Goal: Information Seeking & Learning: Learn about a topic

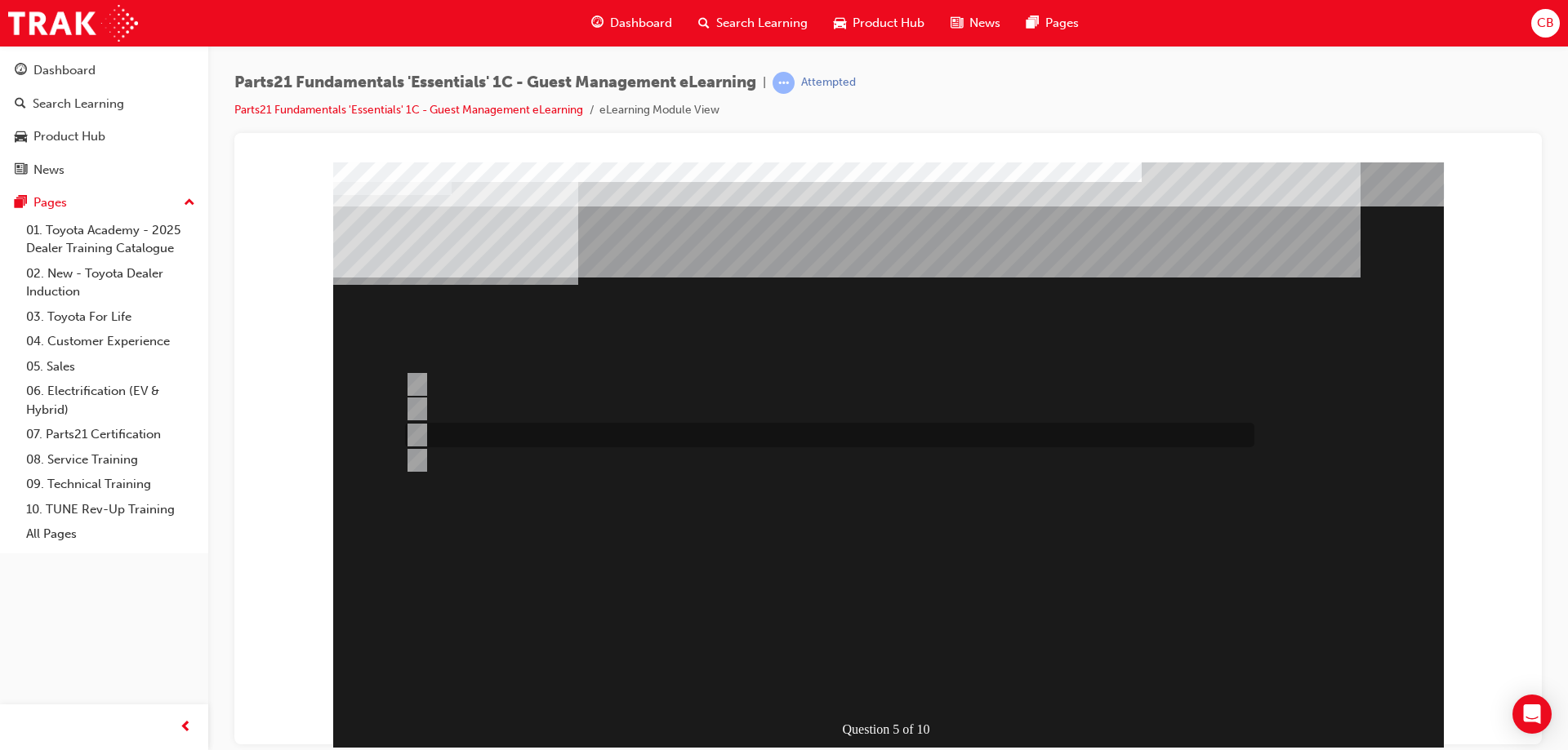
click at [413, 435] on input "Type your order information in the ” Part Nos” section." at bounding box center [414, 435] width 18 height 18
radio input "true"
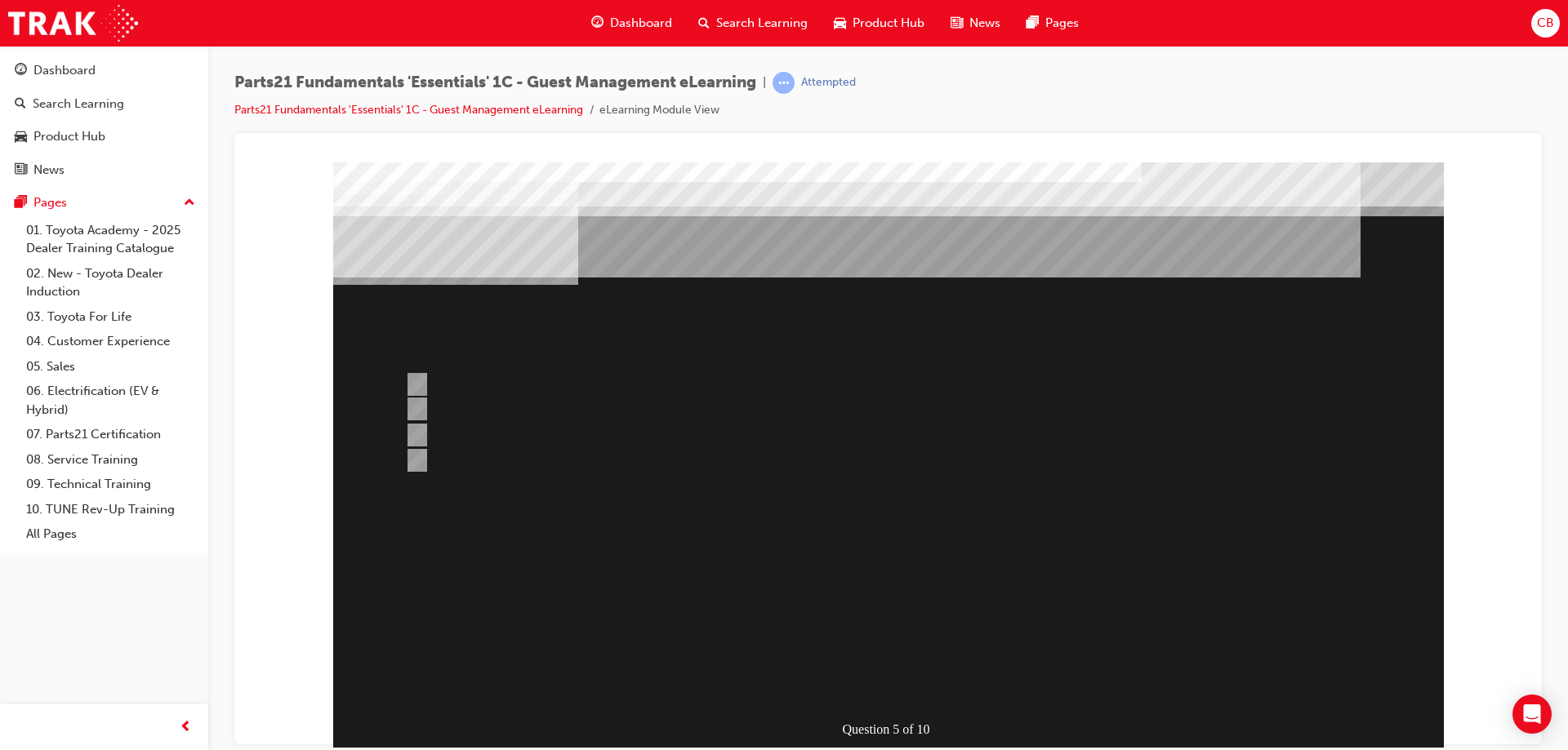
click at [410, 454] on div at bounding box center [888, 455] width 1111 height 588
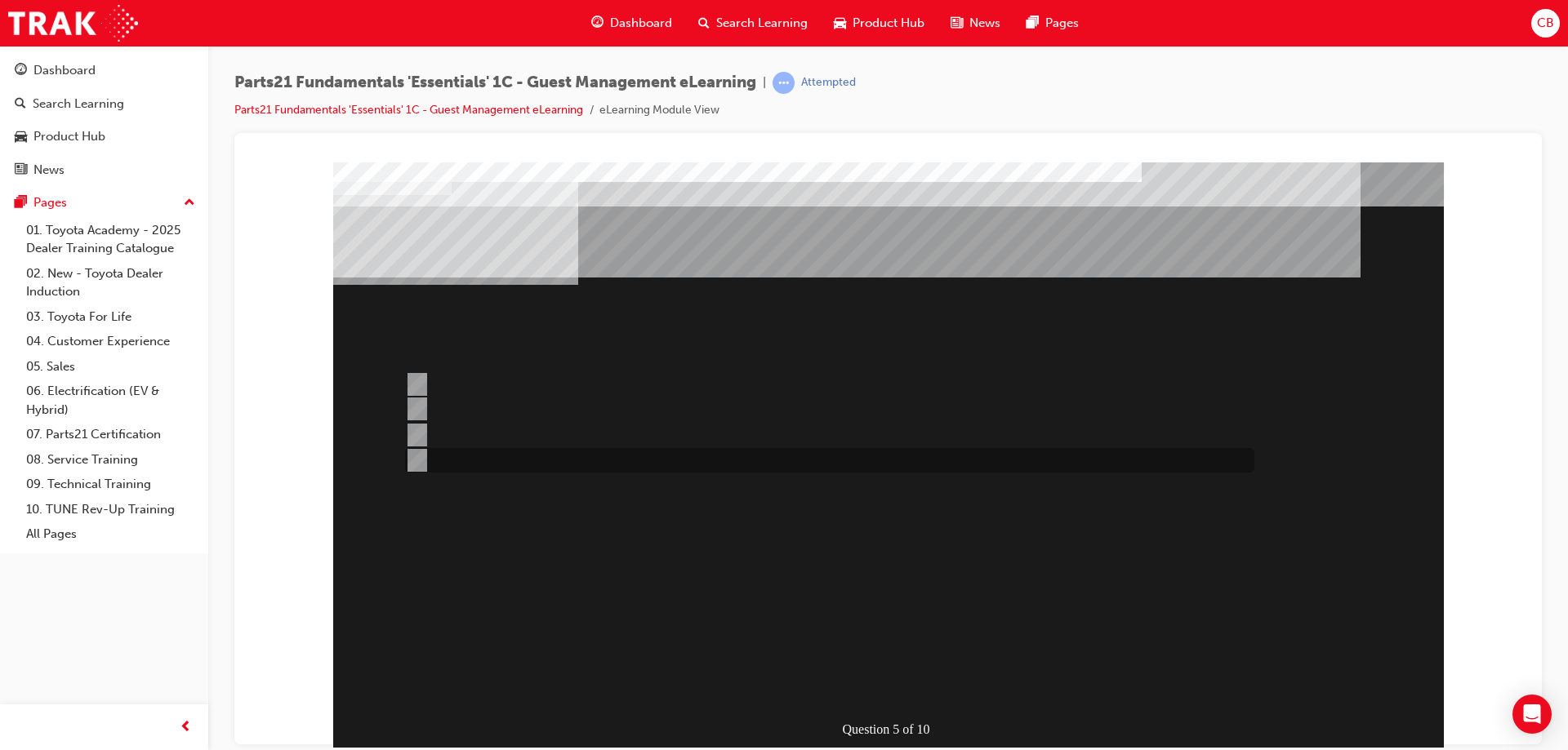
click at [414, 456] on input "Populate the “Parts Information” tab." at bounding box center [414, 460] width 18 height 18
radio input "true"
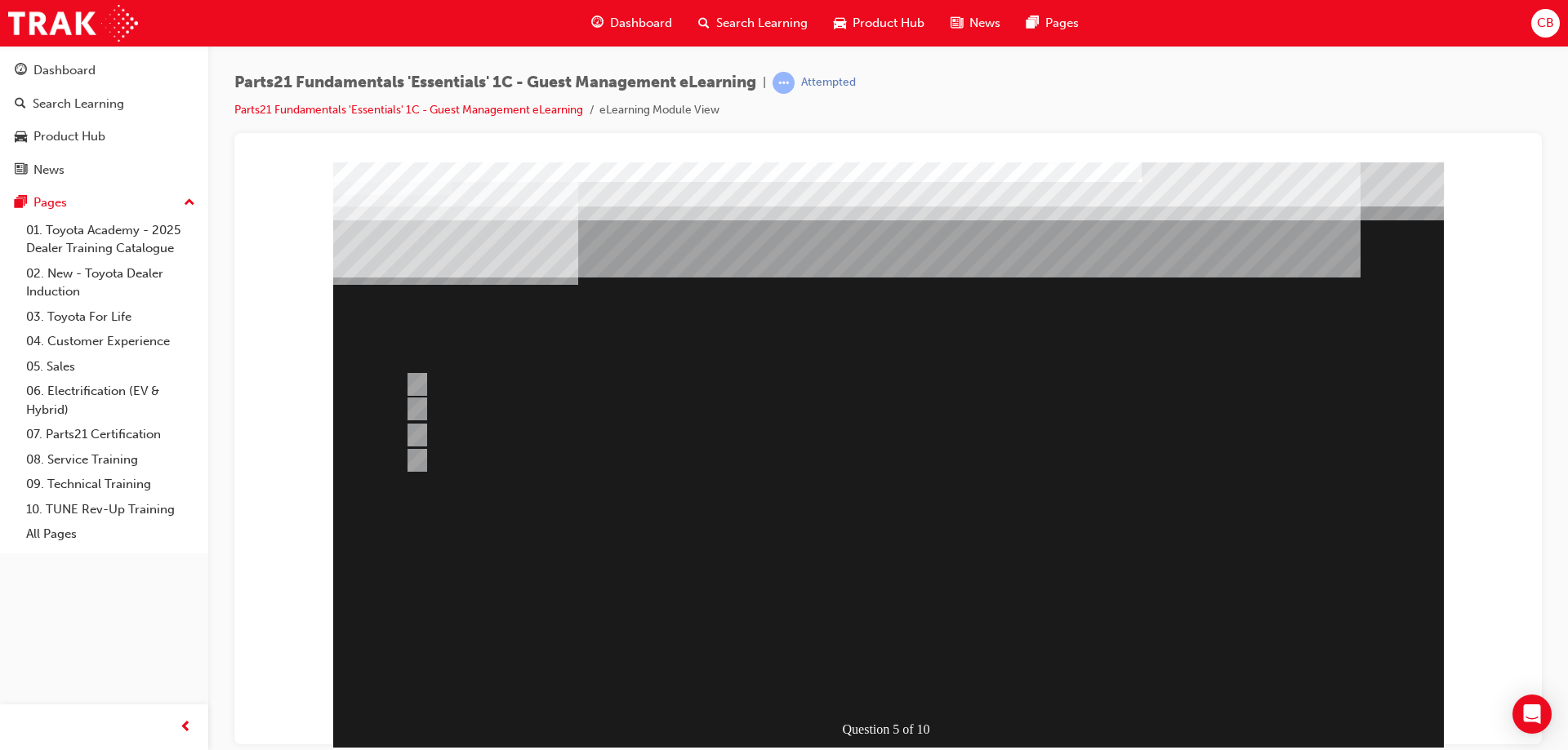
click at [907, 696] on div at bounding box center [888, 455] width 1111 height 588
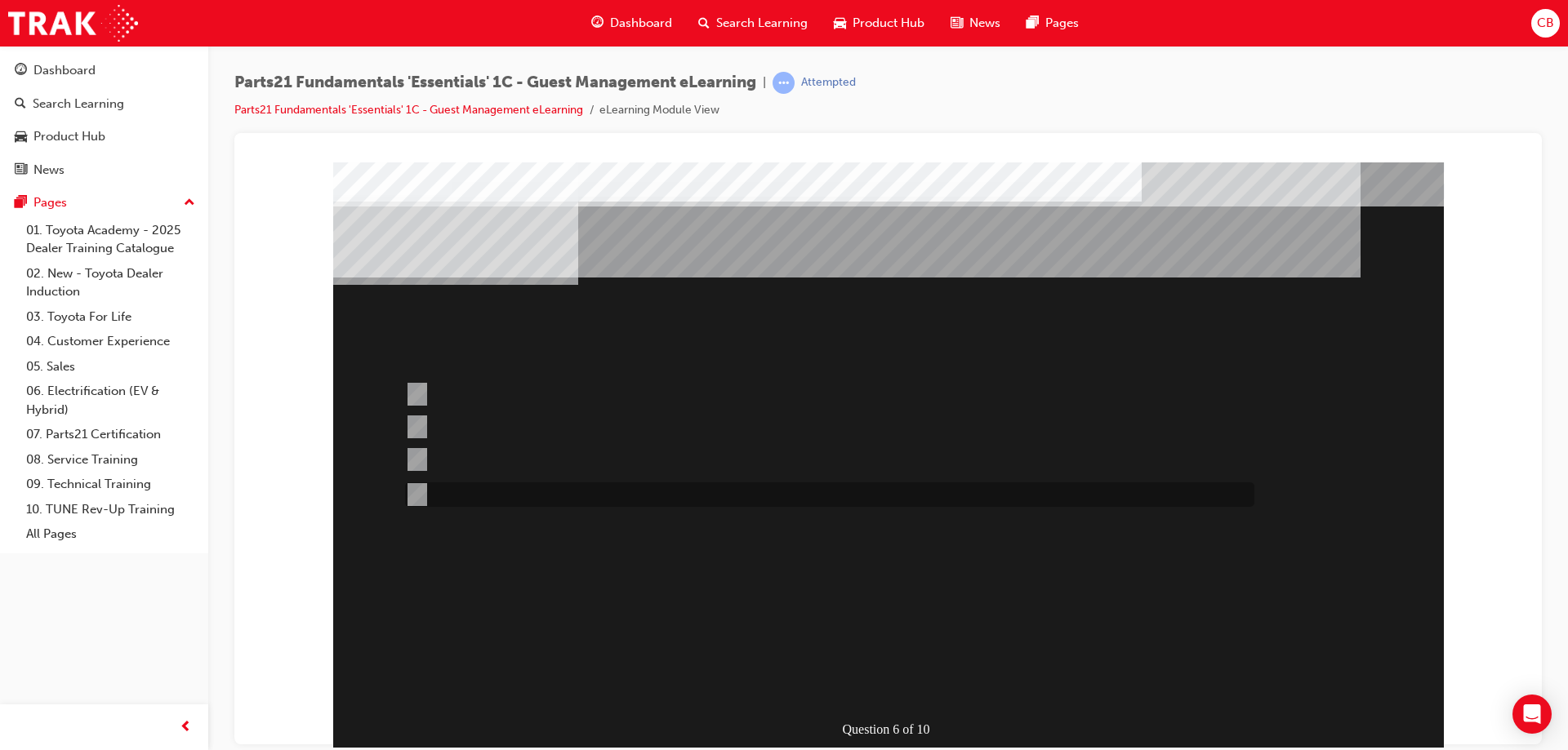
click at [408, 490] on input "For when you are needing to prioritise case allocation to a PCHD member / escal…" at bounding box center [414, 494] width 18 height 18
radio input "true"
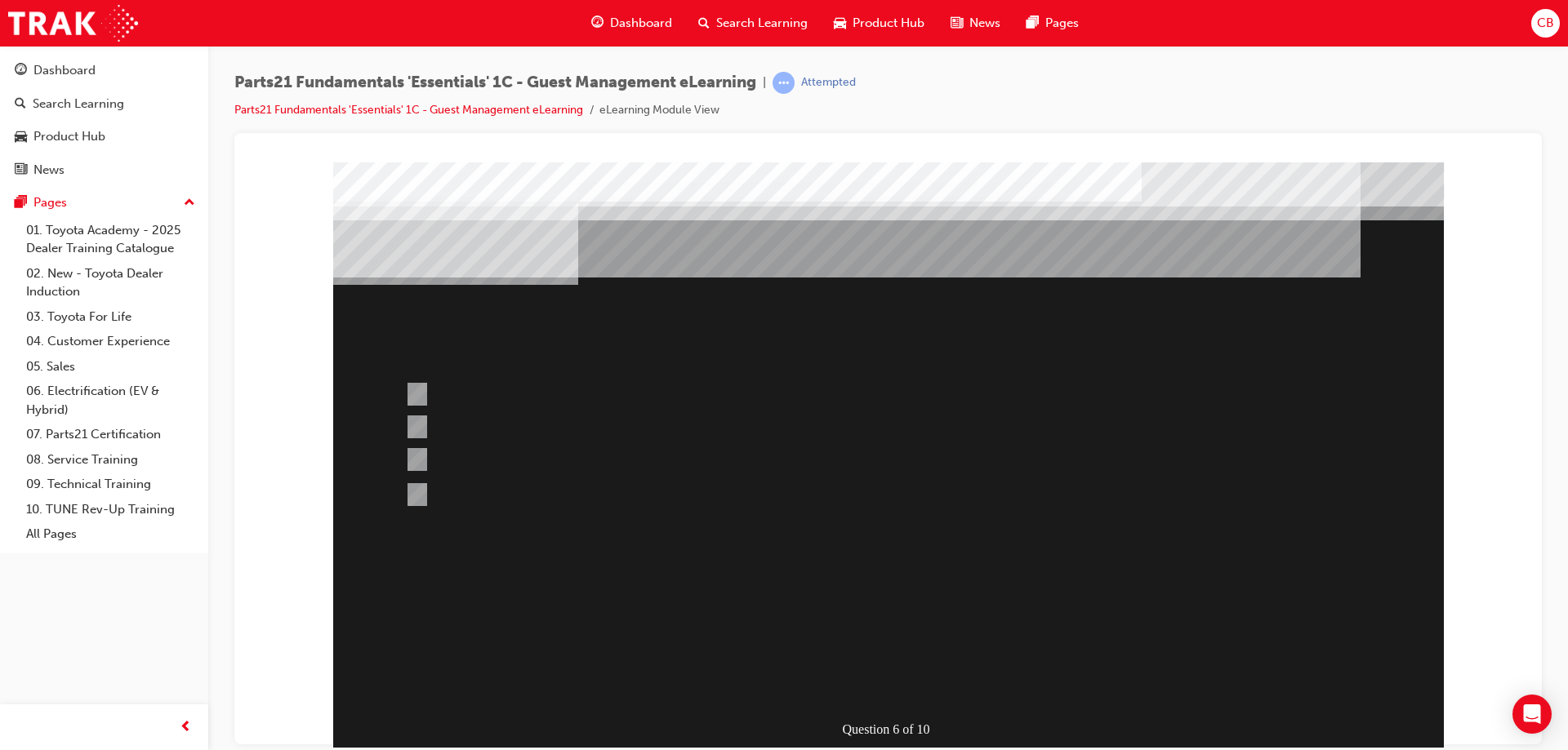
click at [982, 617] on div at bounding box center [888, 455] width 1111 height 588
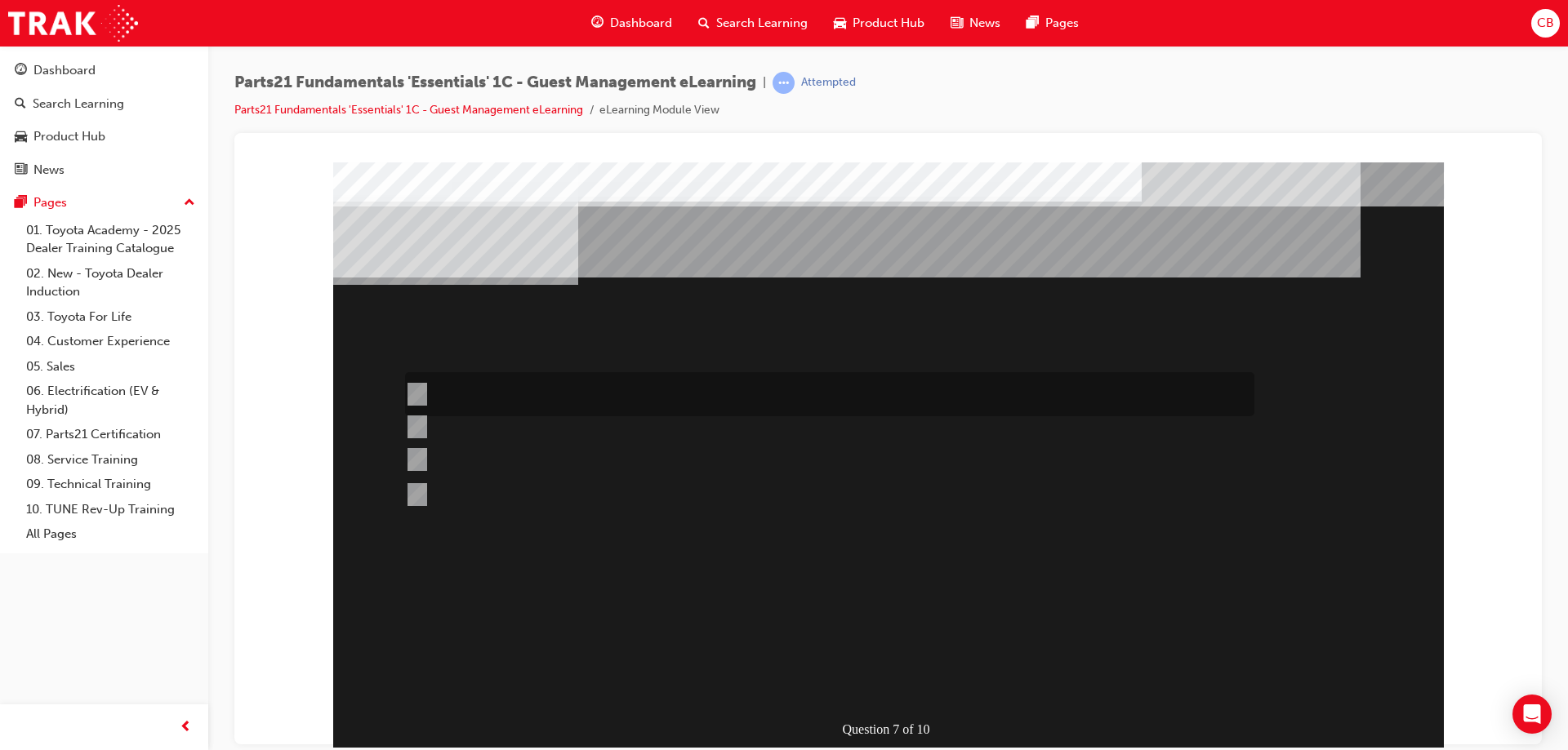
click at [422, 391] on input "When parts have arrived at the dealership." at bounding box center [414, 394] width 18 height 18
radio input "true"
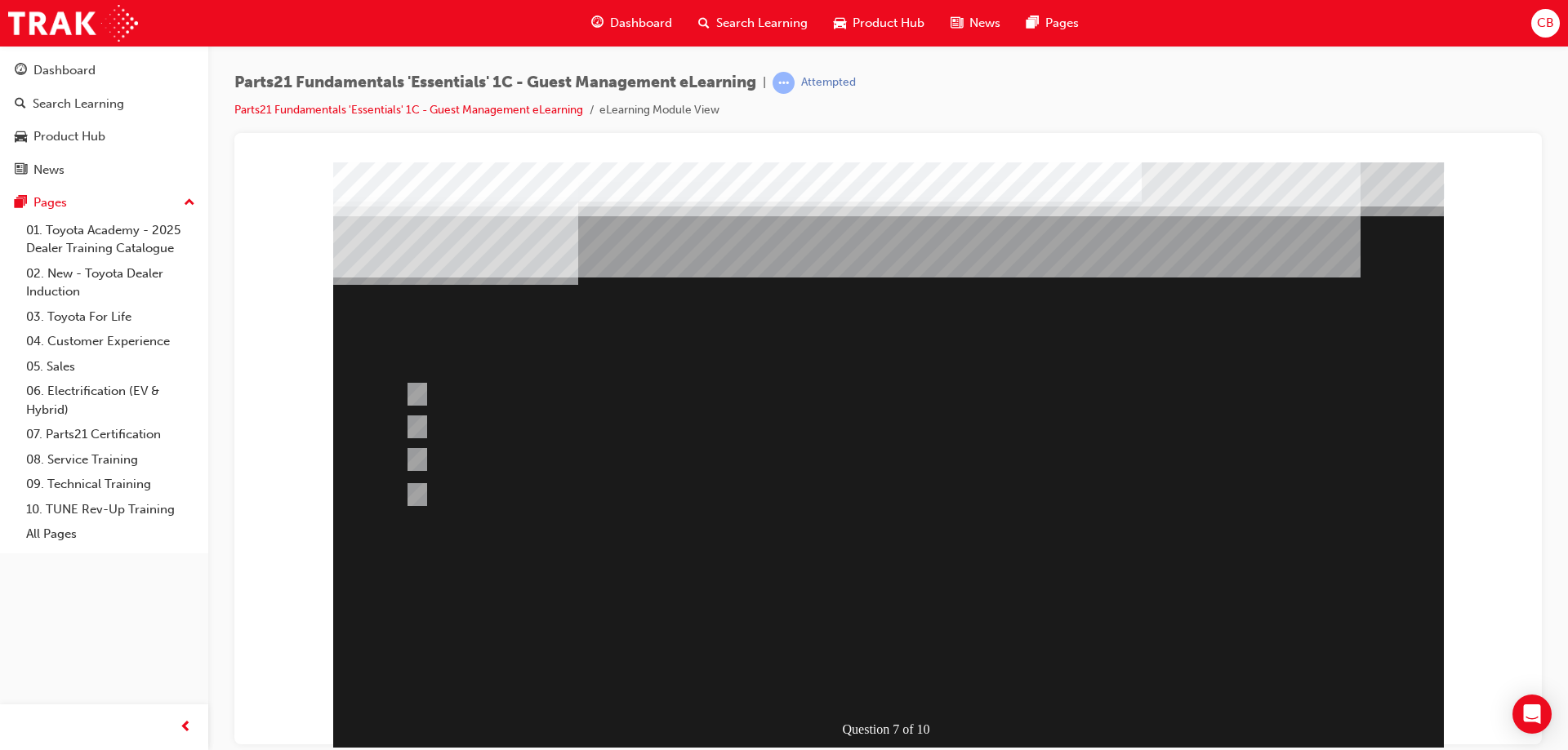
click at [768, 693] on div at bounding box center [888, 455] width 1111 height 588
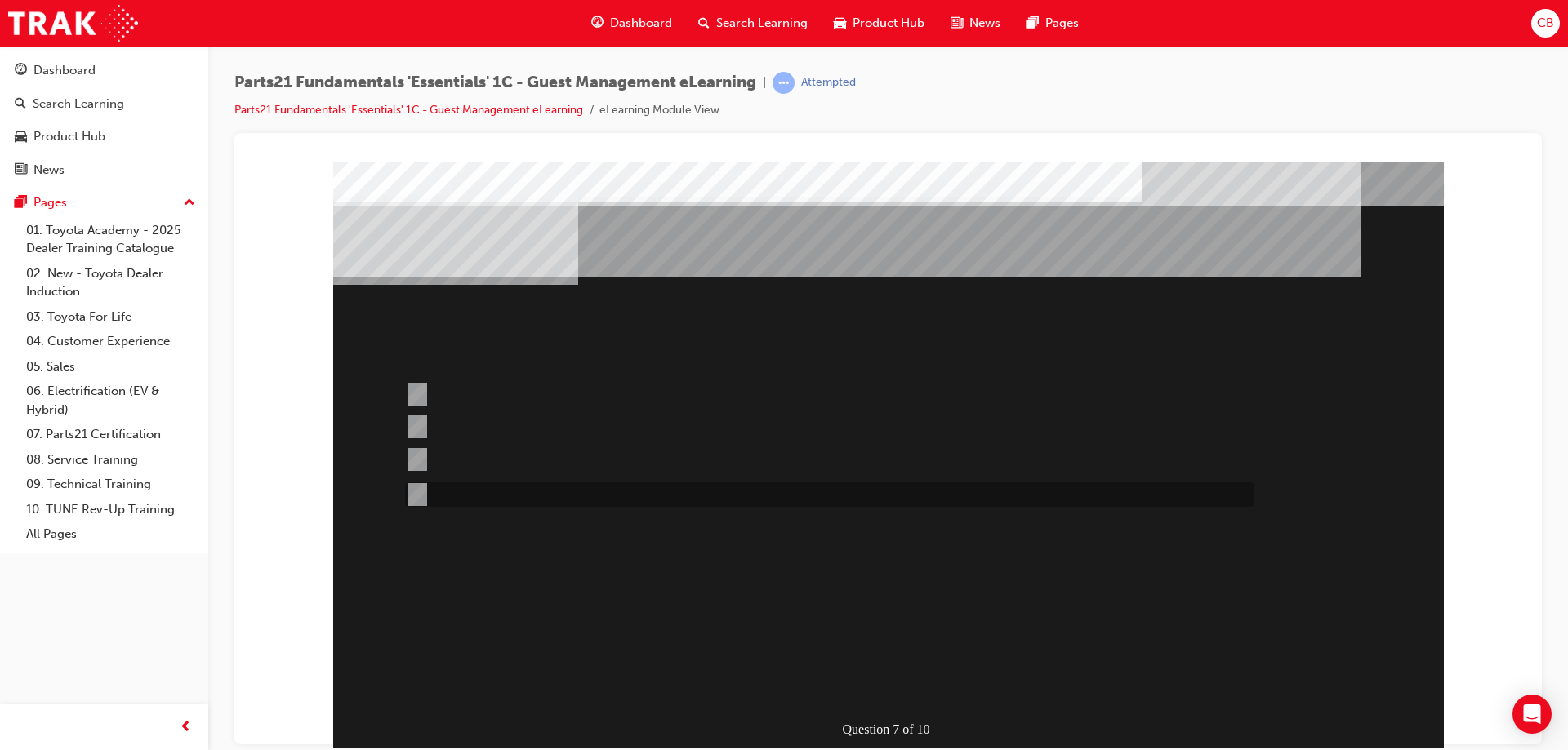
click at [422, 498] on input "When the dealer has an accurate ETA." at bounding box center [414, 494] width 18 height 18
radio input "true"
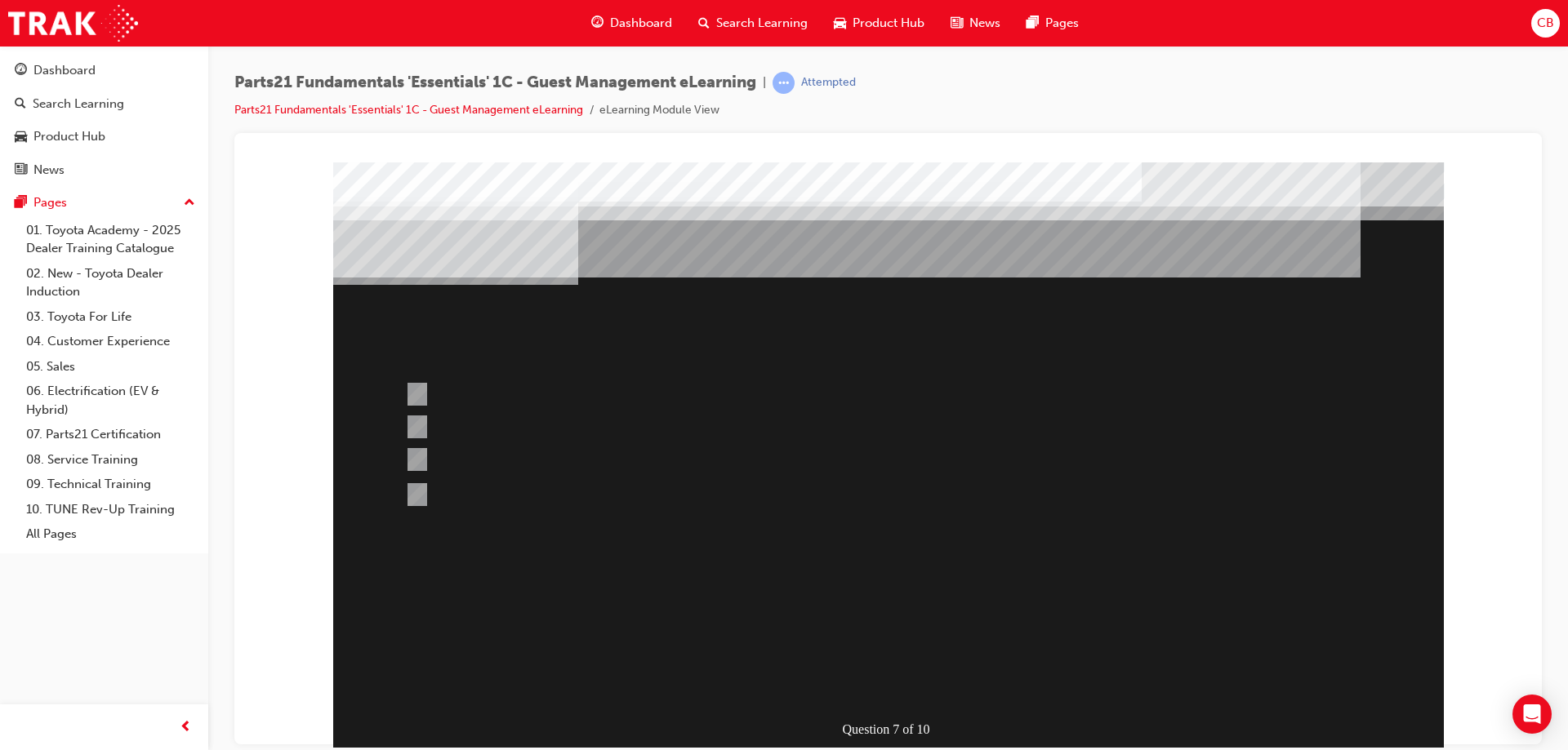
click at [887, 682] on div at bounding box center [888, 455] width 1111 height 588
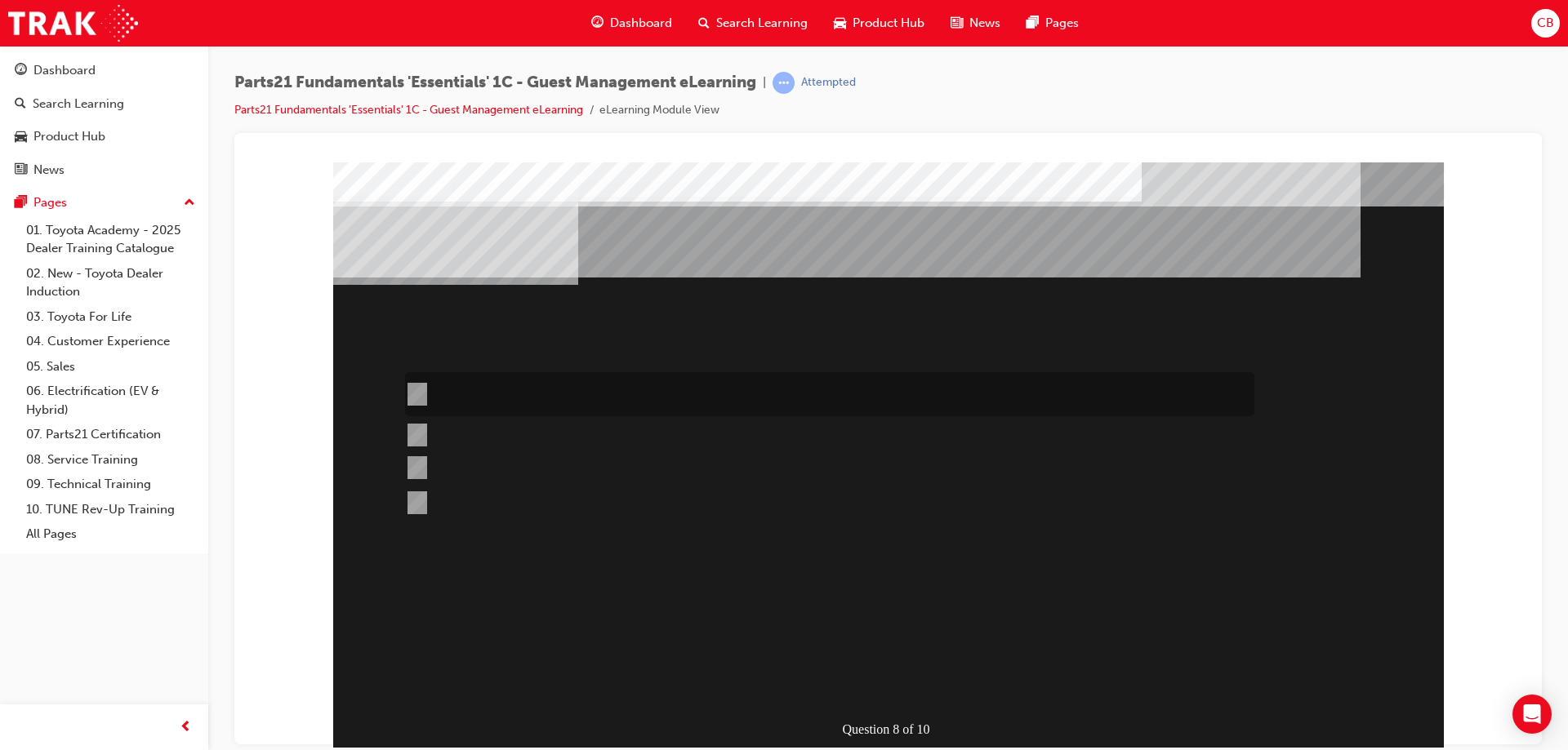
click at [416, 397] on input "Ensure distributors set reference ETAs and that this information is always comm…" at bounding box center [414, 394] width 18 height 18
radio input "true"
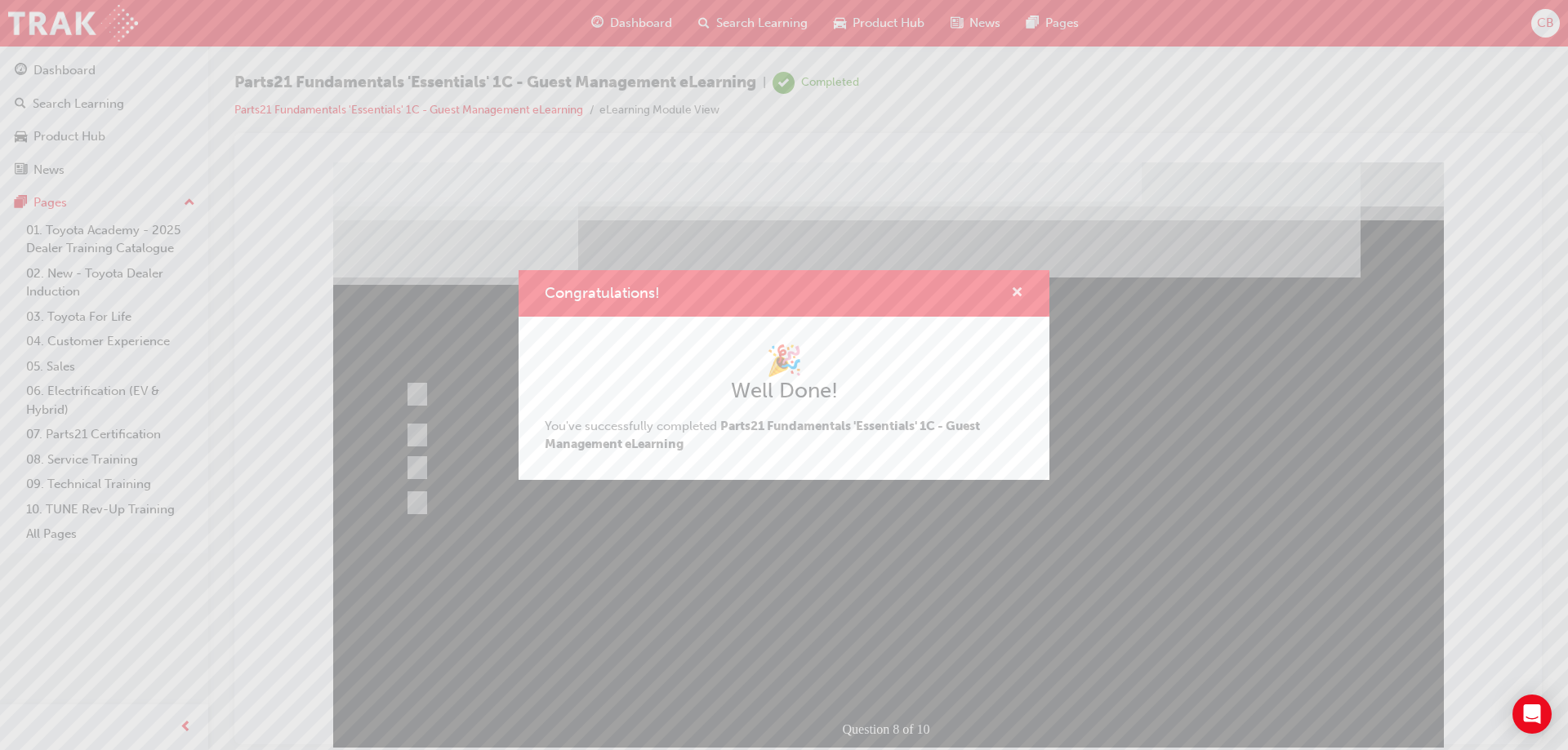
click at [1018, 293] on span "cross-icon" at bounding box center [1017, 293] width 12 height 14
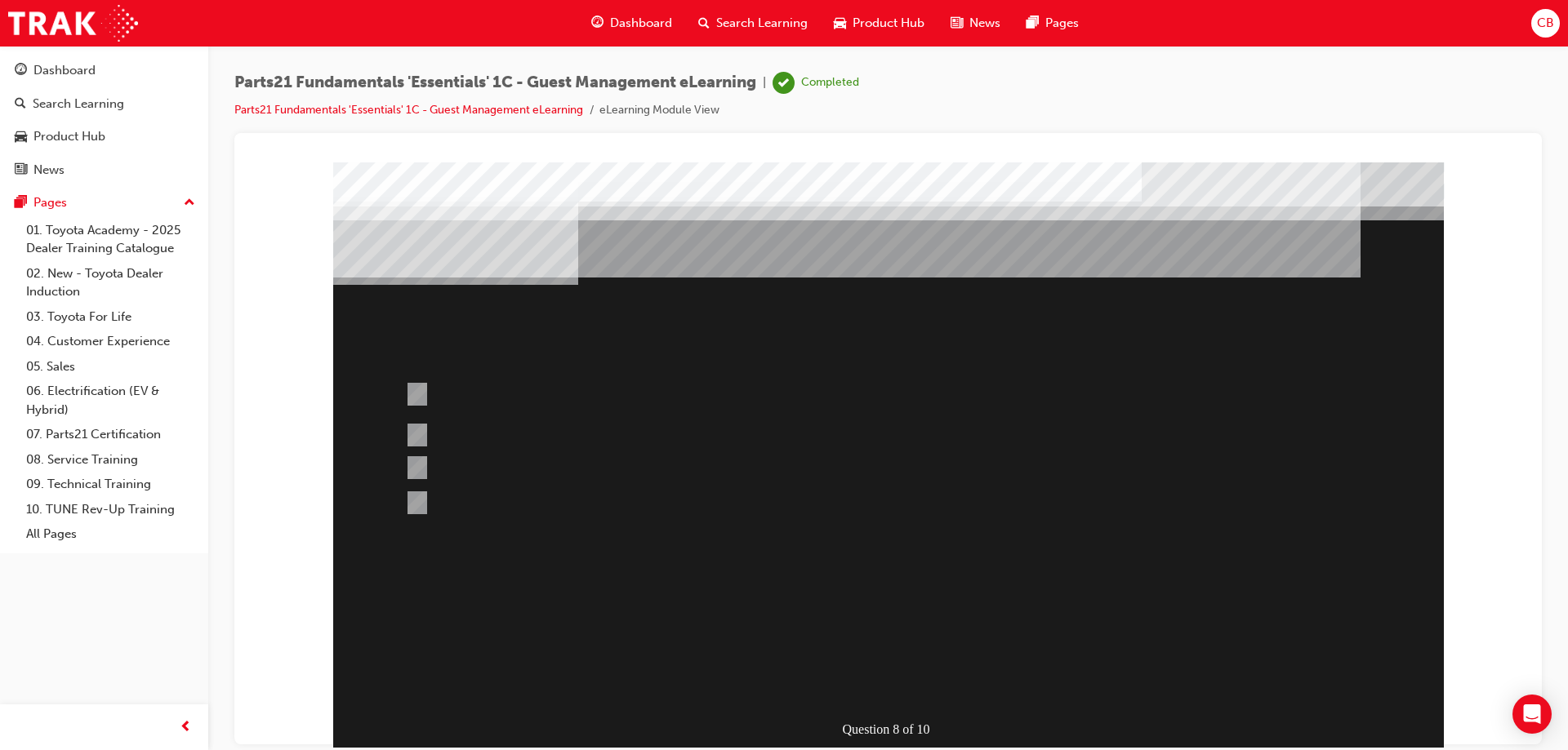
click at [977, 500] on div at bounding box center [888, 455] width 1111 height 588
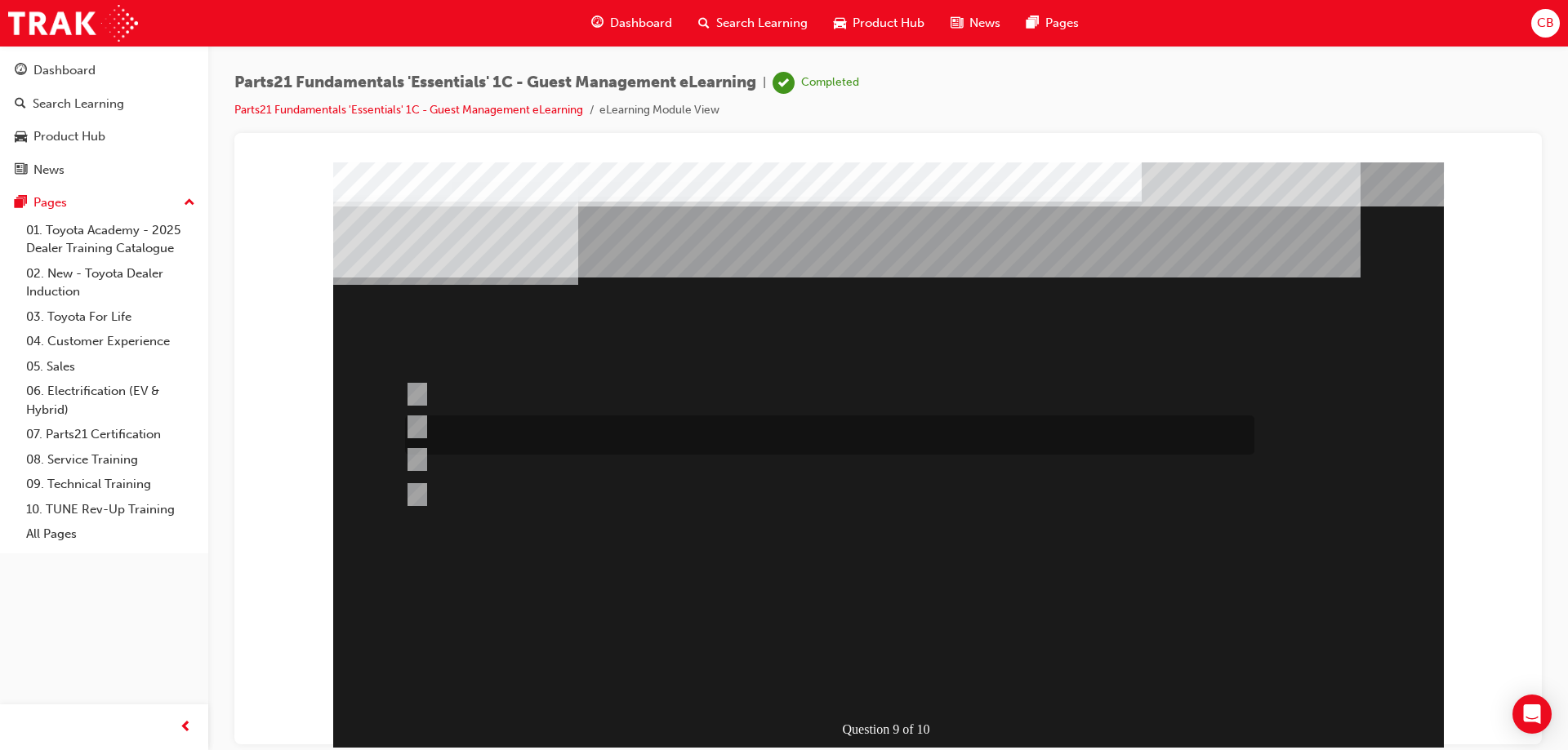
click at [413, 416] on div at bounding box center [826, 435] width 850 height 39
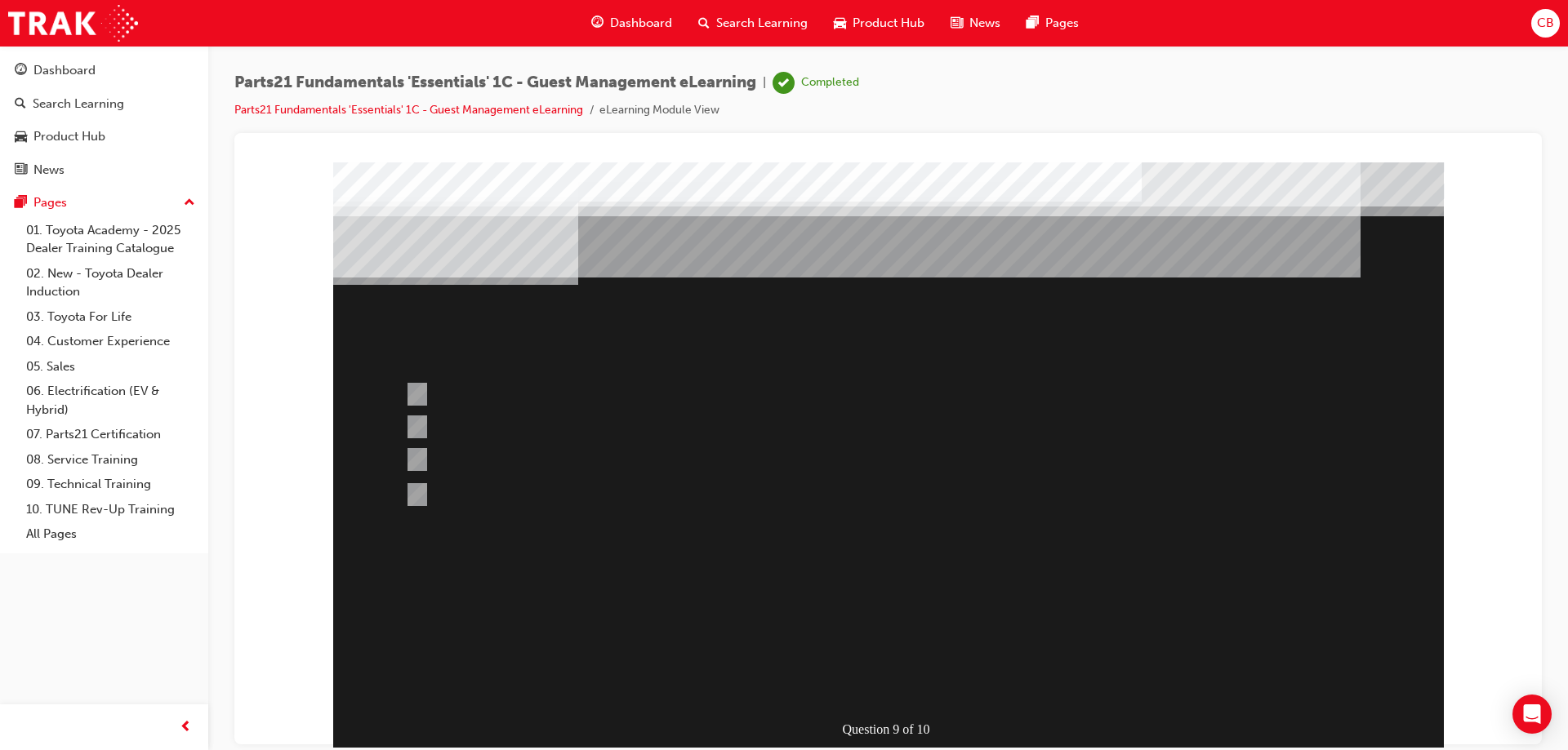
click at [416, 494] on div at bounding box center [888, 455] width 1111 height 588
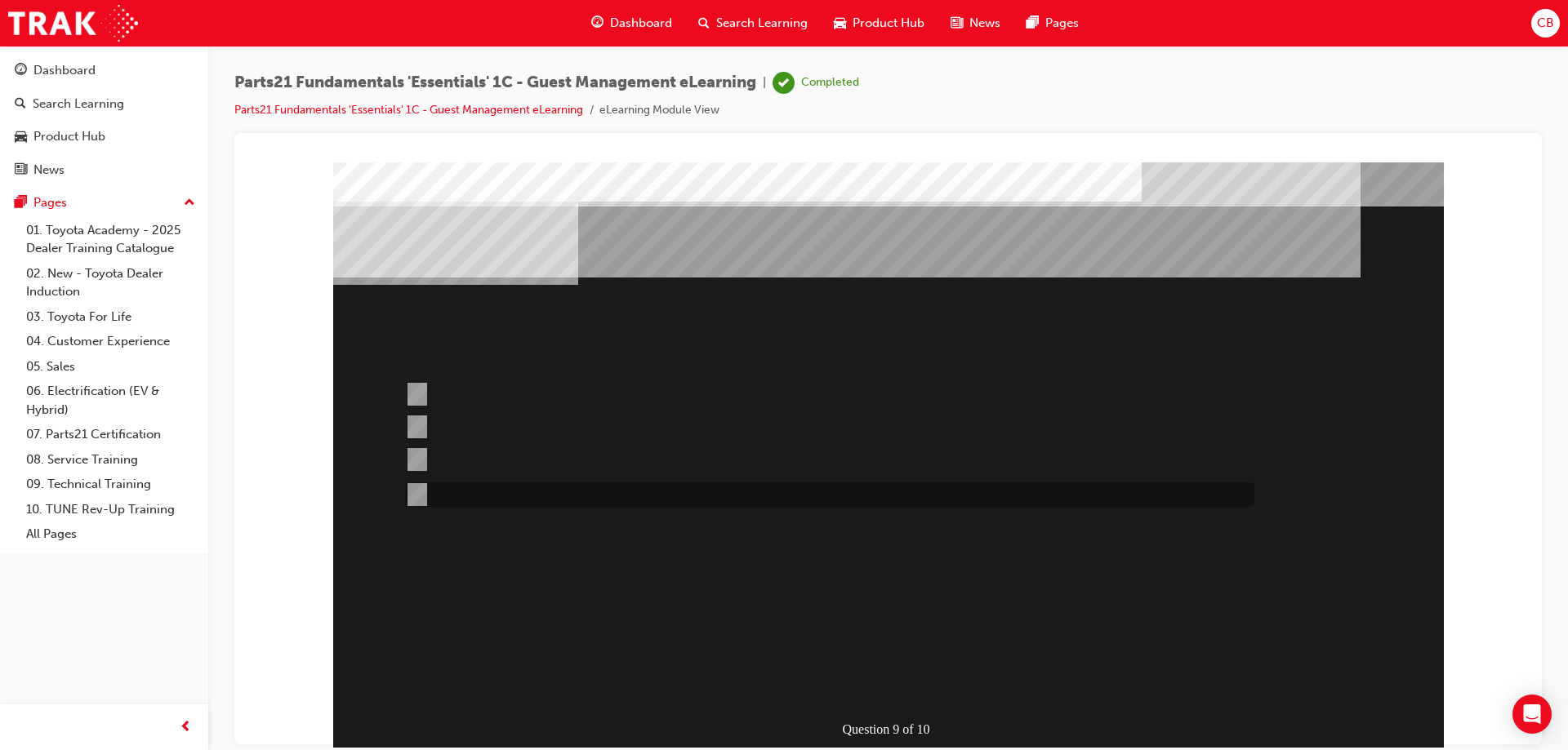
click at [424, 496] on div at bounding box center [826, 494] width 850 height 25
radio input "false"
radio input "true"
click at [903, 690] on div at bounding box center [888, 455] width 1111 height 588
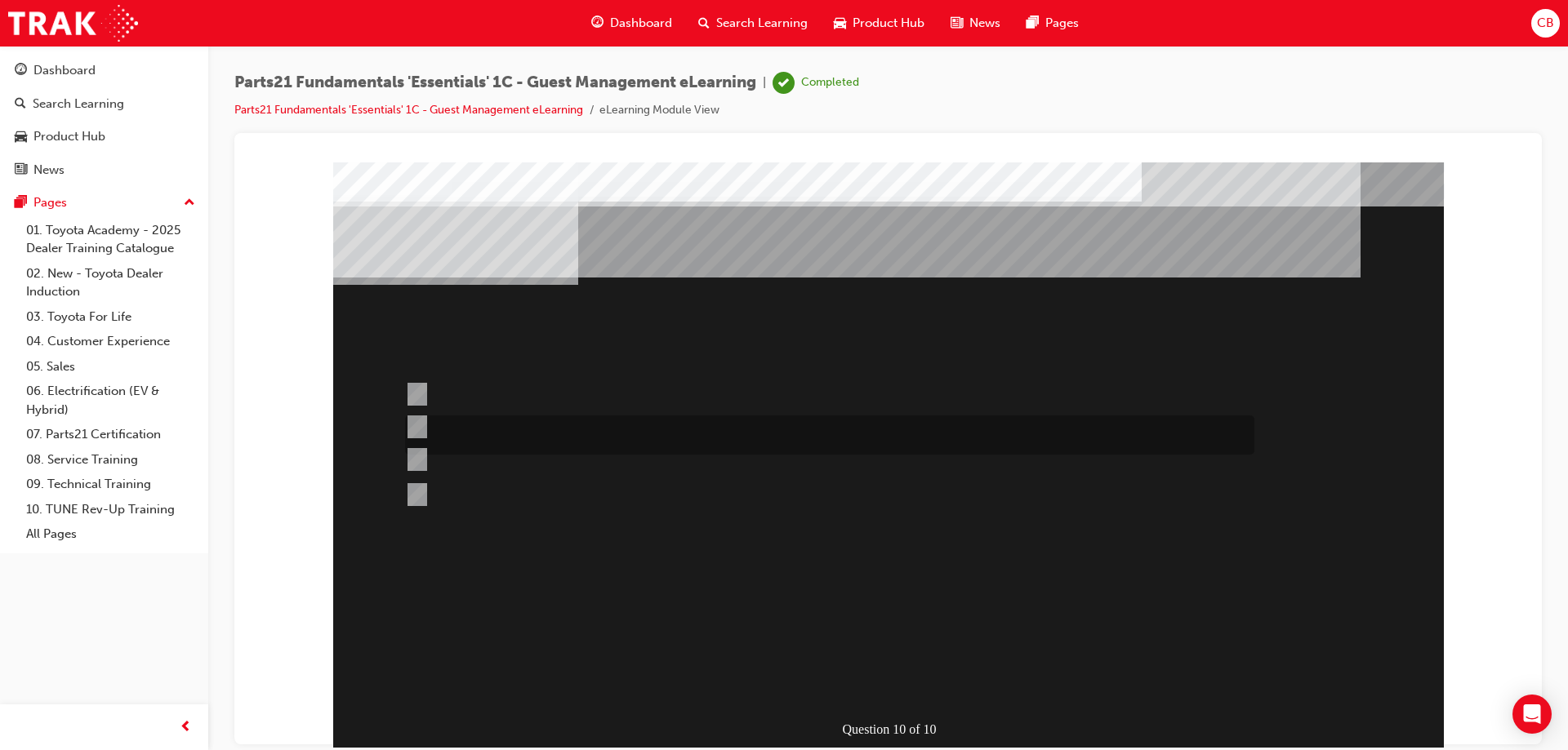
click at [414, 425] on input "Blue" at bounding box center [414, 426] width 18 height 18
radio input "true"
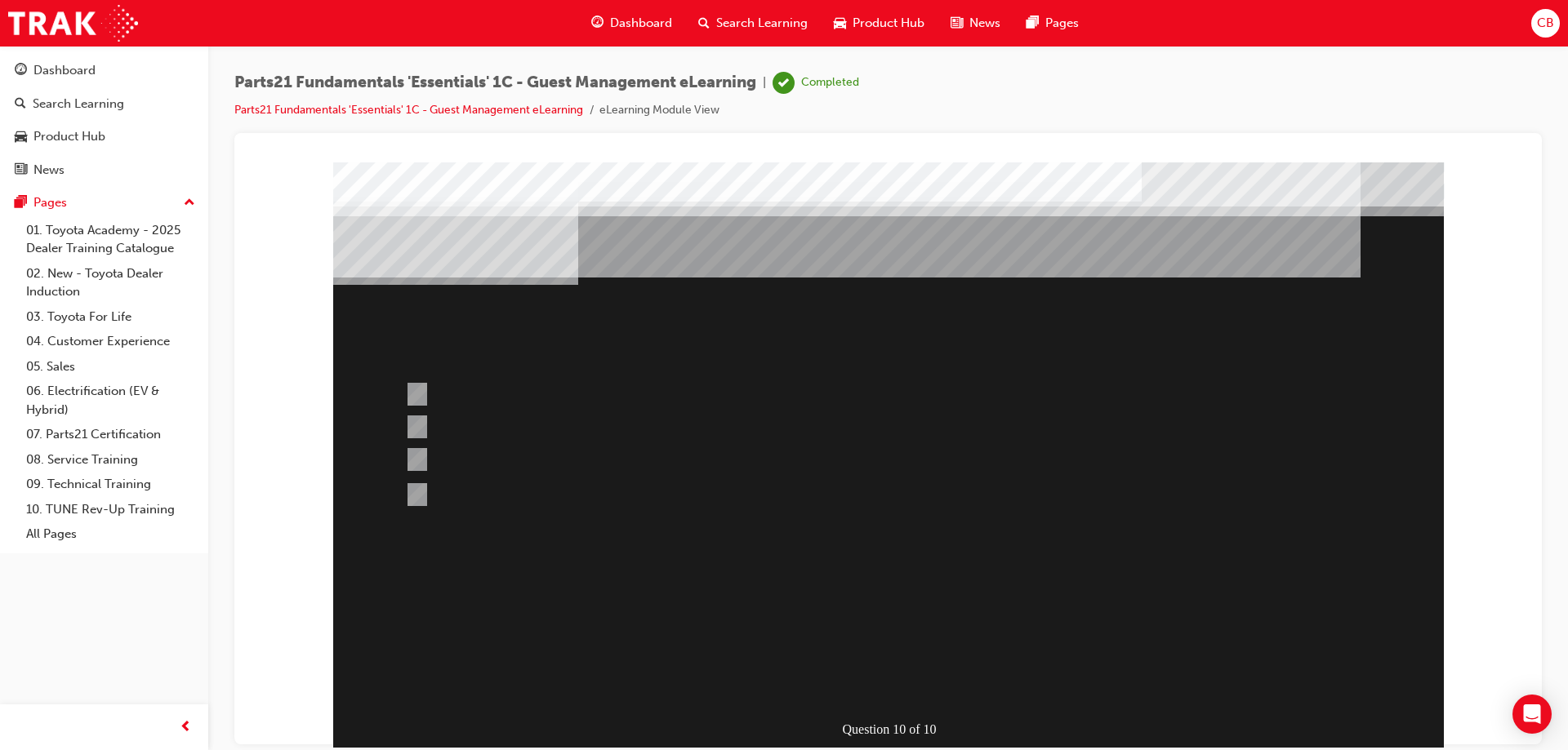
click at [422, 492] on div at bounding box center [888, 455] width 1111 height 588
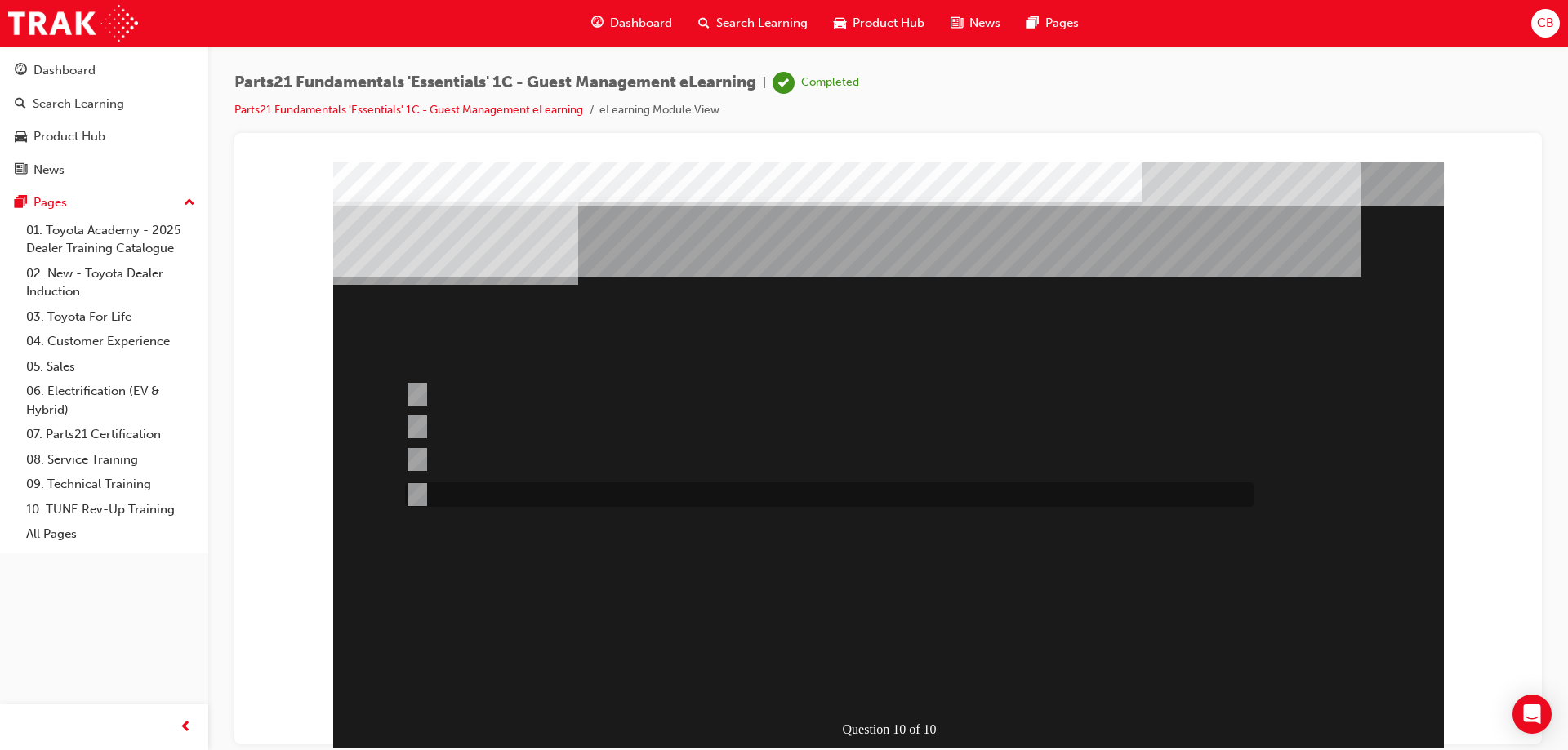
click at [410, 489] on input "White" at bounding box center [414, 494] width 18 height 18
radio input "true"
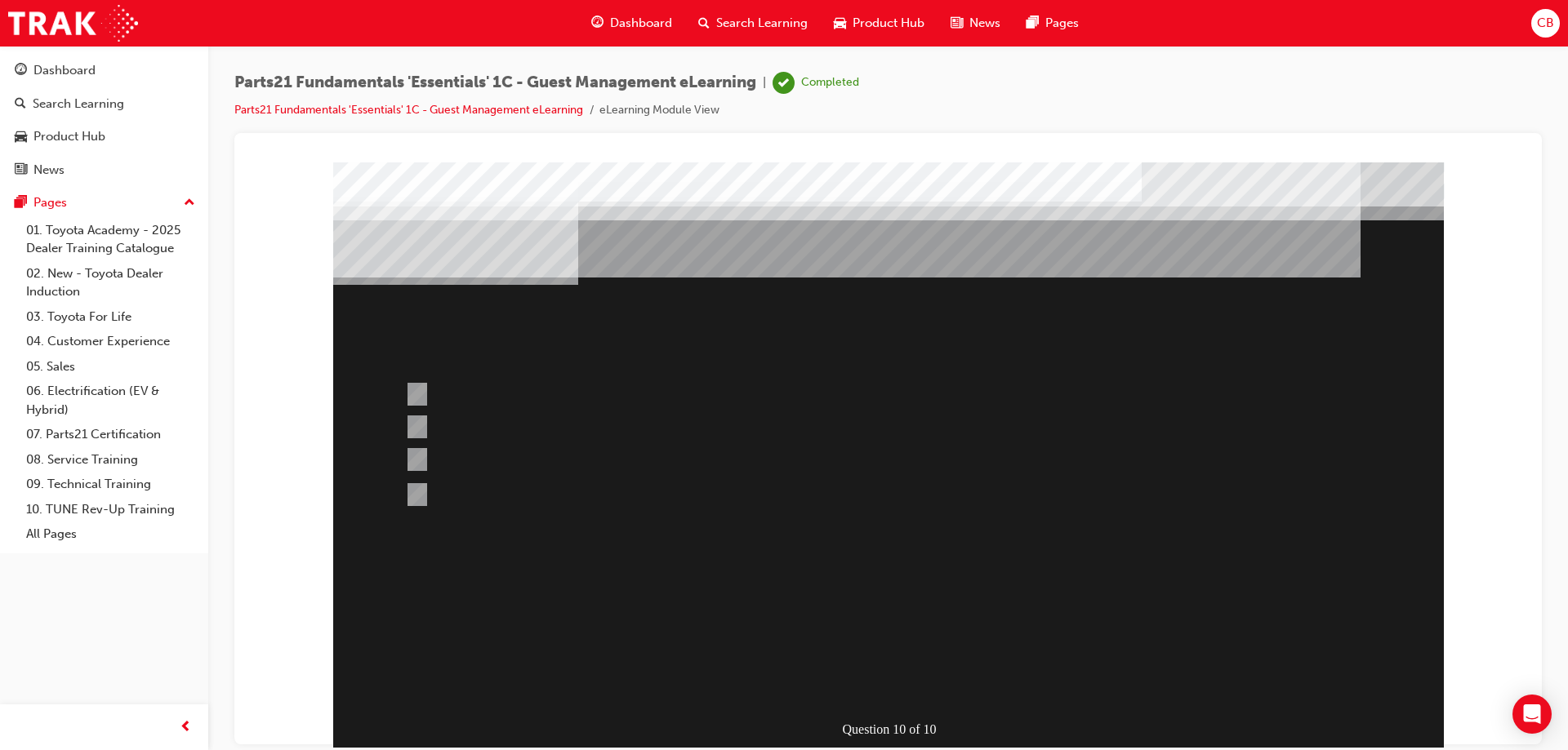
click at [859, 675] on div at bounding box center [888, 455] width 1111 height 588
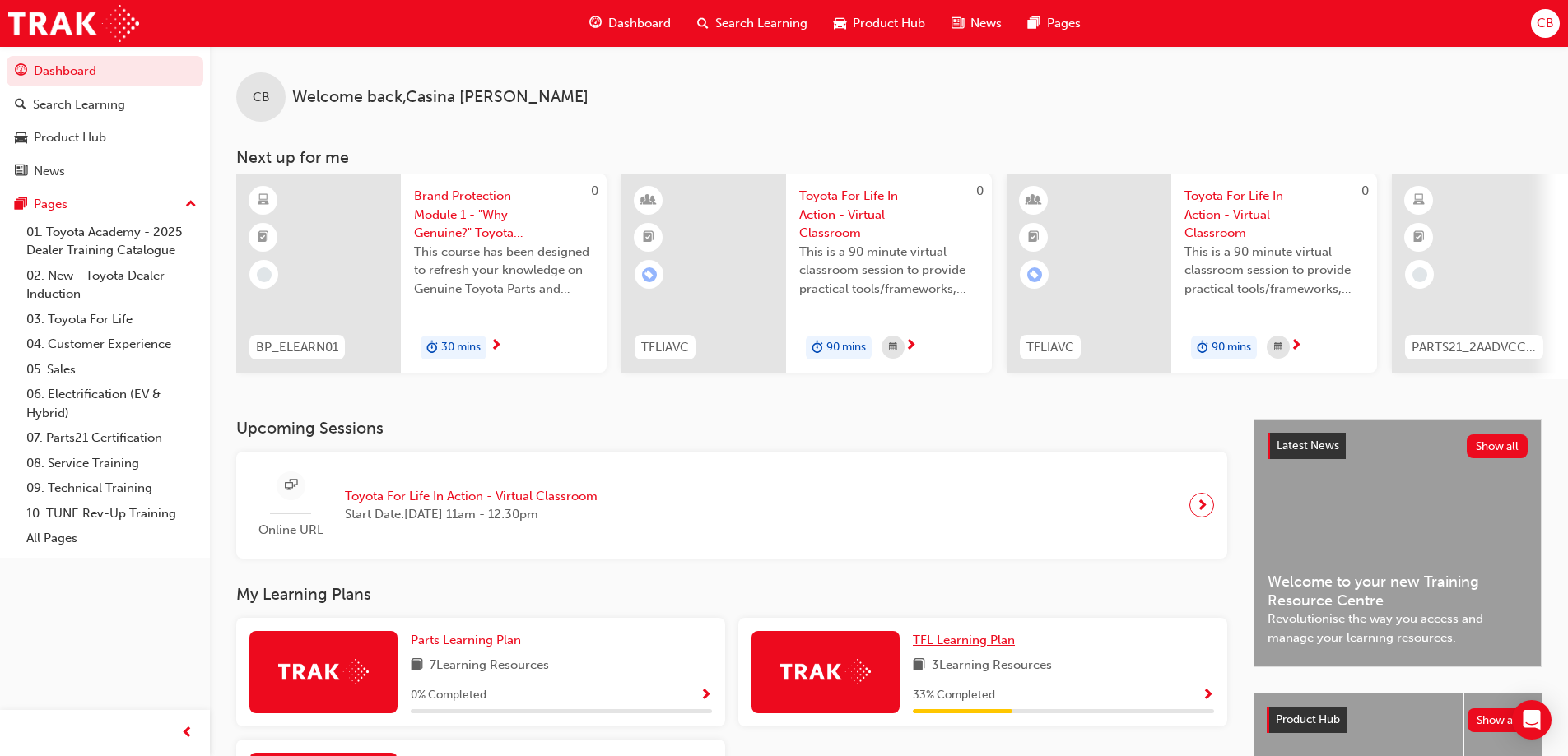
click at [948, 643] on span "TFL Learning Plan" at bounding box center [963, 640] width 102 height 15
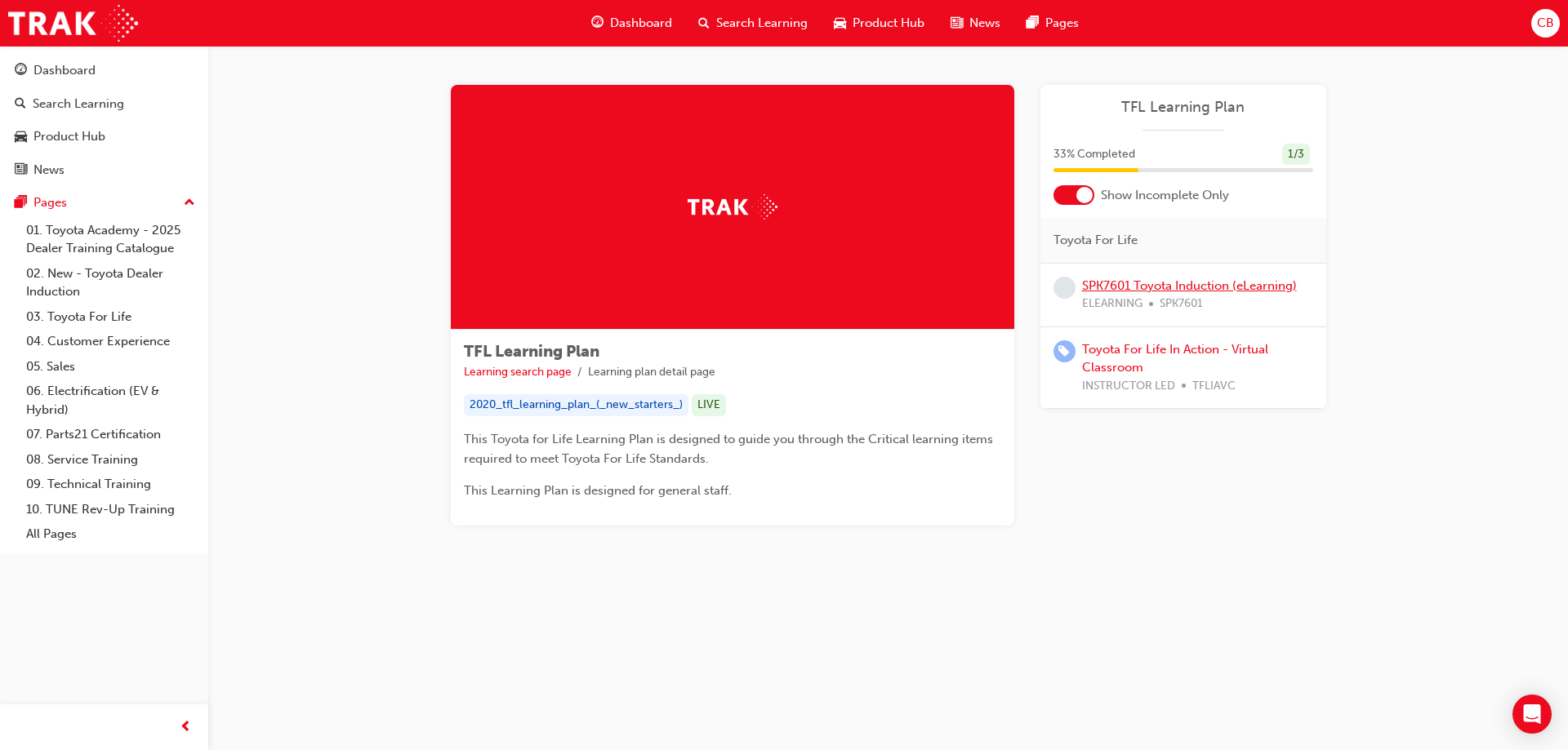
click at [1153, 288] on link "SPK7601 Toyota Induction (eLearning)" at bounding box center [1189, 285] width 215 height 14
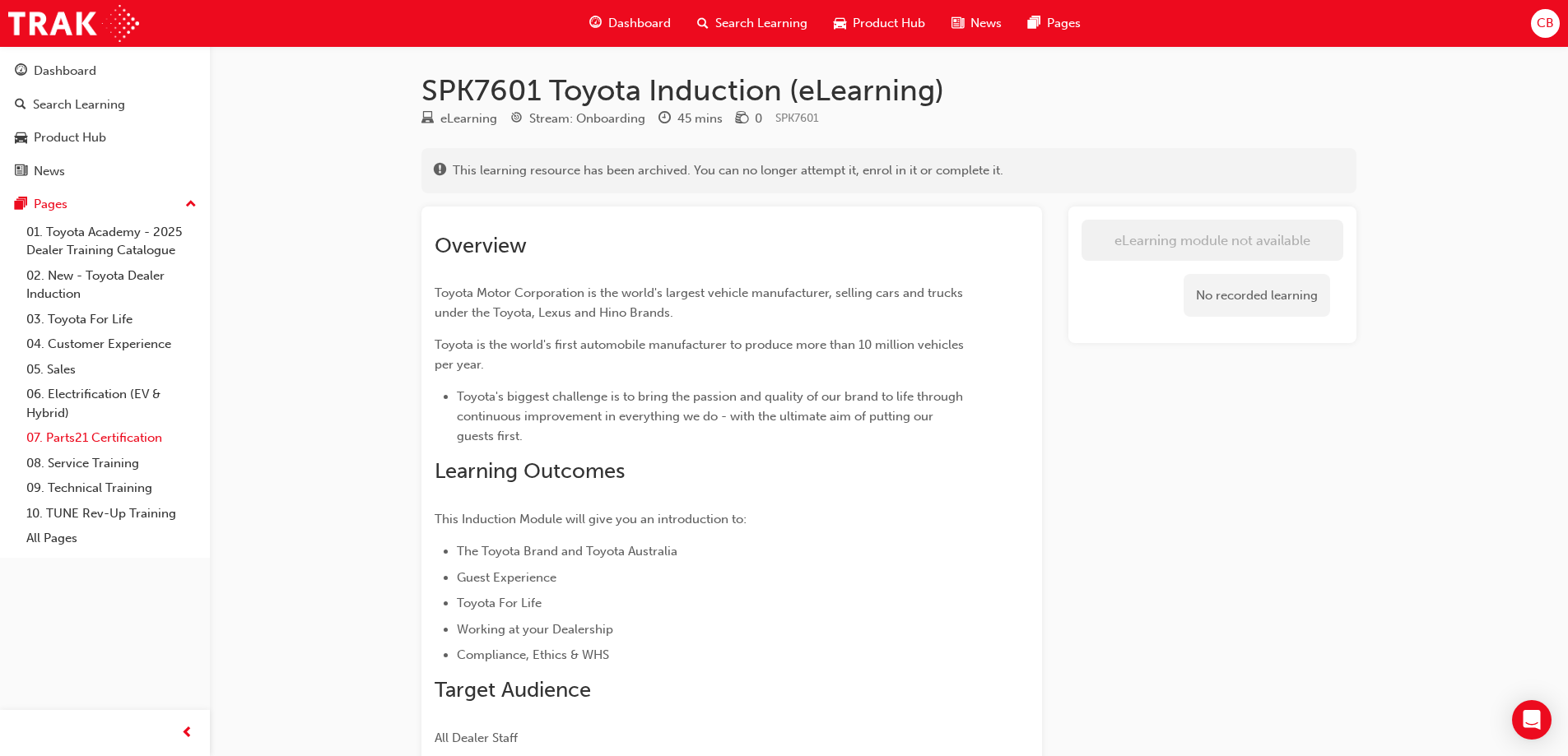
click at [102, 435] on link "07. Parts21 Certification" at bounding box center [111, 438] width 183 height 26
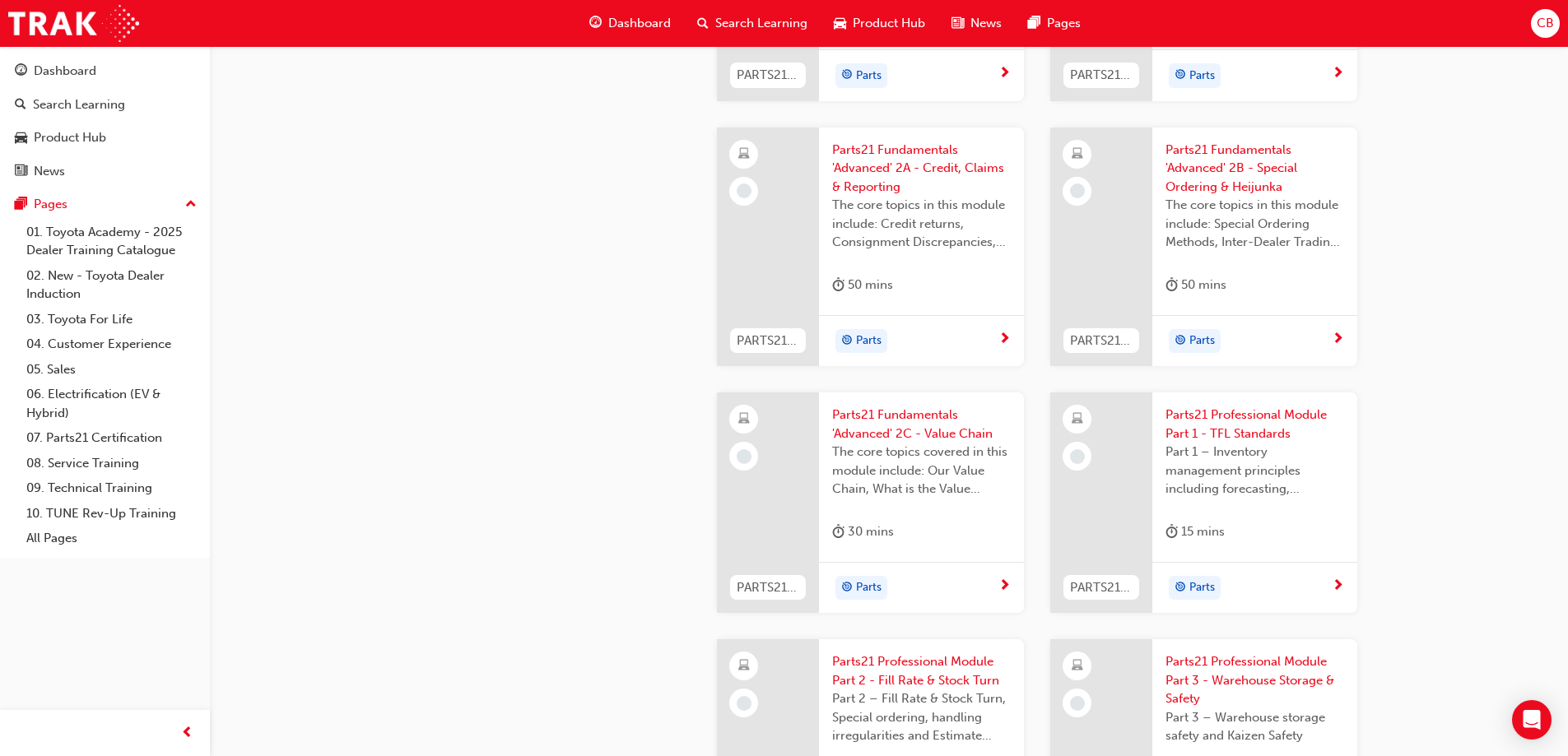
scroll to position [2222, 0]
click at [875, 204] on span "The core topics in this module include: Credit returns, Consignment Discrepanci…" at bounding box center [921, 223] width 179 height 56
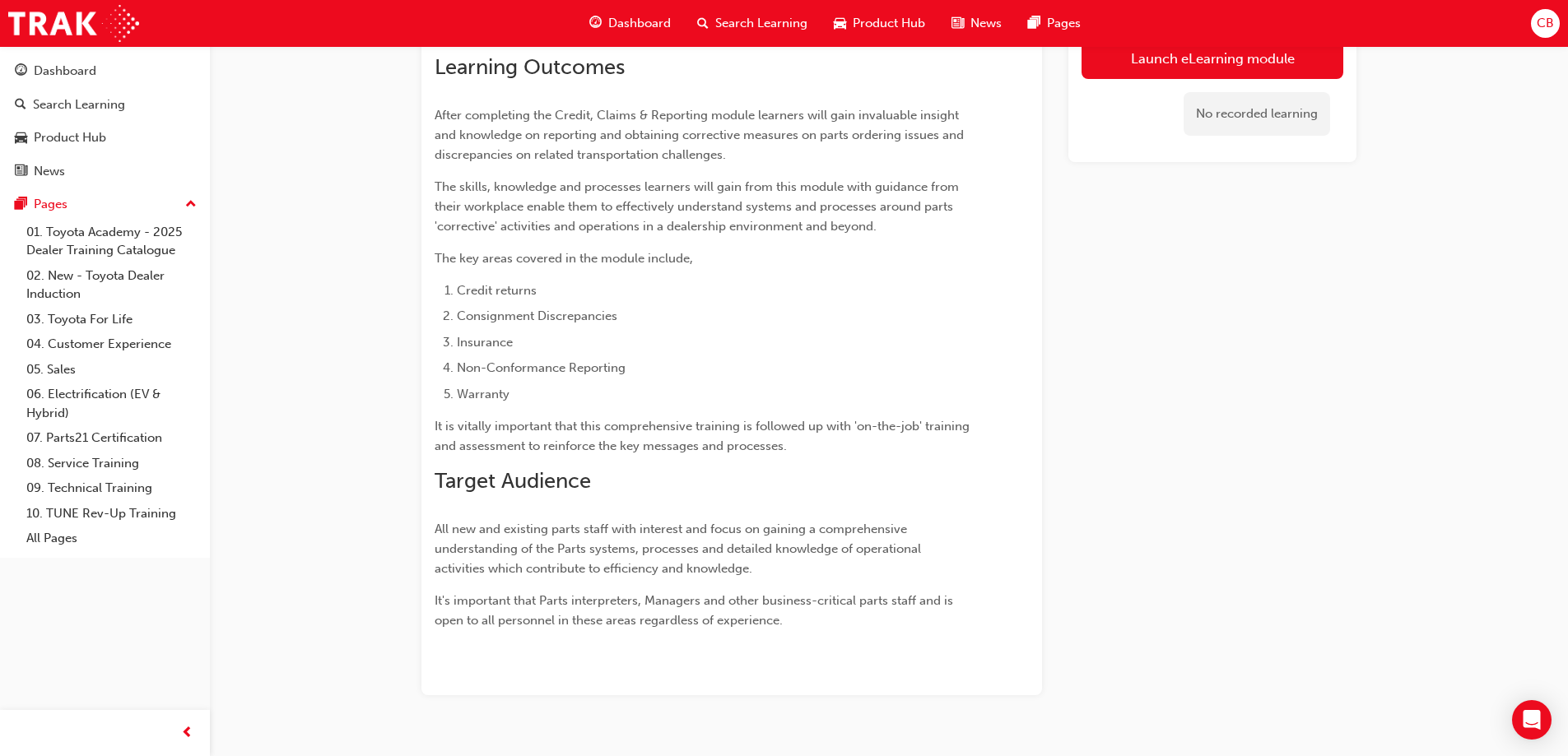
scroll to position [1048, 0]
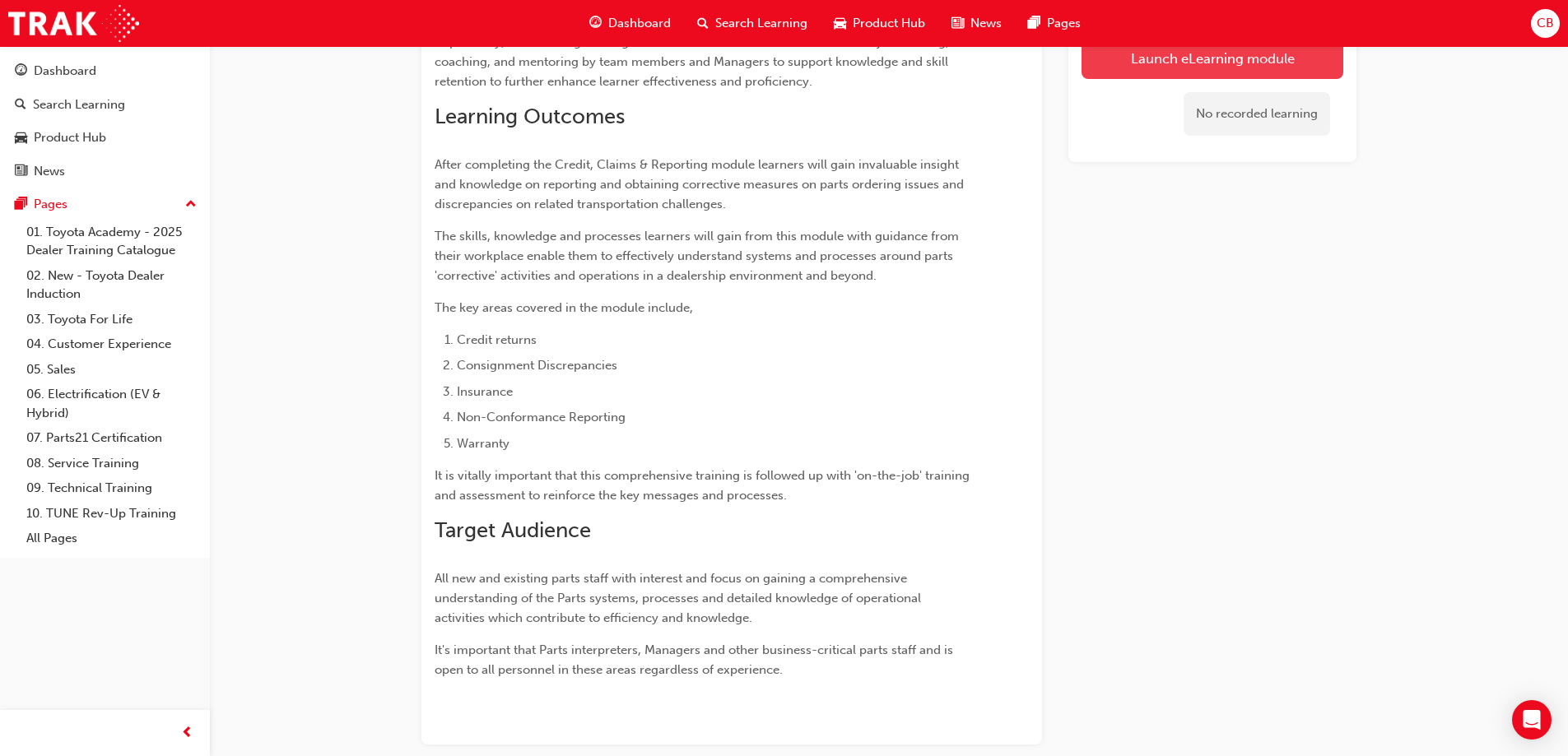
click at [1116, 63] on link "Launch eLearning module" at bounding box center [1213, 58] width 262 height 41
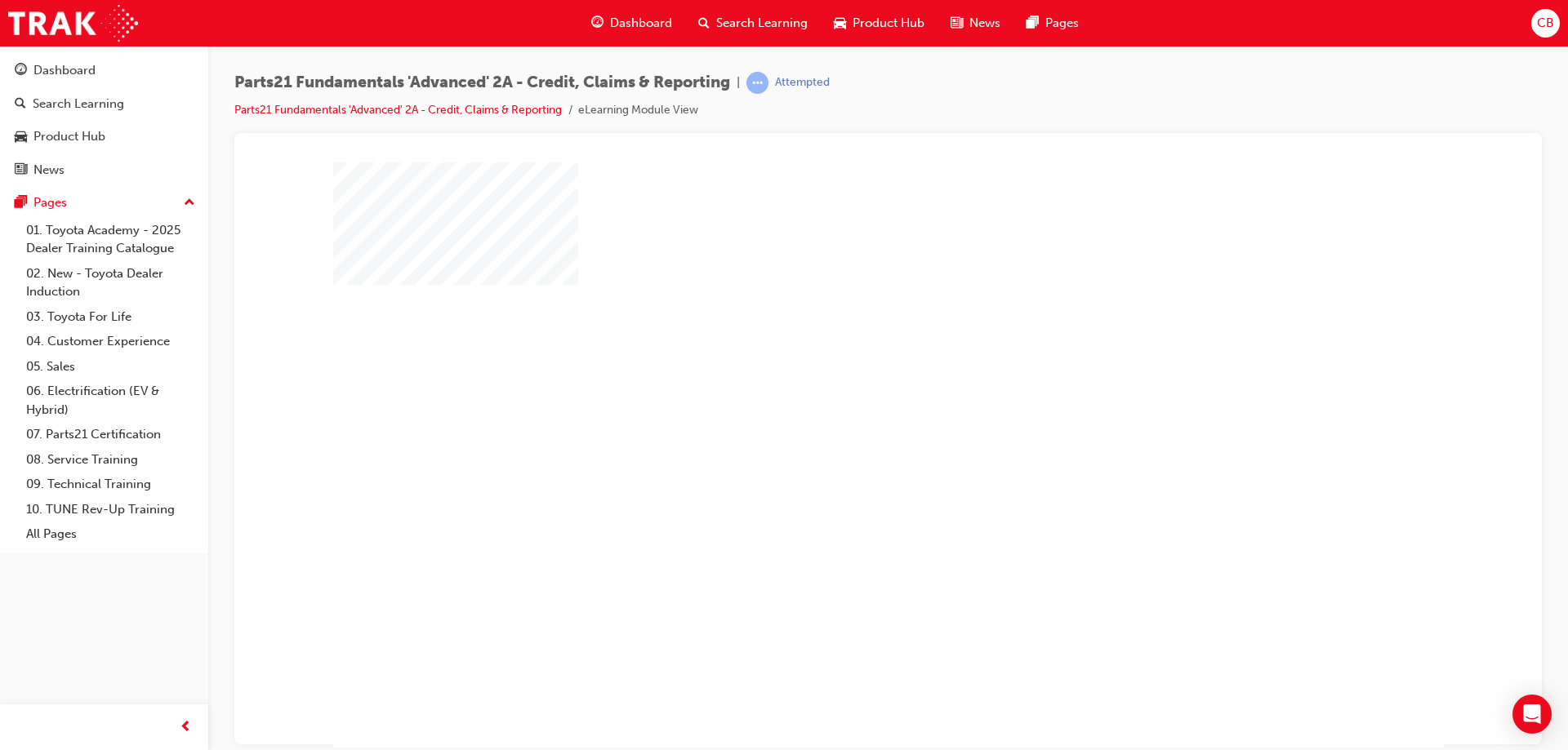
click at [841, 408] on div "play" at bounding box center [841, 408] width 0 height 0
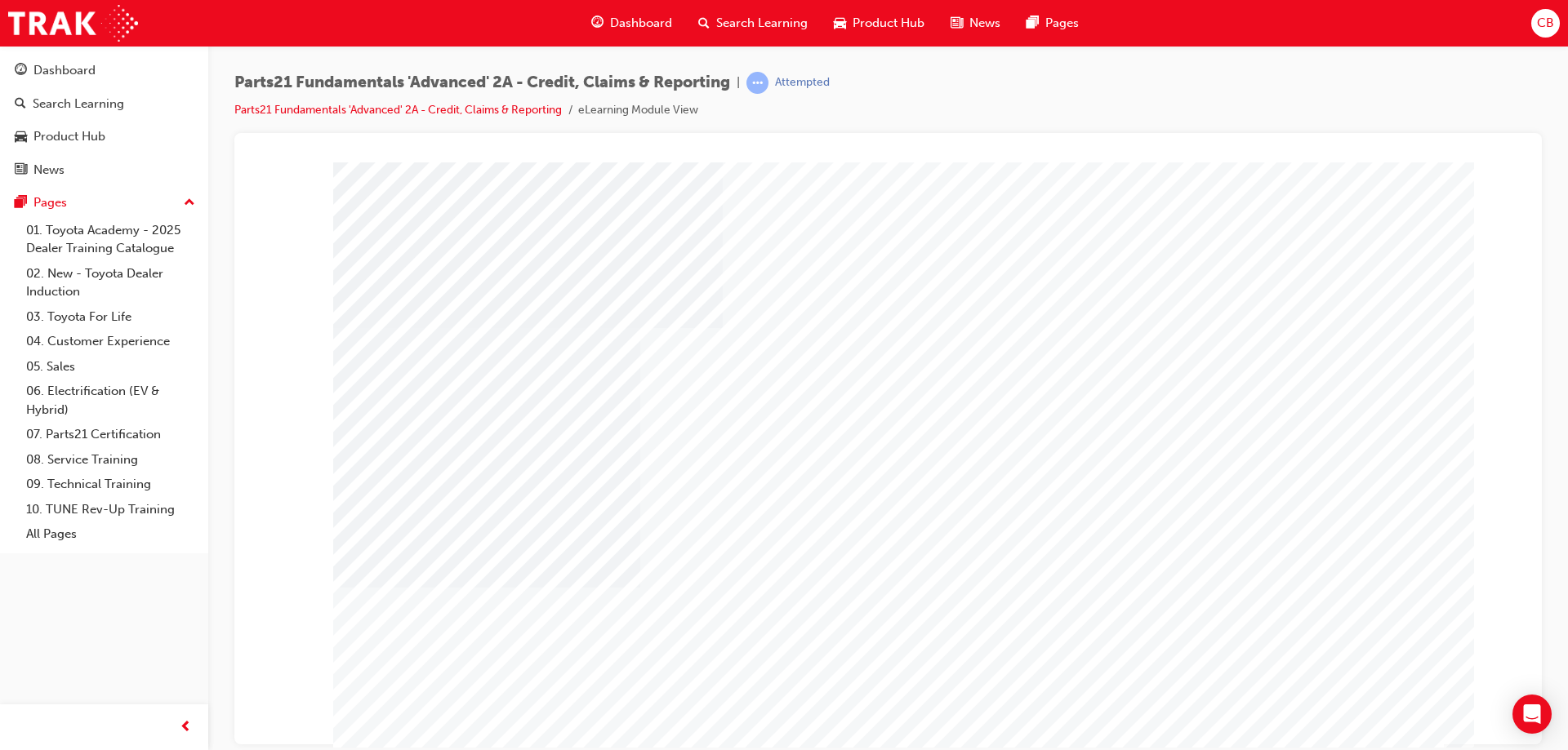
type input "casina"
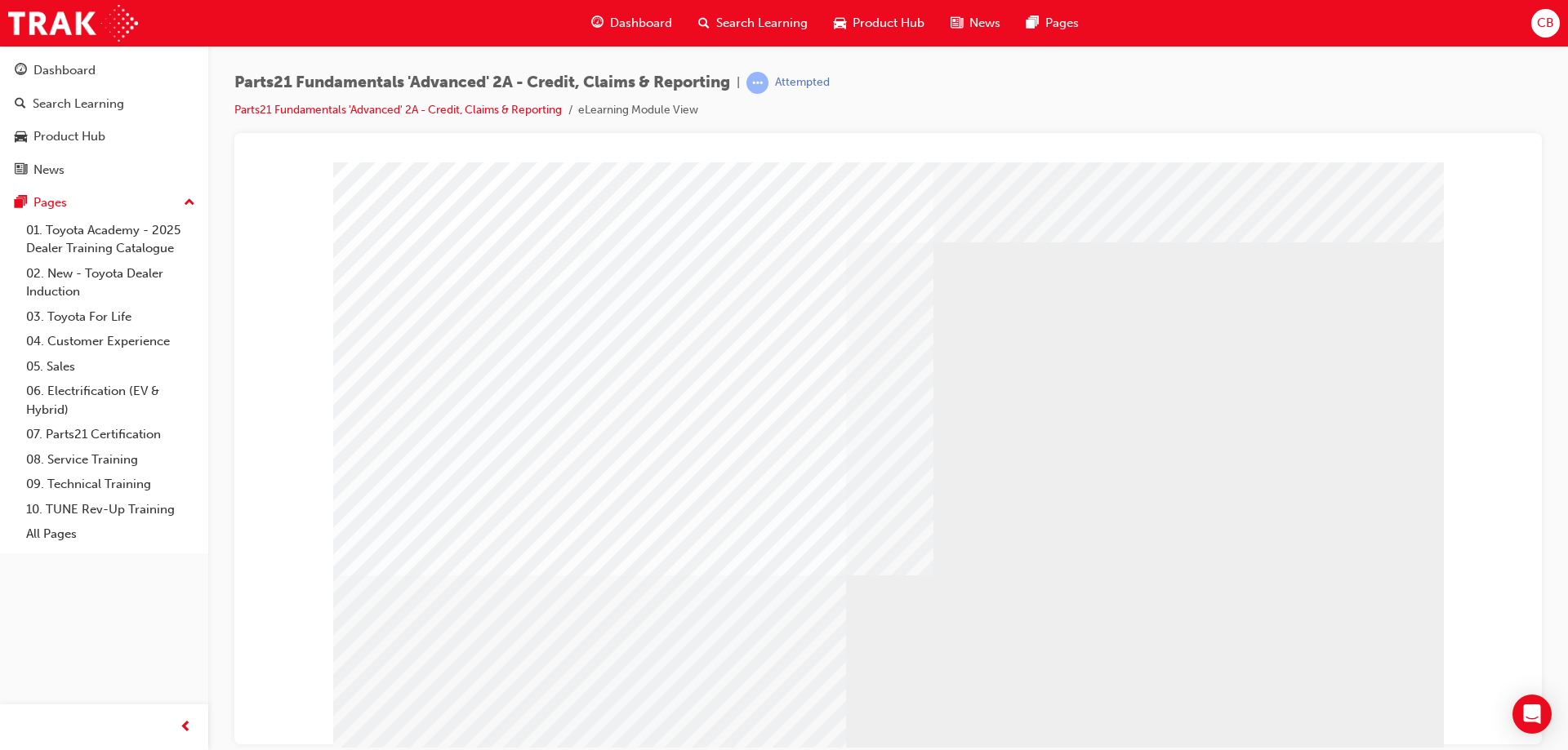
drag, startPoint x: 666, startPoint y: 364, endPoint x: 914, endPoint y: 385, distance: 248.9
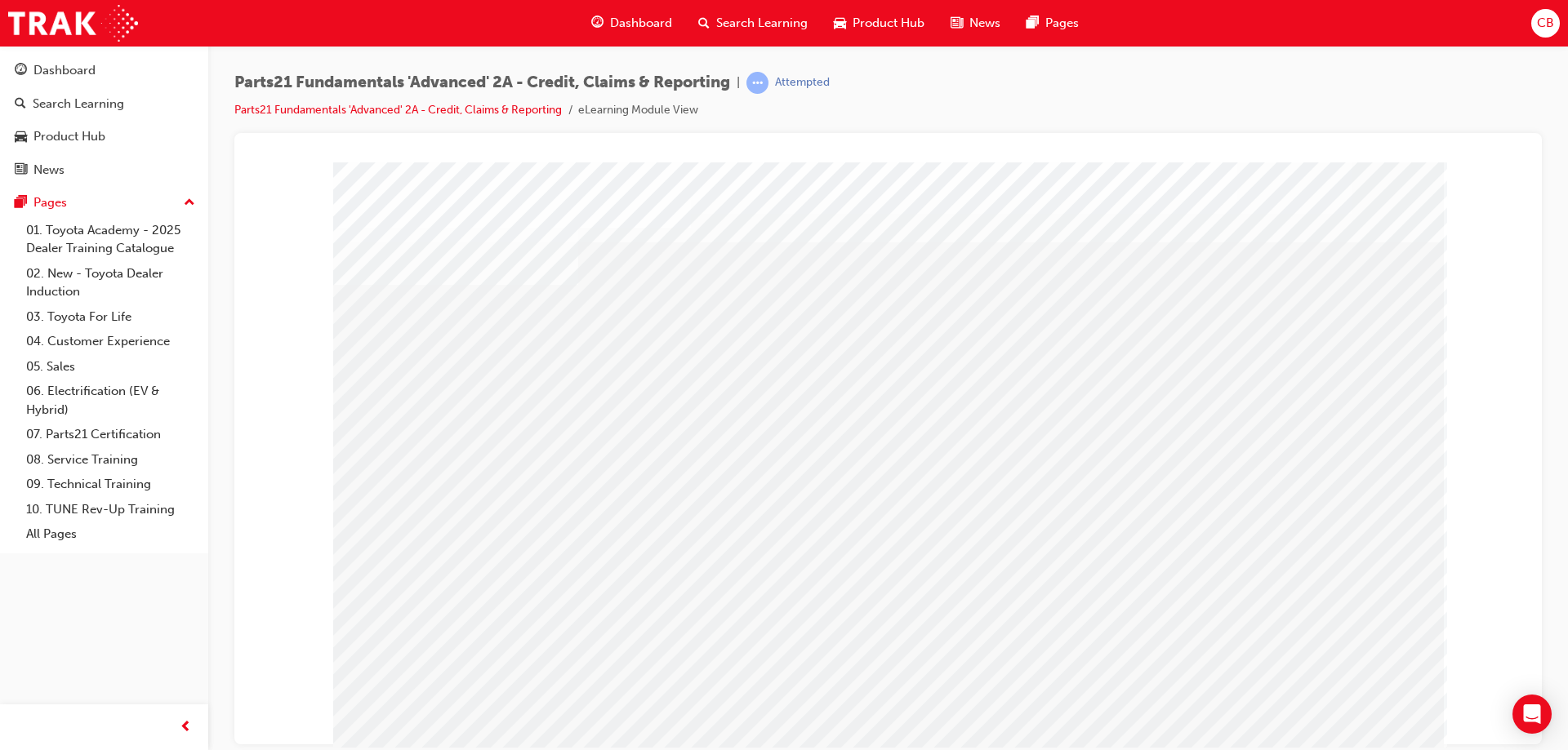
drag, startPoint x: 431, startPoint y: 369, endPoint x: 683, endPoint y: 379, distance: 252.2
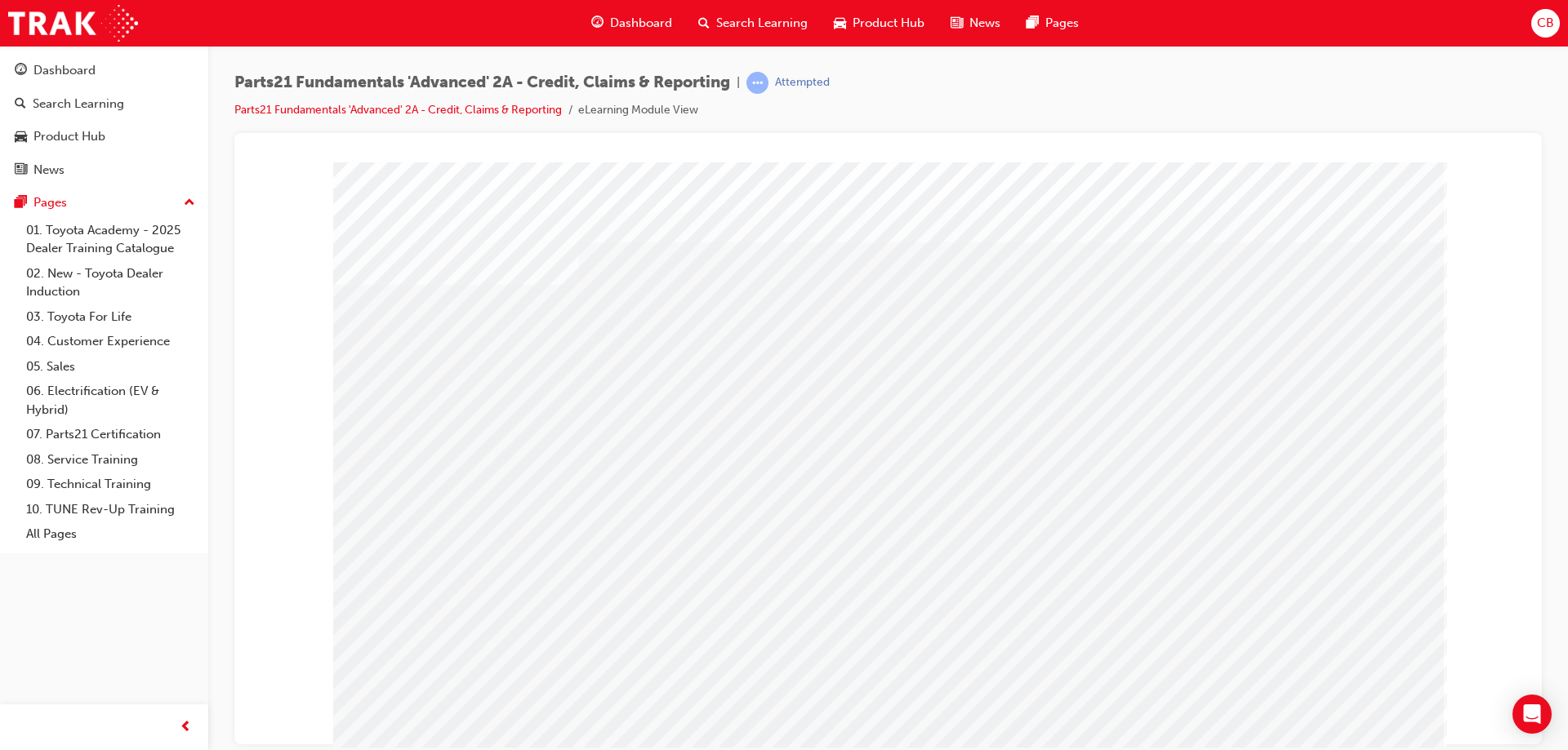
drag, startPoint x: 749, startPoint y: 359, endPoint x: 836, endPoint y: 366, distance: 87.3
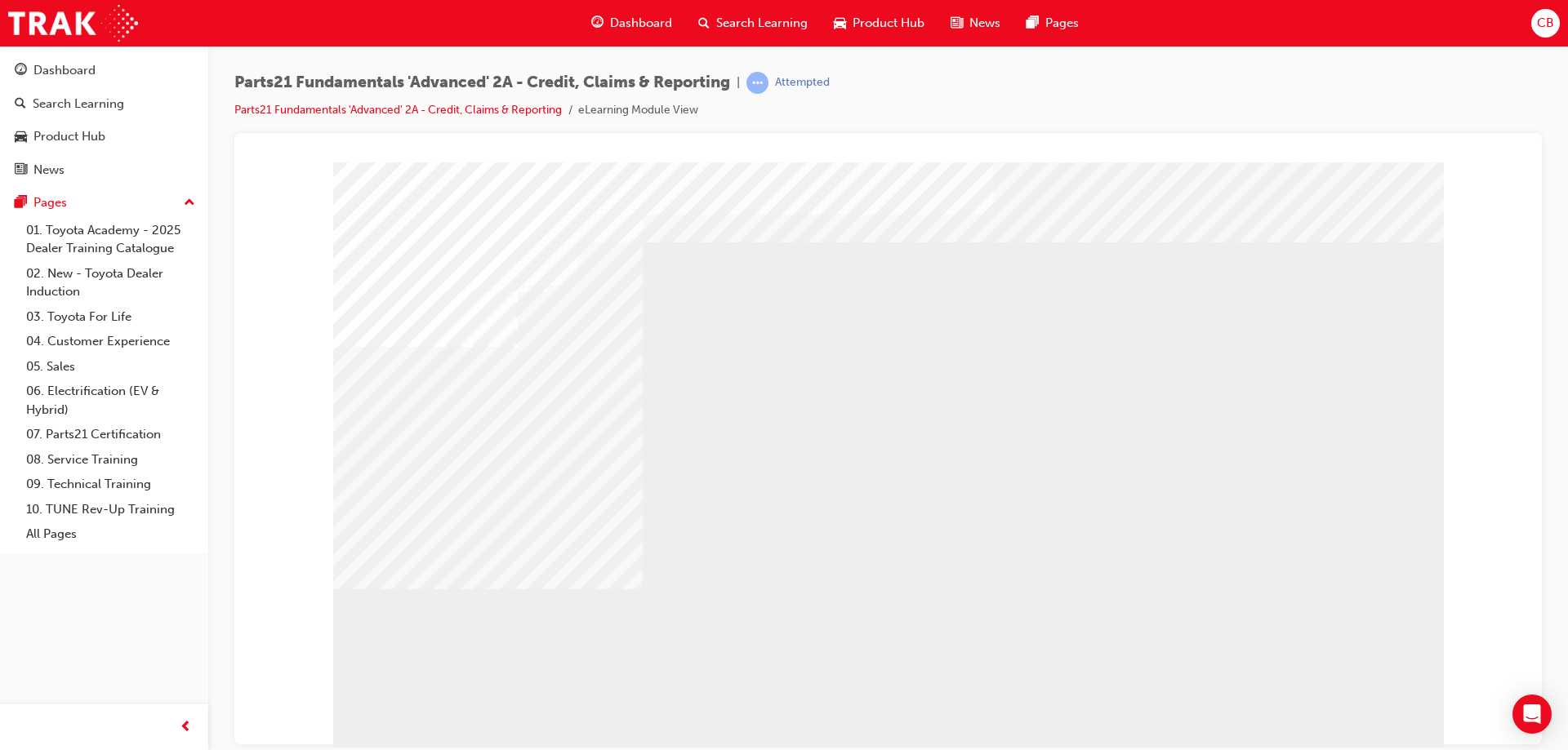
drag, startPoint x: 972, startPoint y: 392, endPoint x: 1080, endPoint y: 378, distance: 108.9
drag, startPoint x: 475, startPoint y: 385, endPoint x: 528, endPoint y: 377, distance: 53.6
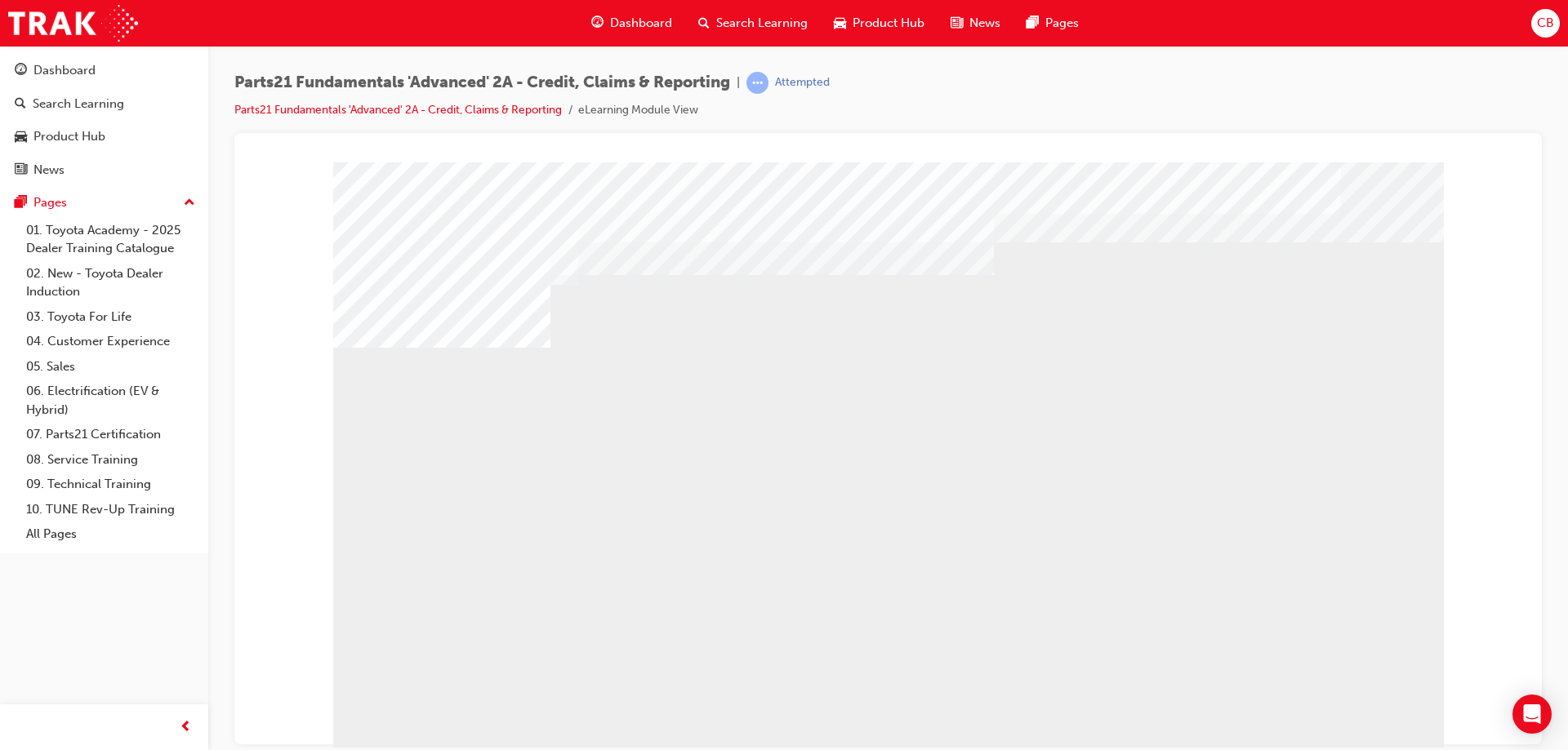
drag, startPoint x: 507, startPoint y: 589, endPoint x: 524, endPoint y: 578, distance: 20.2
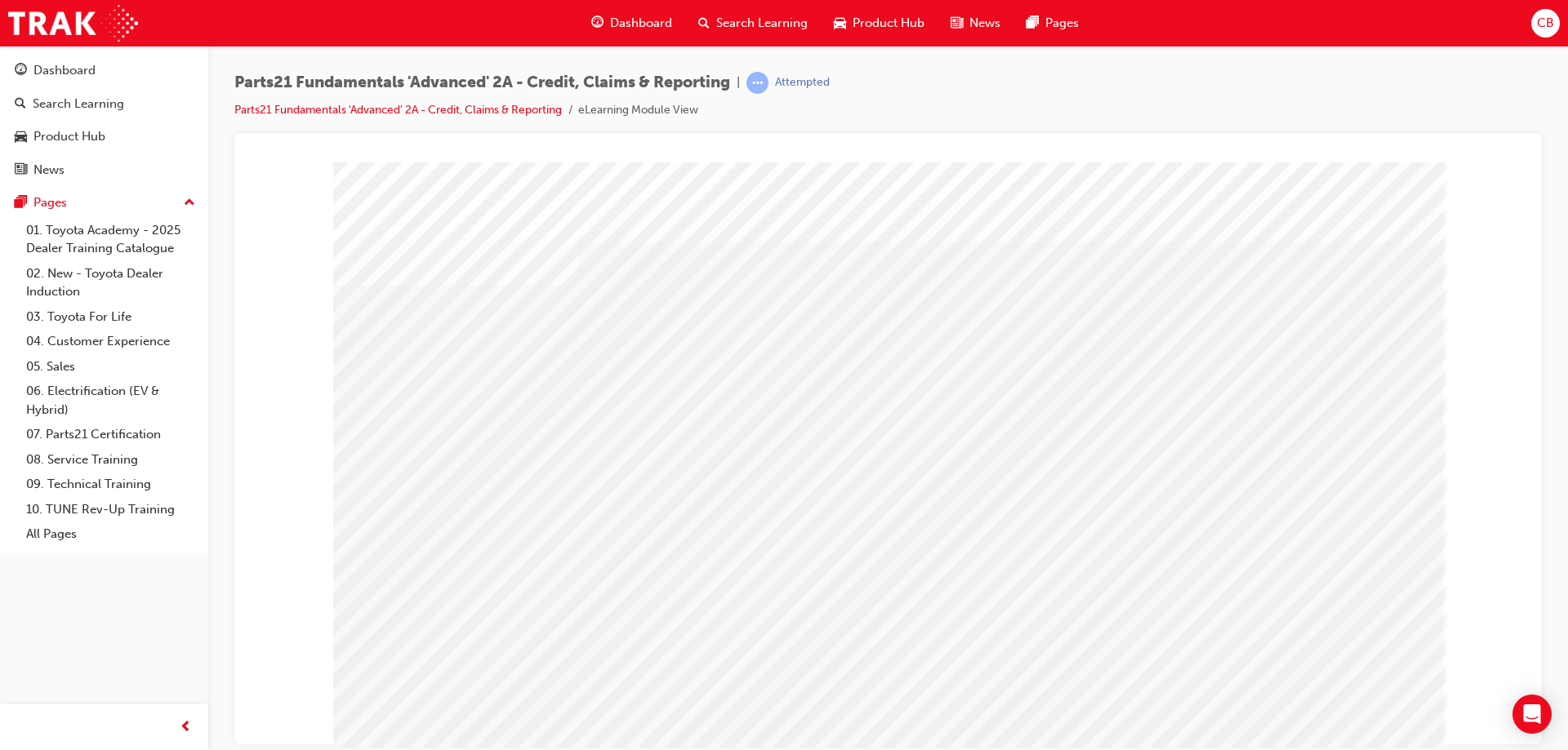
drag, startPoint x: 956, startPoint y: 409, endPoint x: 953, endPoint y: 432, distance: 23.2
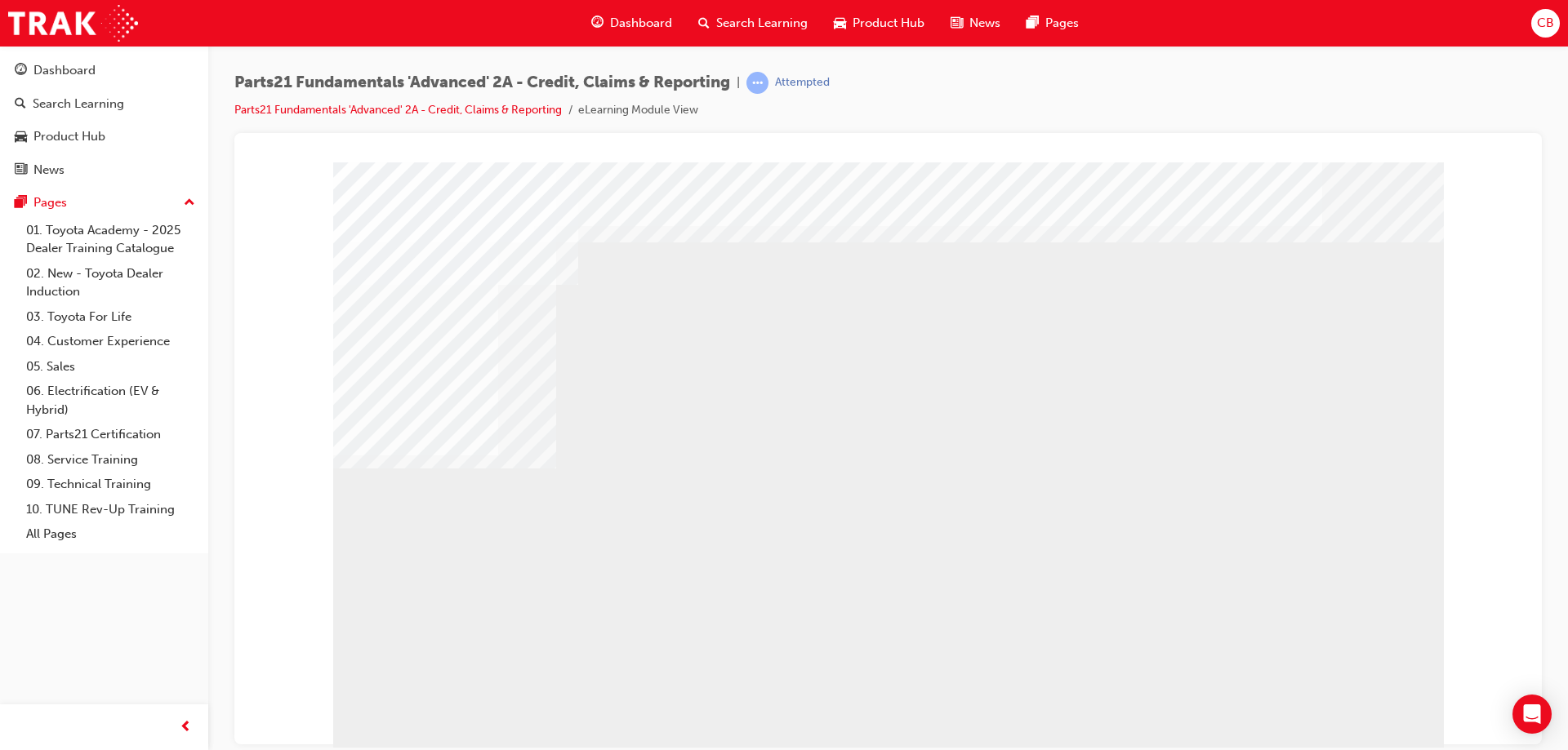
drag, startPoint x: 1038, startPoint y: 646, endPoint x: 1069, endPoint y: 647, distance: 31.0
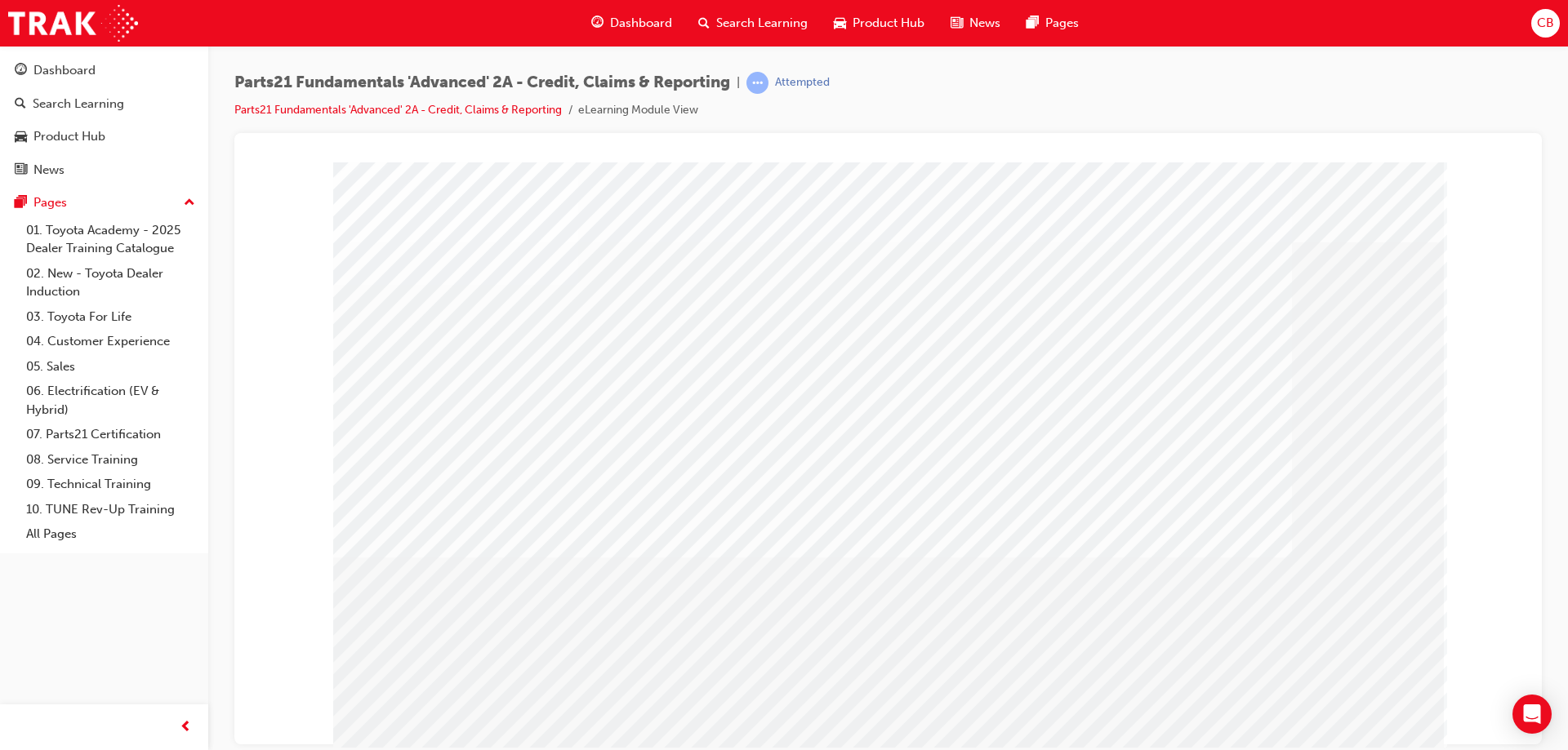
drag, startPoint x: 796, startPoint y: 397, endPoint x: 783, endPoint y: 413, distance: 20.6
drag, startPoint x: 377, startPoint y: 413, endPoint x: 392, endPoint y: 448, distance: 38.1
click at [378, 421] on div "s28" at bounding box center [888, 455] width 1111 height 588
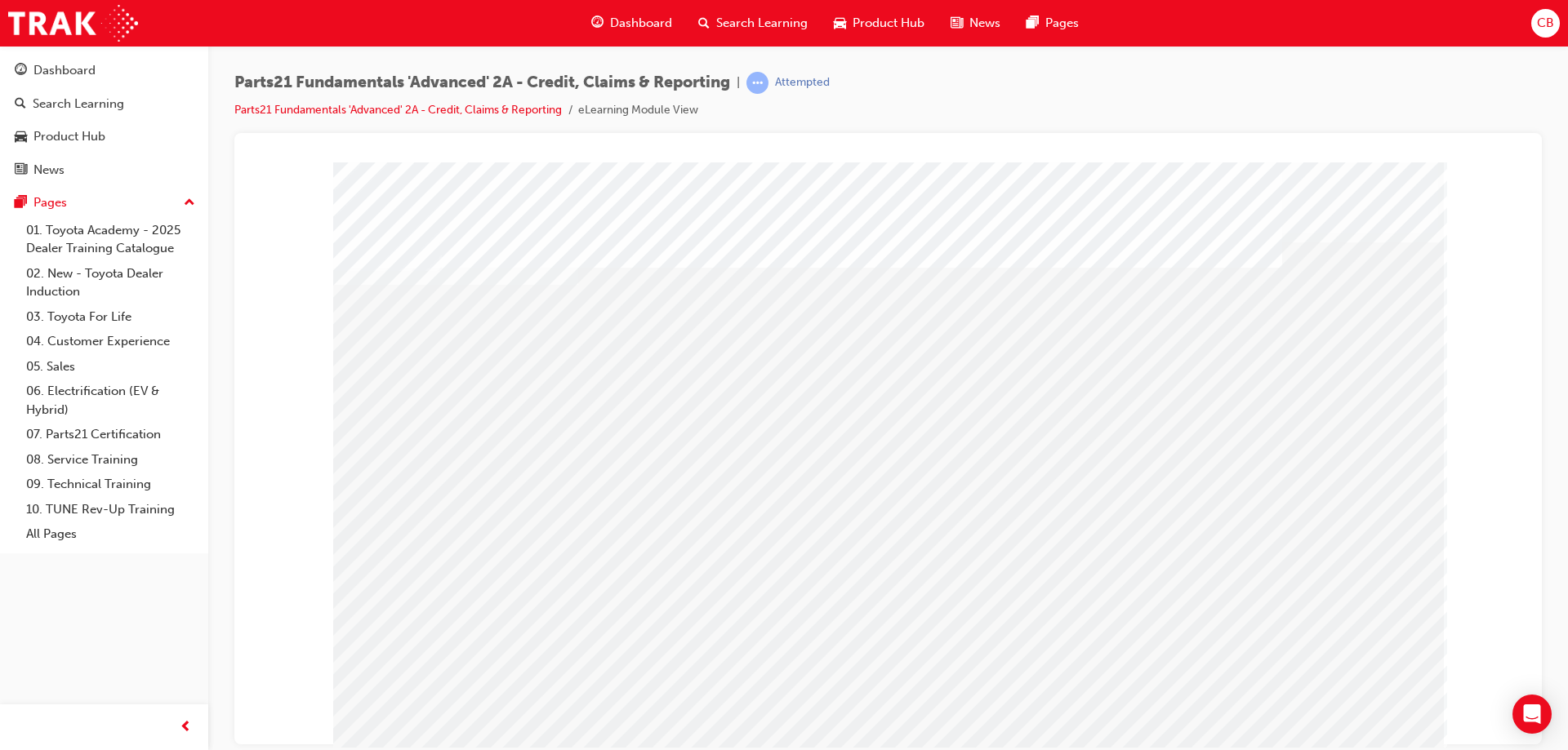
drag, startPoint x: 397, startPoint y: 526, endPoint x: 389, endPoint y: 559, distance: 34.0
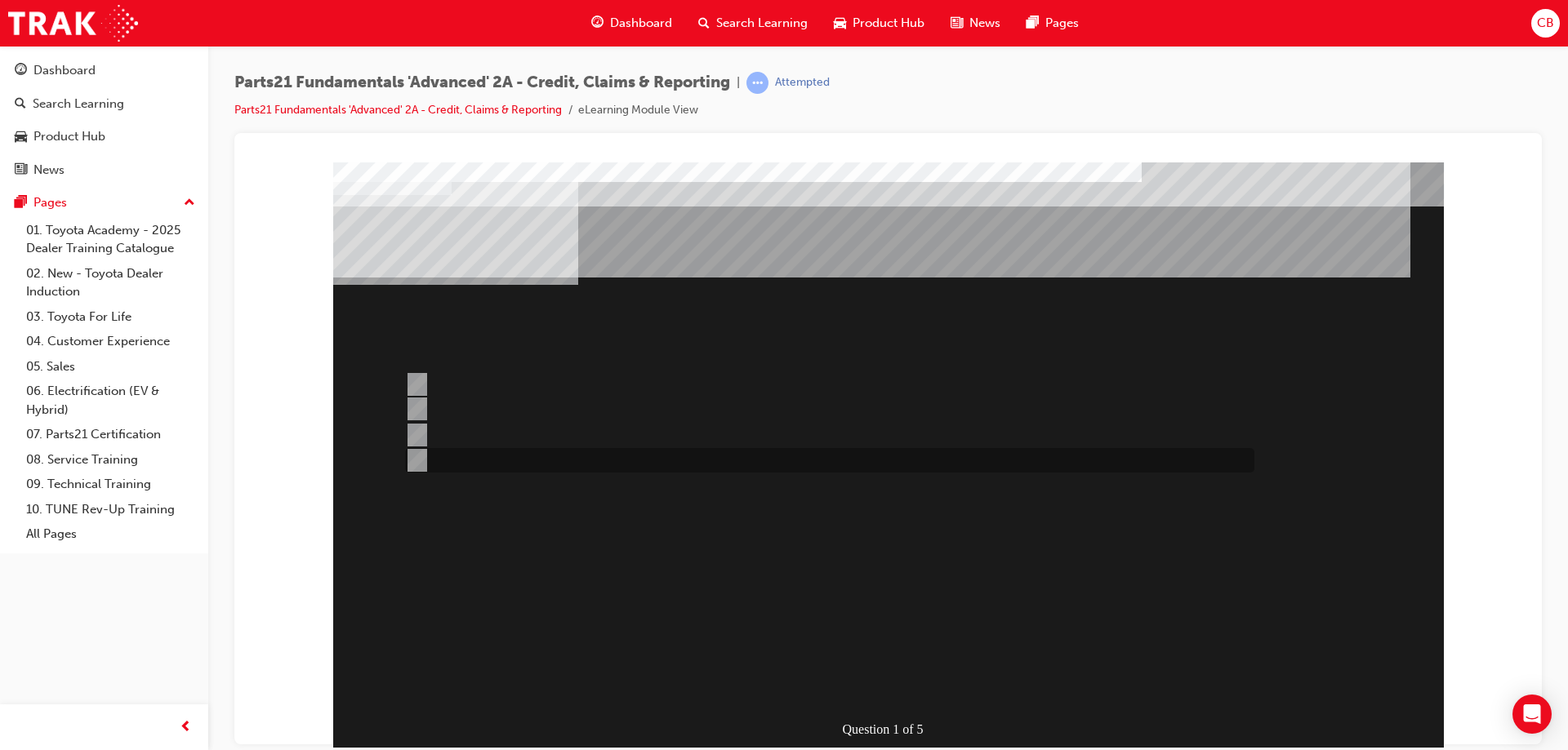
click at [410, 461] on input "Credit Return" at bounding box center [414, 460] width 18 height 18
radio input "true"
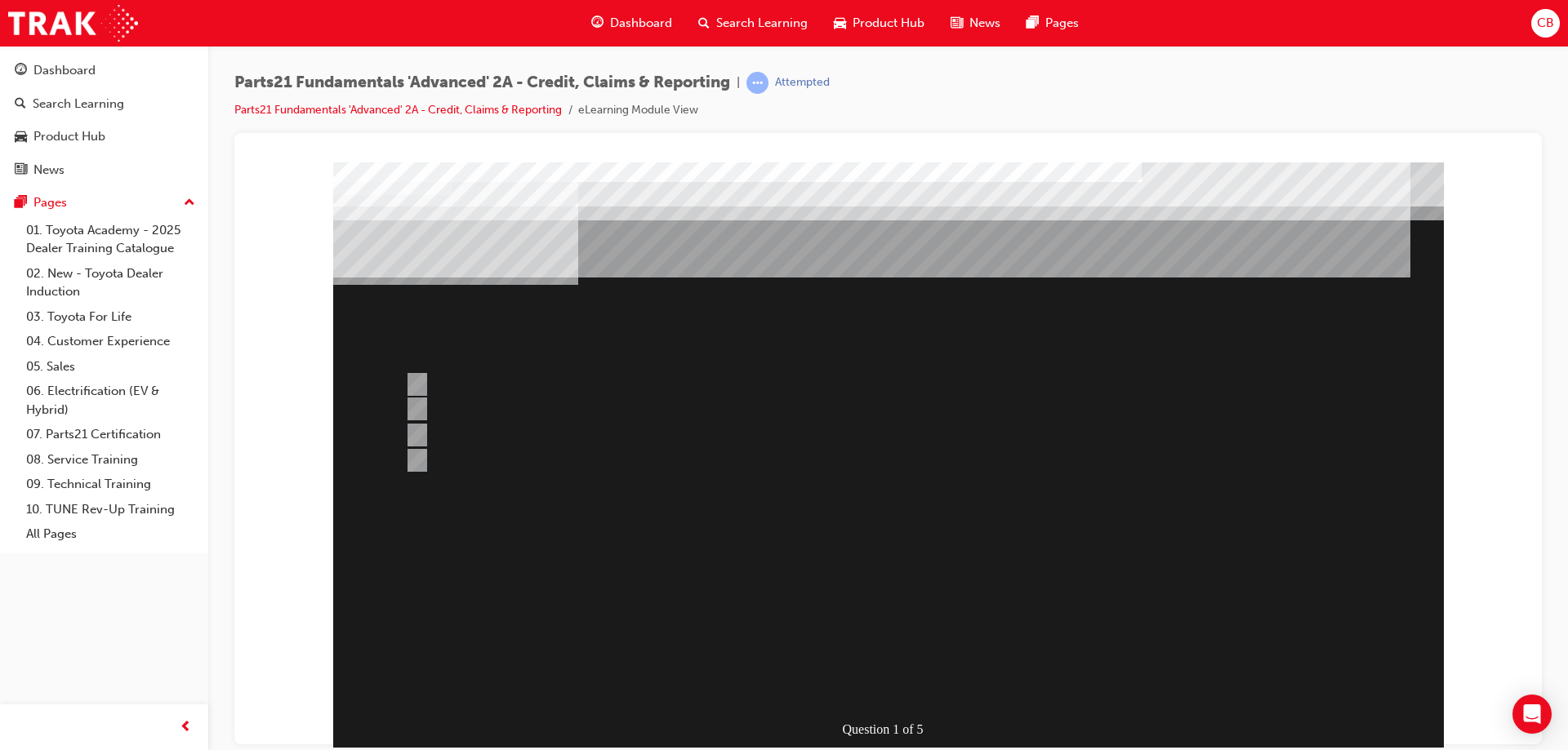
click at [774, 691] on div at bounding box center [888, 473] width 1111 height 624
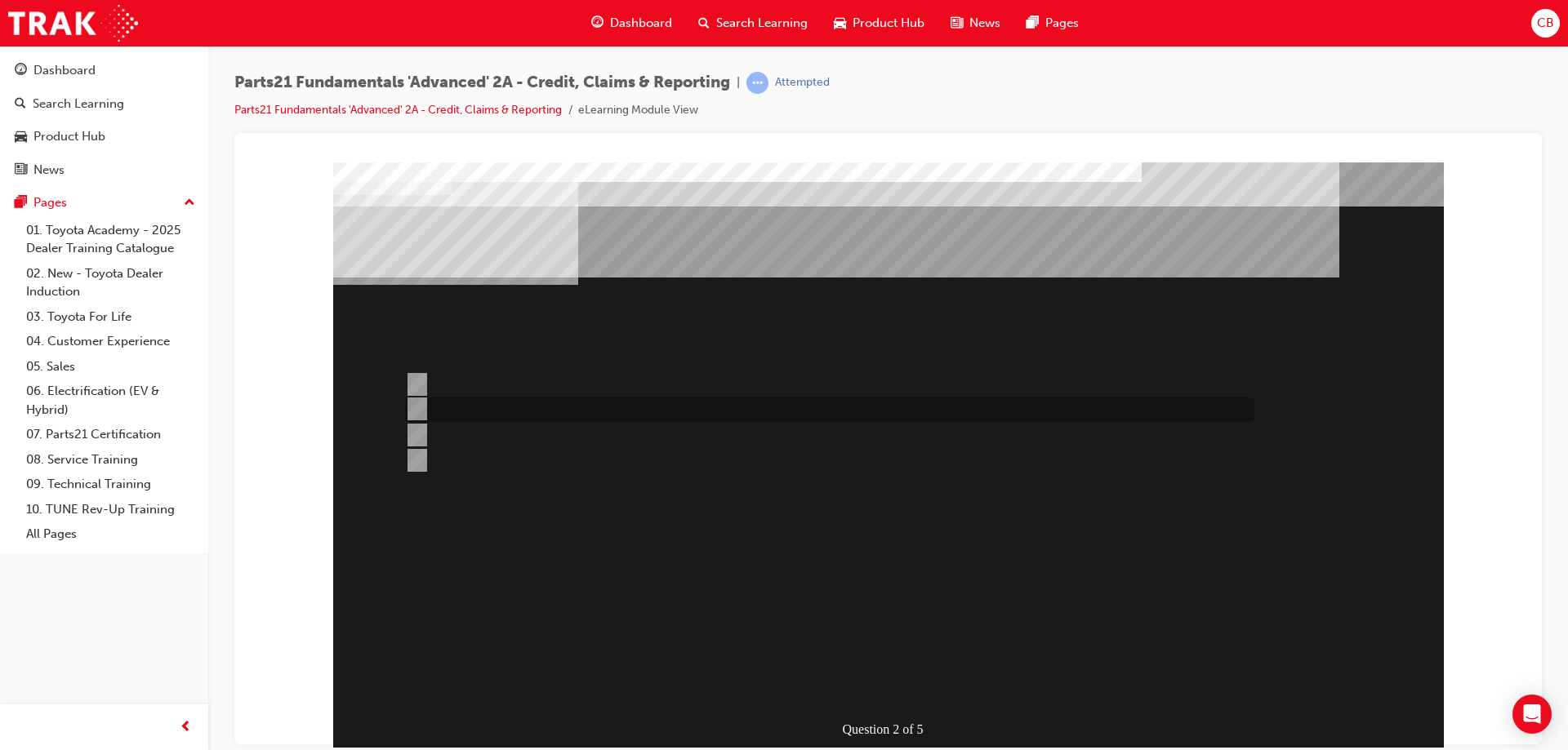
click at [414, 409] on input "CDR" at bounding box center [414, 409] width 18 height 18
radio input "true"
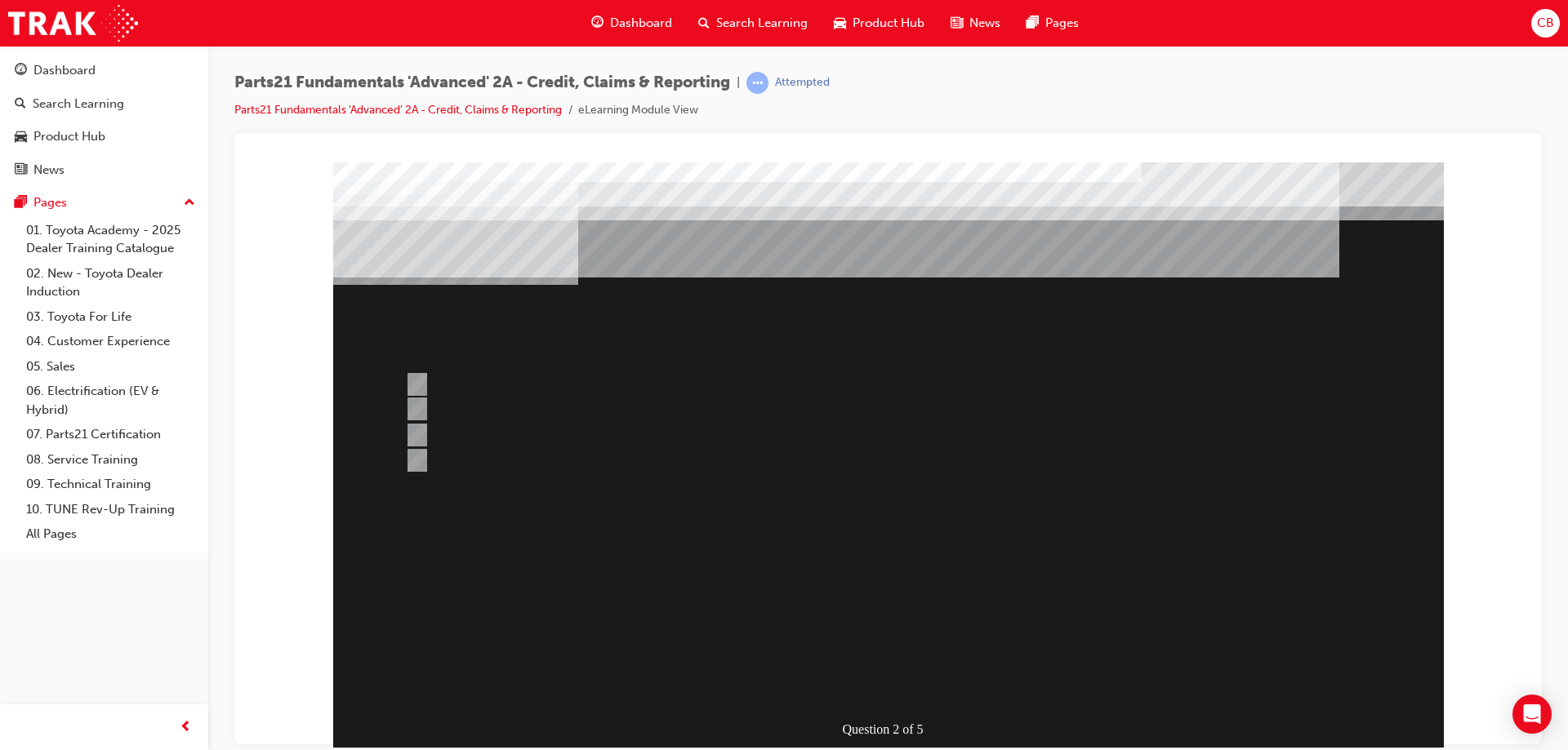
click at [846, 683] on div at bounding box center [888, 473] width 1111 height 624
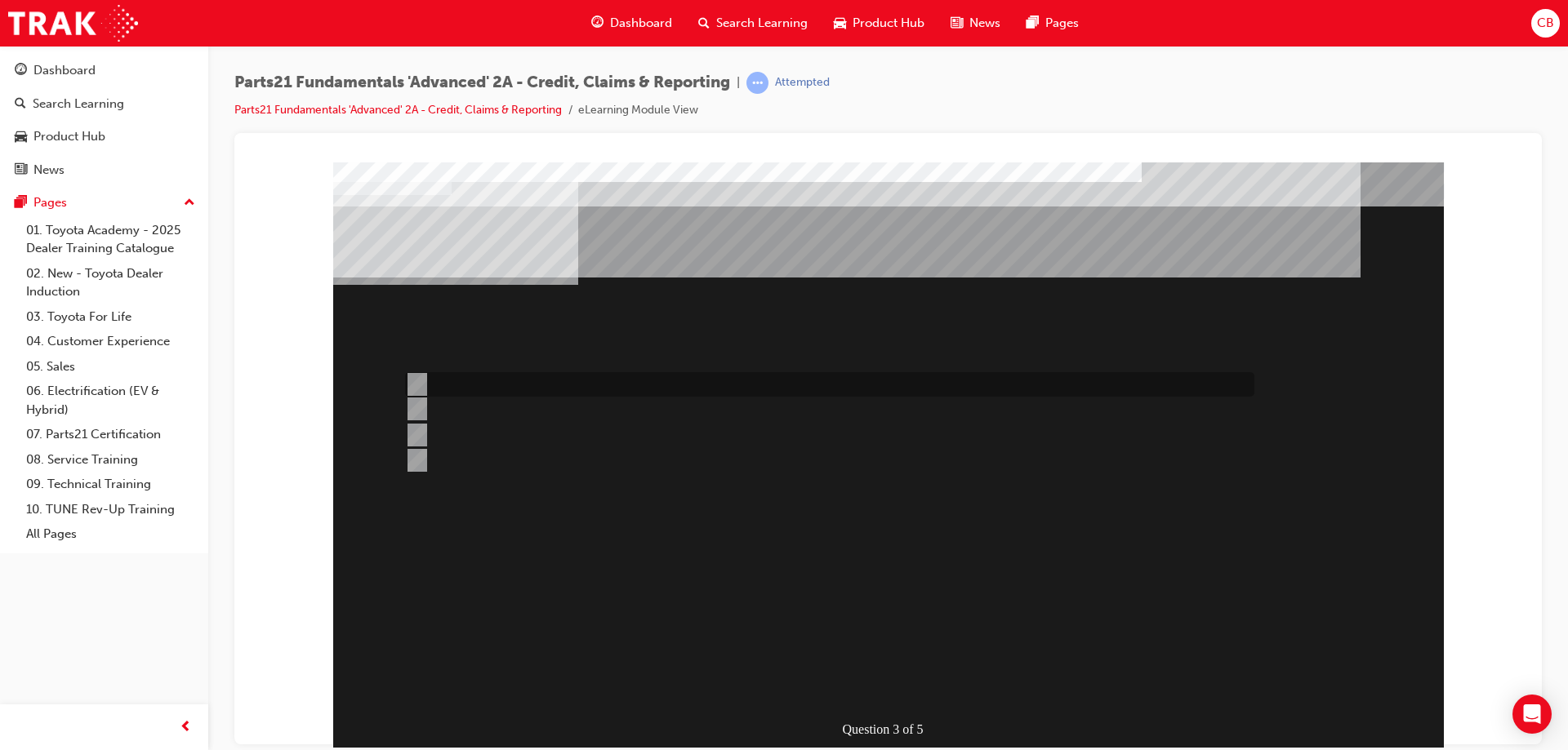
click at [416, 376] on input "Info Hub" at bounding box center [414, 384] width 18 height 18
radio input "true"
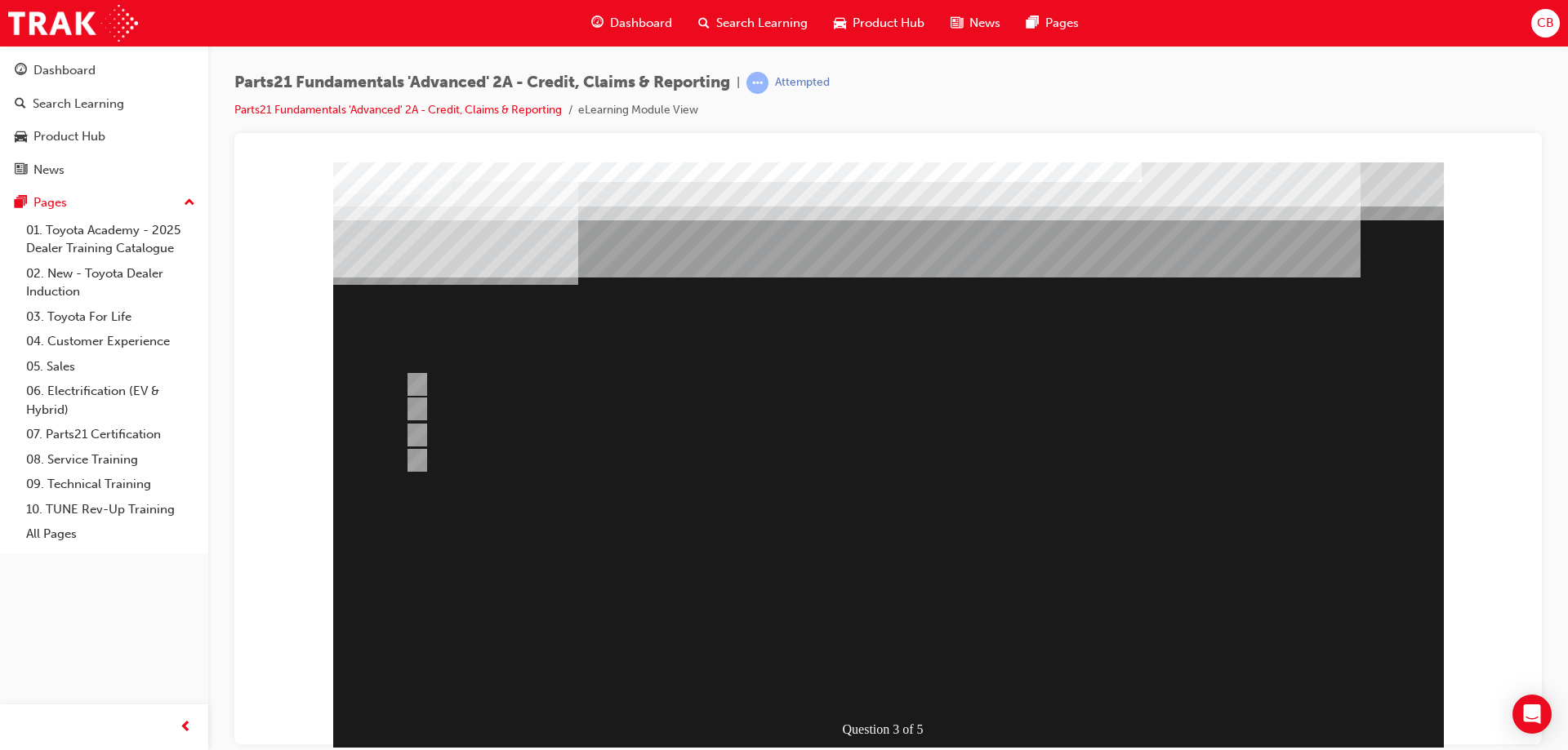
click at [795, 696] on div at bounding box center [888, 473] width 1111 height 624
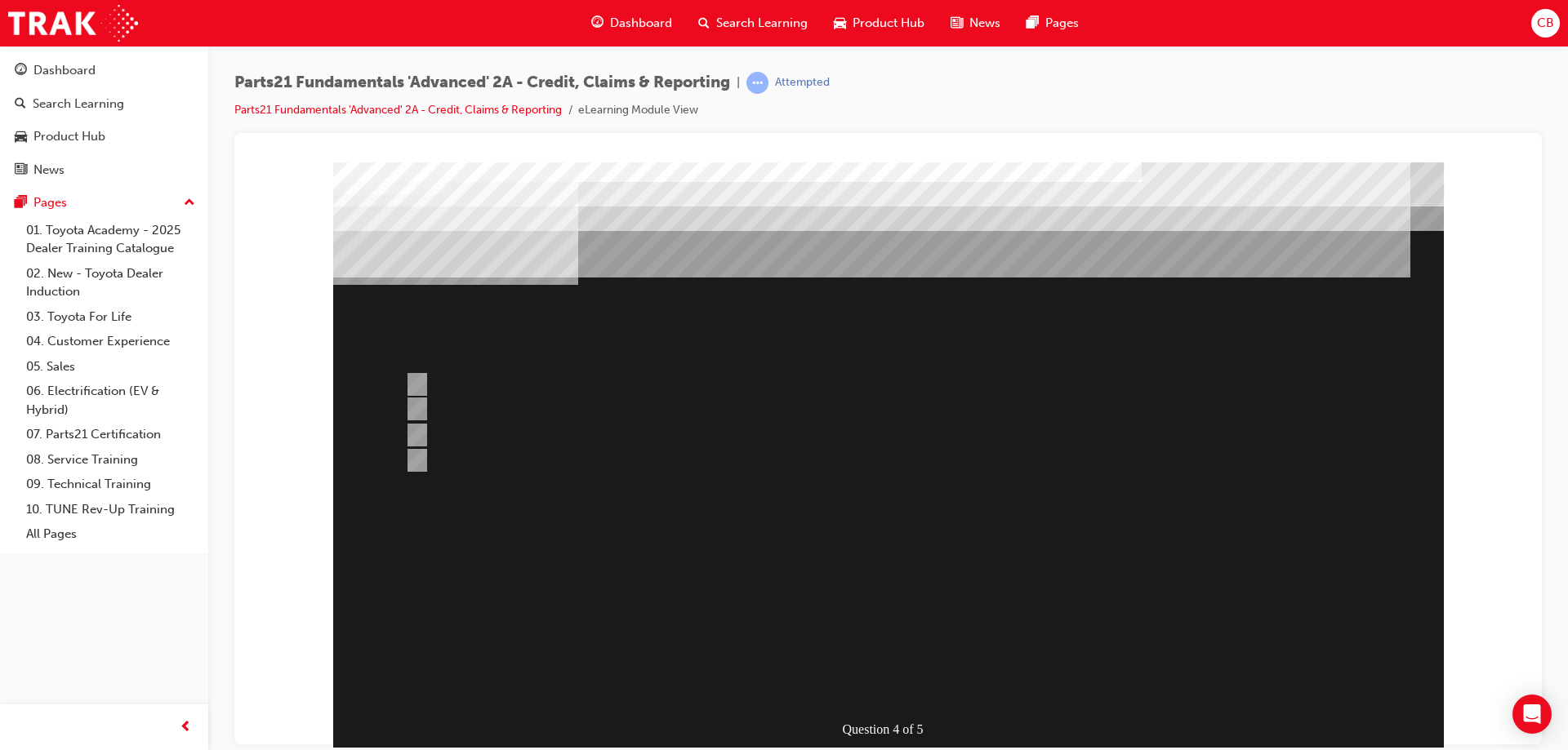
click at [722, 703] on div at bounding box center [888, 473] width 1111 height 624
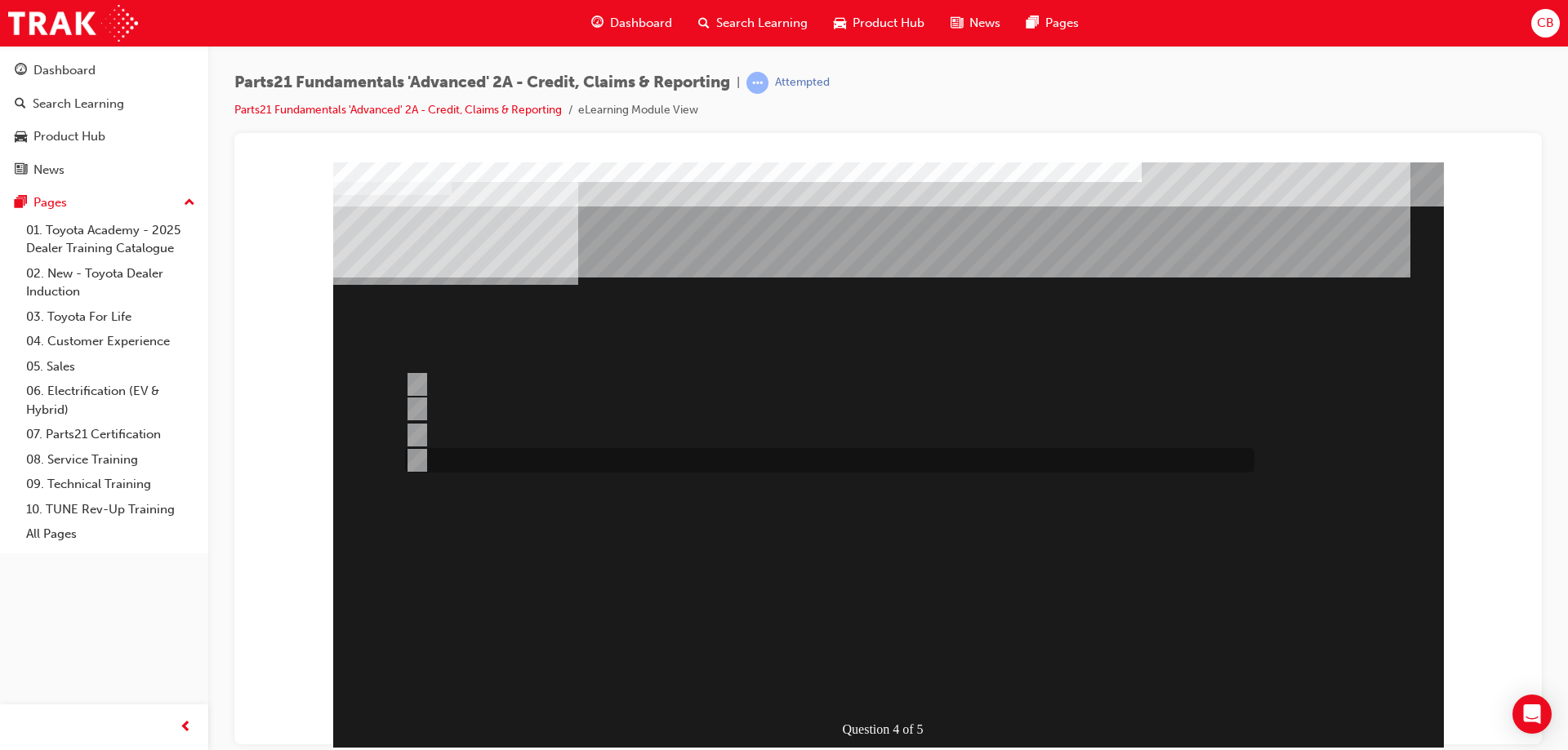
click at [410, 465] on input "1 & 2" at bounding box center [414, 460] width 18 height 18
radio input "true"
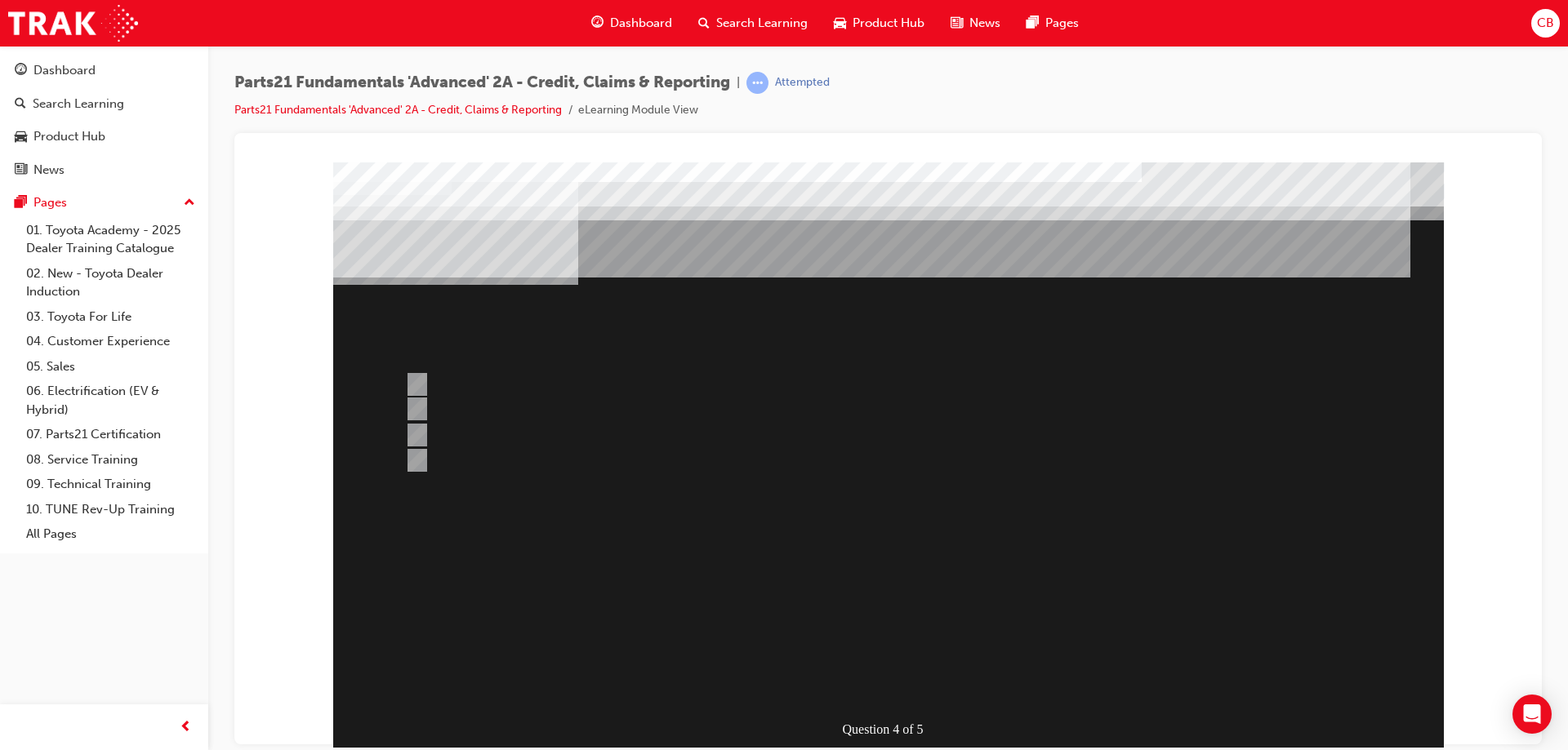
click at [490, 588] on div at bounding box center [888, 473] width 1111 height 624
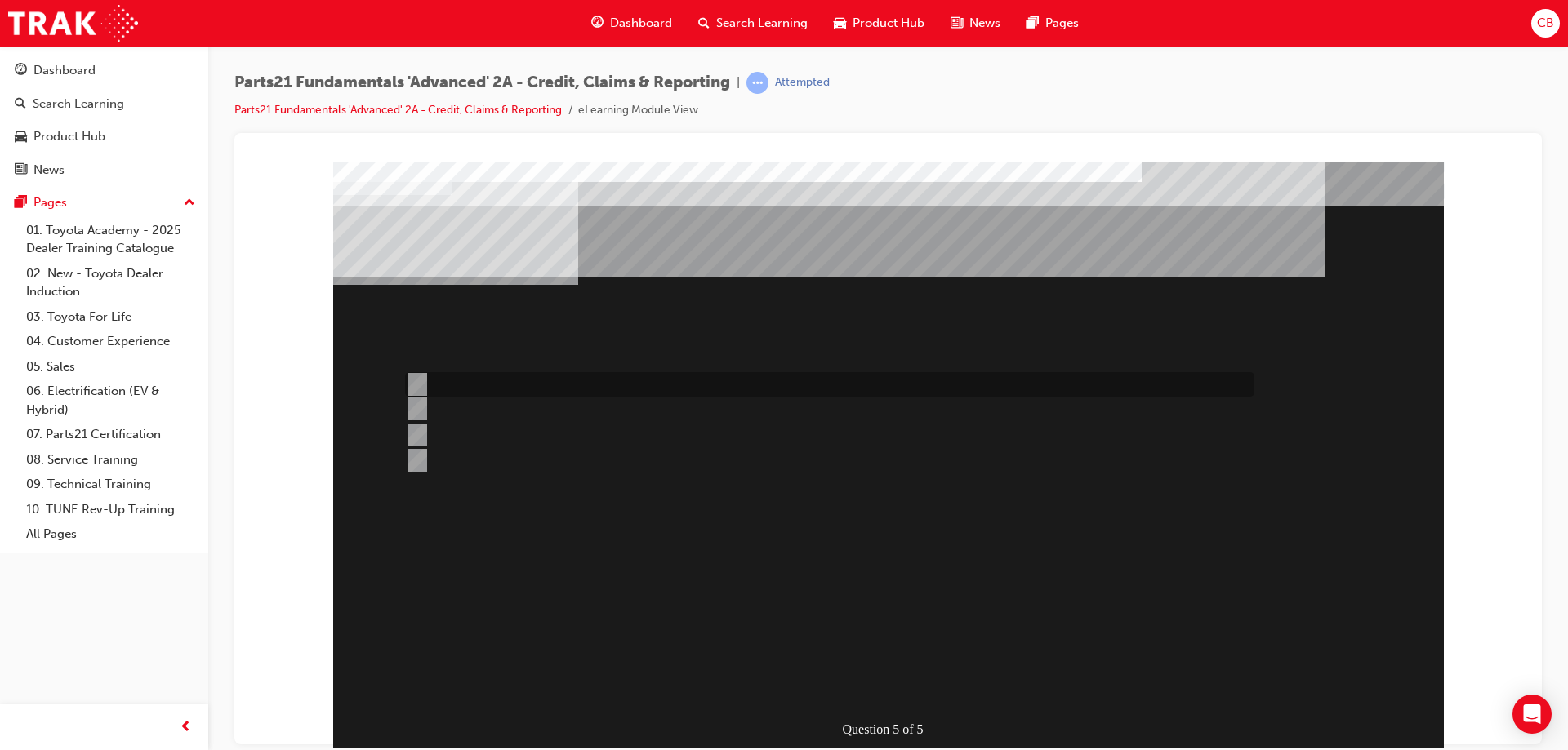
click at [420, 379] on input "Submit a CDR to your facing depot." at bounding box center [414, 384] width 18 height 18
radio input "true"
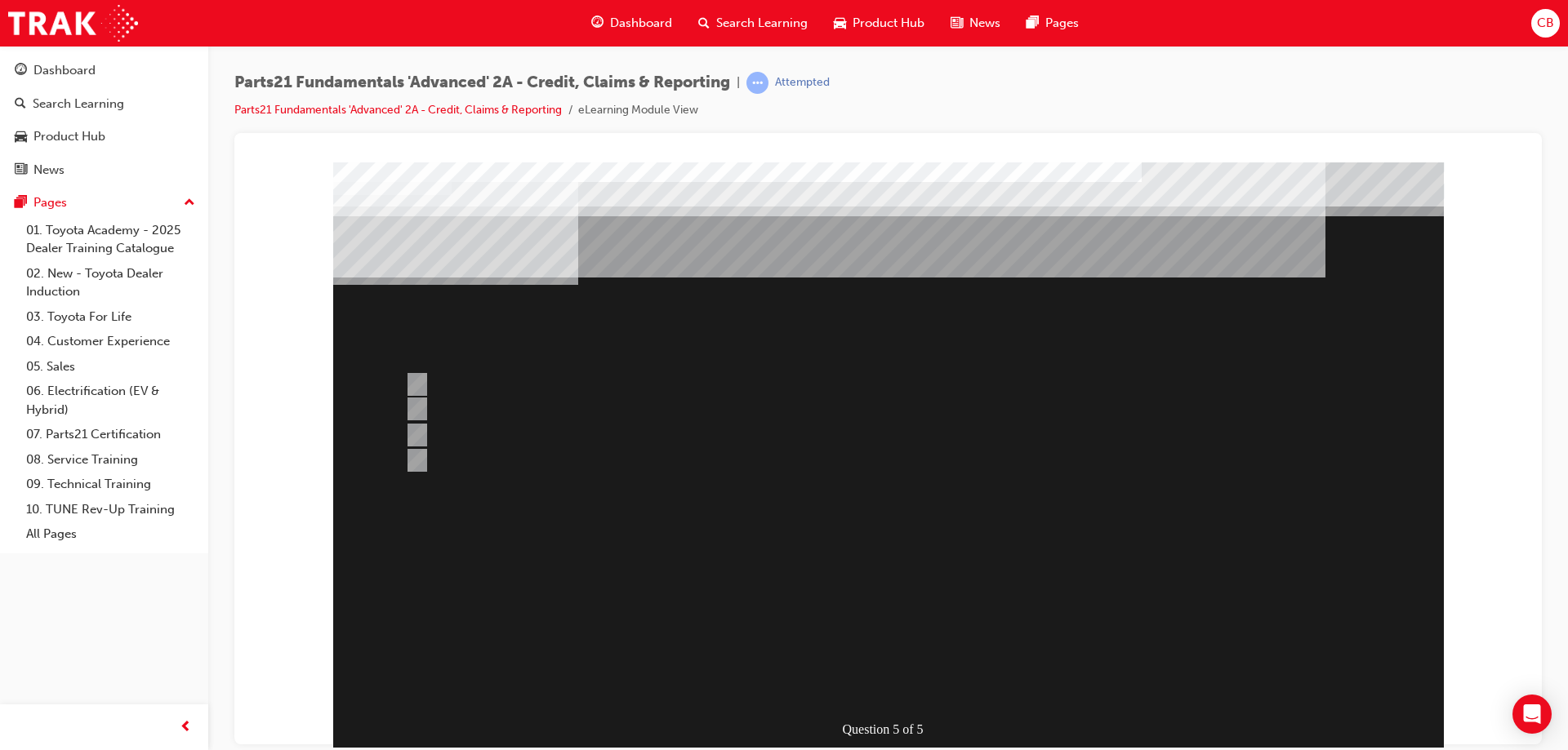
click at [620, 638] on div at bounding box center [888, 473] width 1111 height 624
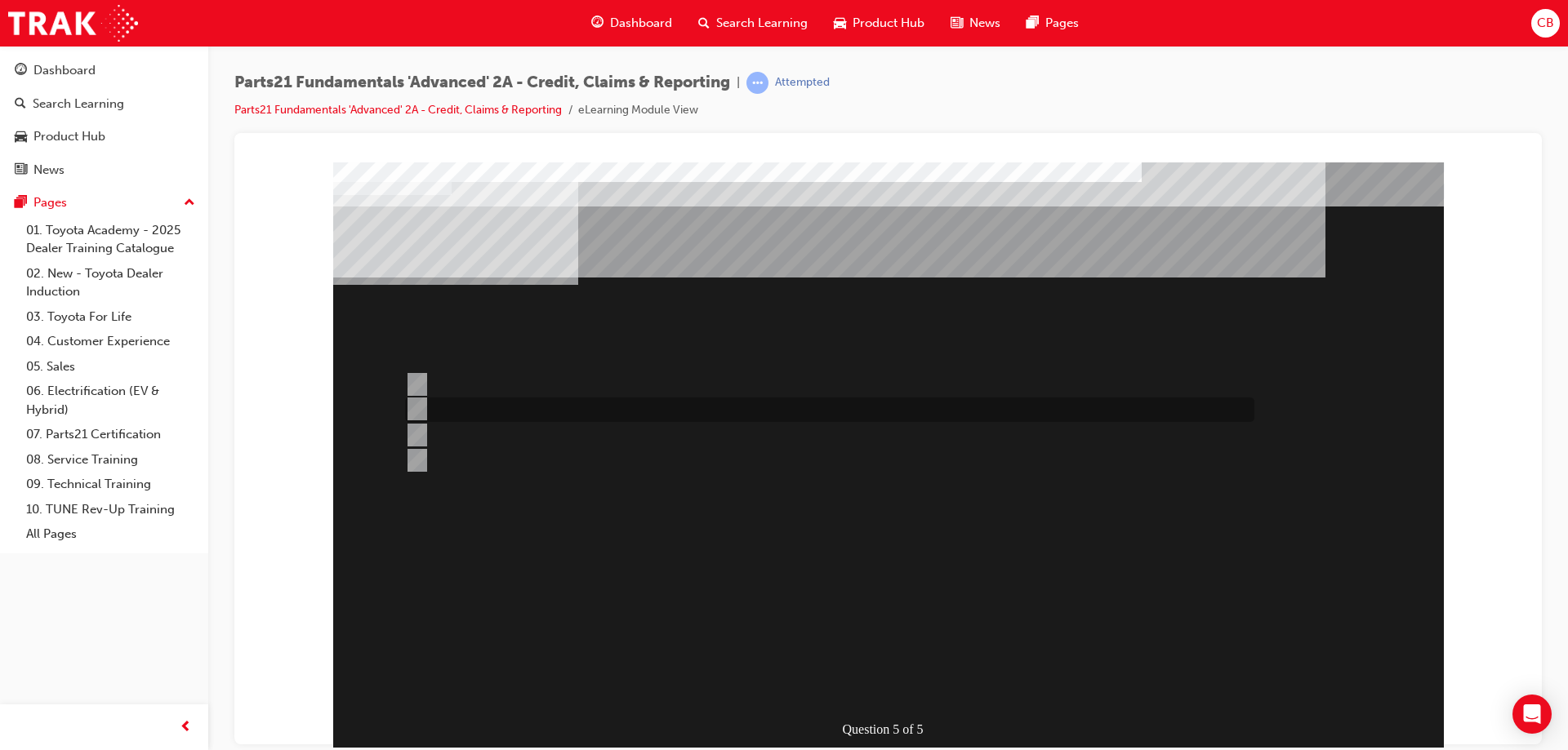
click at [417, 405] on input "Create a credit claim." at bounding box center [414, 409] width 18 height 18
radio input "true"
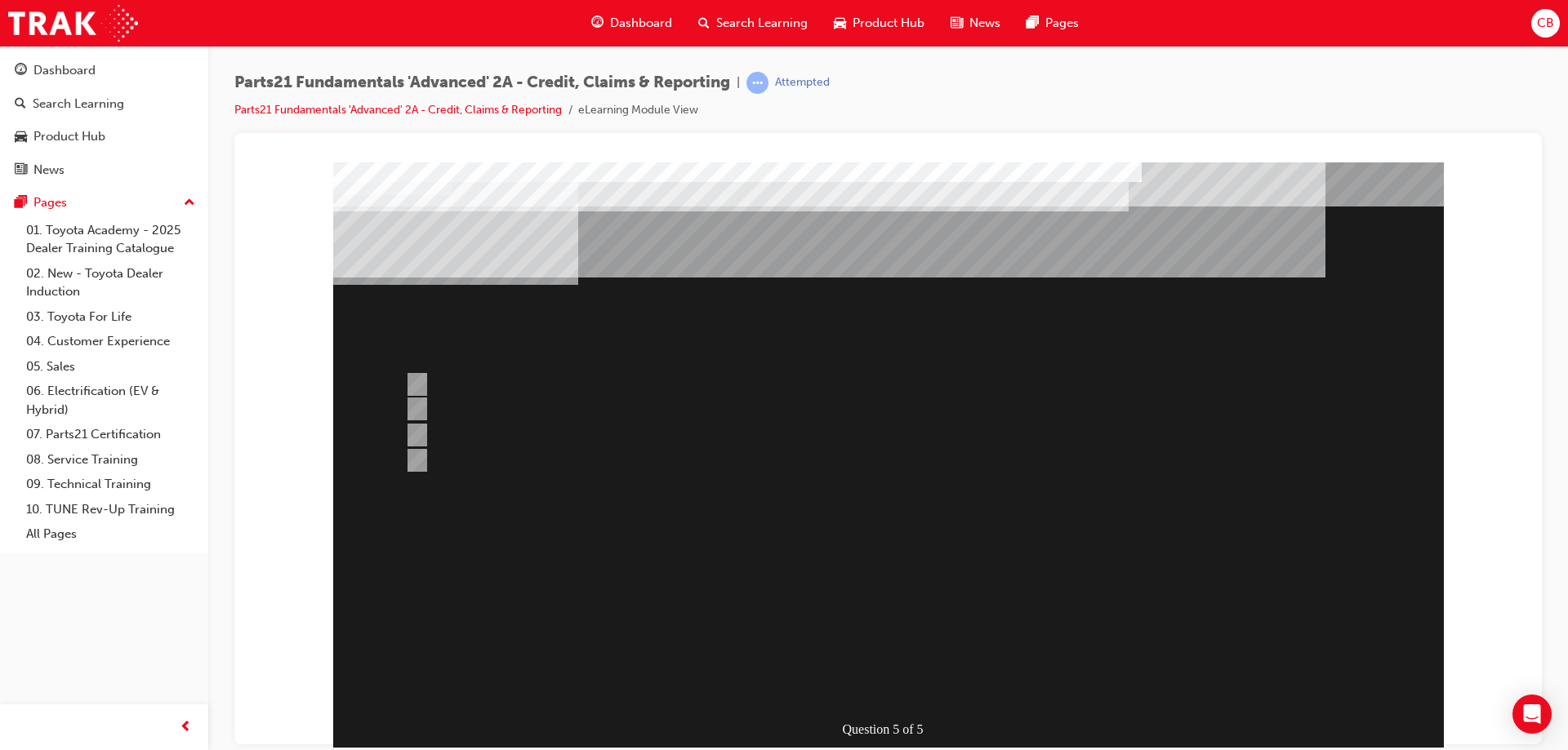
click at [456, 476] on div at bounding box center [888, 473] width 1111 height 624
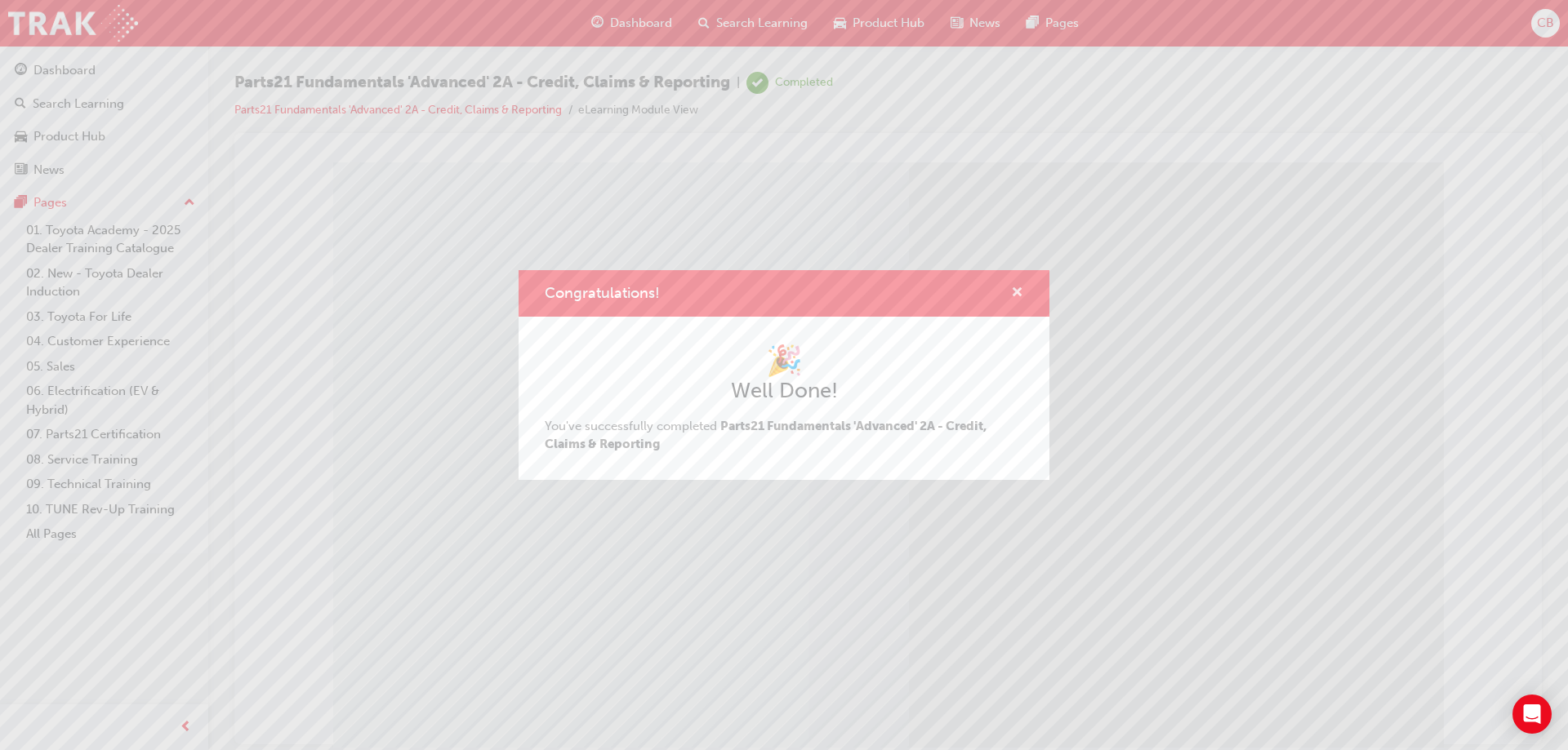
click at [1020, 290] on span "cross-icon" at bounding box center [1017, 293] width 12 height 14
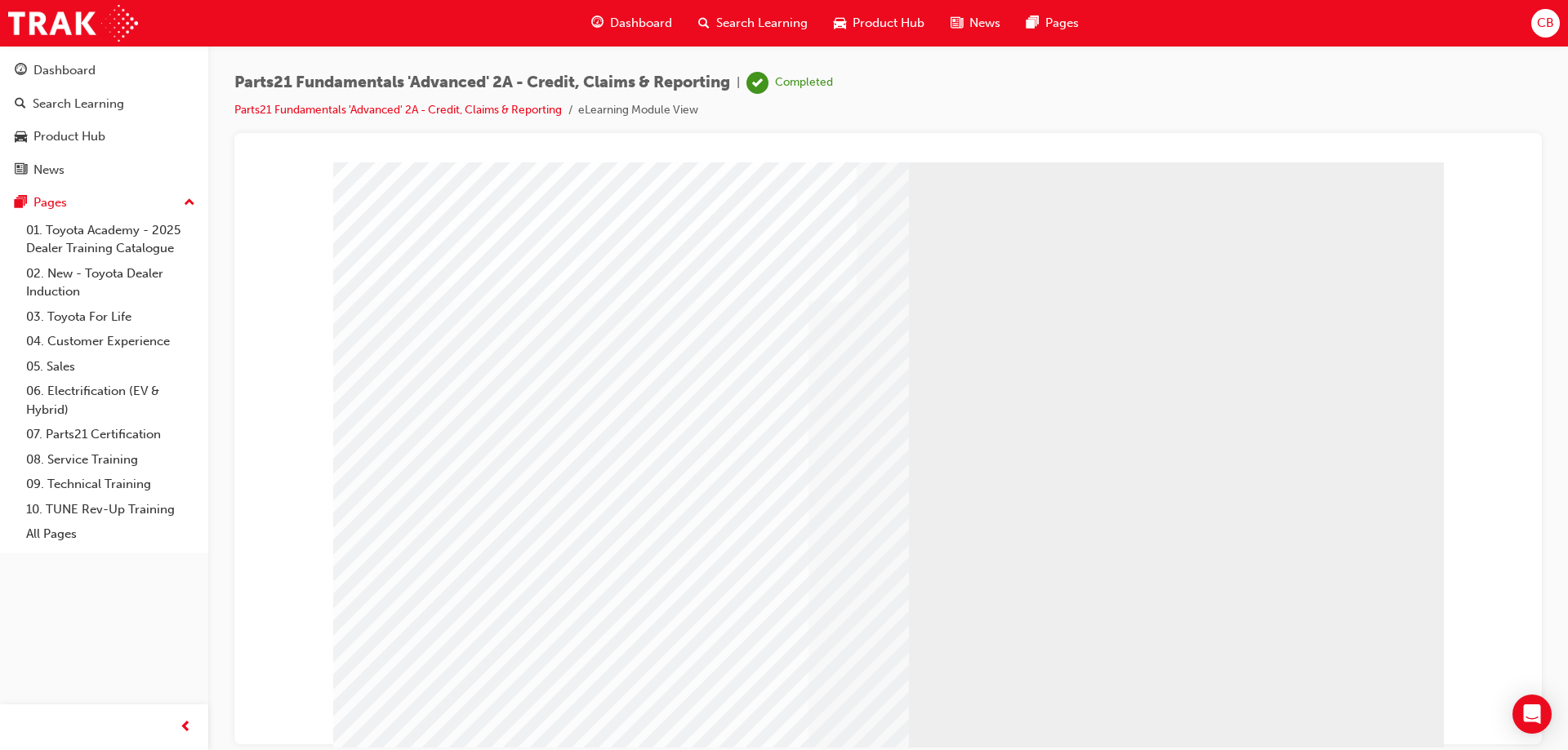
click at [69, 435] on link "07. Parts21 Certification" at bounding box center [110, 435] width 182 height 25
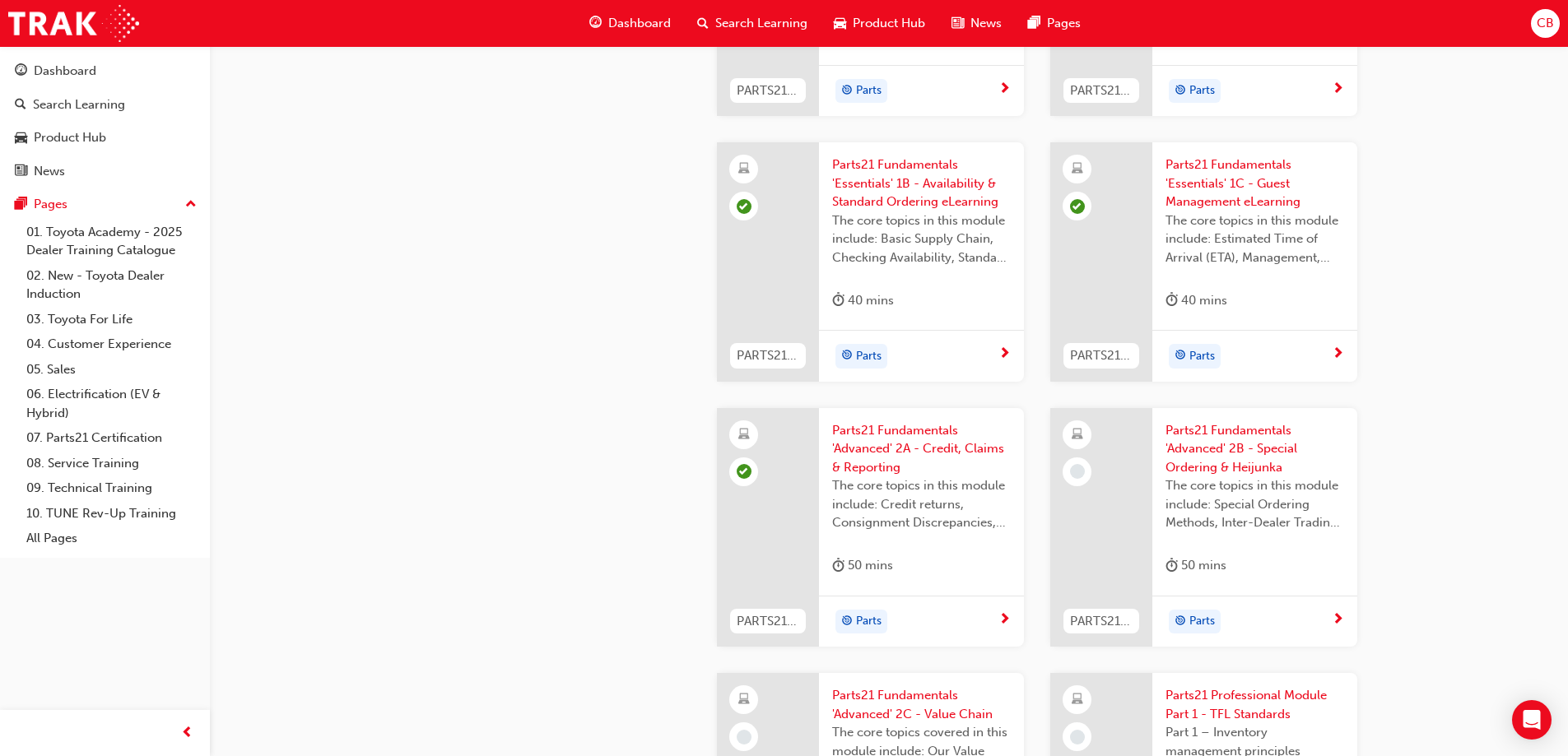
scroll to position [1958, 0]
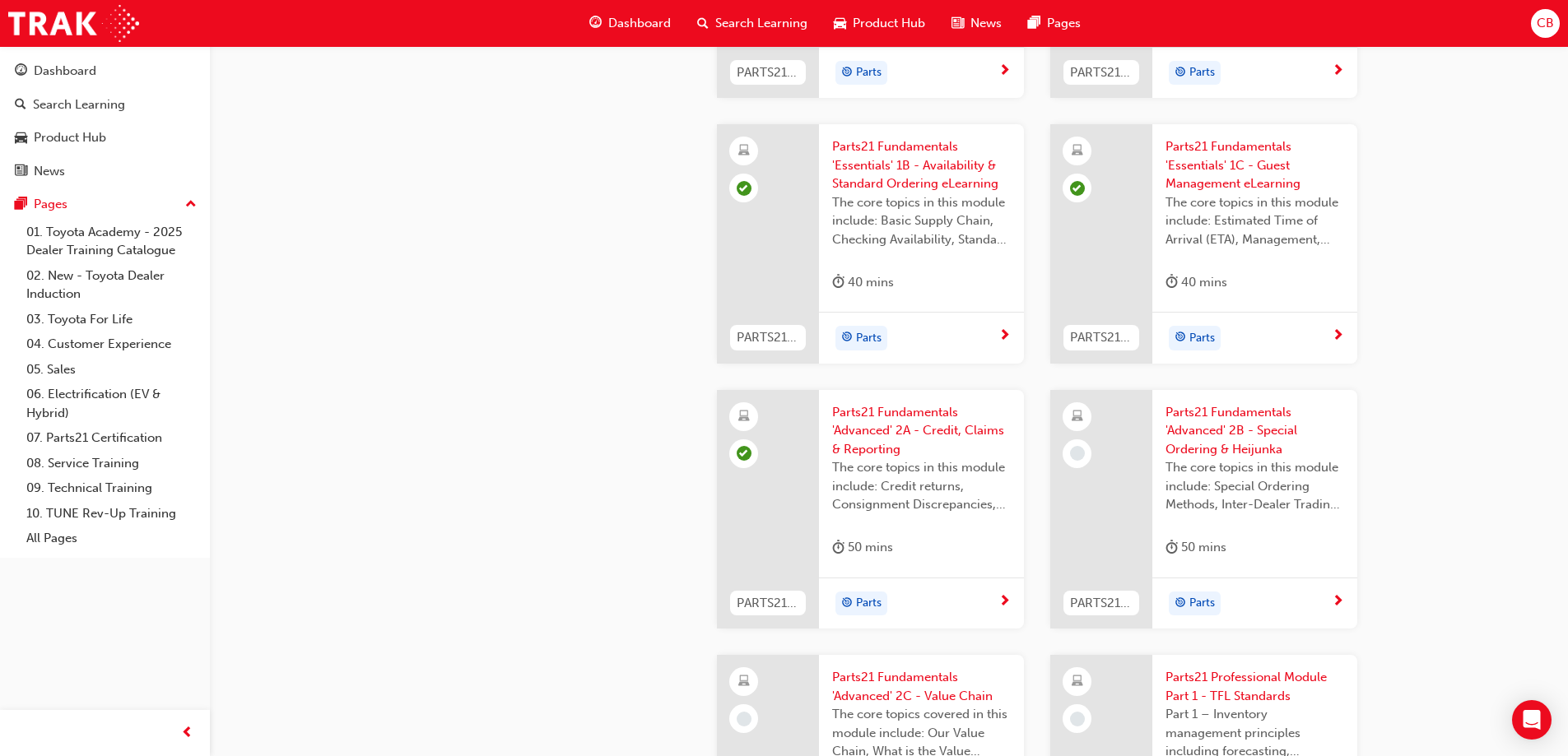
click at [1201, 484] on span "The core topics in this module include: Special Ordering Methods, Inter-Dealer …" at bounding box center [1255, 485] width 179 height 56
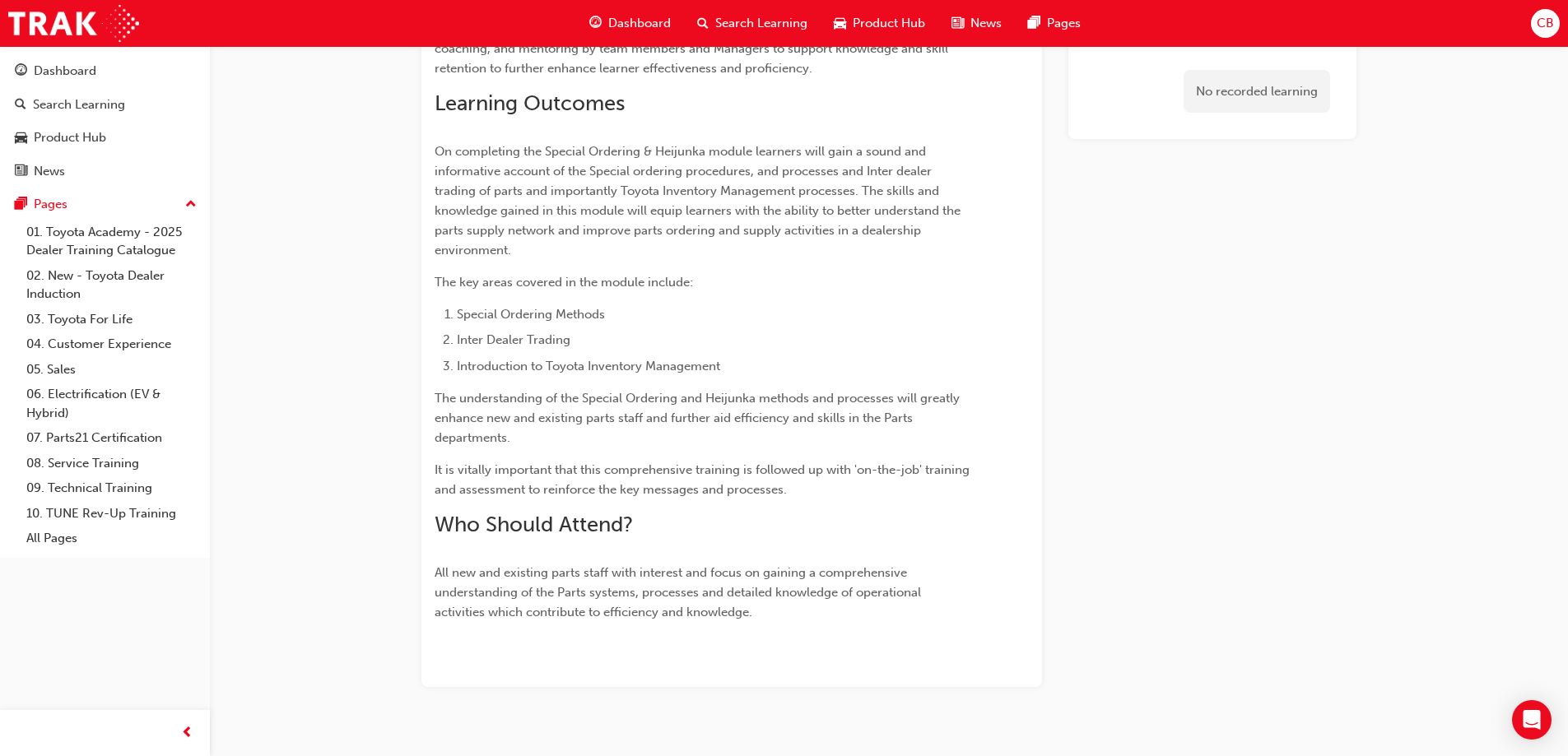
scroll to position [1041, 0]
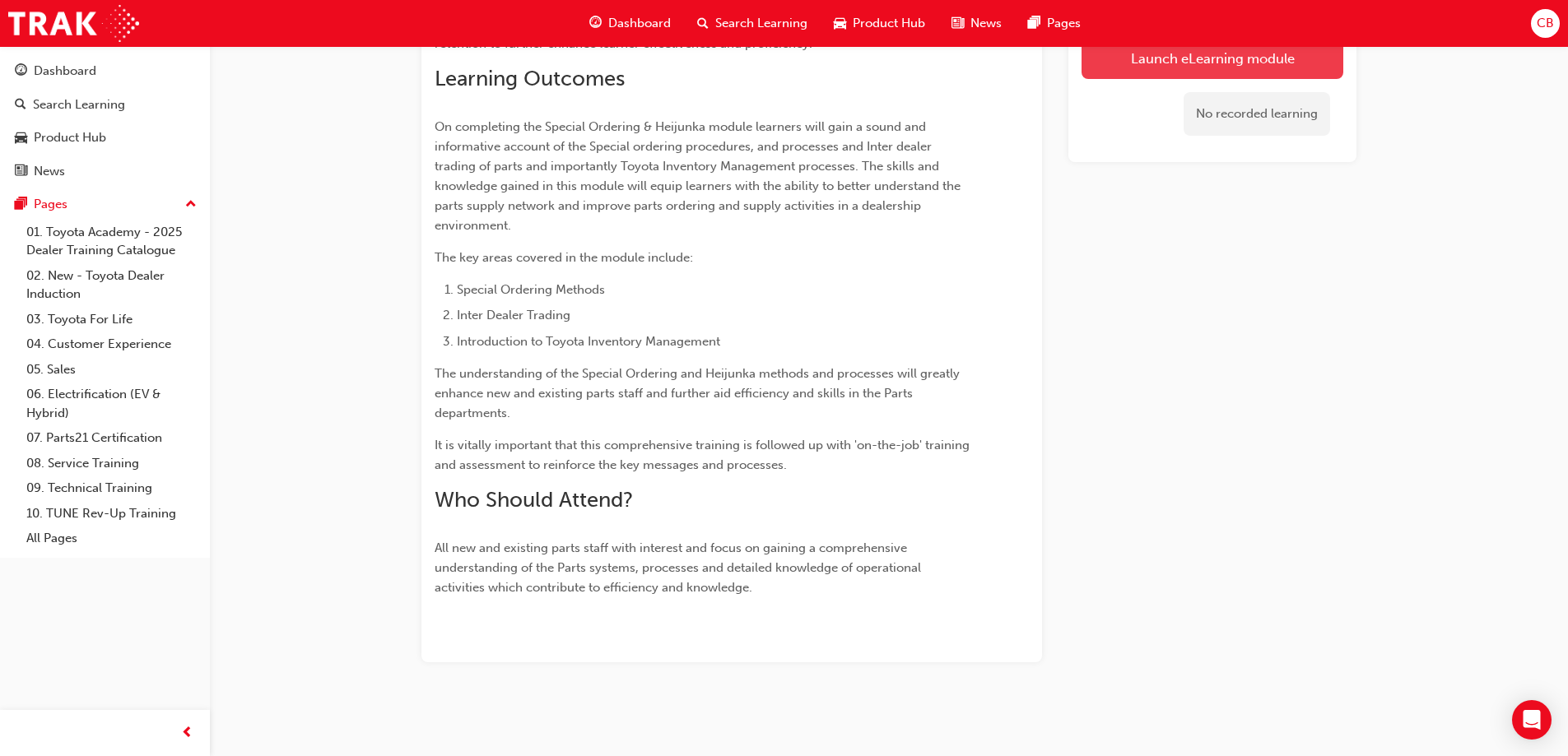
click at [1134, 61] on link "Launch eLearning module" at bounding box center [1213, 58] width 262 height 41
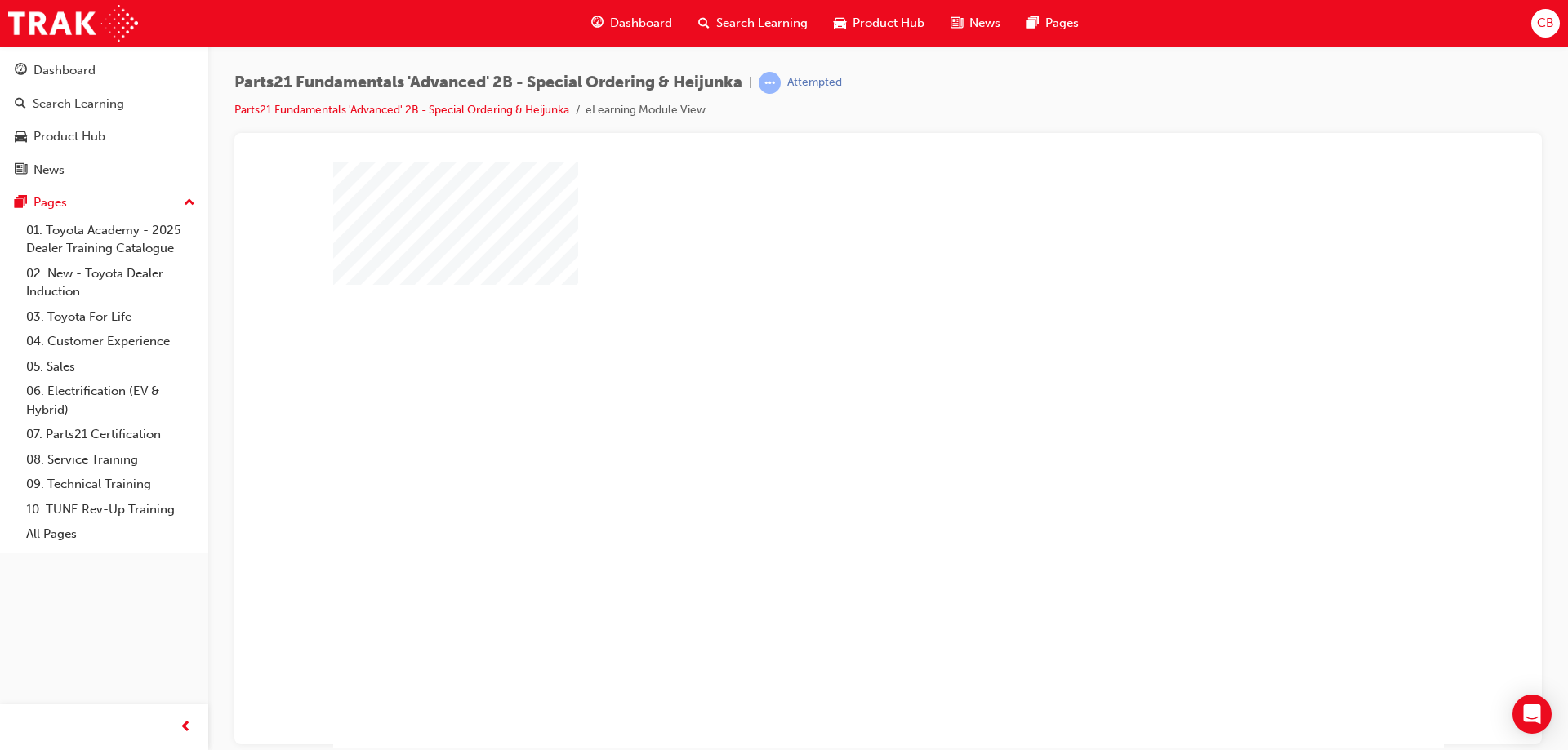
click at [841, 408] on div "play" at bounding box center [841, 408] width 0 height 0
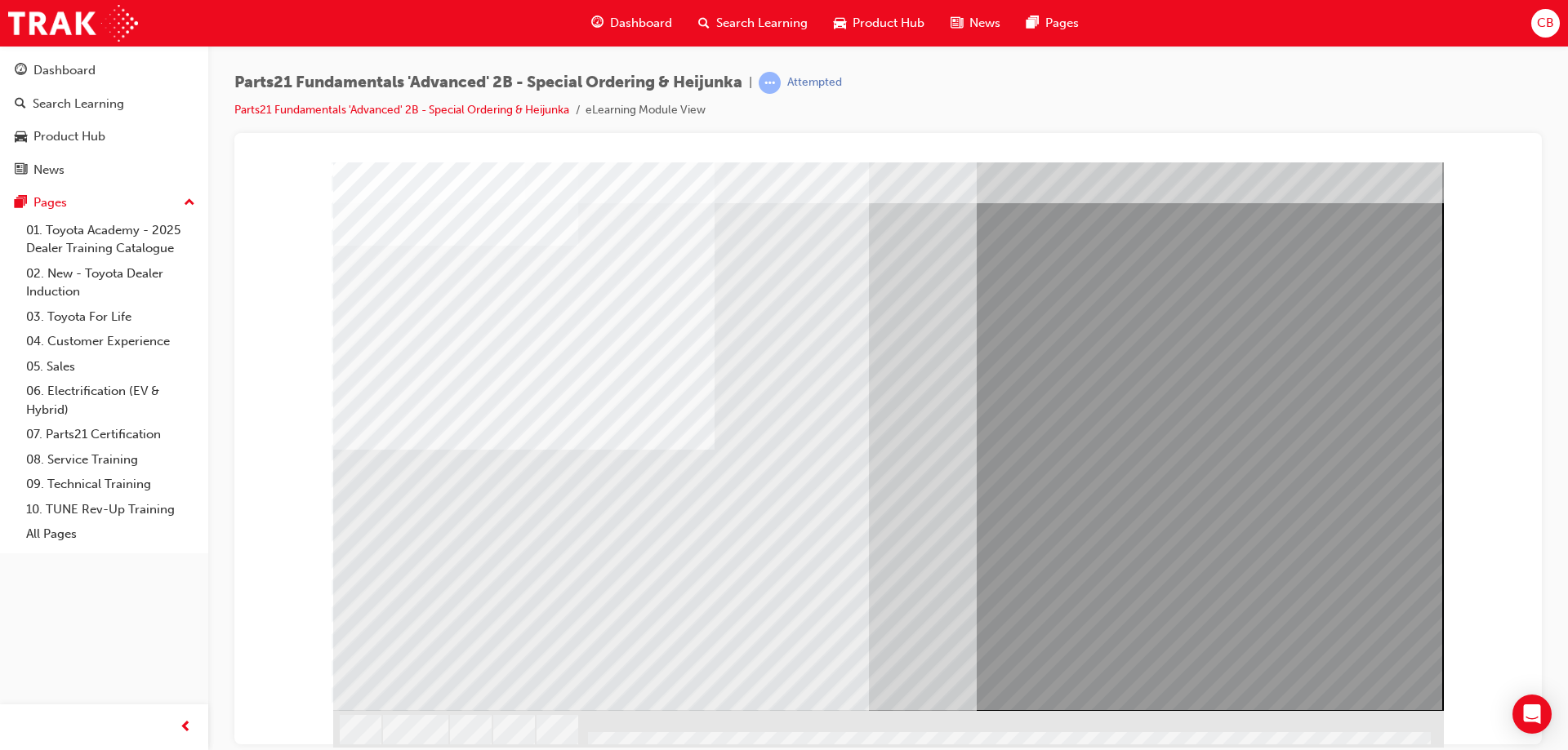
scroll to position [0, 0]
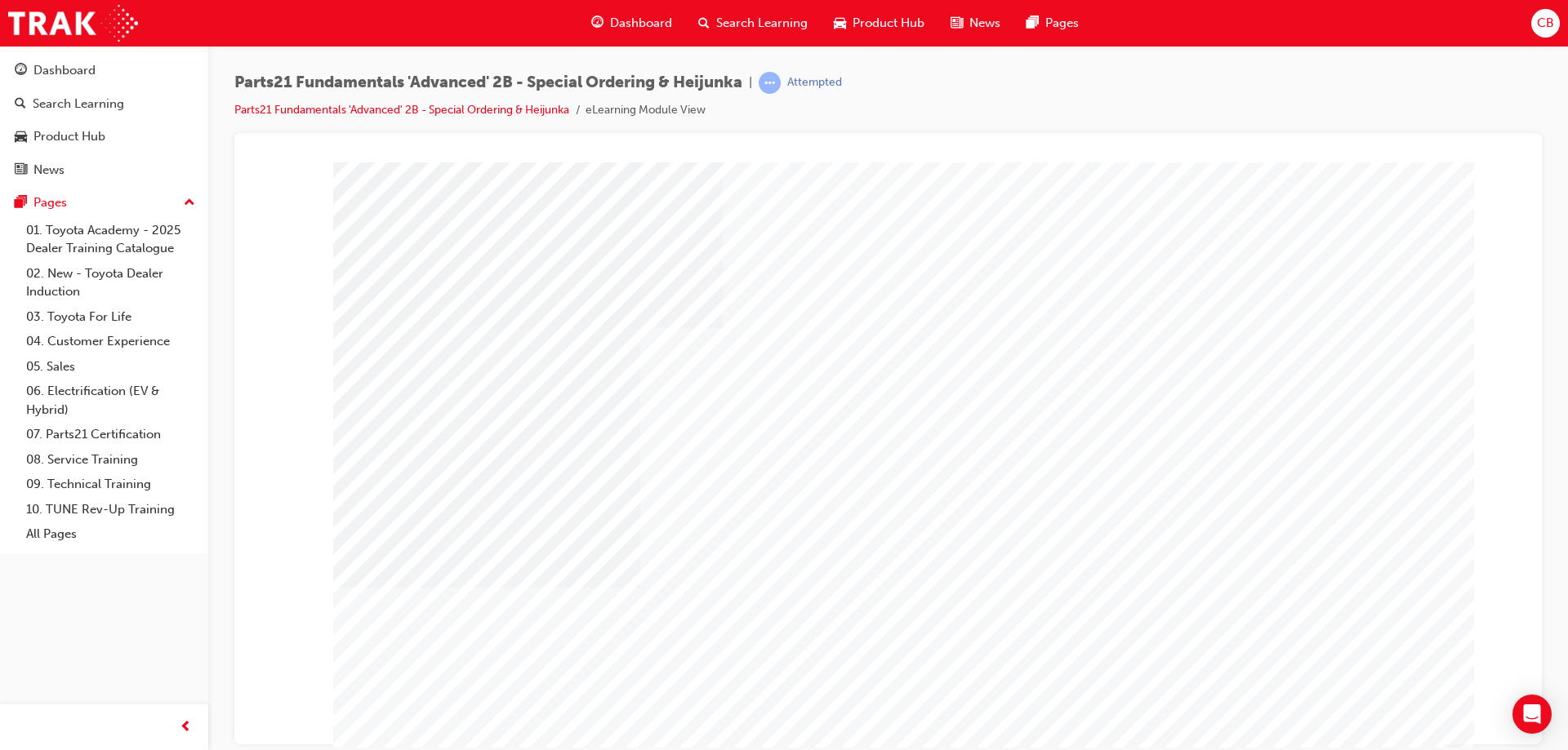
type input "casina"
drag, startPoint x: 730, startPoint y: 427, endPoint x: 744, endPoint y: 427, distance: 14.0
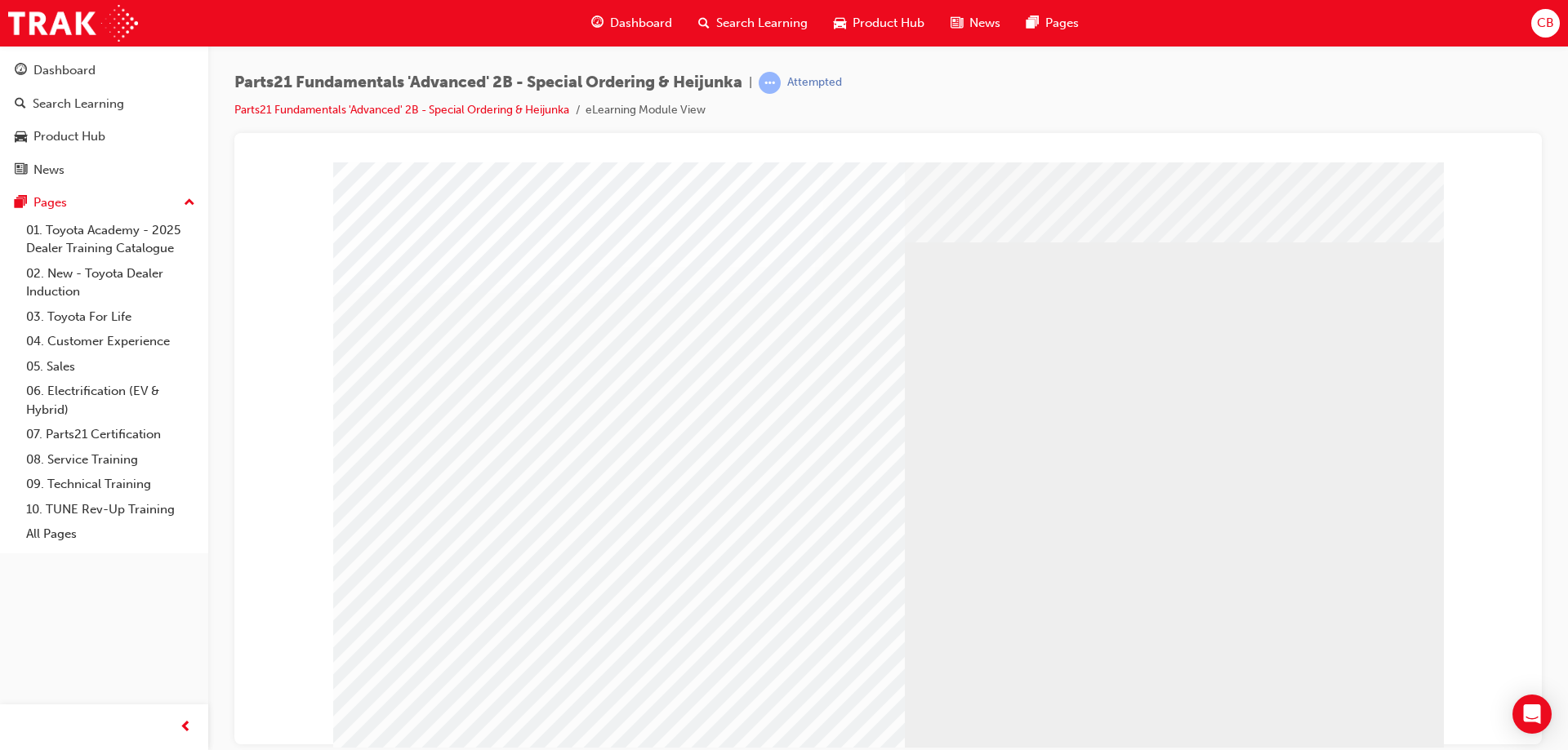
drag, startPoint x: 1219, startPoint y: 516, endPoint x: 1170, endPoint y: 520, distance: 49.2
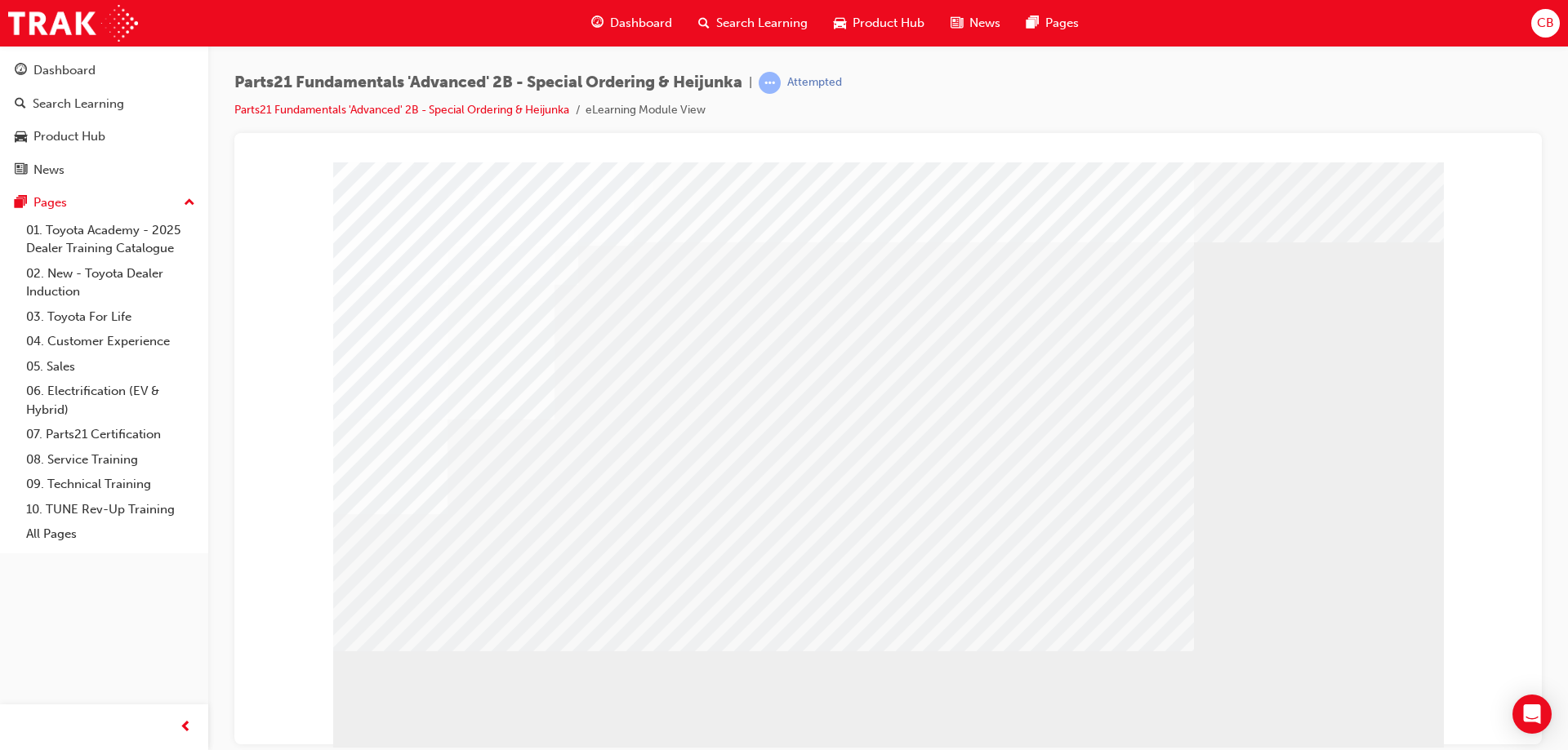
drag, startPoint x: 1094, startPoint y: 465, endPoint x: 1105, endPoint y: 502, distance: 38.6
click at [1095, 469] on div at bounding box center [888, 455] width 1111 height 588
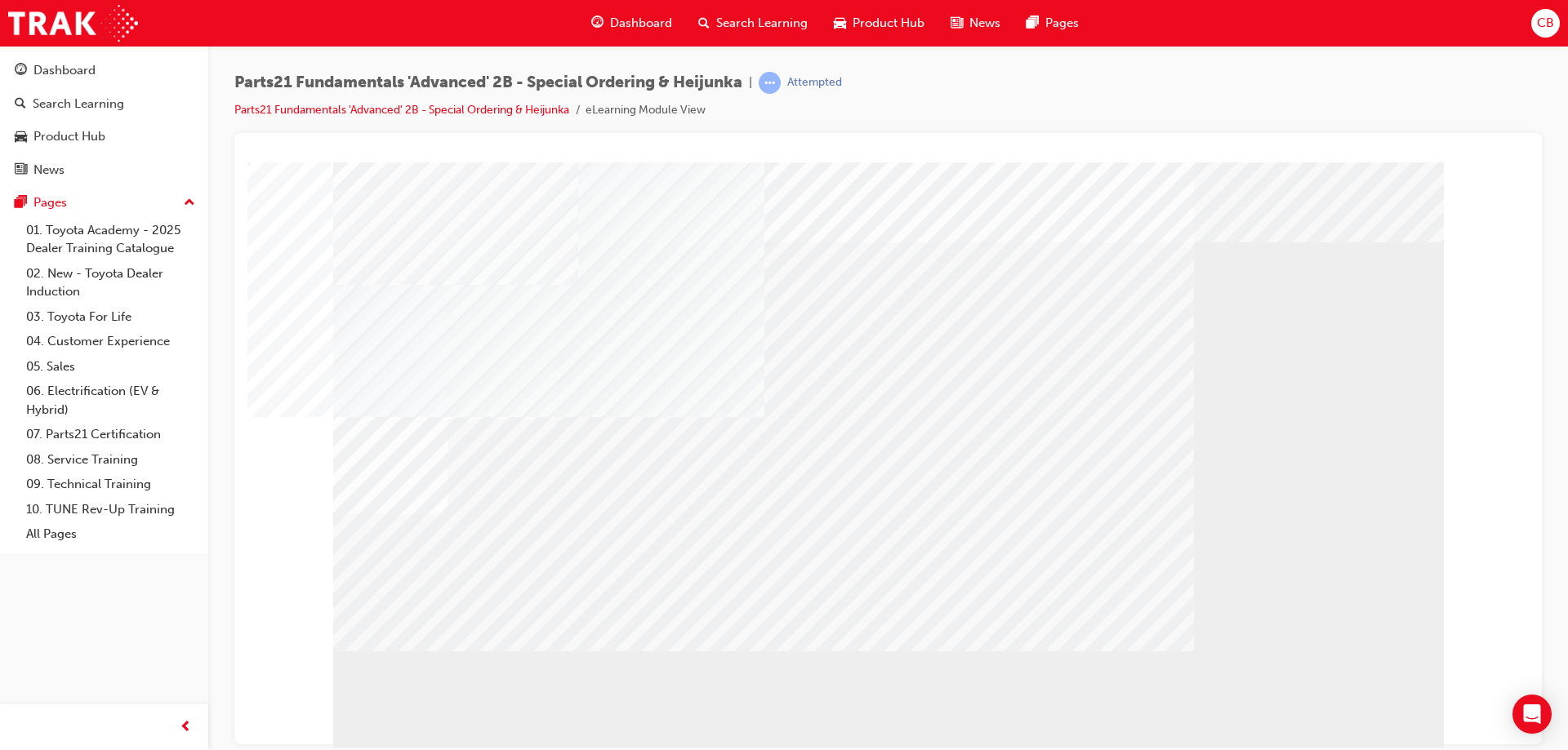
drag, startPoint x: 973, startPoint y: 510, endPoint x: 963, endPoint y: 601, distance: 91.5
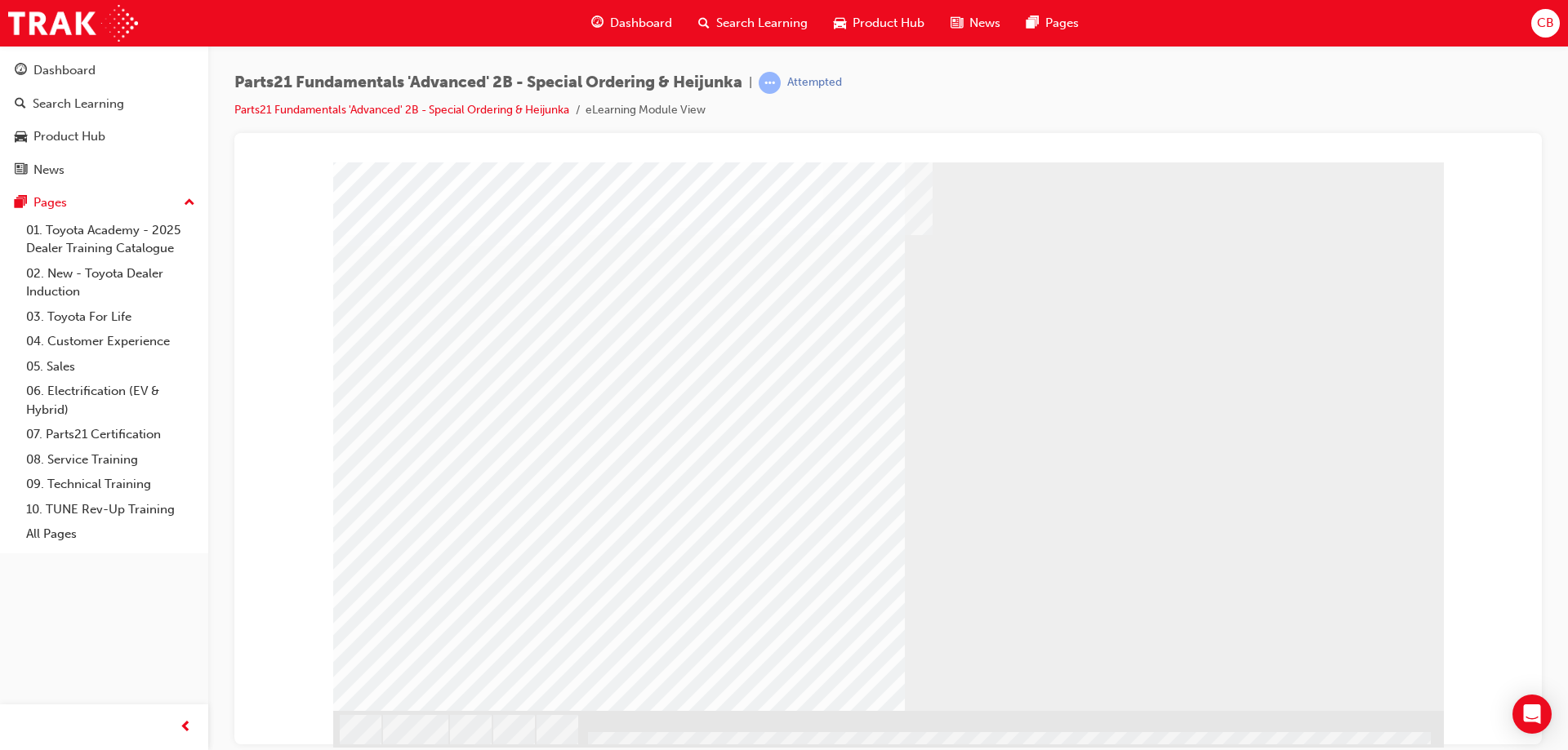
scroll to position [0, 0]
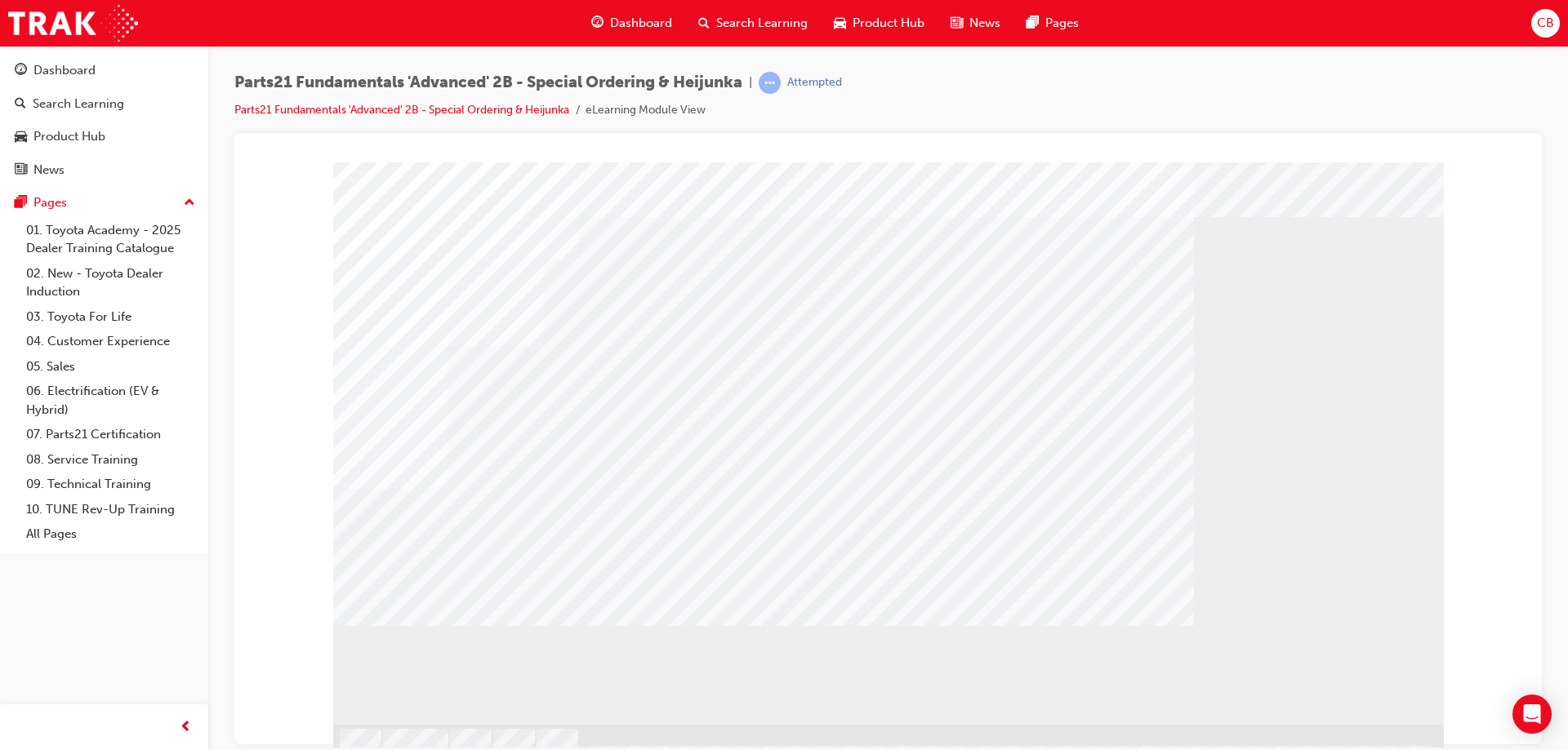
scroll to position [39, 0]
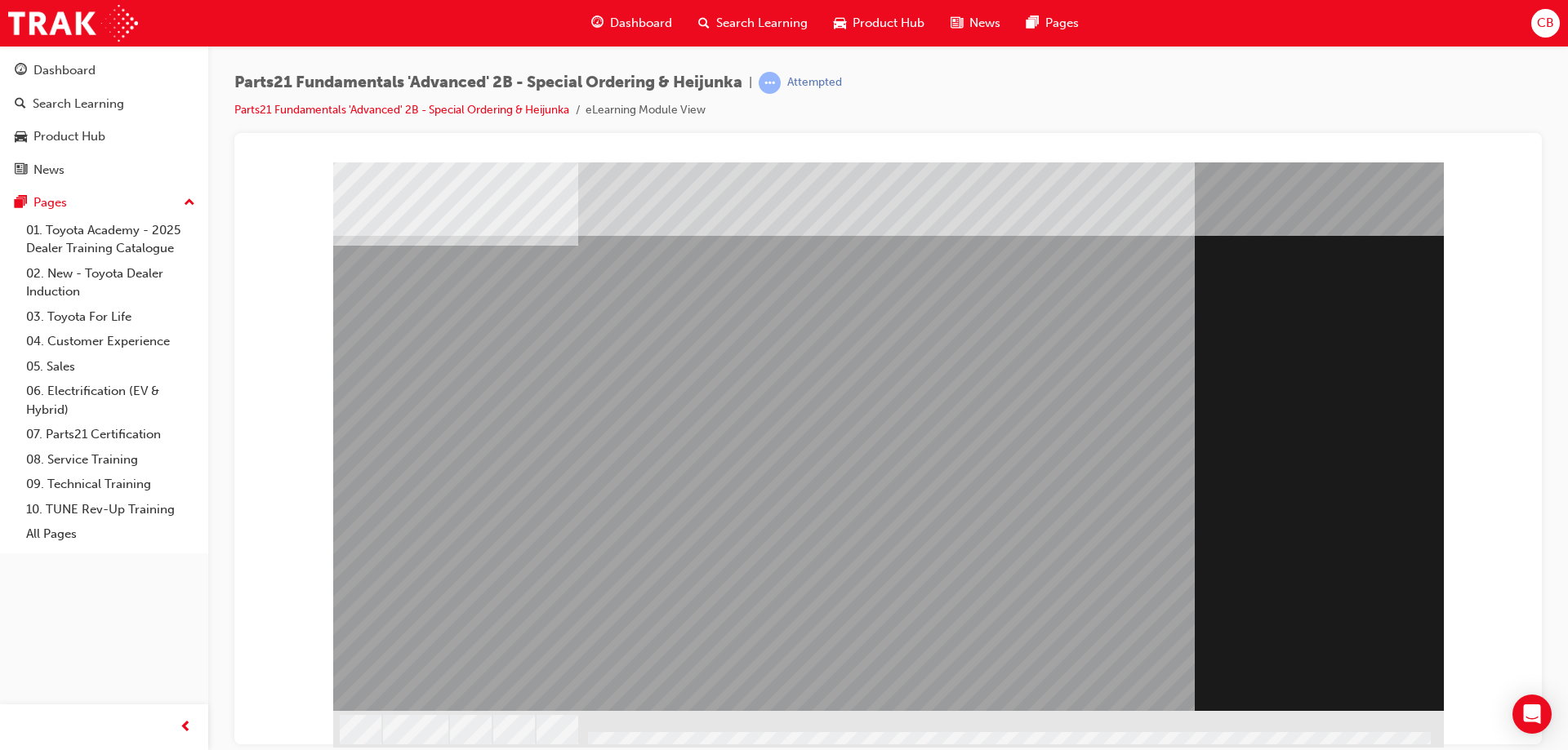
scroll to position [0, 0]
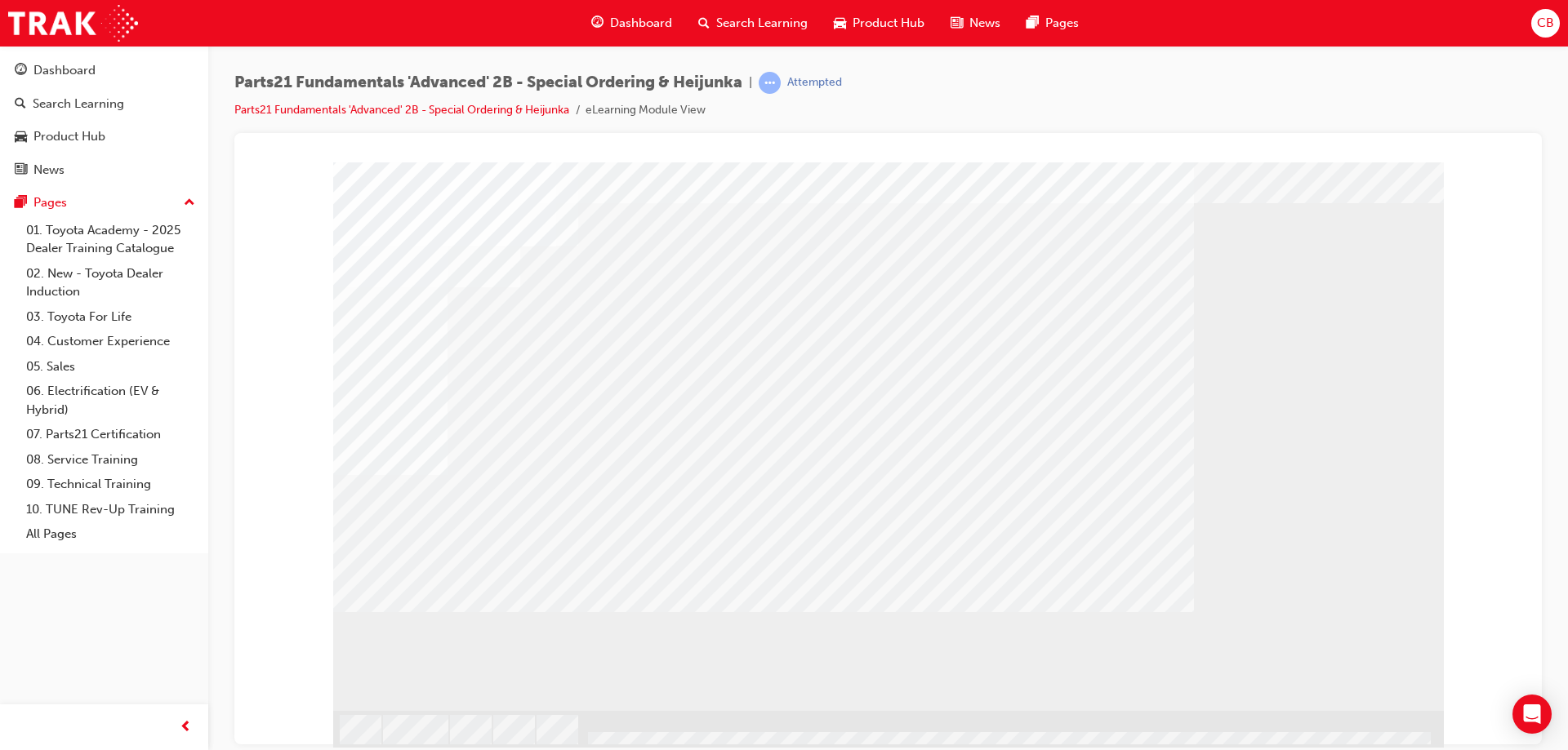
scroll to position [0, 0]
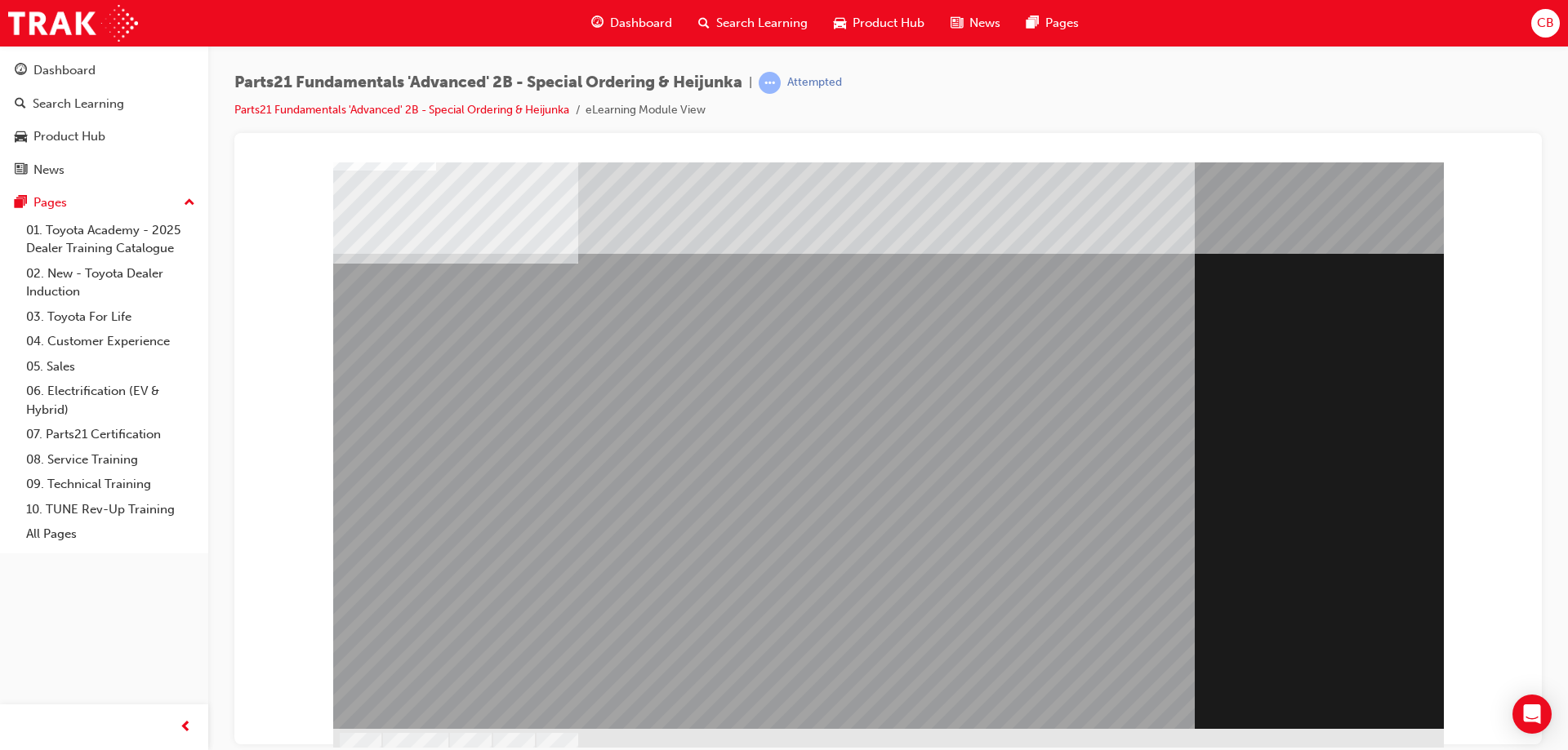
scroll to position [39, 0]
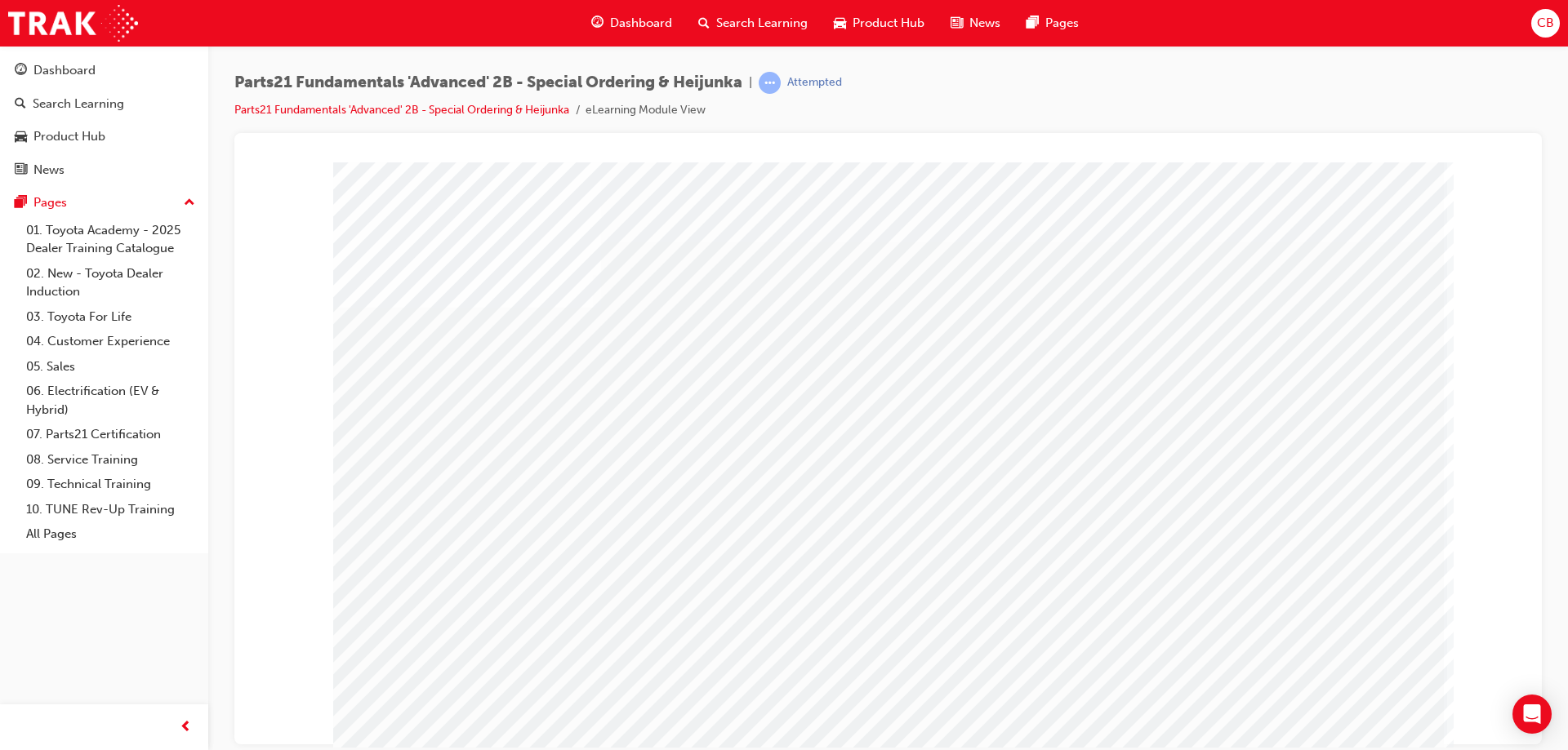
scroll to position [39, 0]
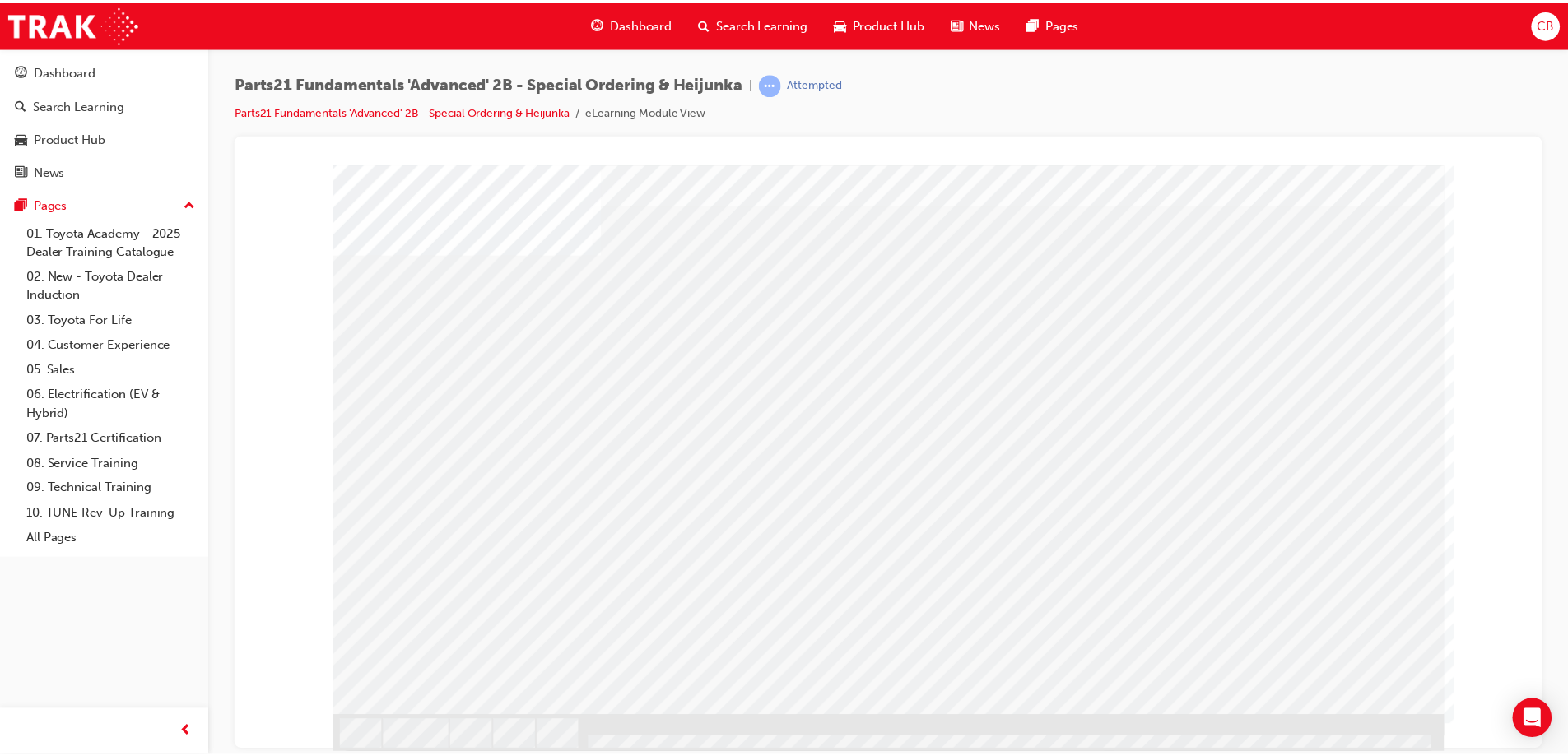
scroll to position [0, 0]
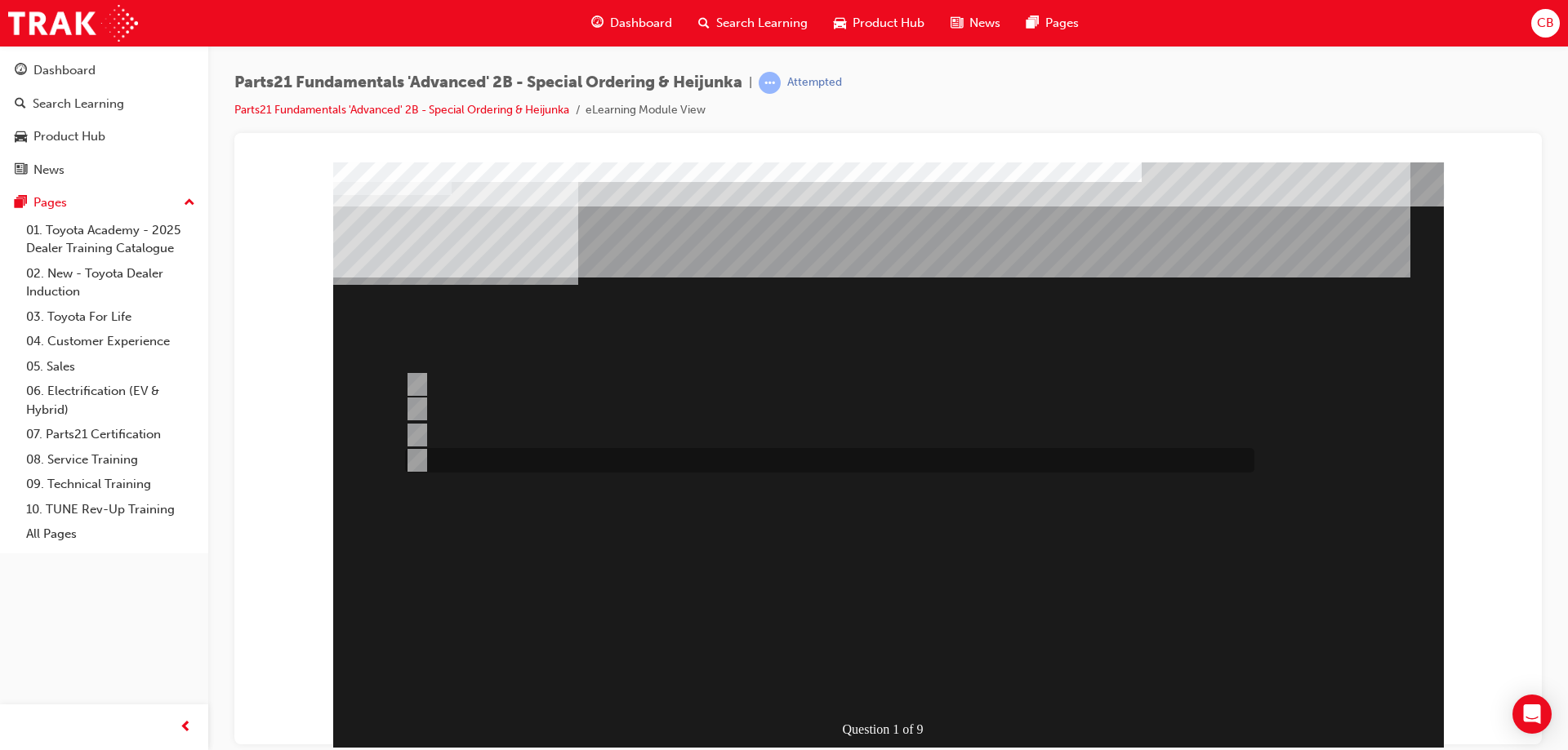
click at [427, 457] on div at bounding box center [826, 460] width 850 height 25
radio input "true"
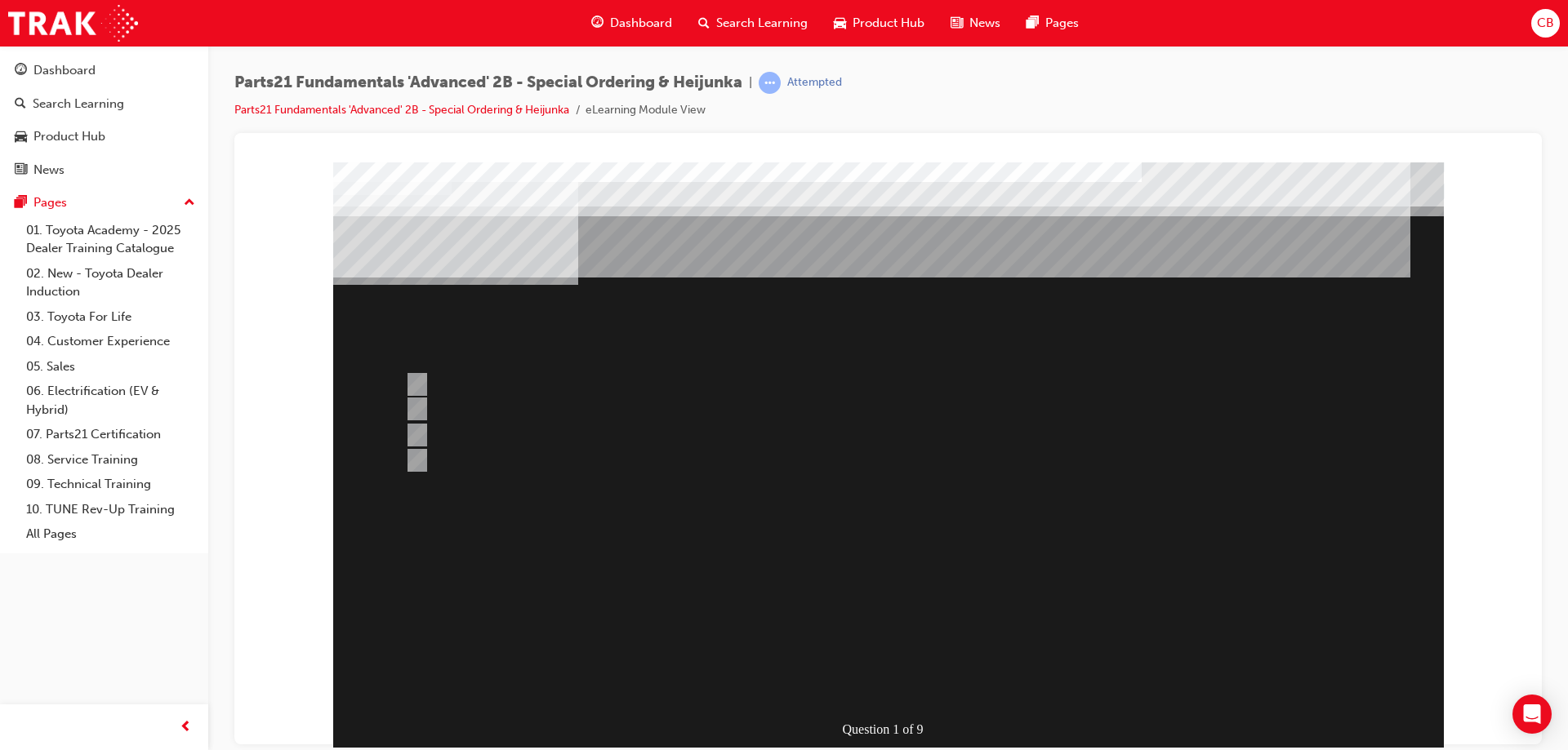
click at [413, 381] on div at bounding box center [888, 473] width 1111 height 624
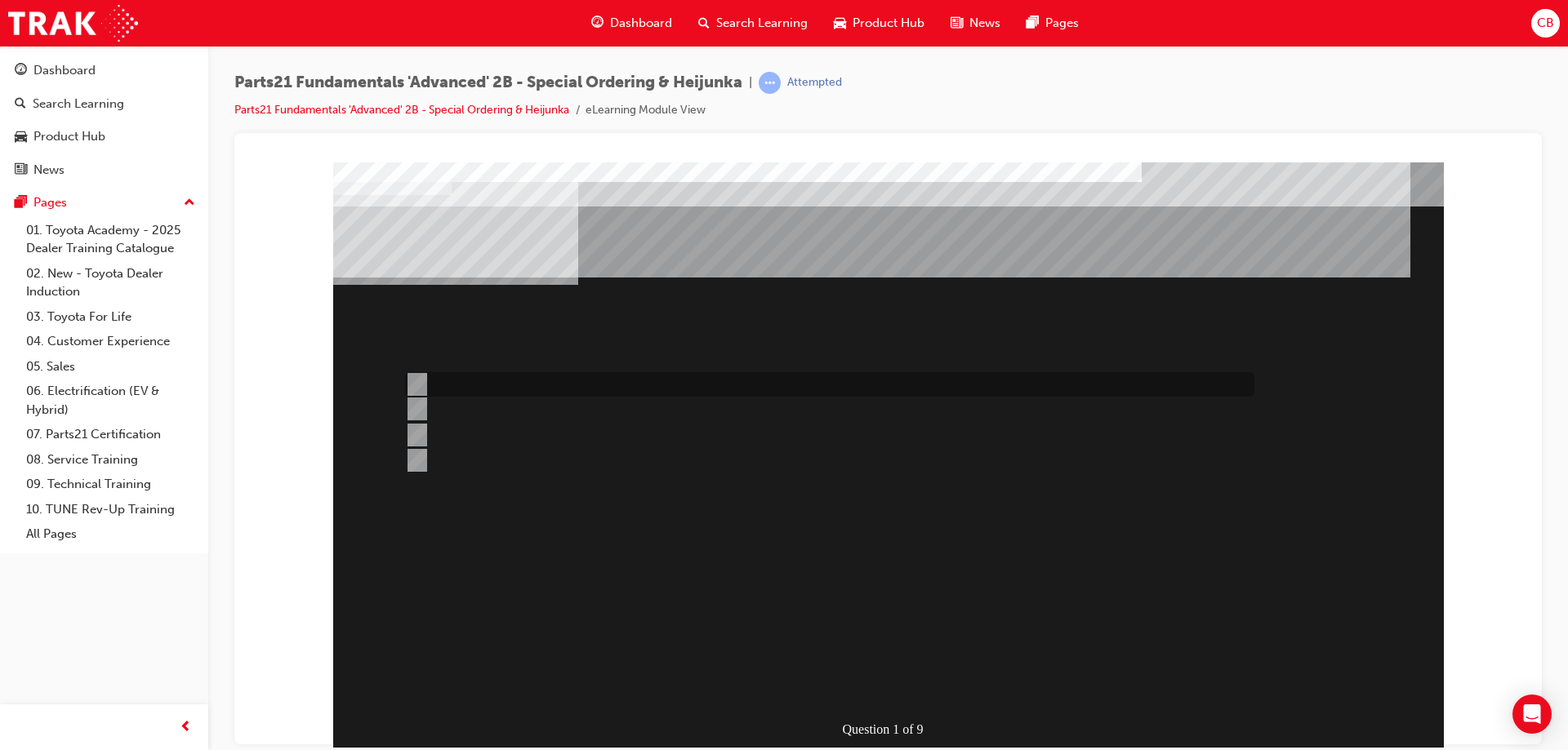
click at [413, 381] on input "Place an Emergency order first" at bounding box center [414, 384] width 18 height 18
radio input "true"
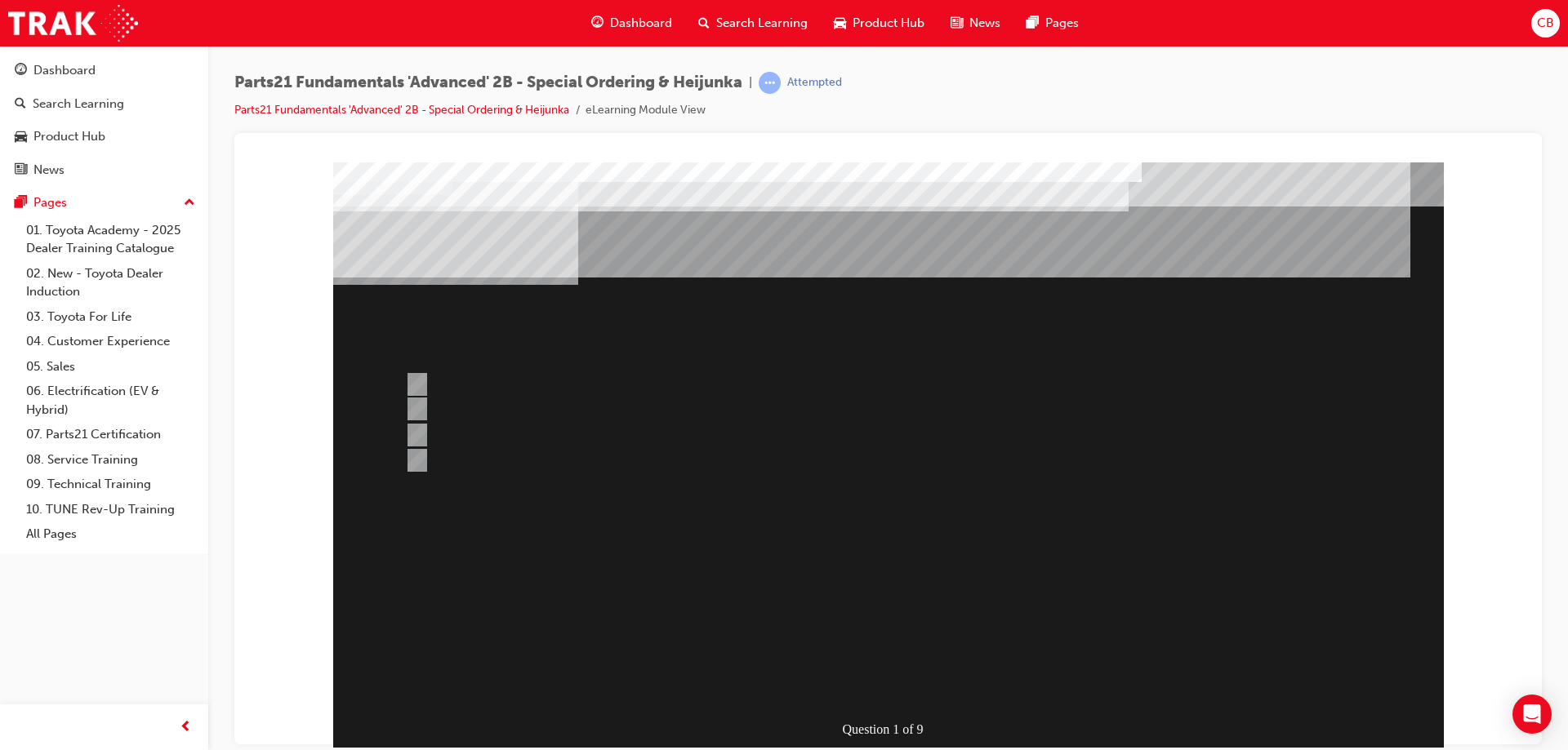
click at [935, 605] on div at bounding box center [888, 473] width 1111 height 624
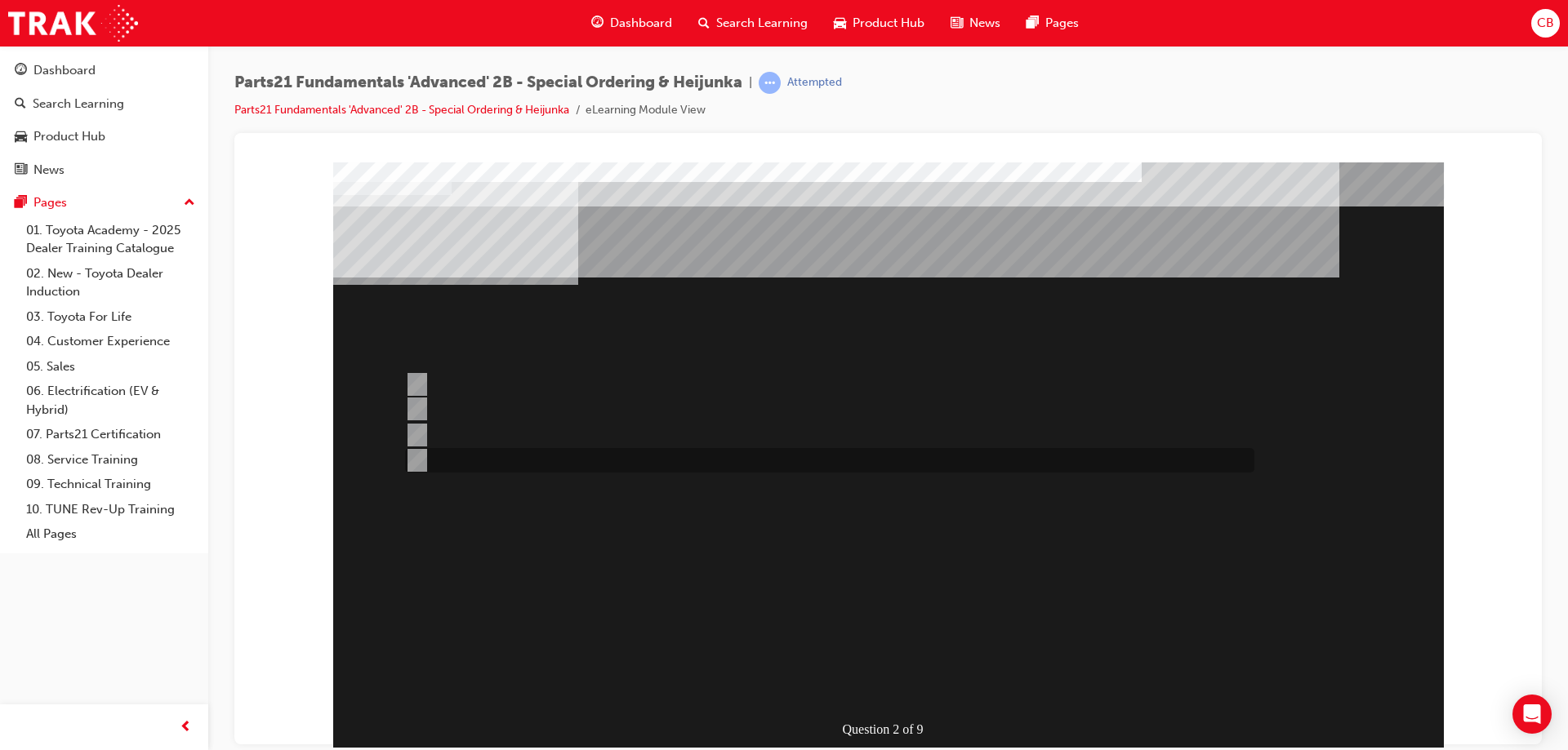
click at [415, 456] on input "None of the Above" at bounding box center [414, 460] width 18 height 18
radio input "true"
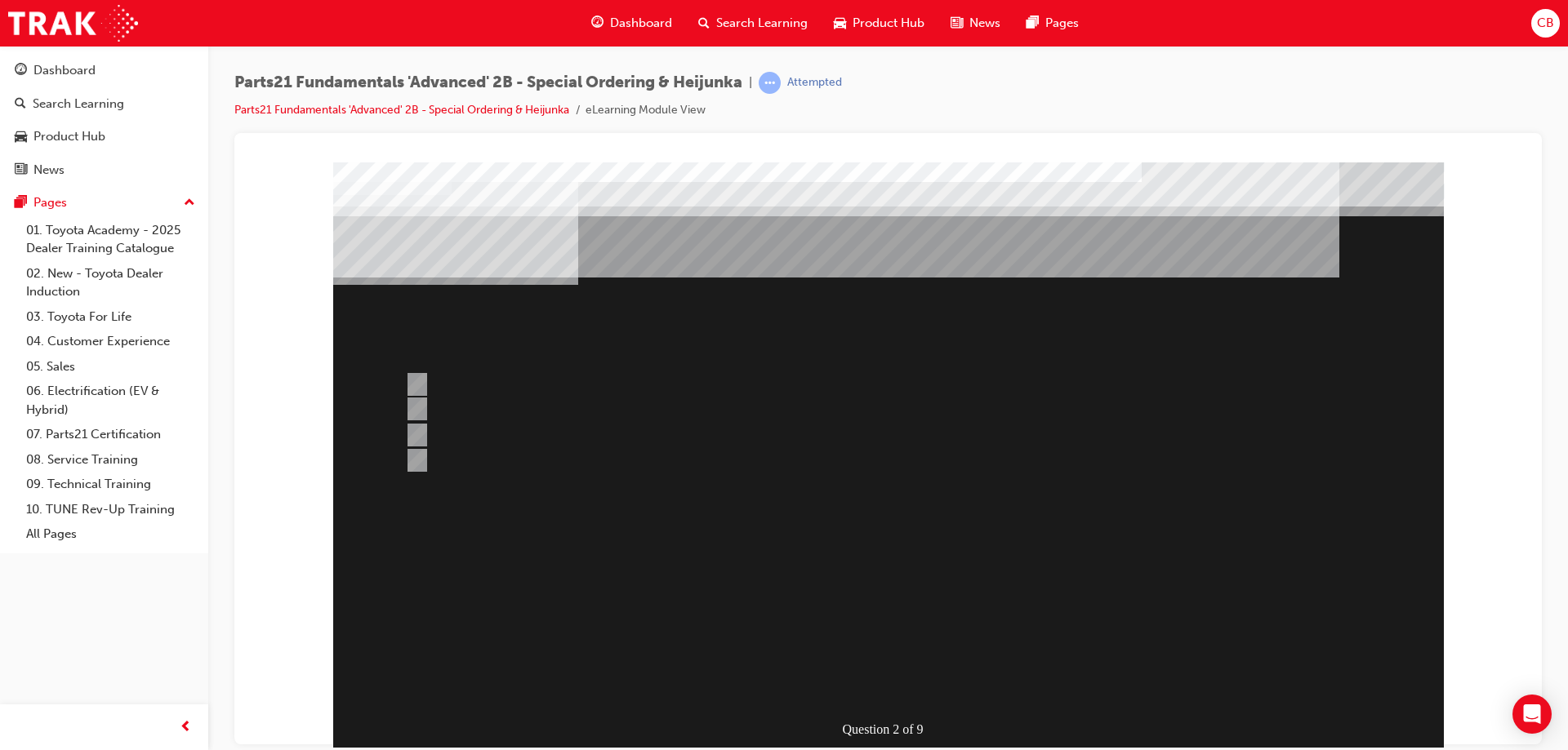
click at [416, 435] on div at bounding box center [888, 473] width 1111 height 624
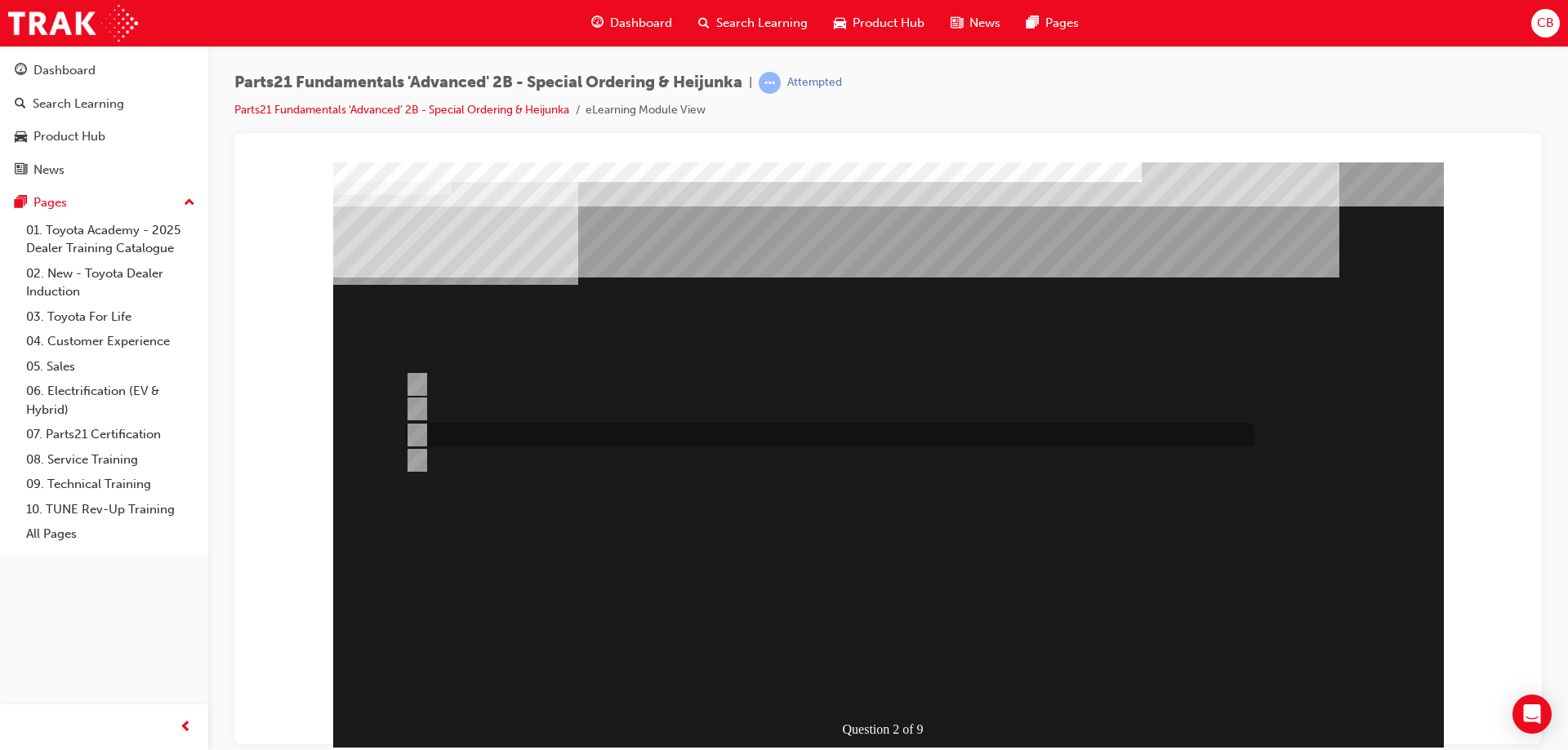
click at [410, 437] on input "Dealer Central Parts Depot" at bounding box center [414, 435] width 18 height 18
radio input "true"
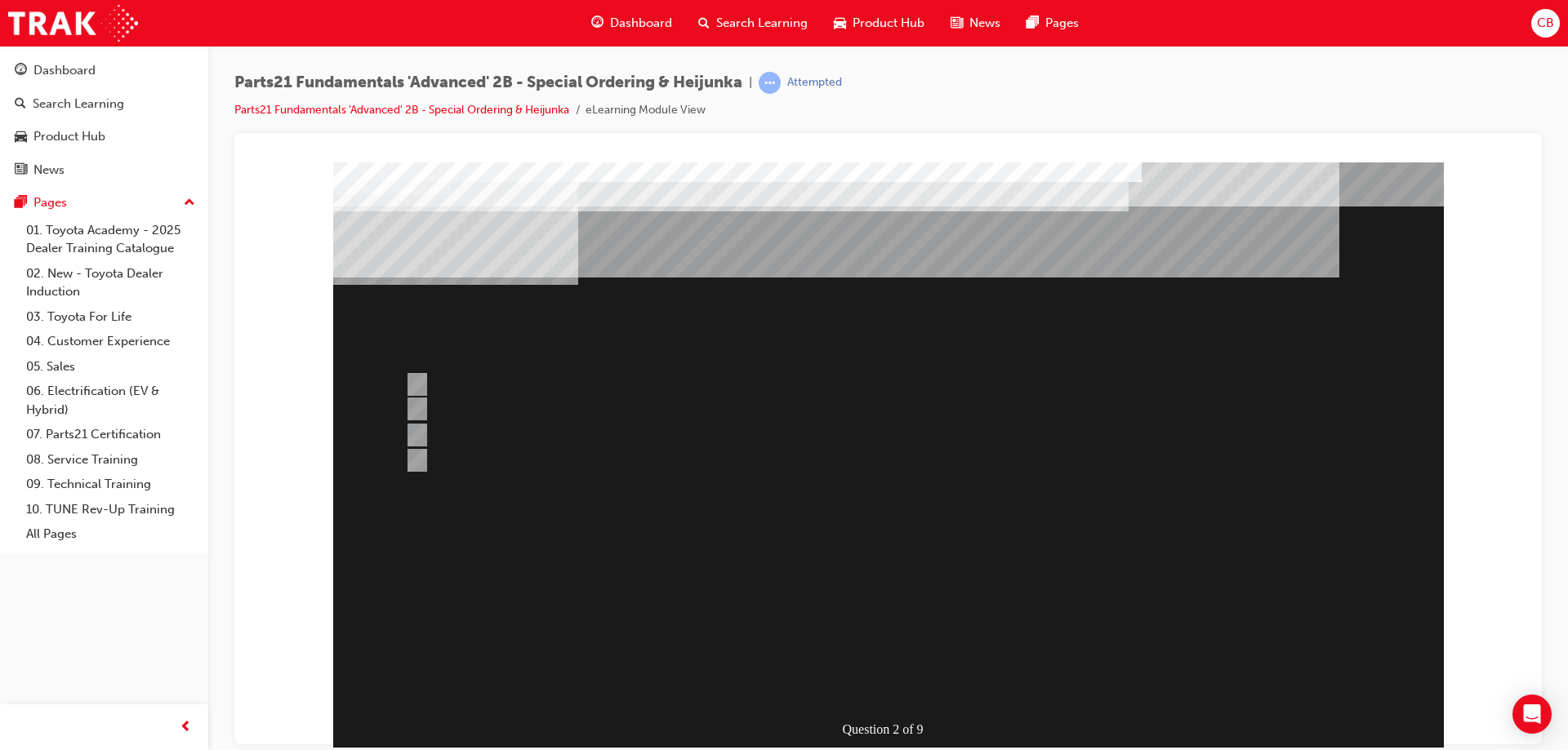
click at [858, 685] on div at bounding box center [888, 473] width 1111 height 624
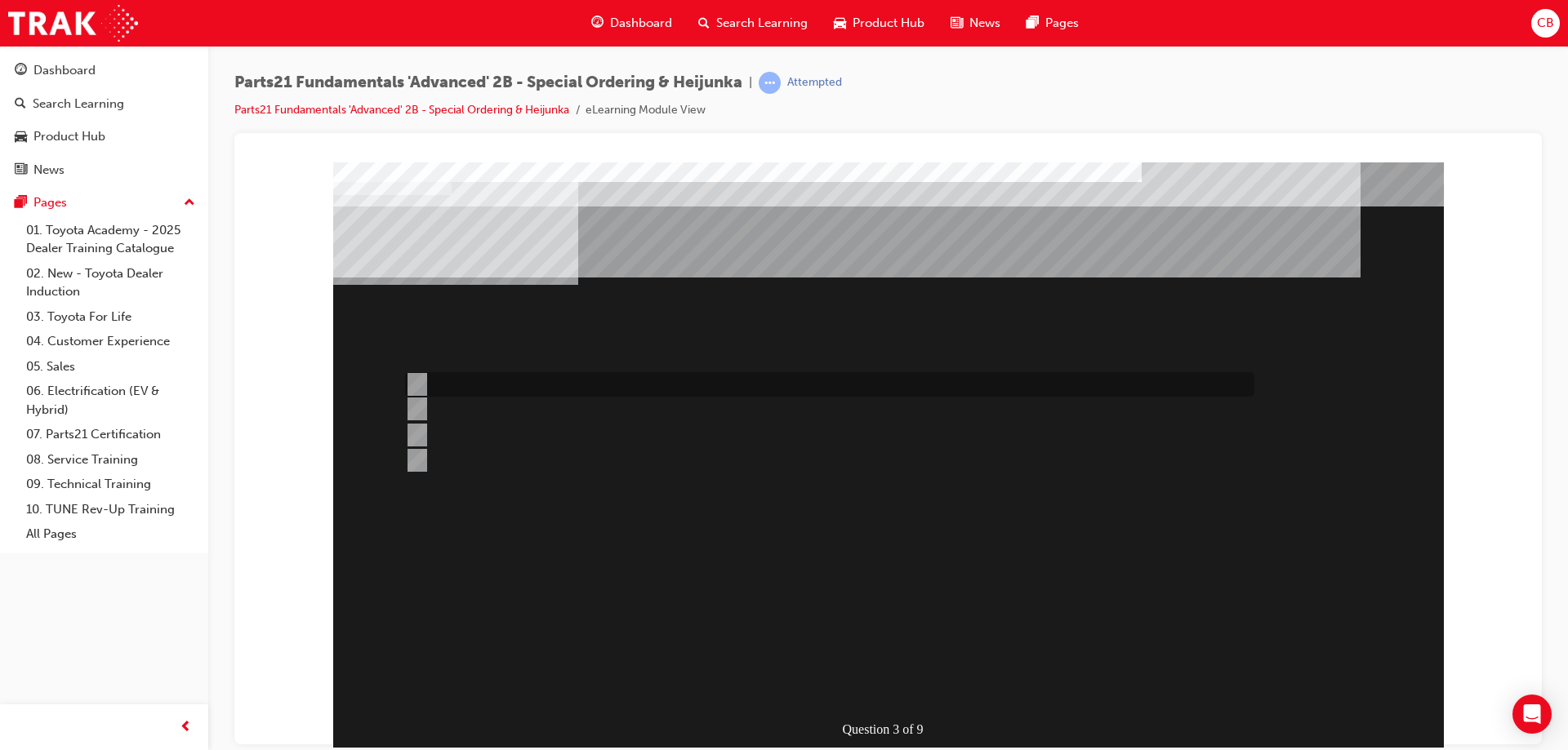
click at [421, 381] on input "Japan" at bounding box center [414, 384] width 18 height 18
radio input "true"
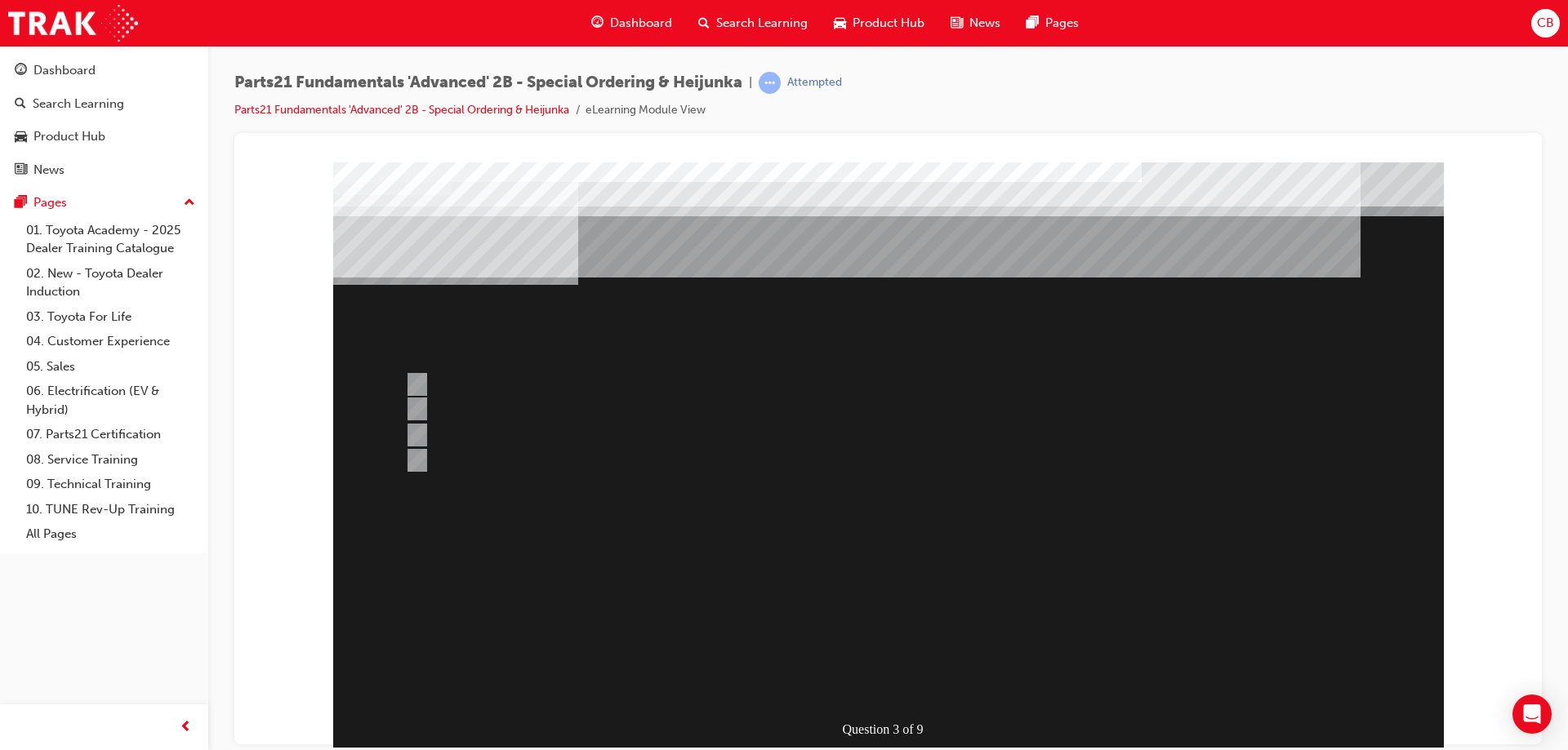
click at [759, 680] on div at bounding box center [888, 473] width 1111 height 624
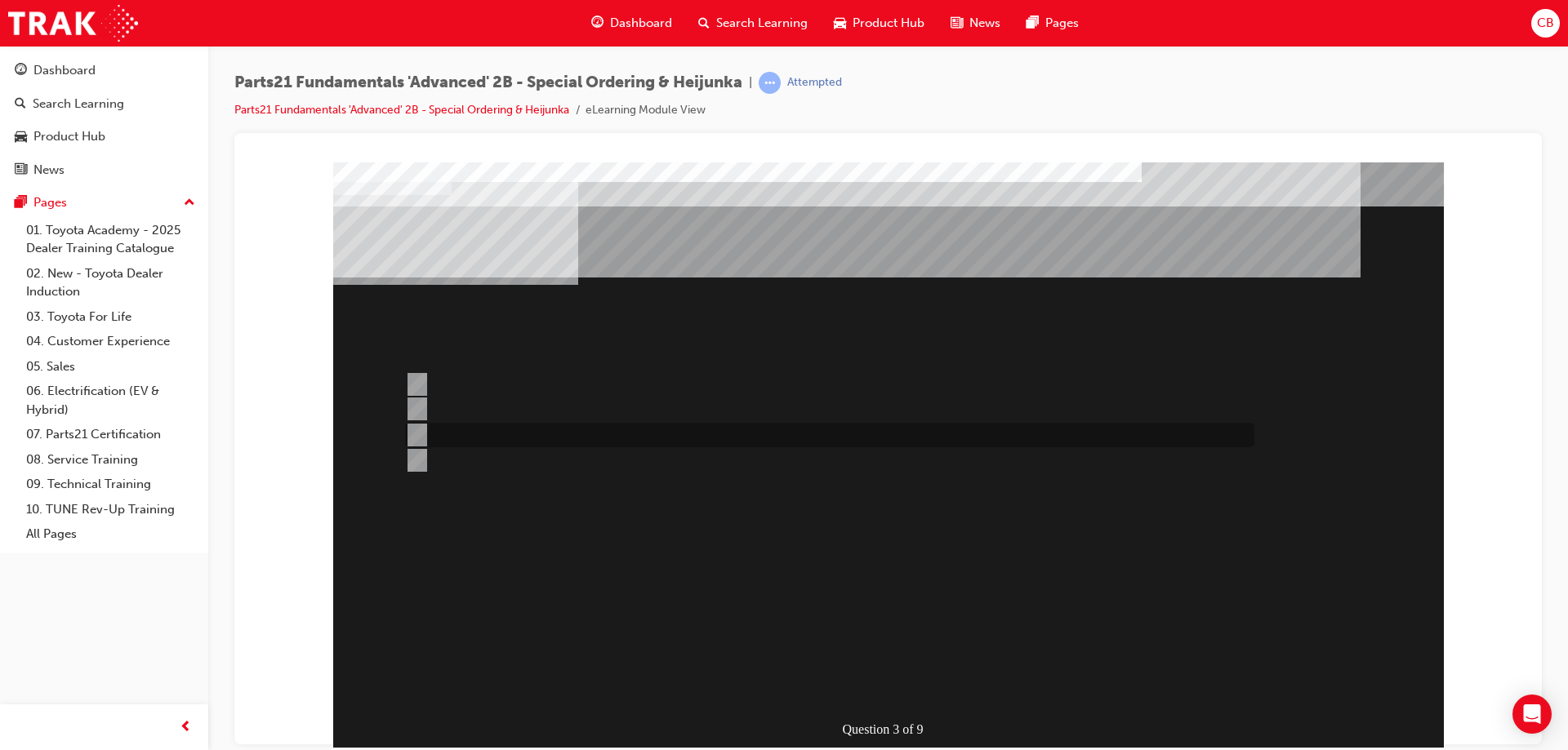
click at [416, 434] on input "Dealer Central Parts Depot" at bounding box center [414, 435] width 18 height 18
radio input "true"
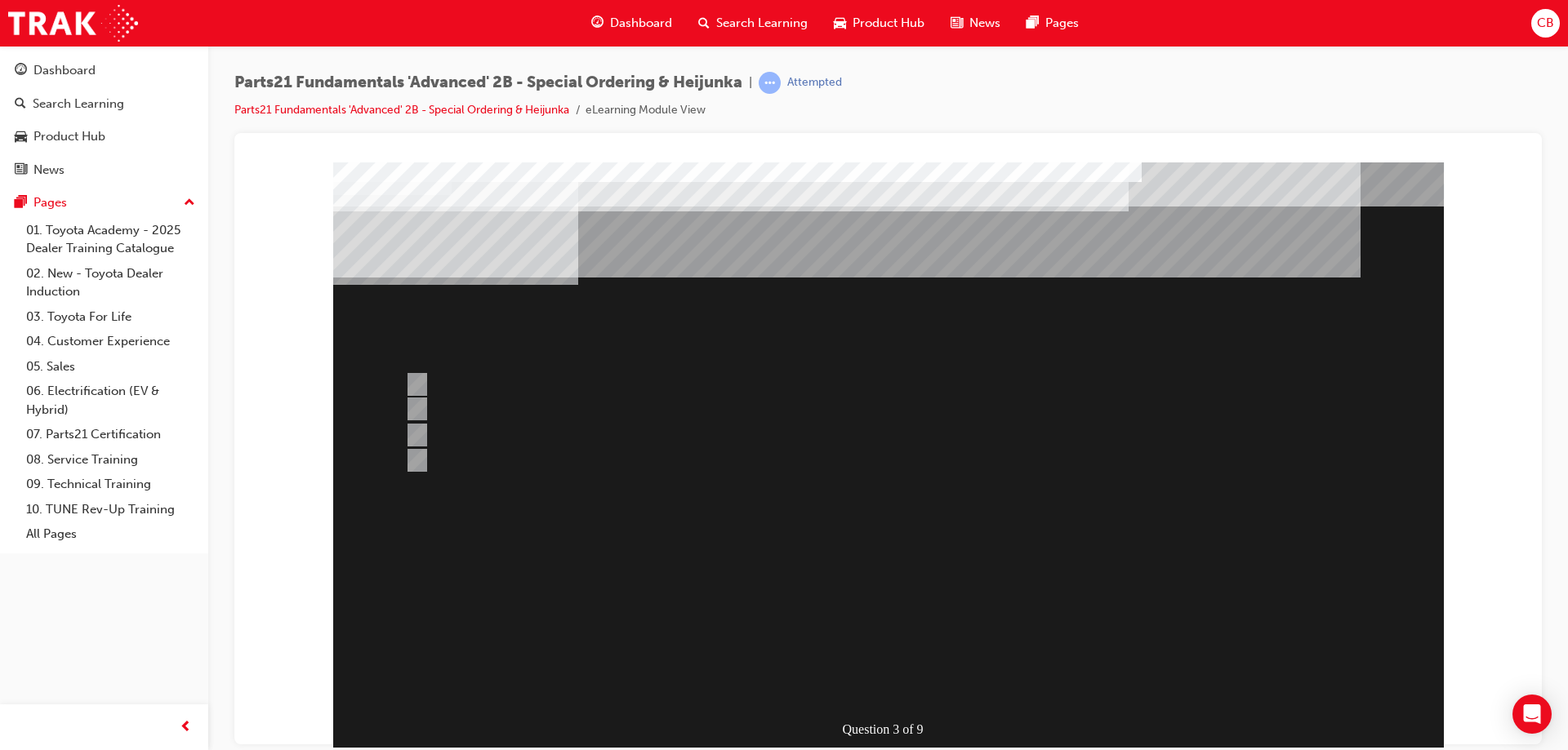
click at [653, 677] on div at bounding box center [888, 473] width 1111 height 624
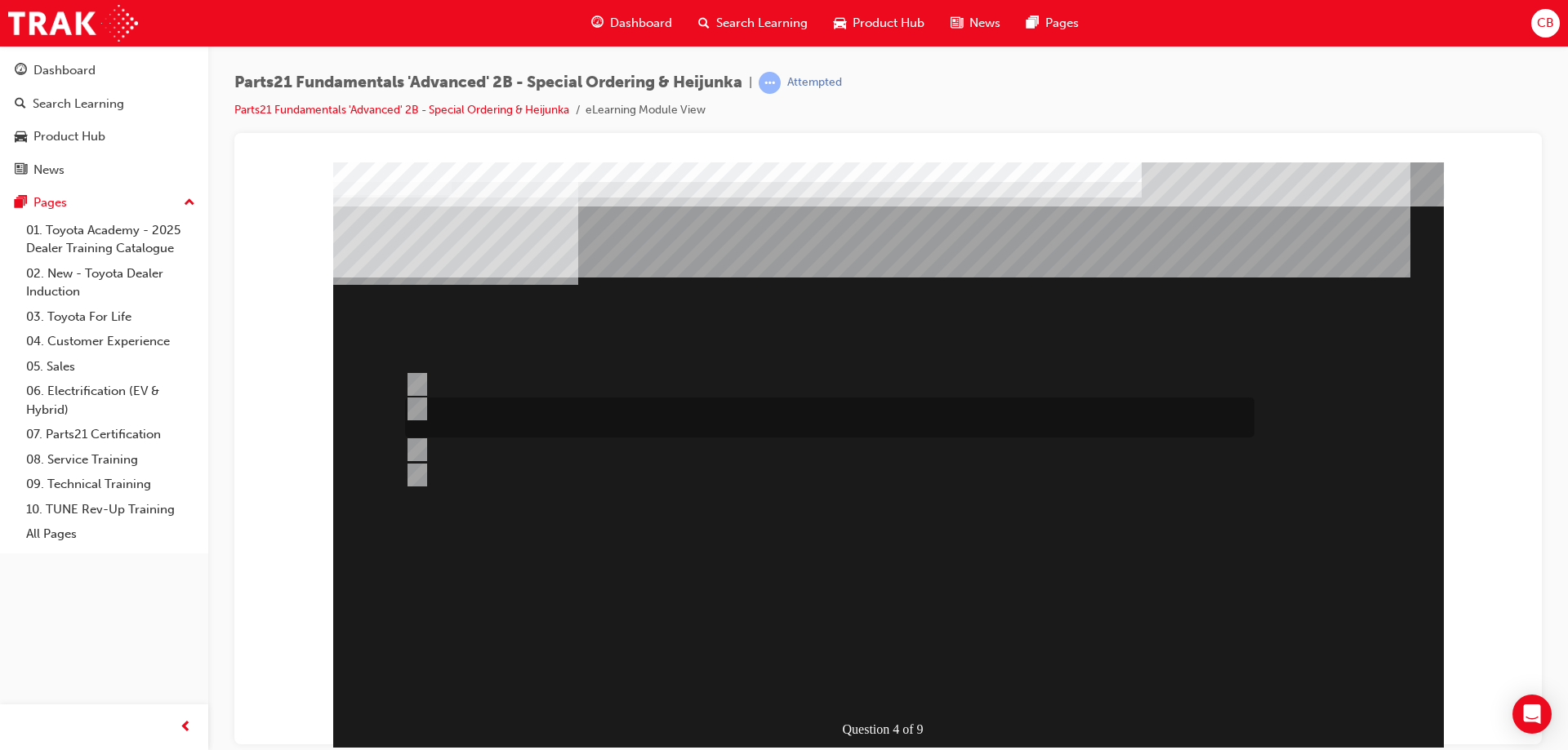
click at [416, 403] on input "Ability to procure urgently required parts from non-facing and central parts de…" at bounding box center [414, 409] width 18 height 18
radio input "true"
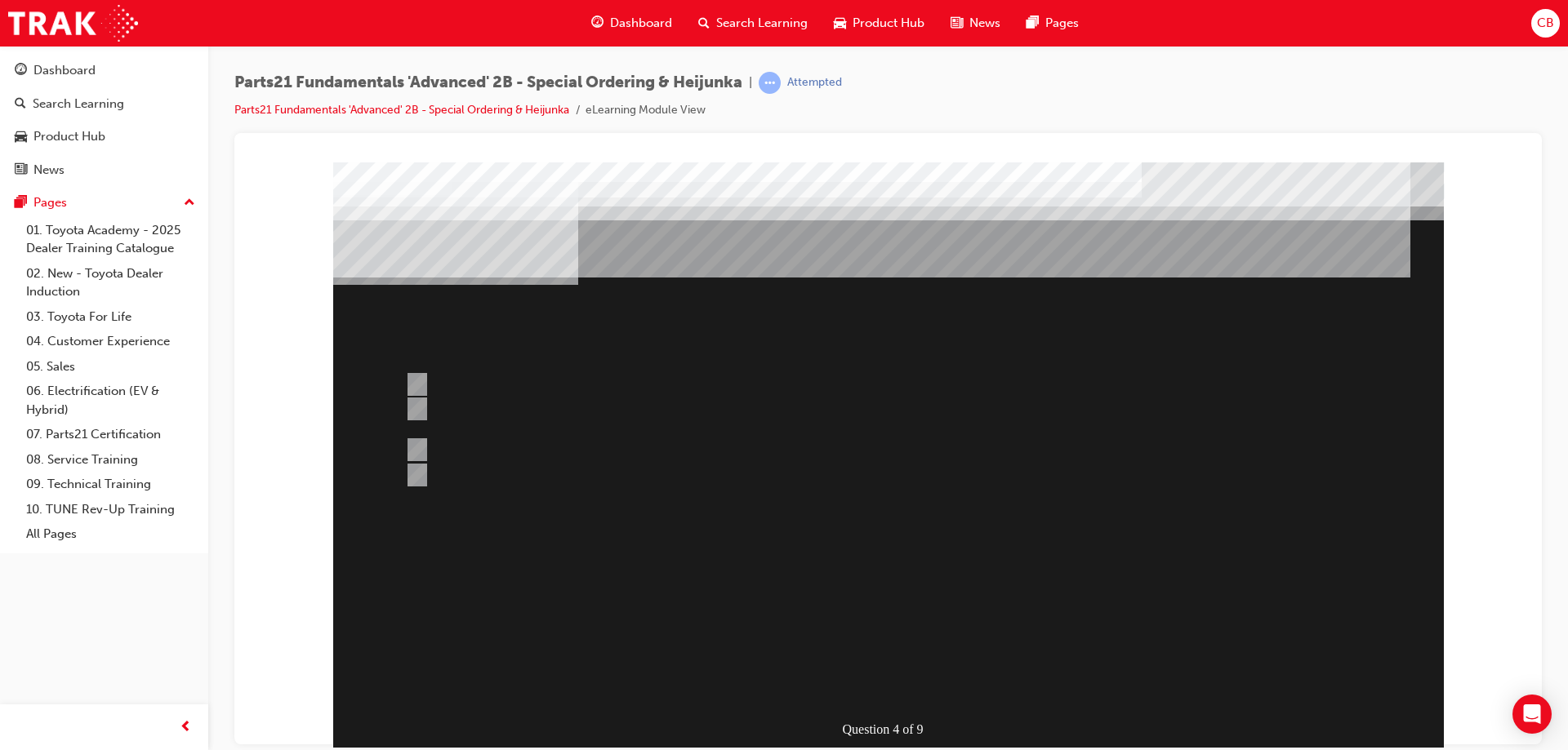
drag, startPoint x: 974, startPoint y: 572, endPoint x: 954, endPoint y: 573, distance: 20.0
click at [974, 572] on div at bounding box center [888, 473] width 1111 height 624
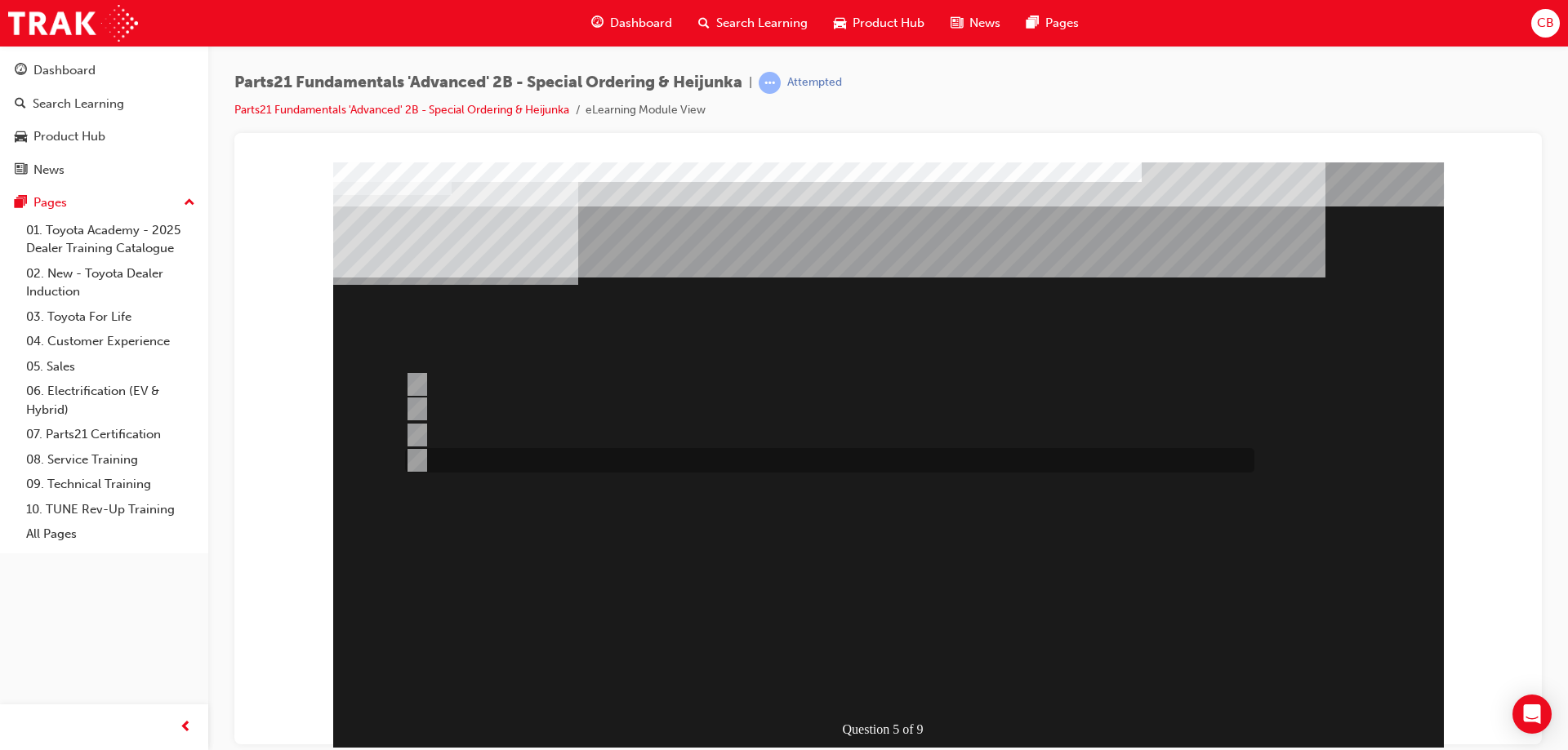
click at [410, 460] on input "Dealer Support Hubs Domestic VOR freight estimator" at bounding box center [414, 460] width 18 height 18
radio input "true"
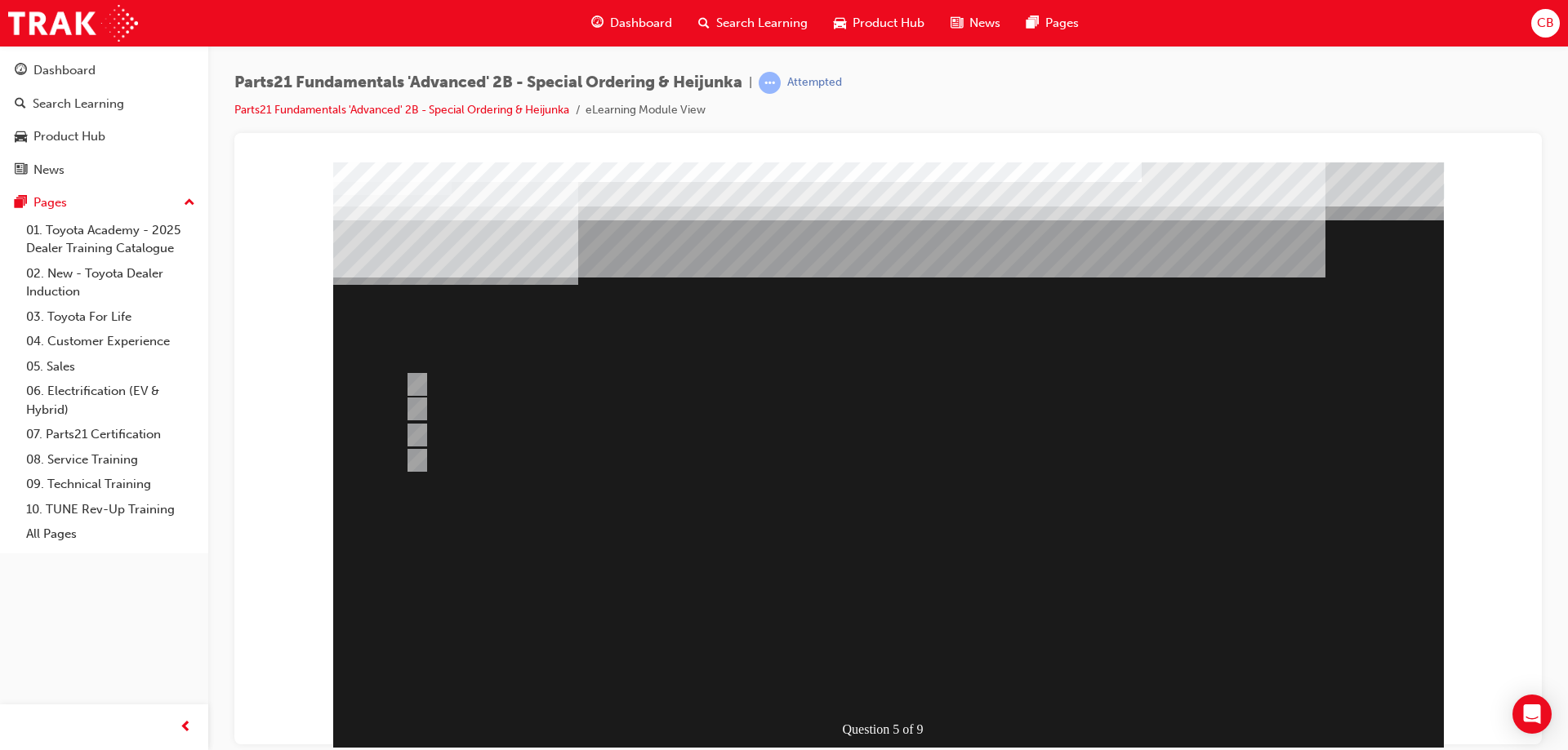
click at [973, 681] on div at bounding box center [888, 473] width 1111 height 624
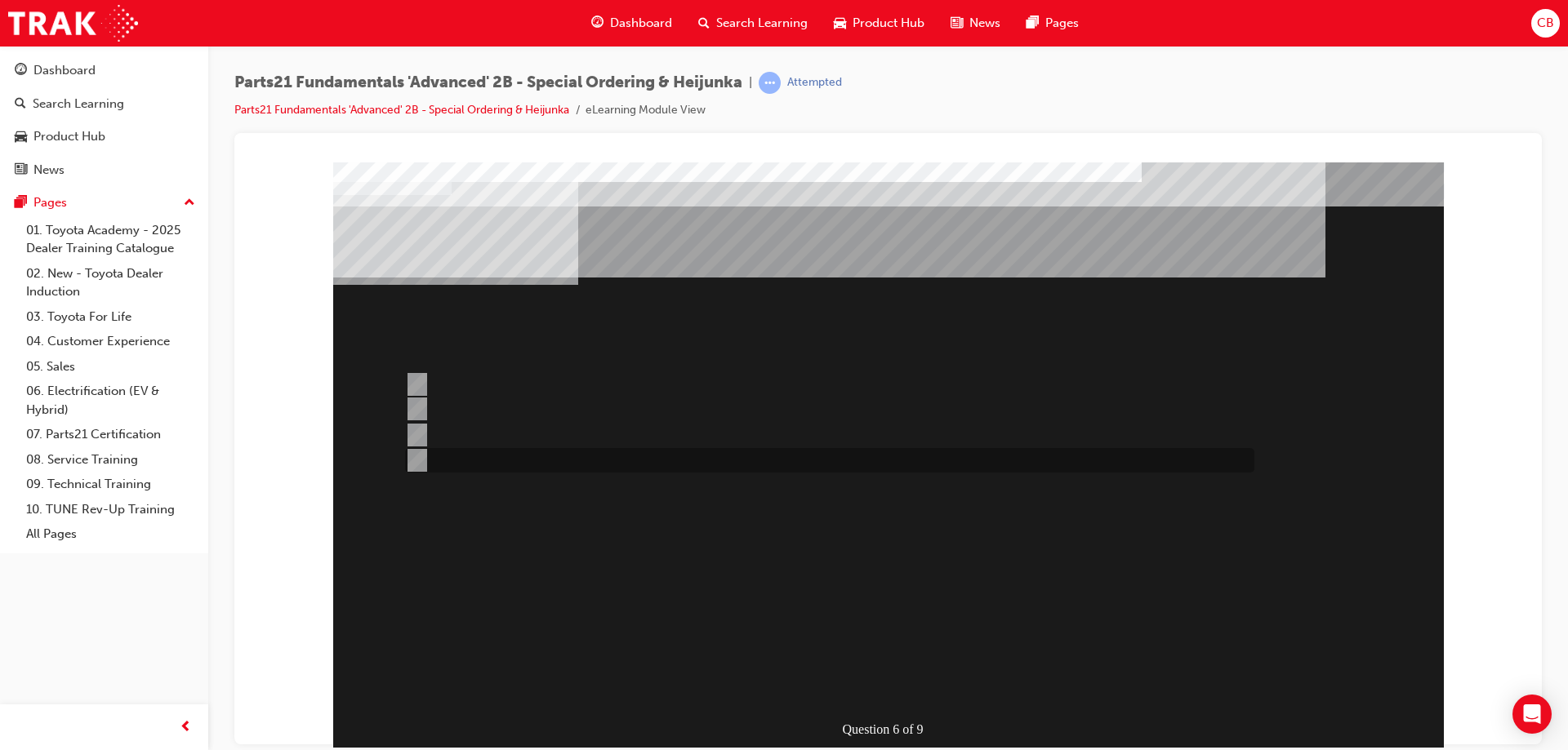
click at [416, 457] on input "All of the above" at bounding box center [414, 460] width 18 height 18
radio input "true"
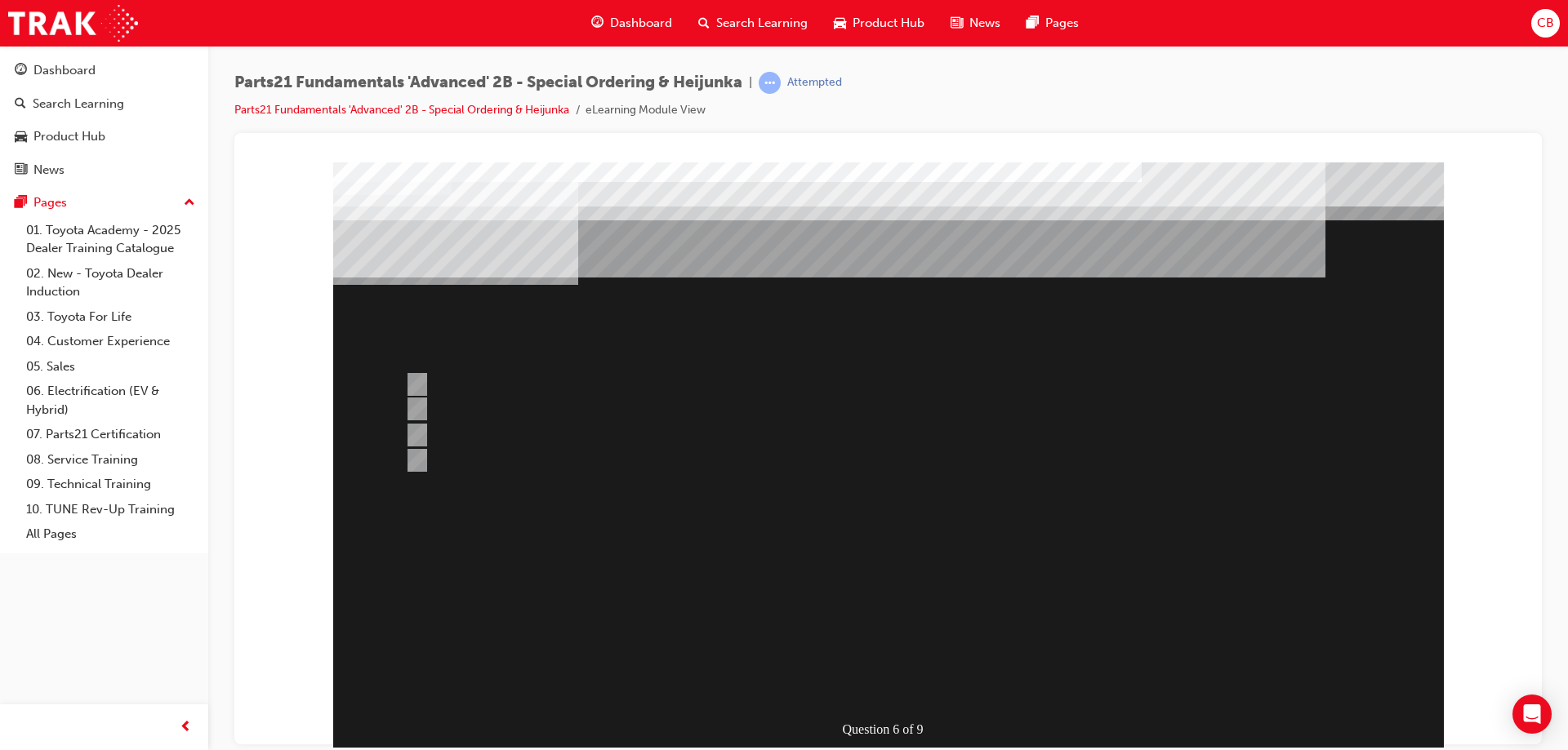
click at [792, 689] on div at bounding box center [888, 473] width 1111 height 624
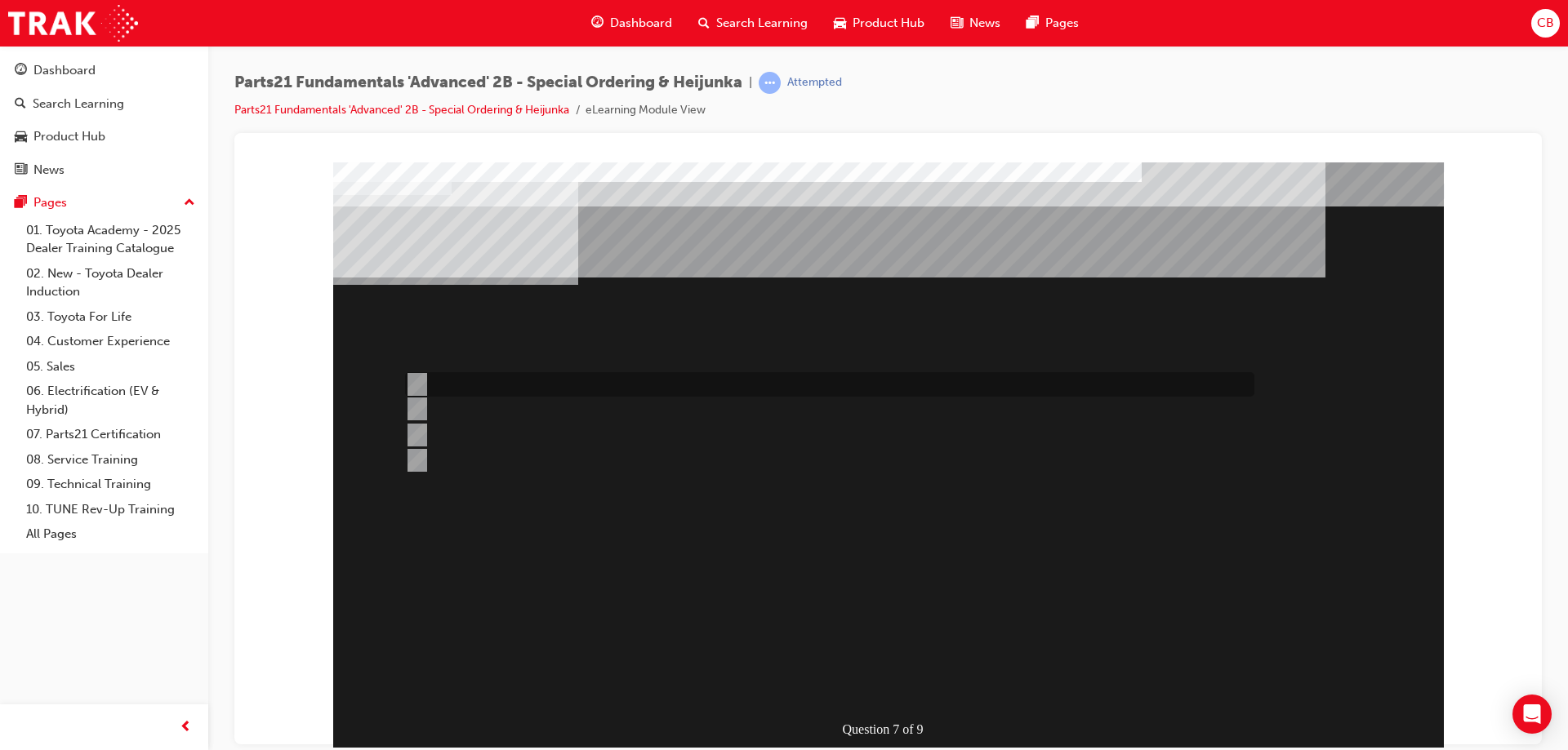
click at [410, 380] on input "Read the parts ordering method within the Bulletin related to the Recall" at bounding box center [414, 384] width 18 height 18
radio input "true"
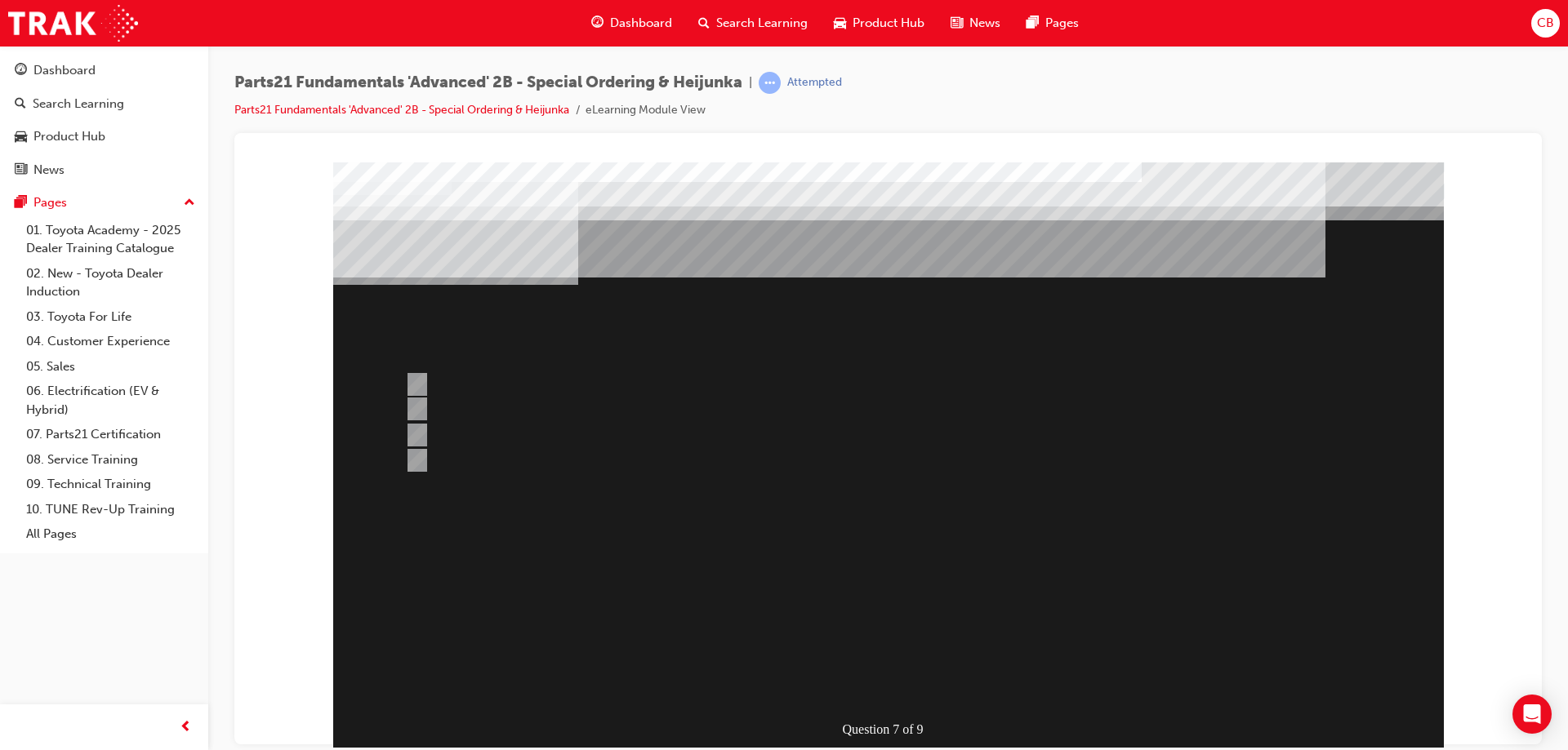
click at [951, 585] on div at bounding box center [888, 473] width 1111 height 624
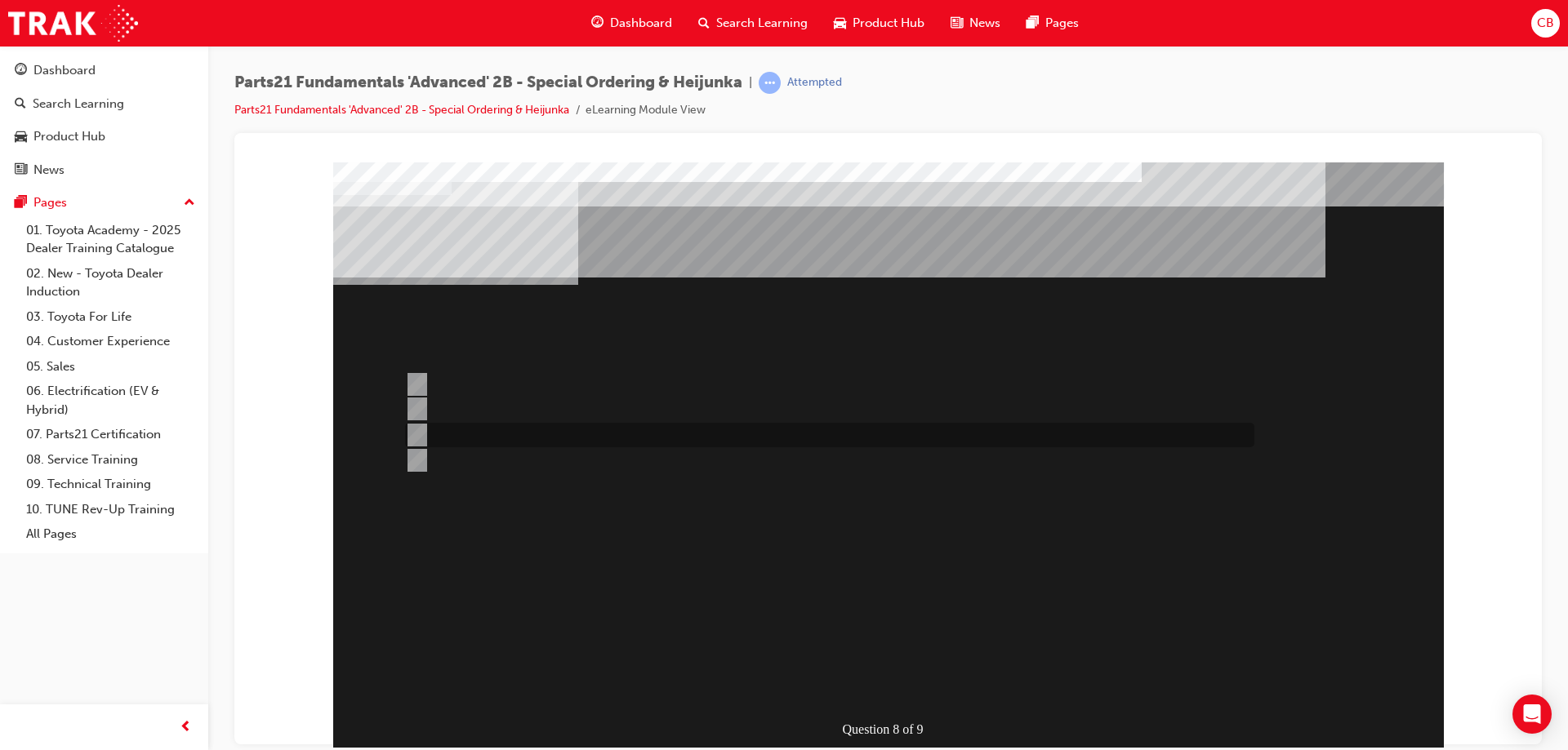
click at [412, 430] on input "Contact the Dealer in question and order directly" at bounding box center [414, 435] width 18 height 18
radio input "true"
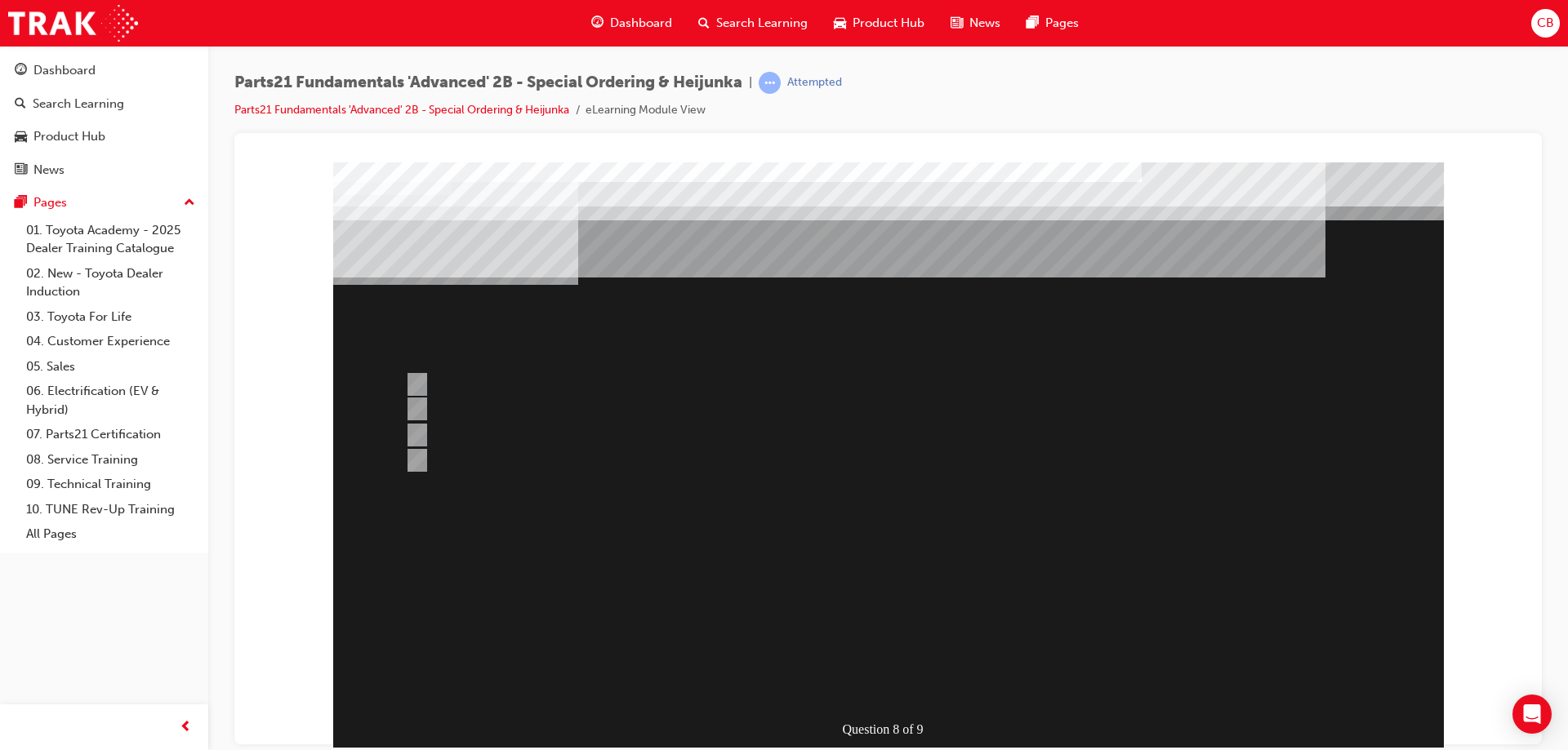
click at [746, 667] on div at bounding box center [888, 473] width 1111 height 624
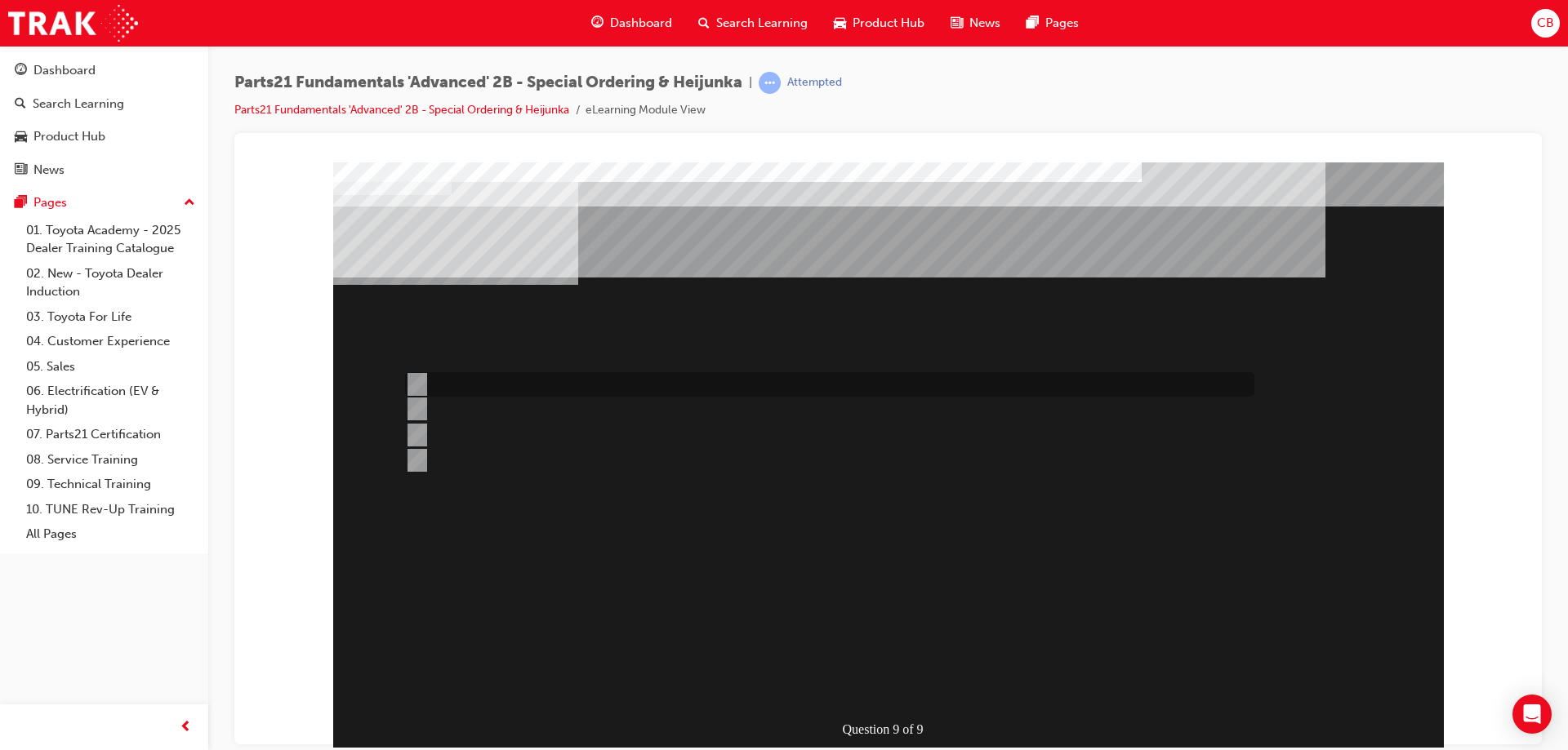
drag, startPoint x: 406, startPoint y: 371, endPoint x: 511, endPoint y: 471, distance: 145.0
click at [410, 375] on div at bounding box center [826, 384] width 850 height 25
radio input "true"
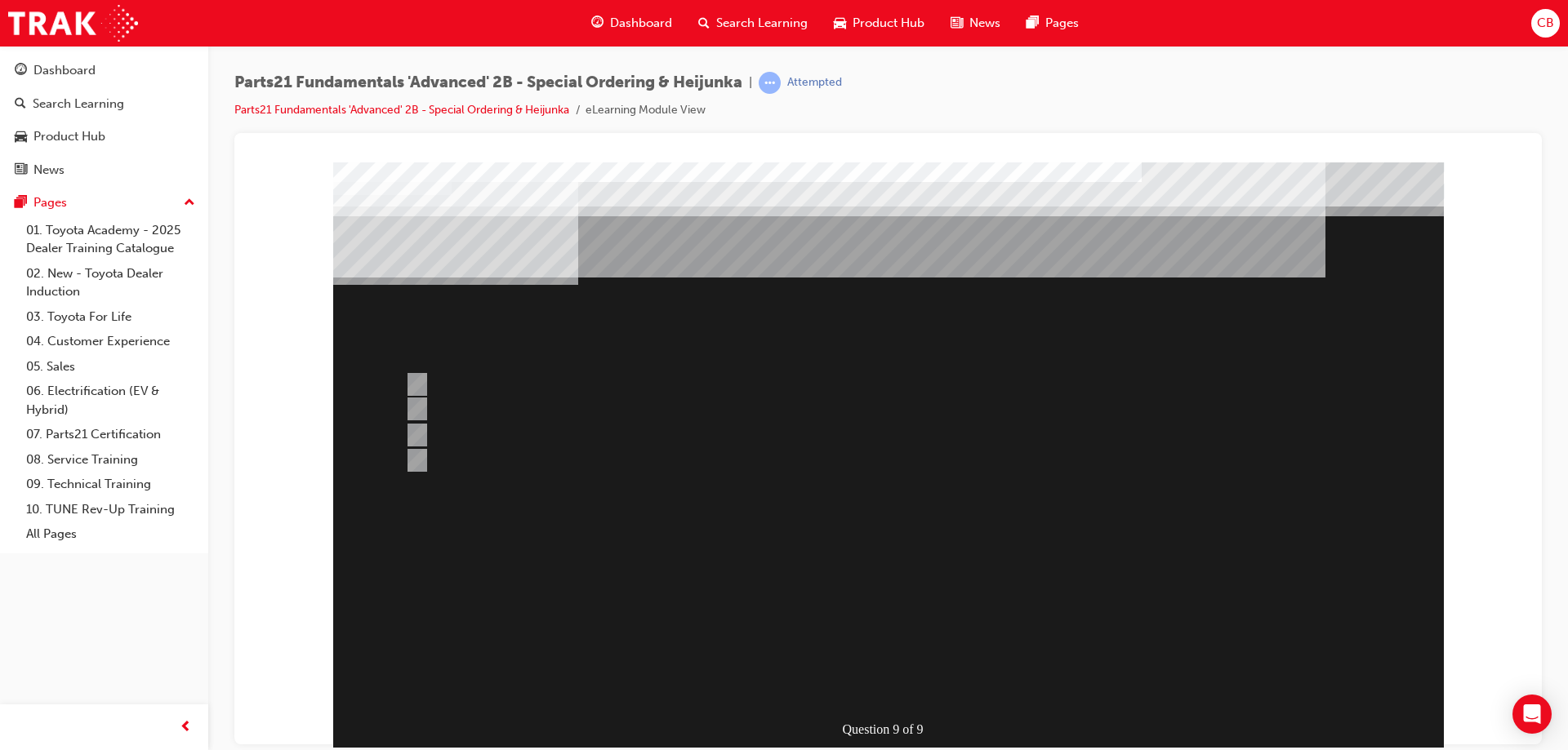
click at [416, 405] on div at bounding box center [888, 473] width 1111 height 624
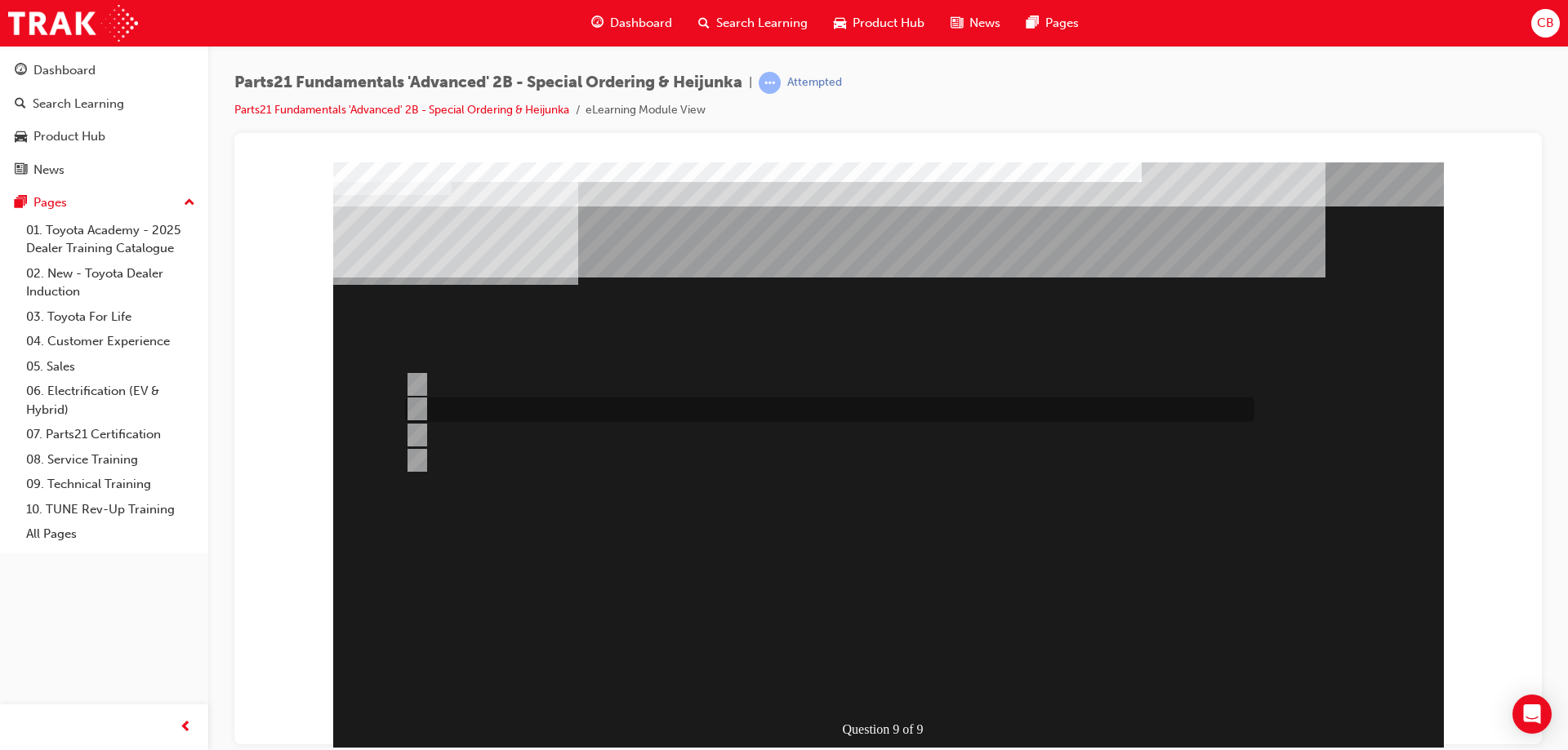
click at [415, 408] on input "Production Smoothing" at bounding box center [414, 409] width 18 height 18
radio input "true"
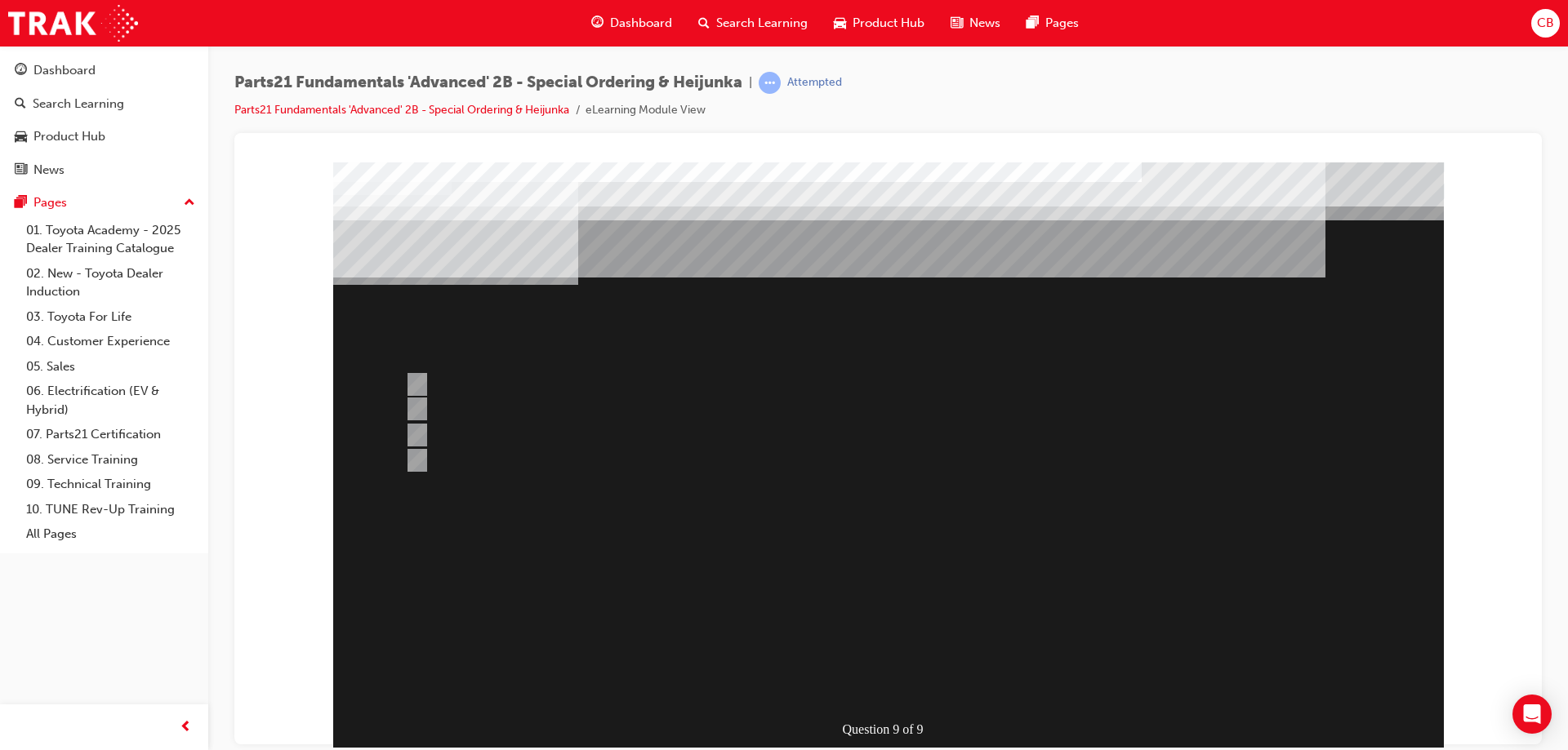
click at [641, 657] on div at bounding box center [888, 473] width 1111 height 624
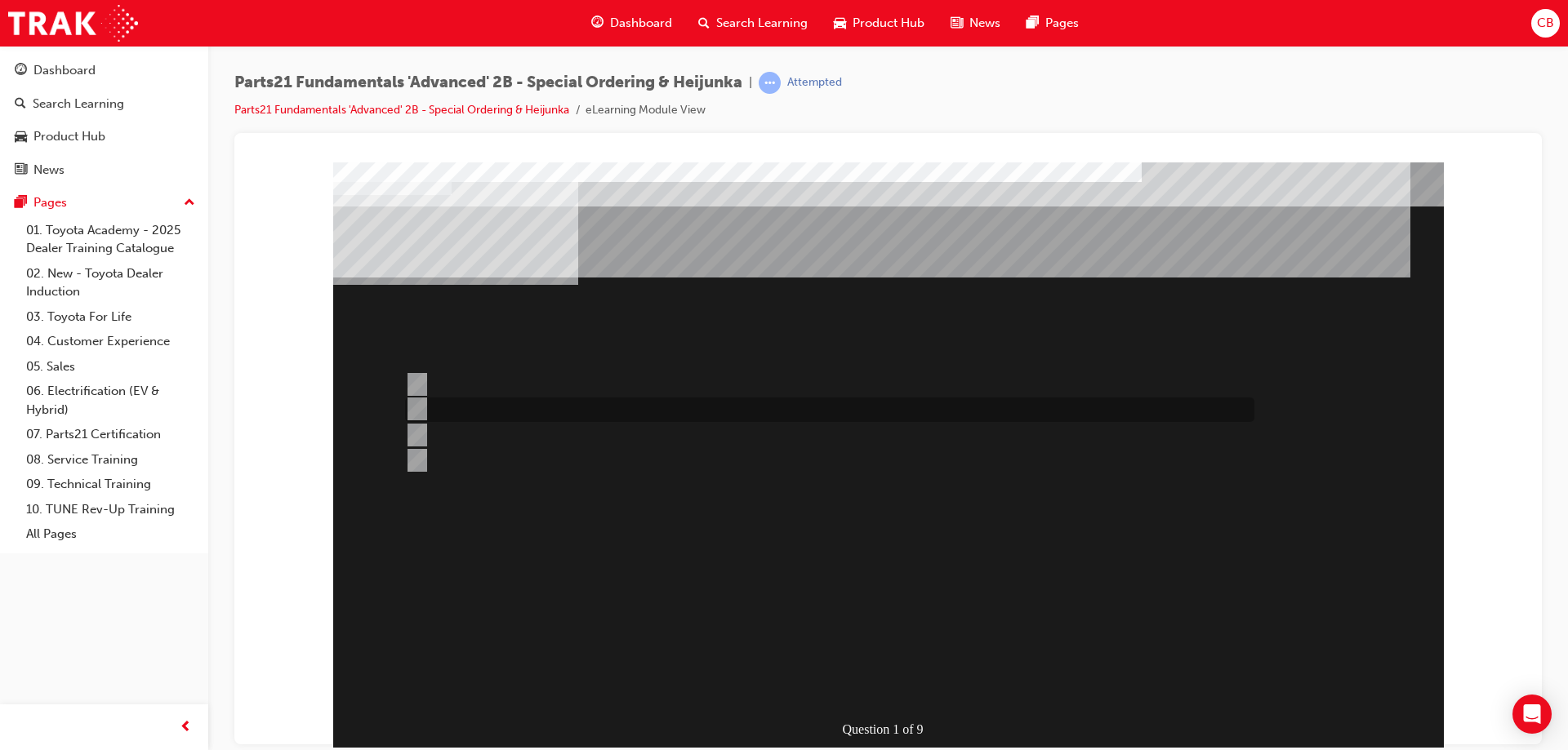
click at [416, 405] on input "Check for Bulletins" at bounding box center [414, 409] width 18 height 18
radio input "true"
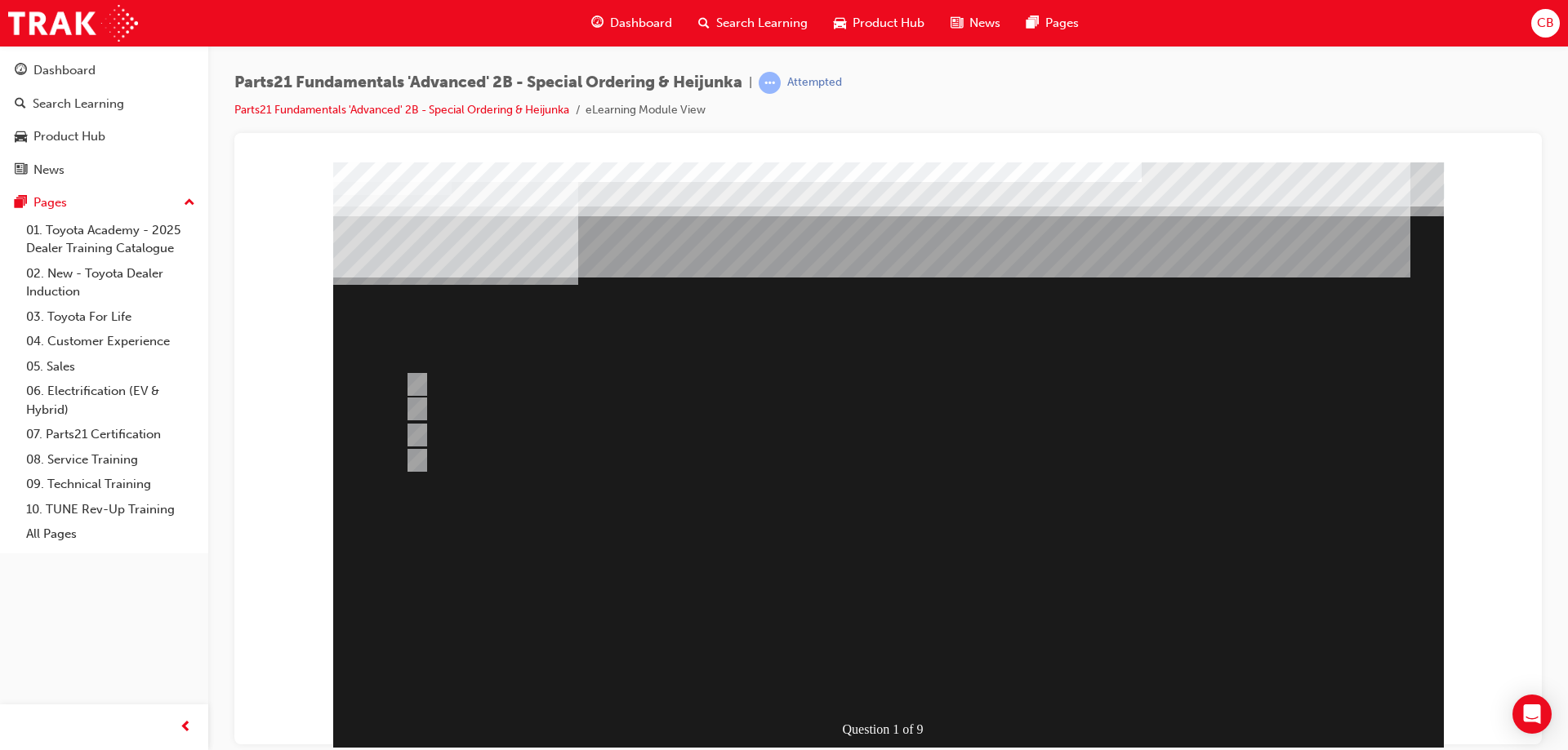
click at [412, 431] on div at bounding box center [888, 473] width 1111 height 624
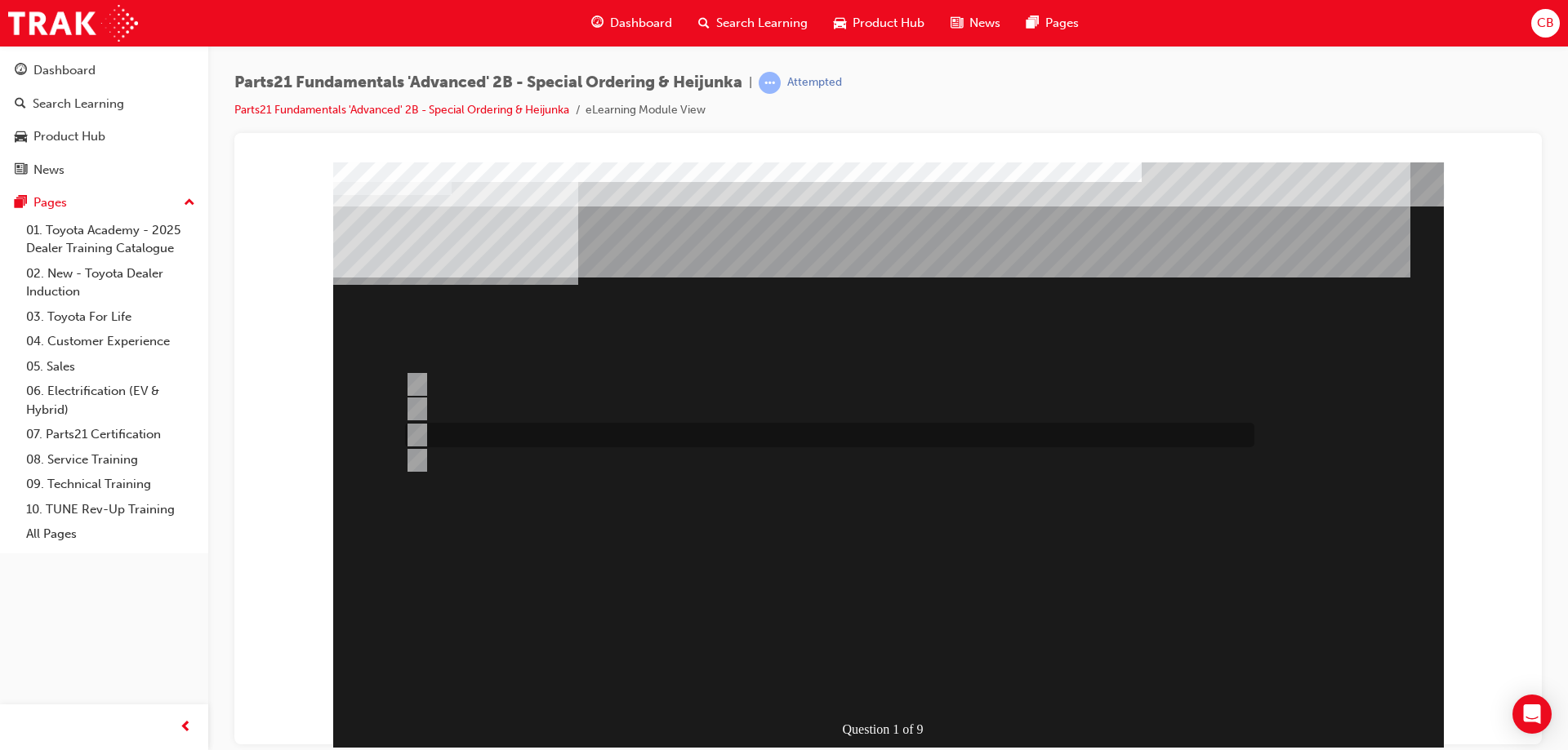
click at [422, 434] on input "Must be for Dealer Workshop repair orders requiring parts urgently" at bounding box center [414, 435] width 18 height 18
radio input "true"
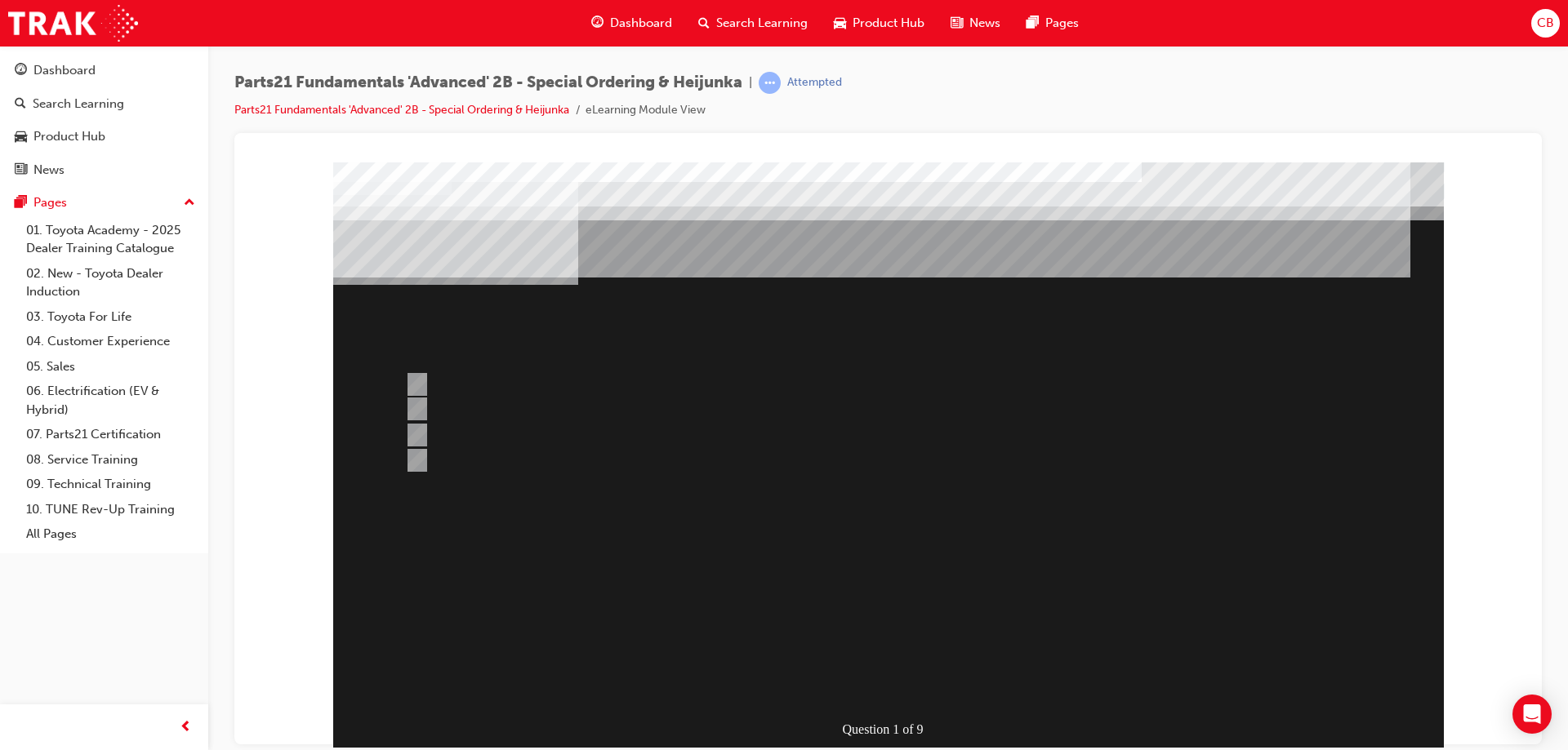
click at [751, 689] on div at bounding box center [888, 473] width 1111 height 624
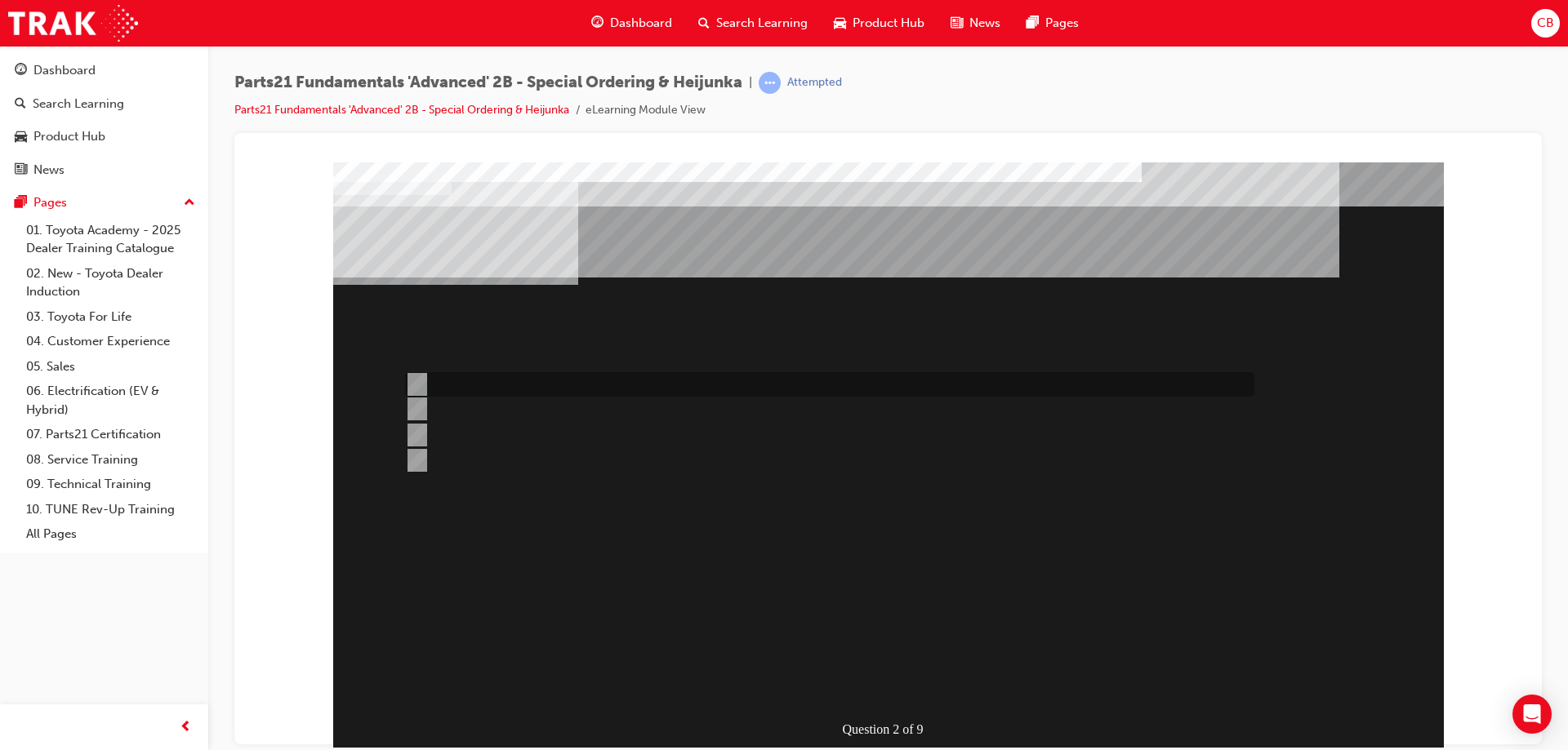
click at [422, 384] on input "Japan" at bounding box center [414, 384] width 18 height 18
radio input "true"
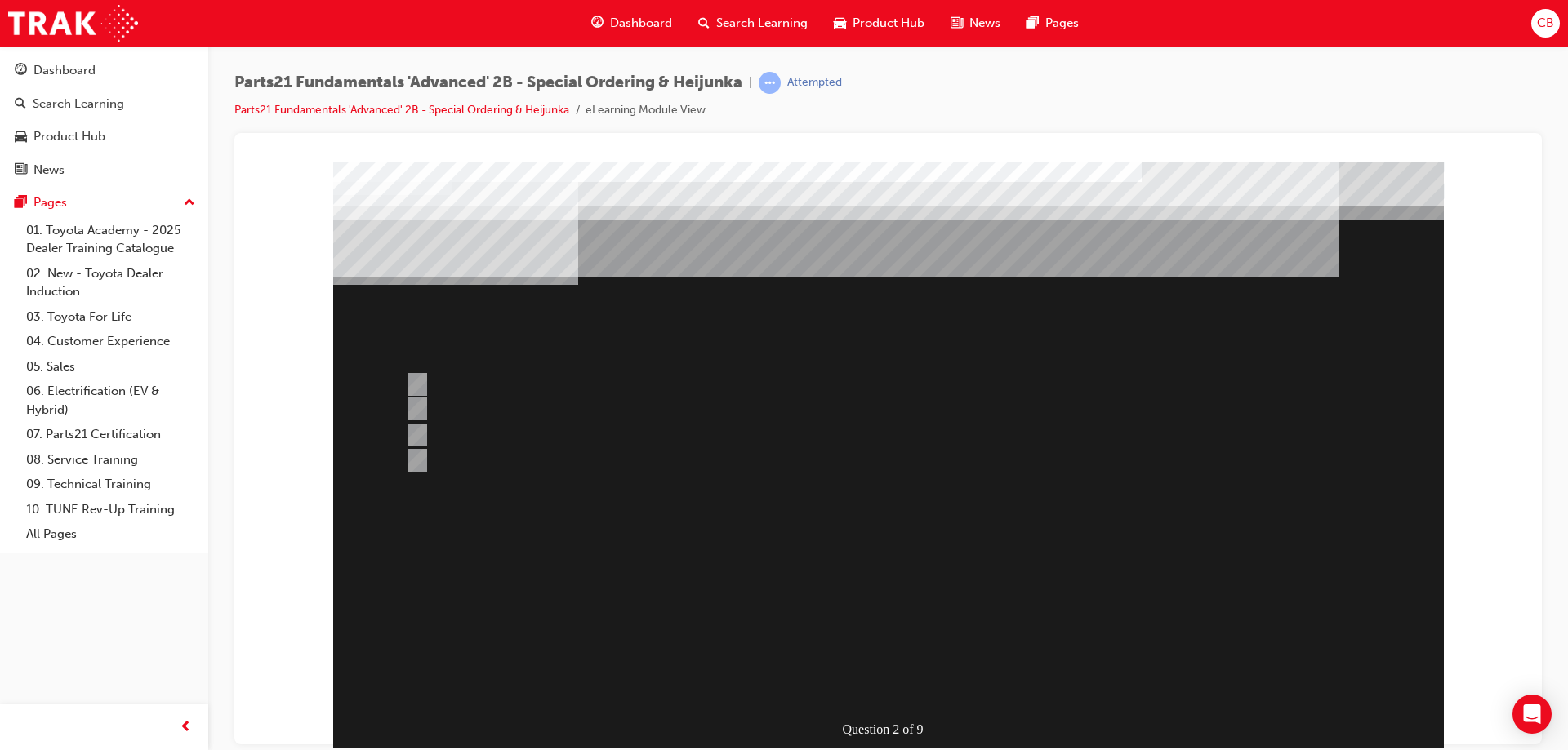
click at [1037, 584] on div at bounding box center [888, 473] width 1111 height 624
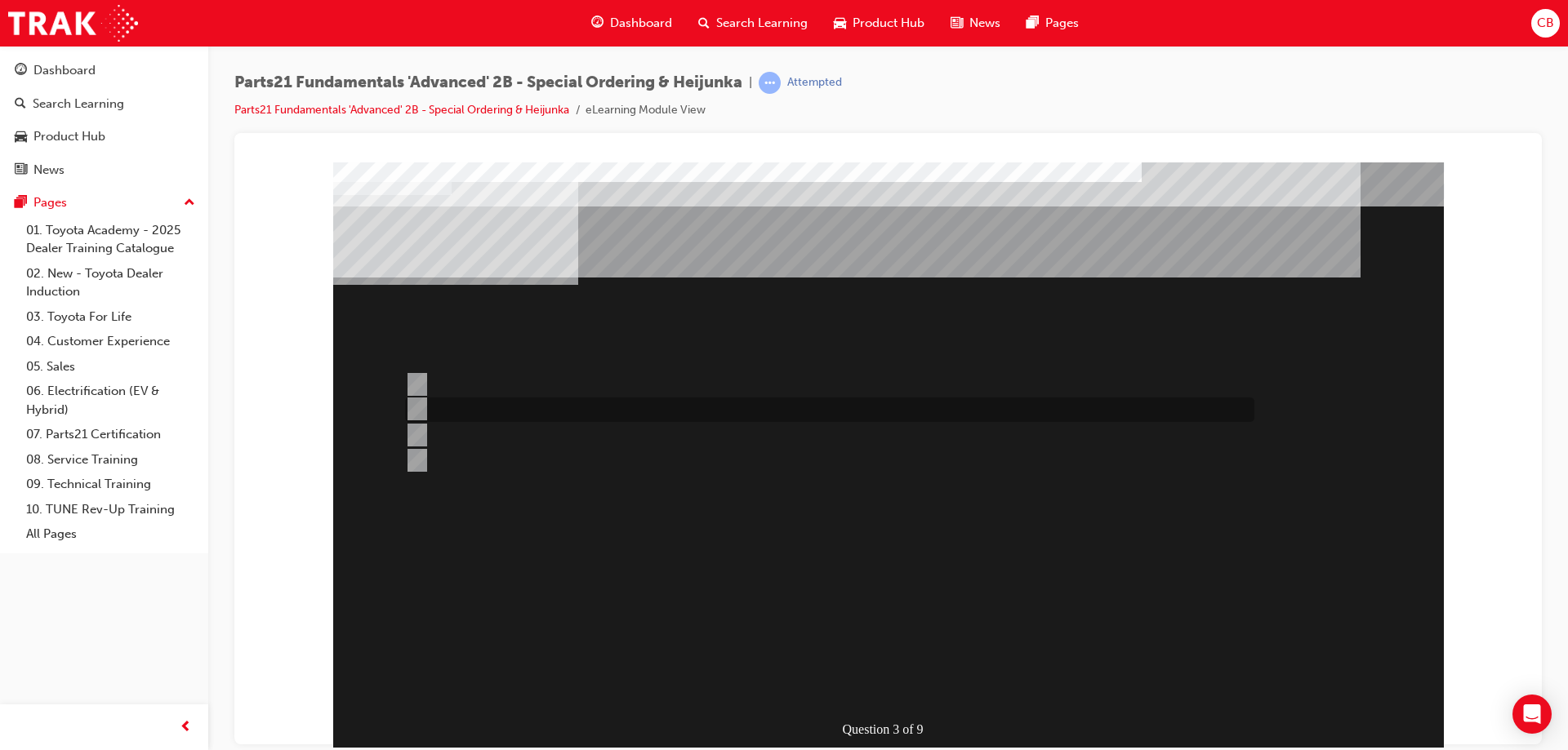
click at [431, 404] on div at bounding box center [826, 409] width 850 height 25
radio input "true"
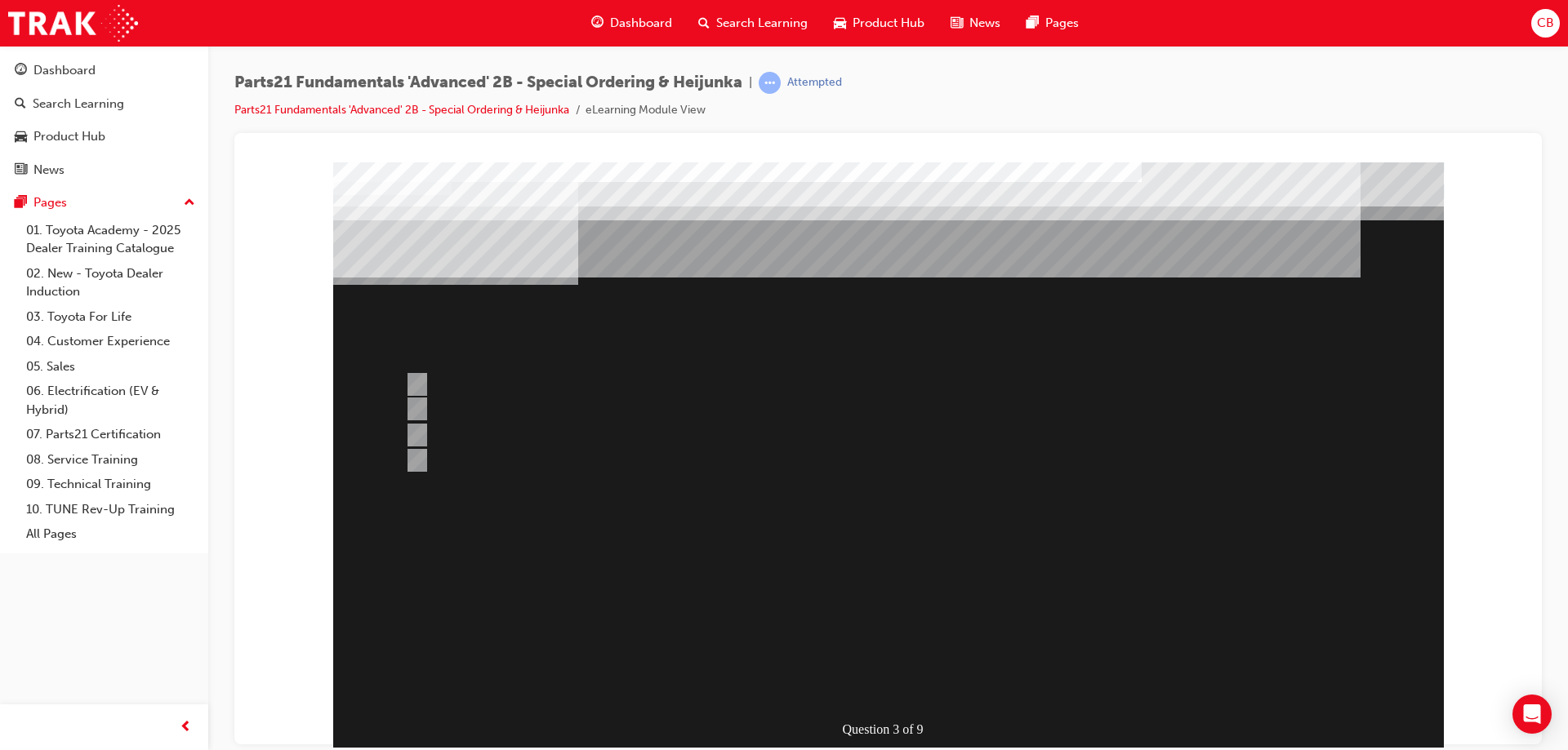
click at [851, 612] on div at bounding box center [888, 473] width 1111 height 624
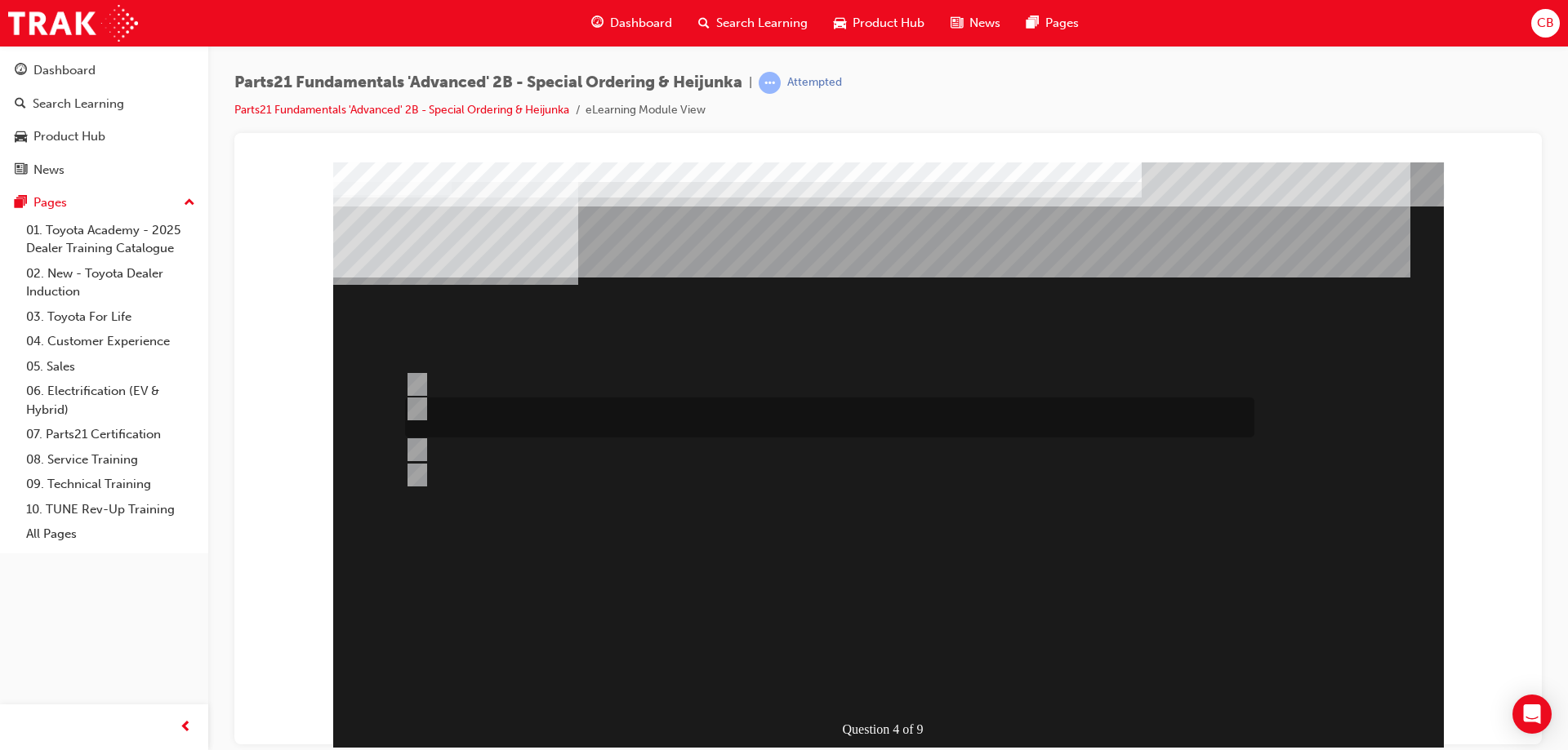
click at [412, 407] on input "Ability to procure urgently required parts from non-facing and central parts de…" at bounding box center [414, 409] width 18 height 18
radio input "true"
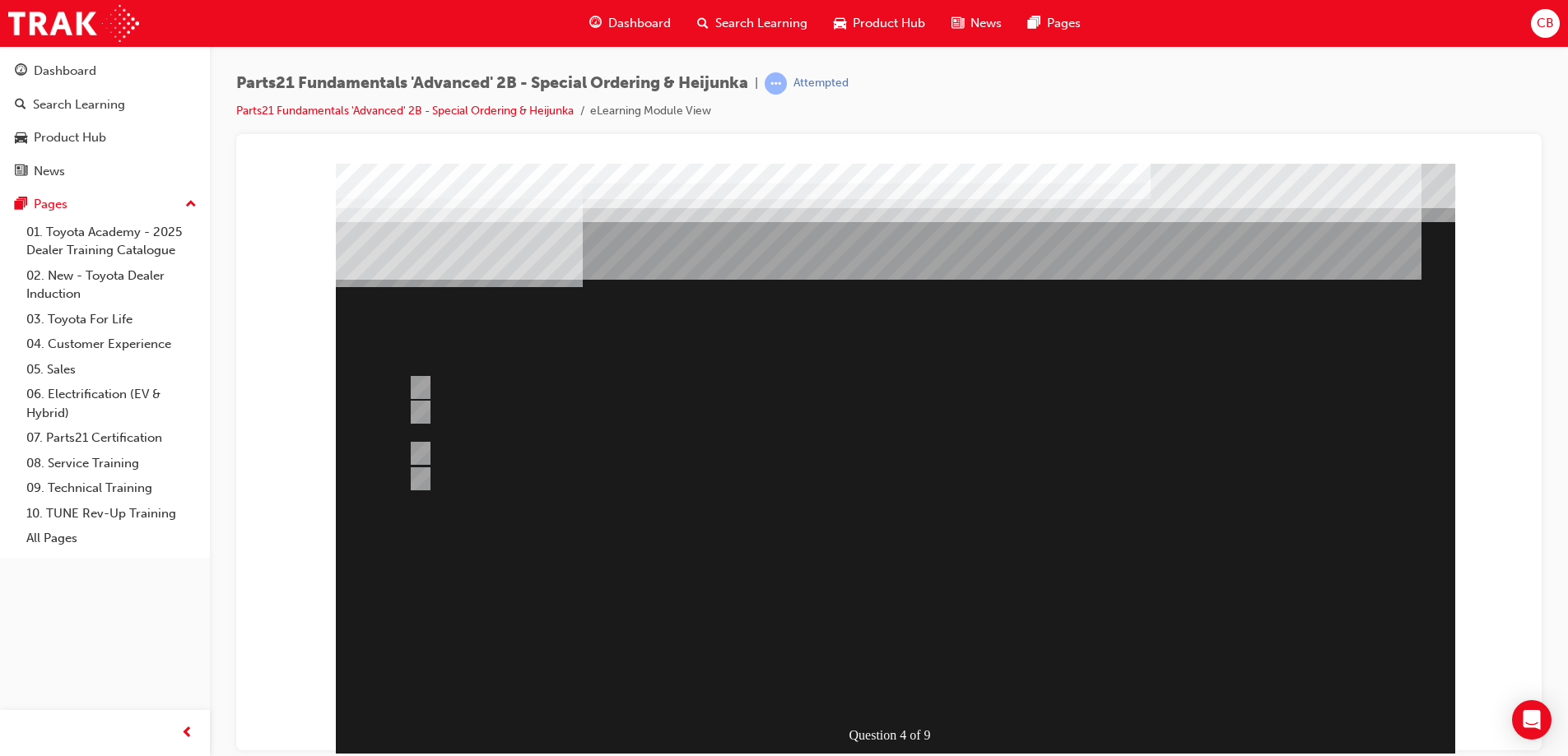
click at [671, 661] on div at bounding box center [895, 477] width 1119 height 629
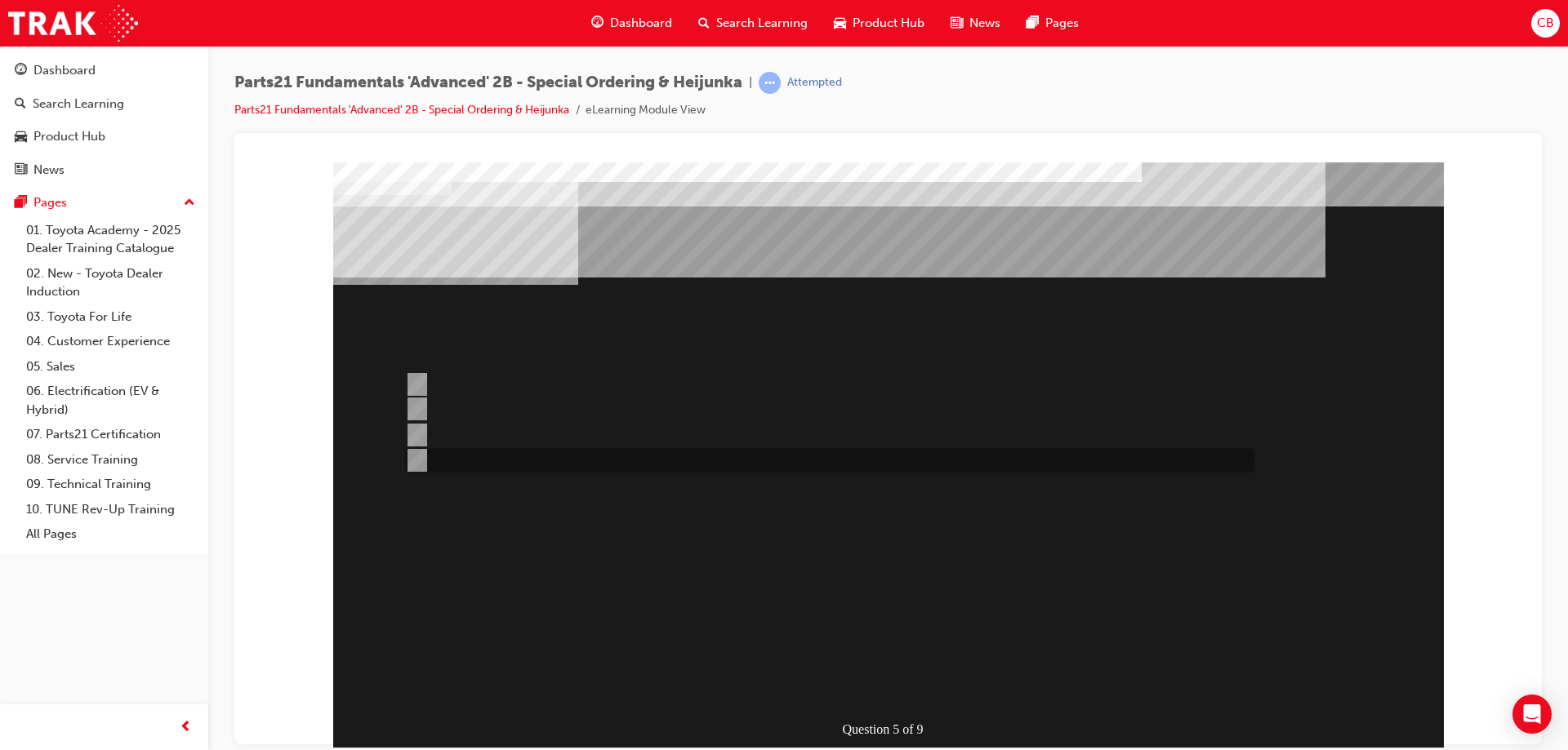
click at [416, 461] on input "Dealer Support Hubs Domestic VOR freight estimator" at bounding box center [414, 460] width 18 height 18
radio input "true"
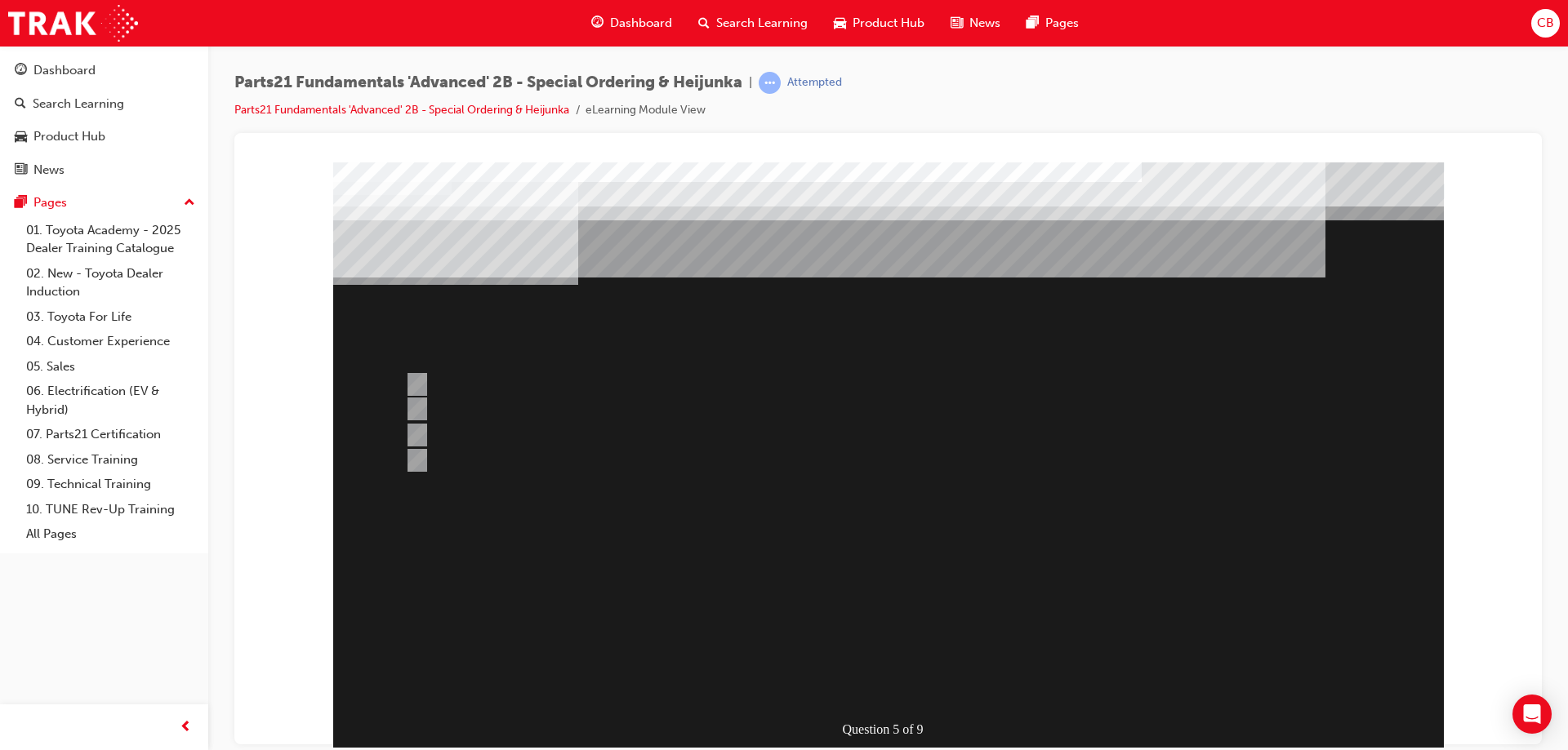
click at [669, 662] on div at bounding box center [888, 473] width 1111 height 624
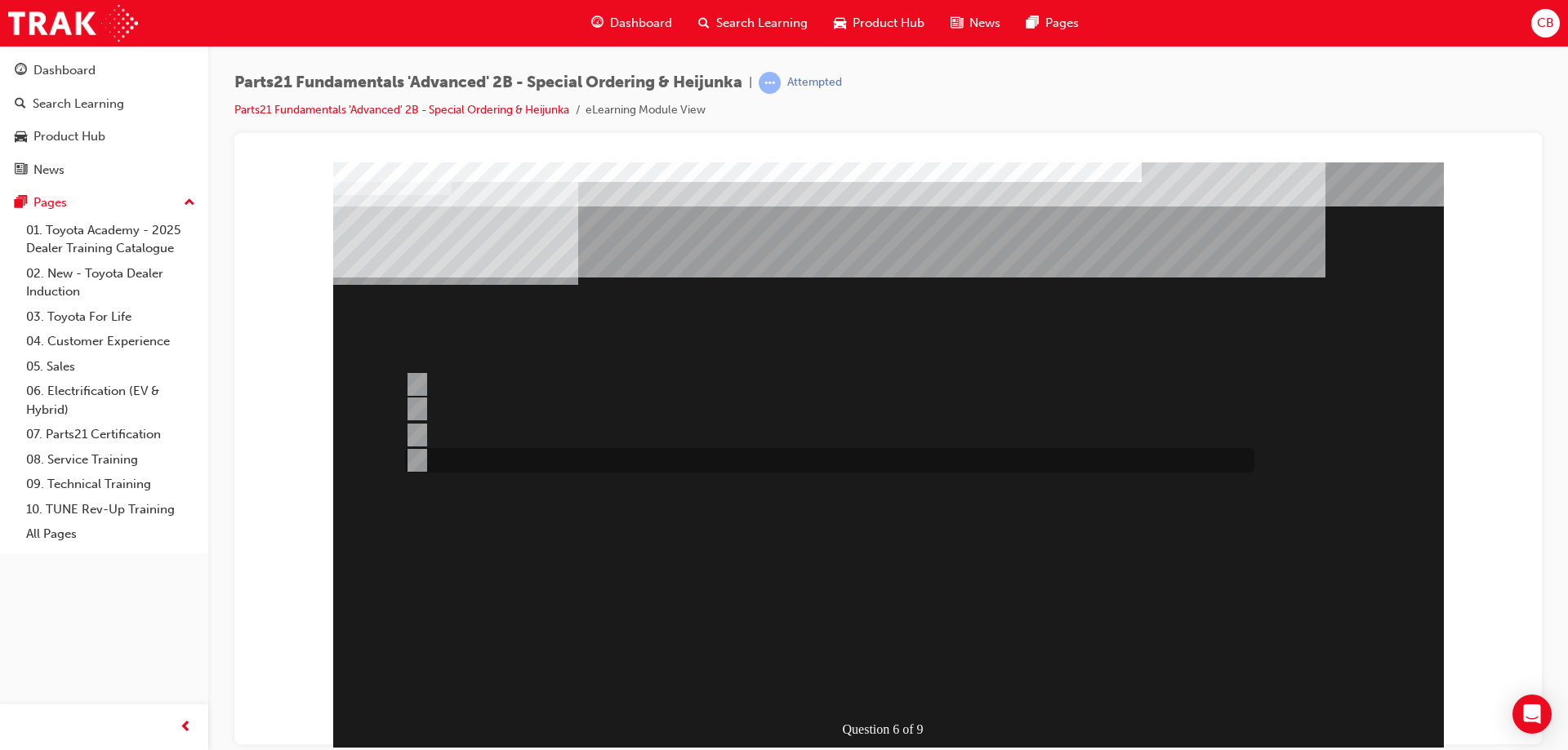
click at [412, 456] on input "All of the above" at bounding box center [414, 460] width 18 height 18
radio input "true"
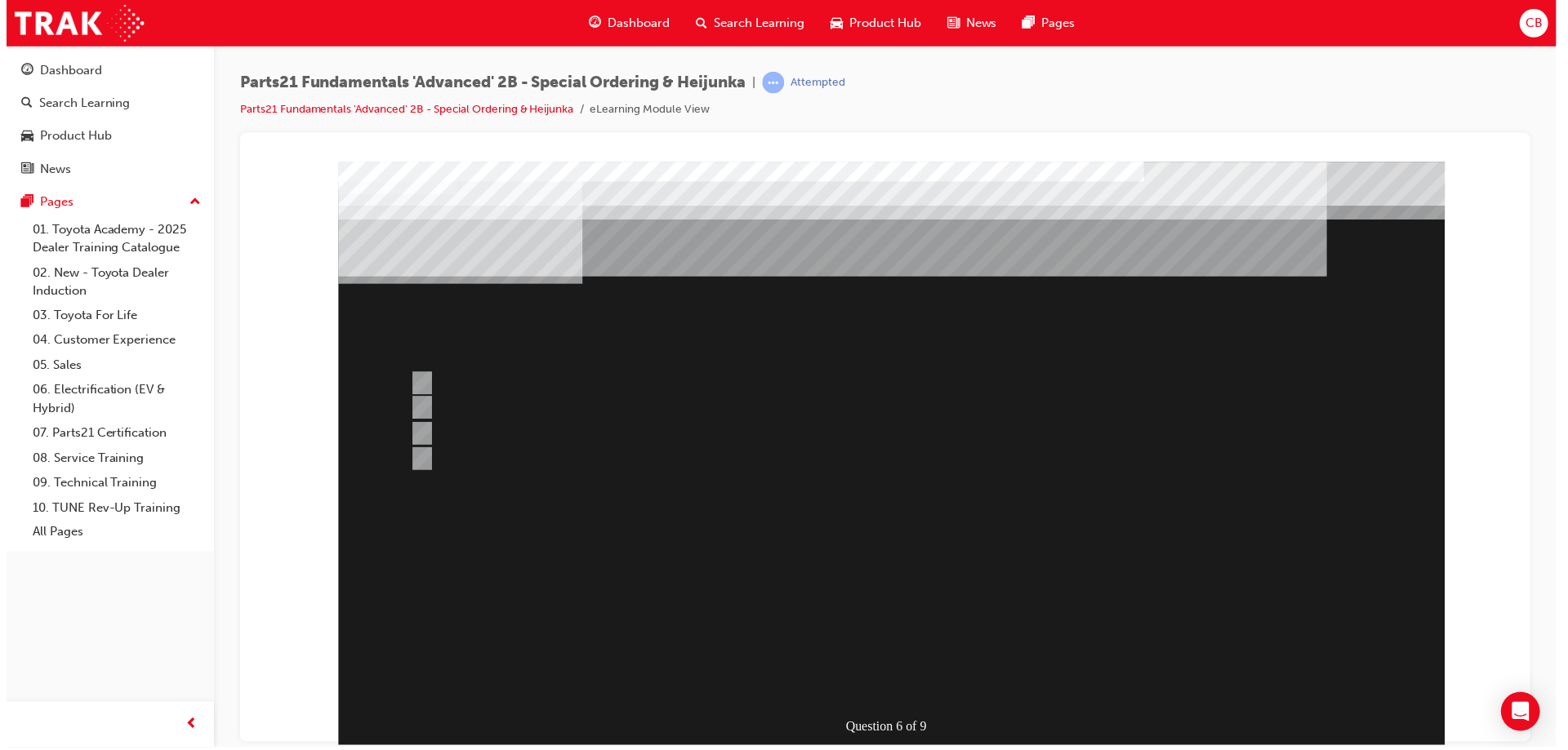
click at [668, 678] on div at bounding box center [893, 472] width 1111 height 624
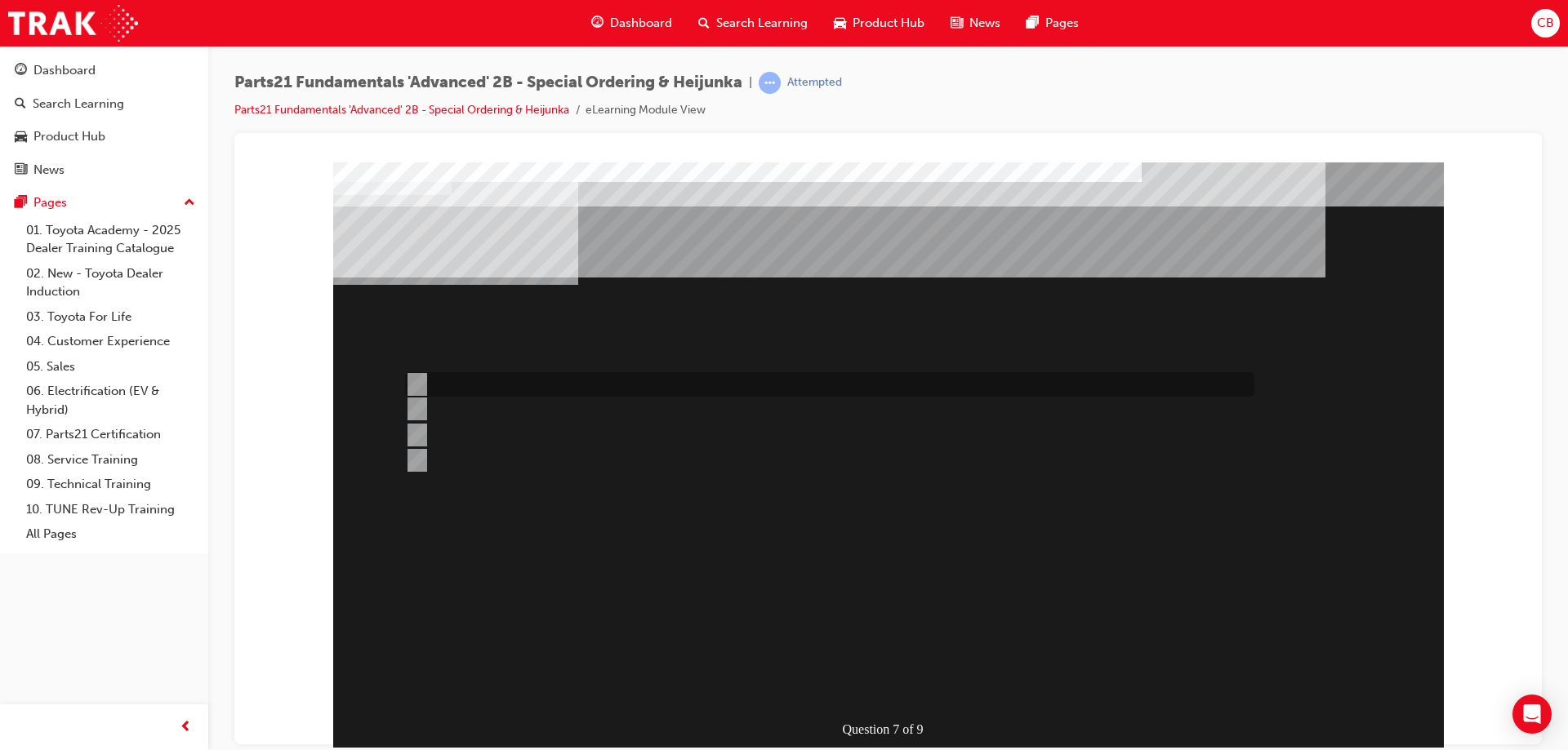
click at [422, 387] on input "Read the parts ordering method within the Bulletin related to the Recall" at bounding box center [414, 384] width 18 height 18
radio input "true"
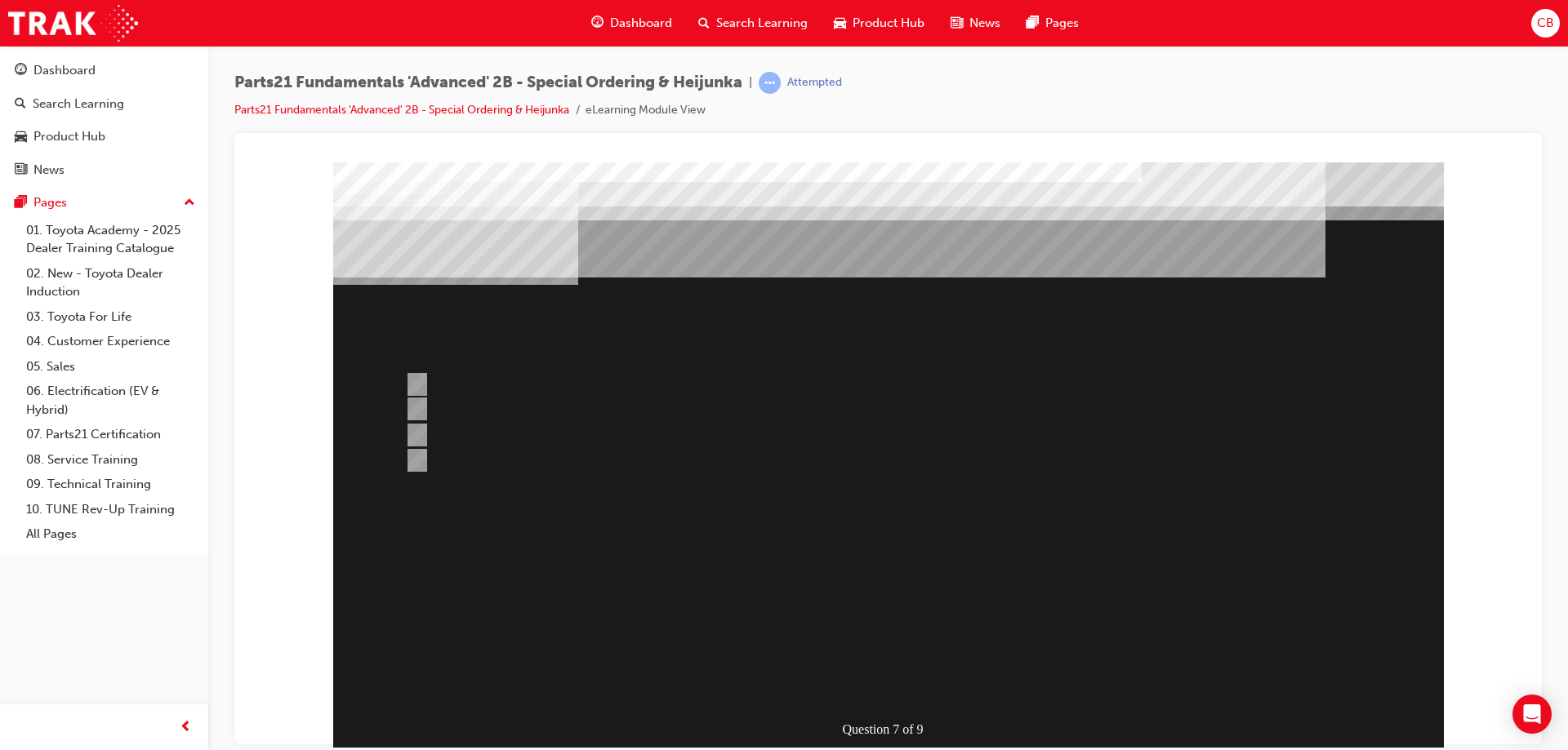
click at [671, 690] on div at bounding box center [888, 473] width 1111 height 624
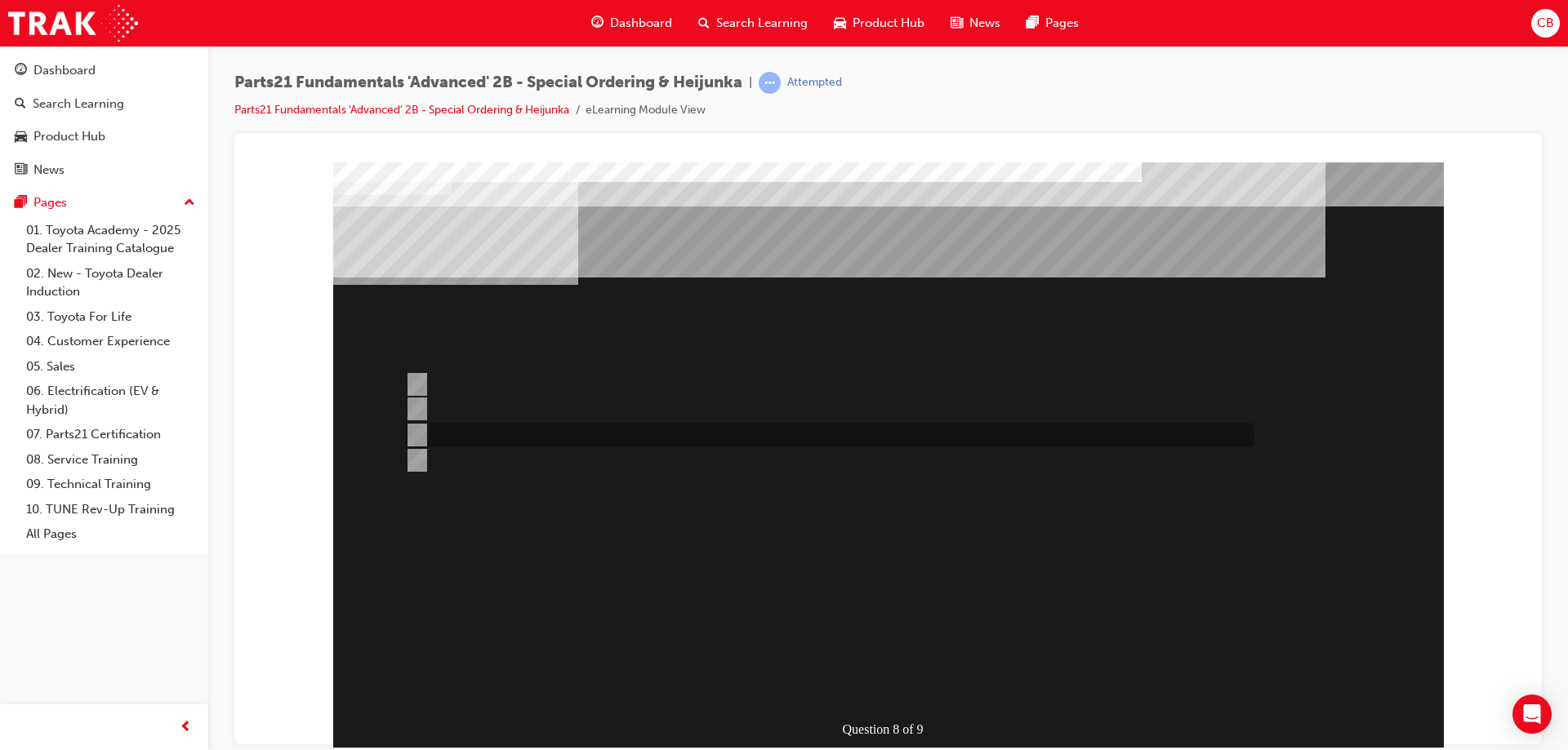
click at [416, 433] on input "Contact the Dealer in question and order directly" at bounding box center [414, 435] width 18 height 18
radio input "true"
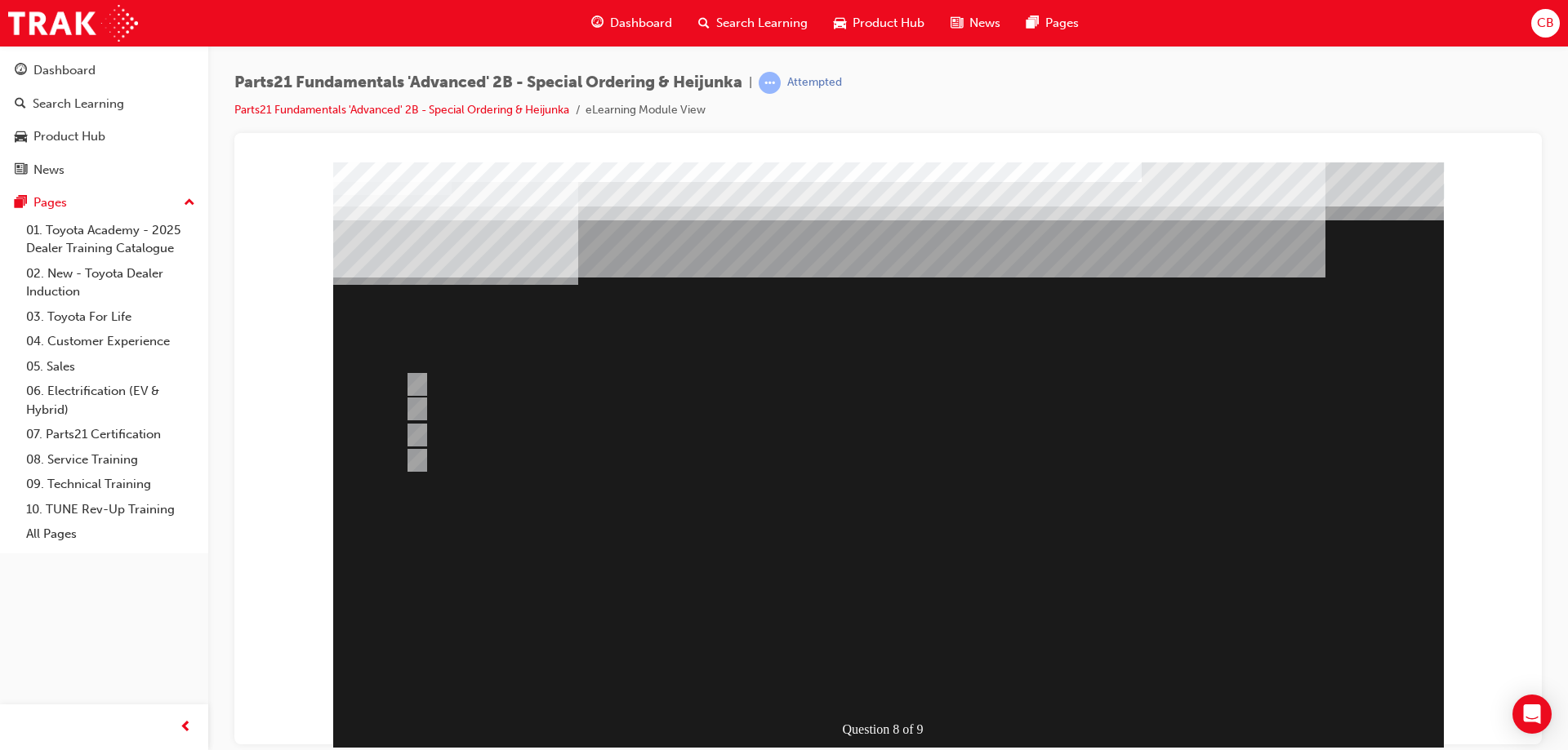
click at [495, 682] on div at bounding box center [888, 473] width 1111 height 624
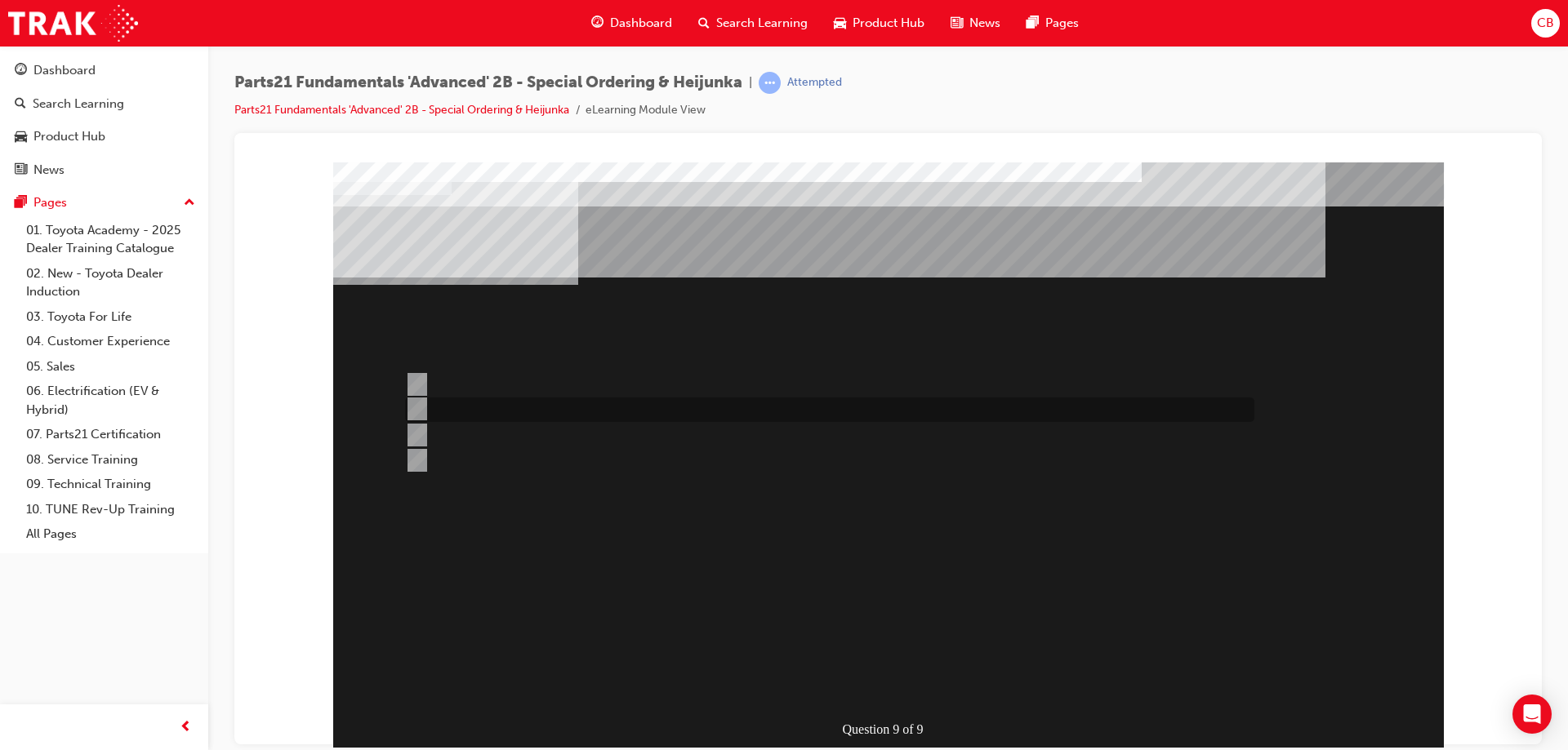
click at [415, 415] on input "Production Smoothing" at bounding box center [414, 409] width 18 height 18
radio input "true"
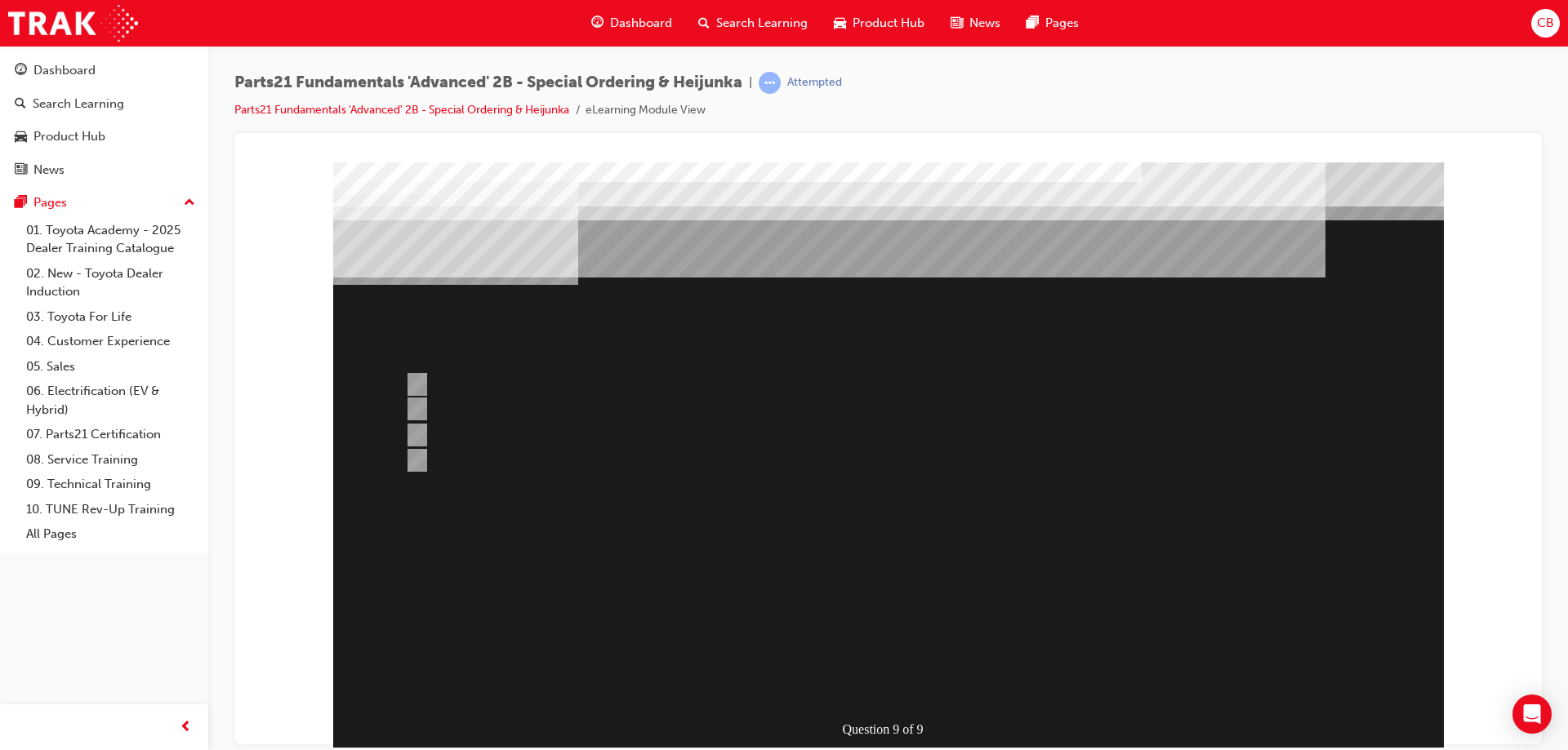
click at [1078, 693] on div at bounding box center [888, 473] width 1111 height 624
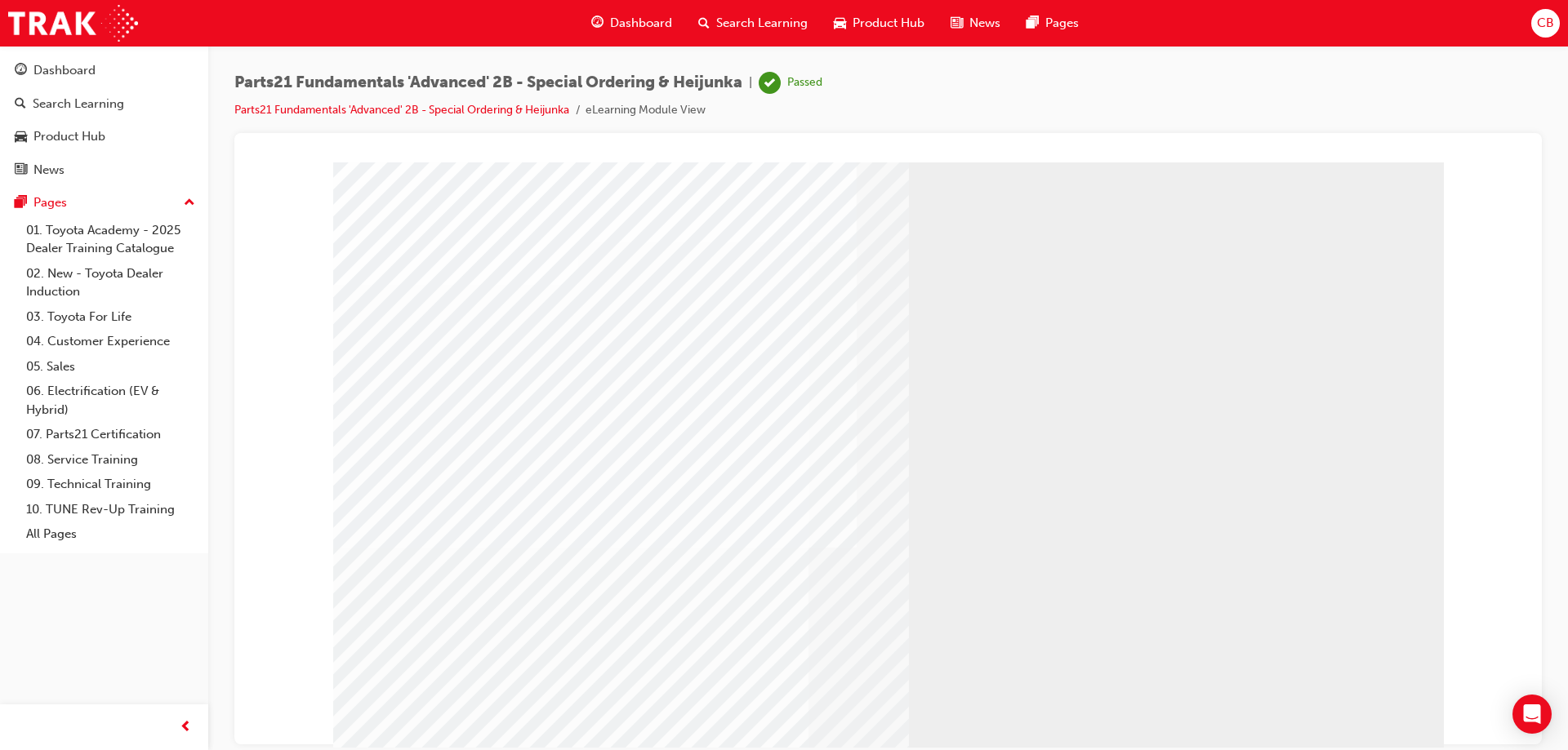
click at [99, 435] on link "07. Parts21 Certification" at bounding box center [110, 435] width 182 height 25
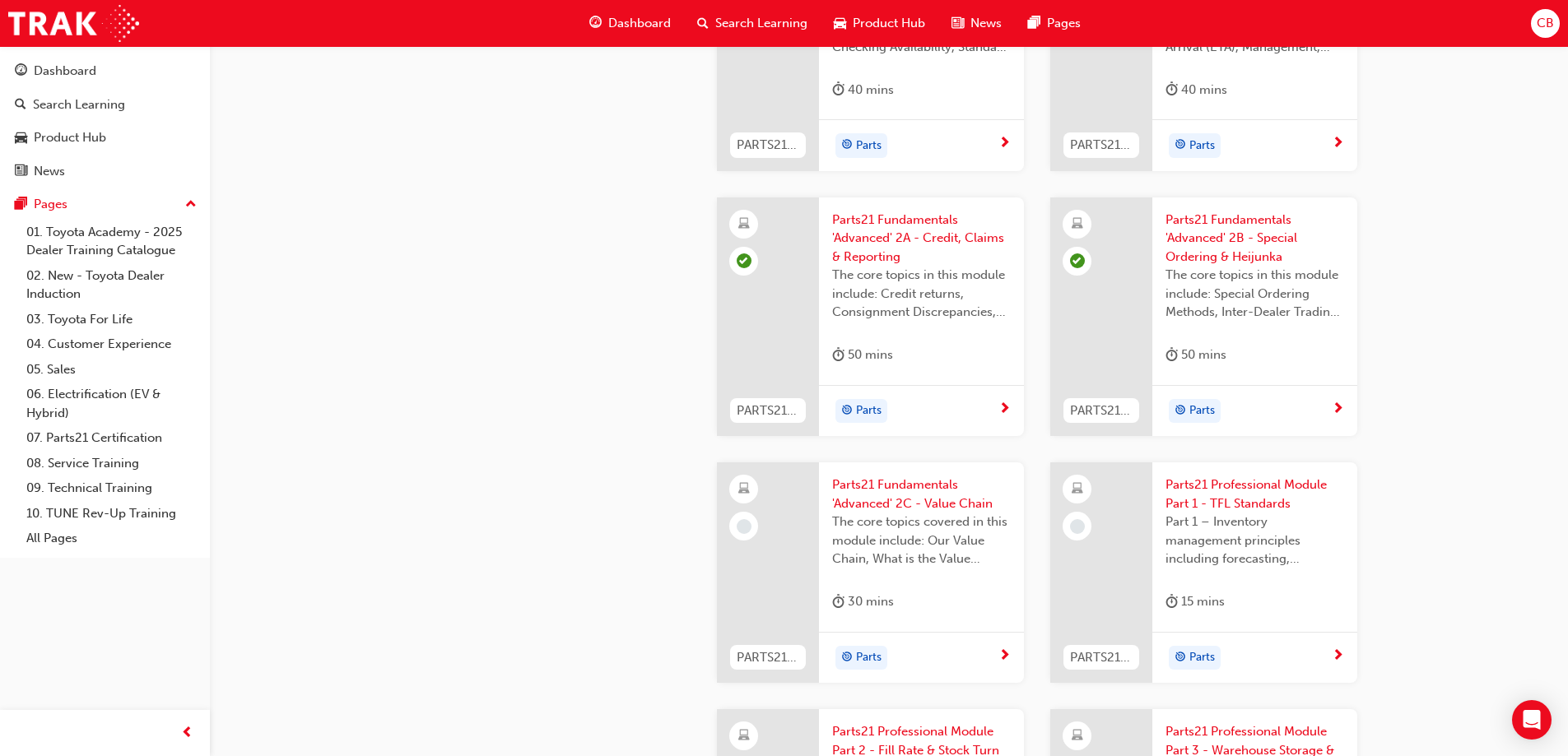
scroll to position [2222, 0]
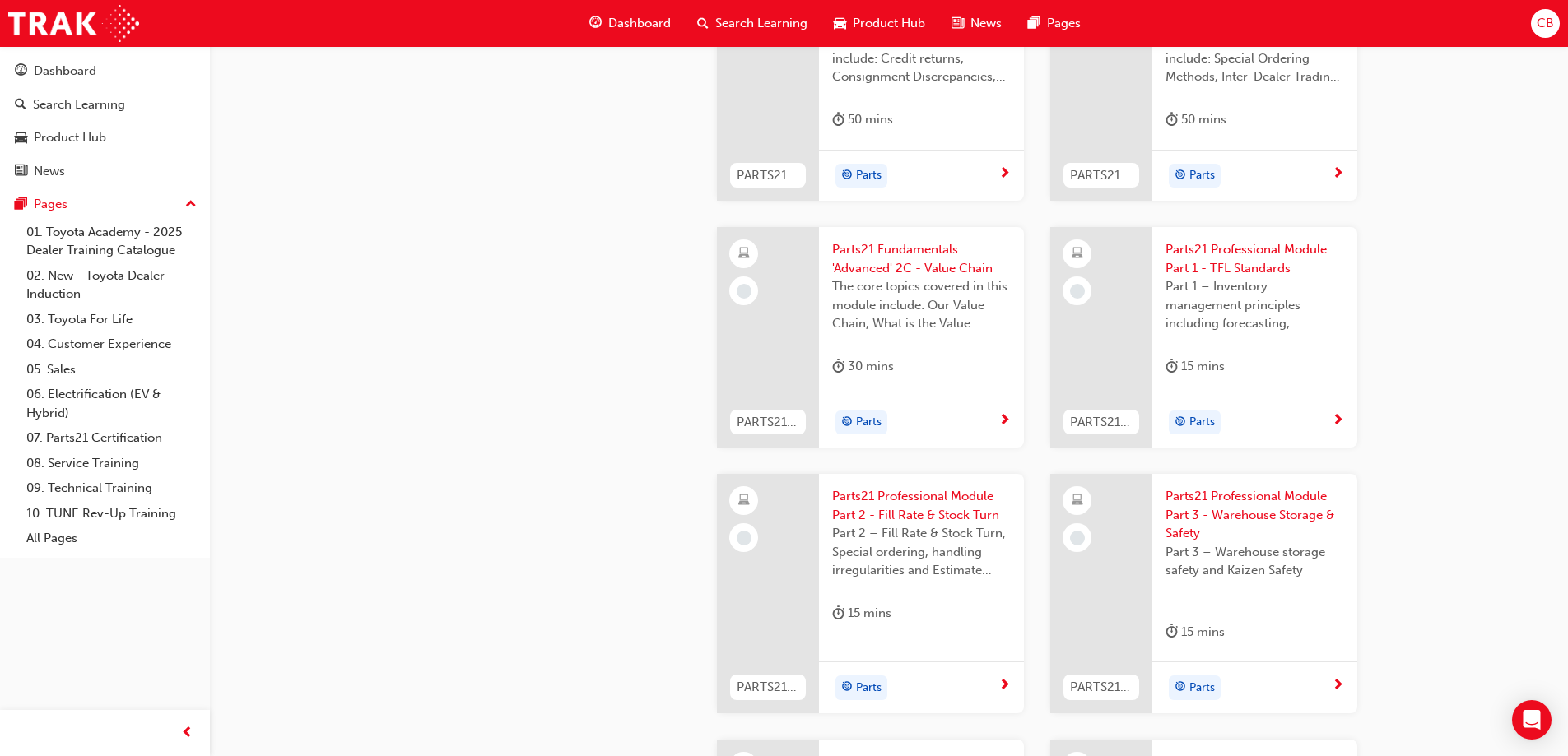
click at [908, 336] on div "The core topics covered in this module include: Our Value Chain, What is the Va…" at bounding box center [921, 310] width 179 height 66
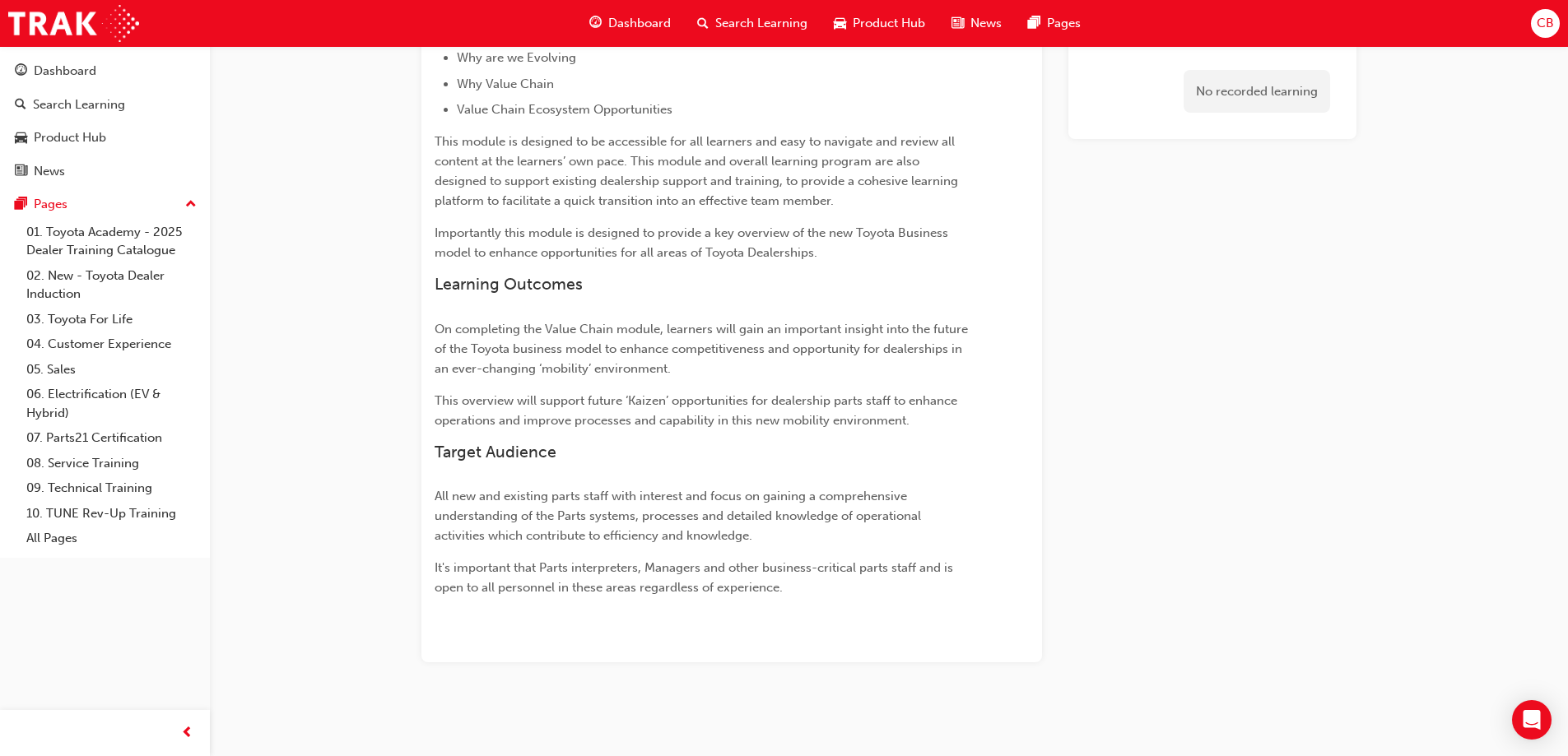
scroll to position [881, 0]
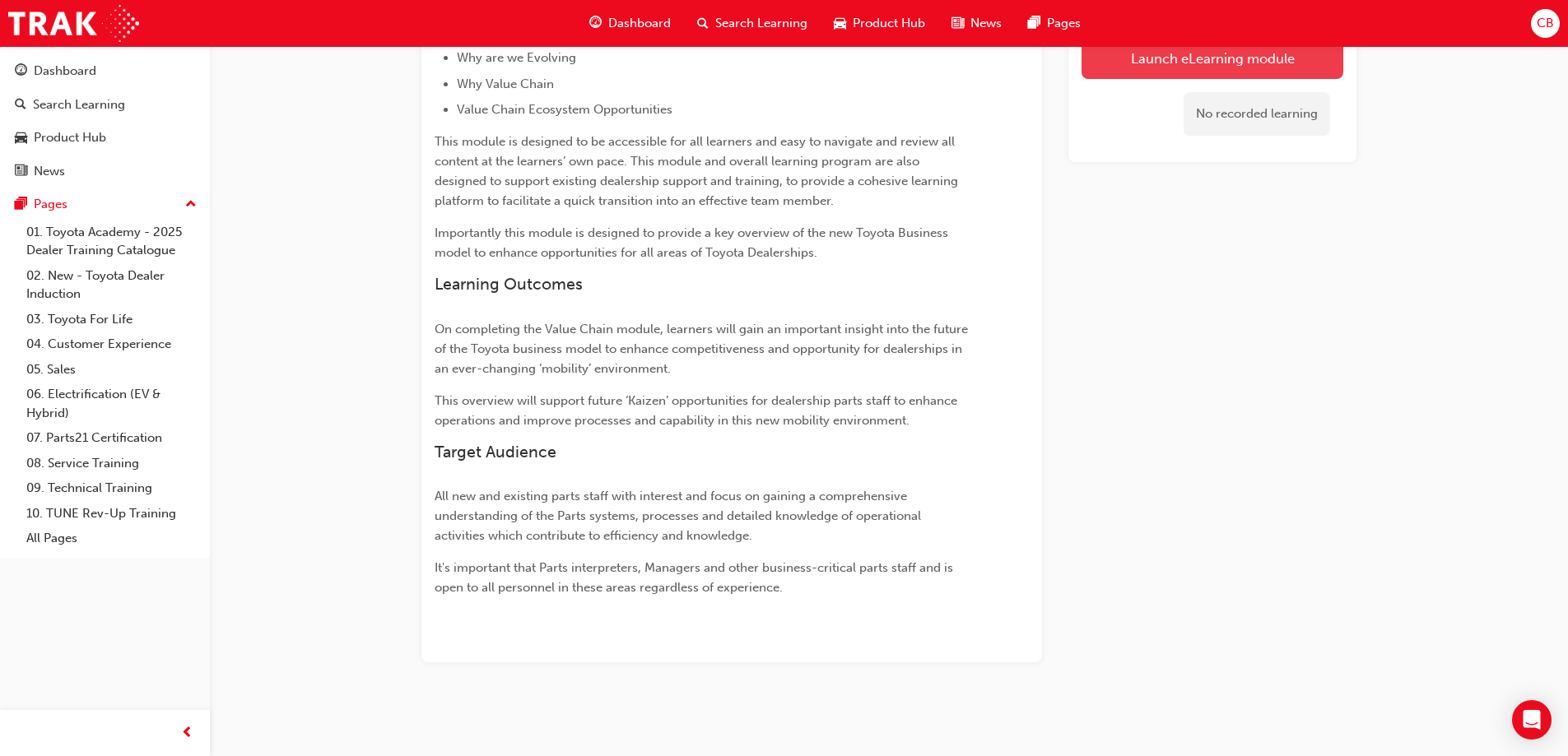
click at [1140, 66] on link "Launch eLearning module" at bounding box center [1213, 58] width 262 height 41
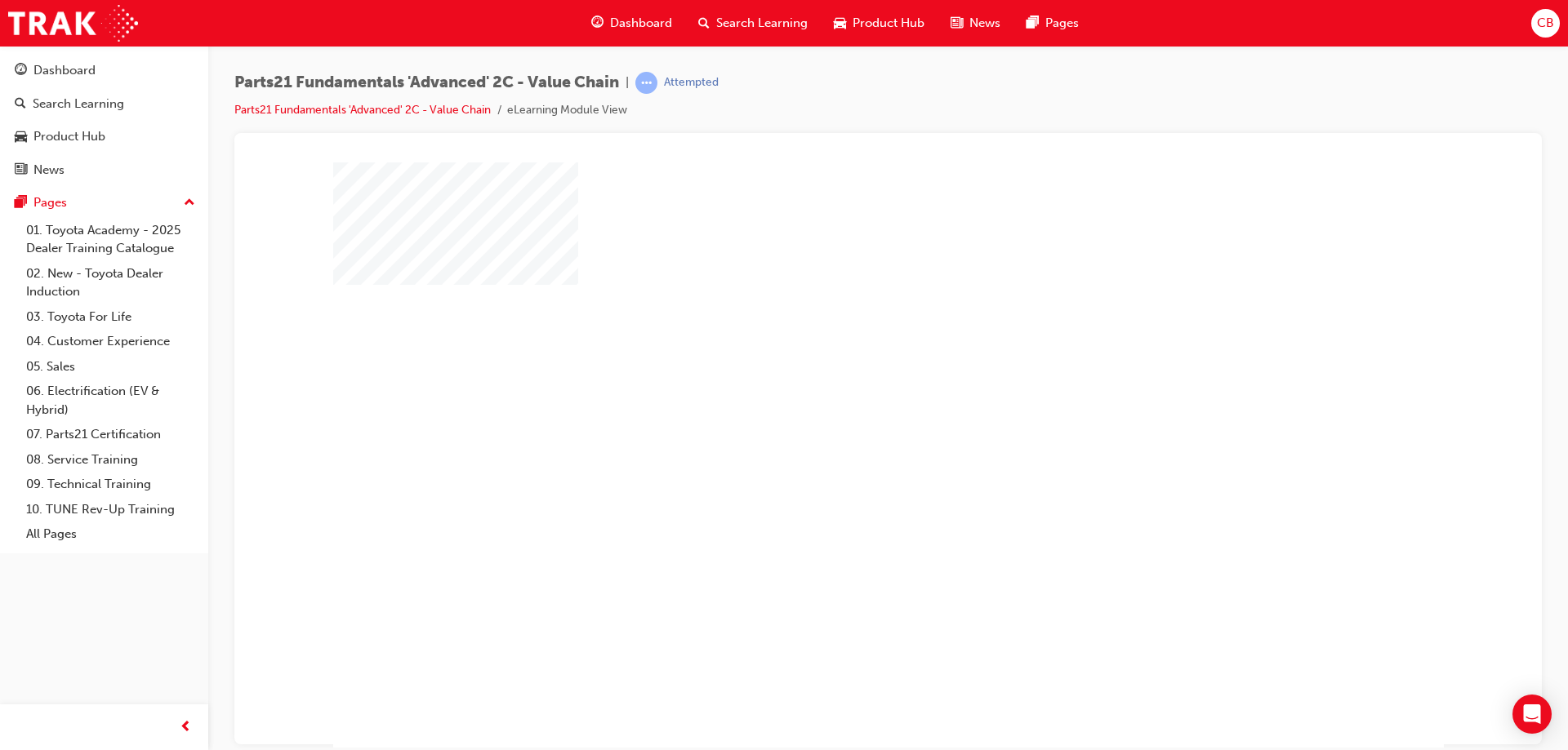
click at [841, 408] on div "play" at bounding box center [841, 408] width 0 height 0
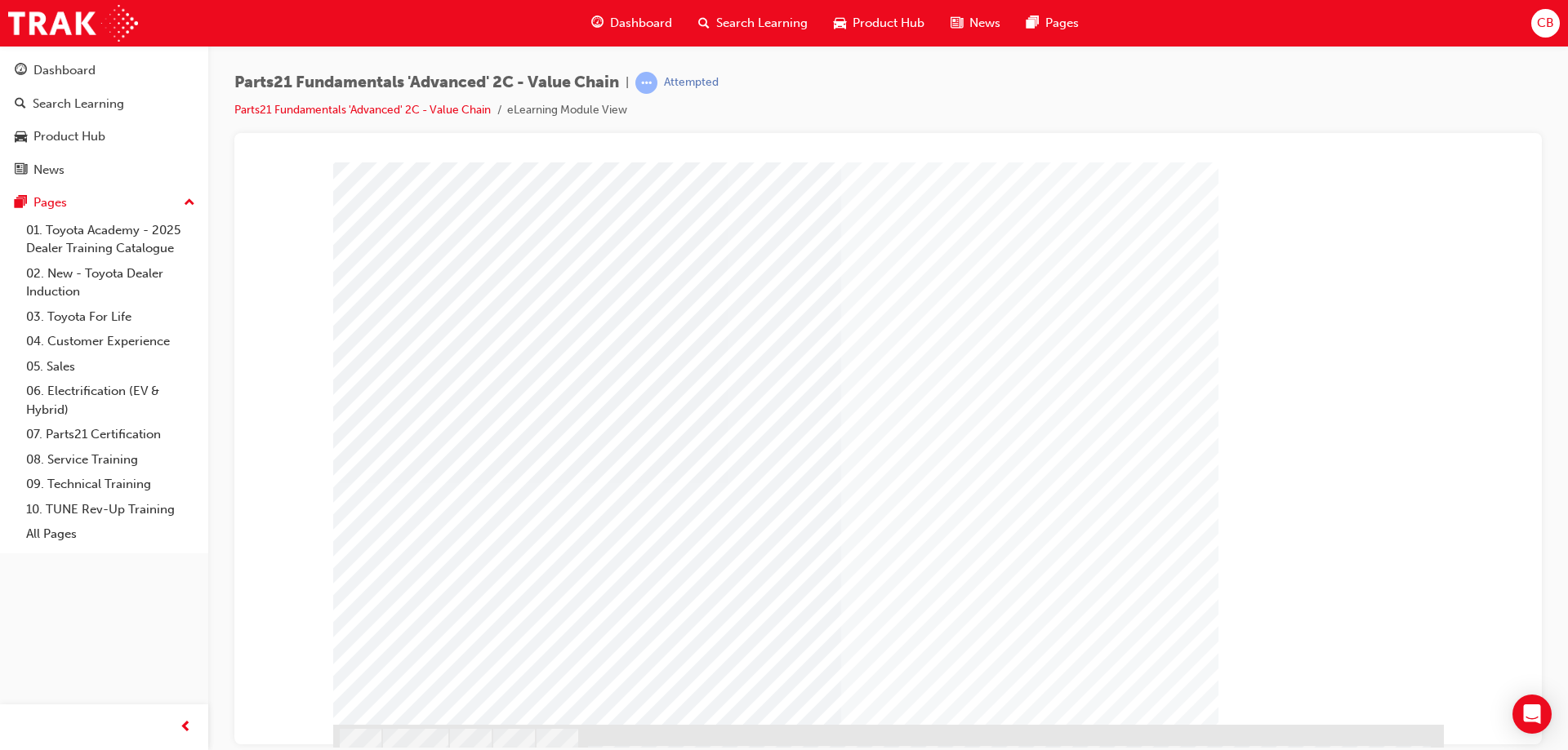
scroll to position [39, 0]
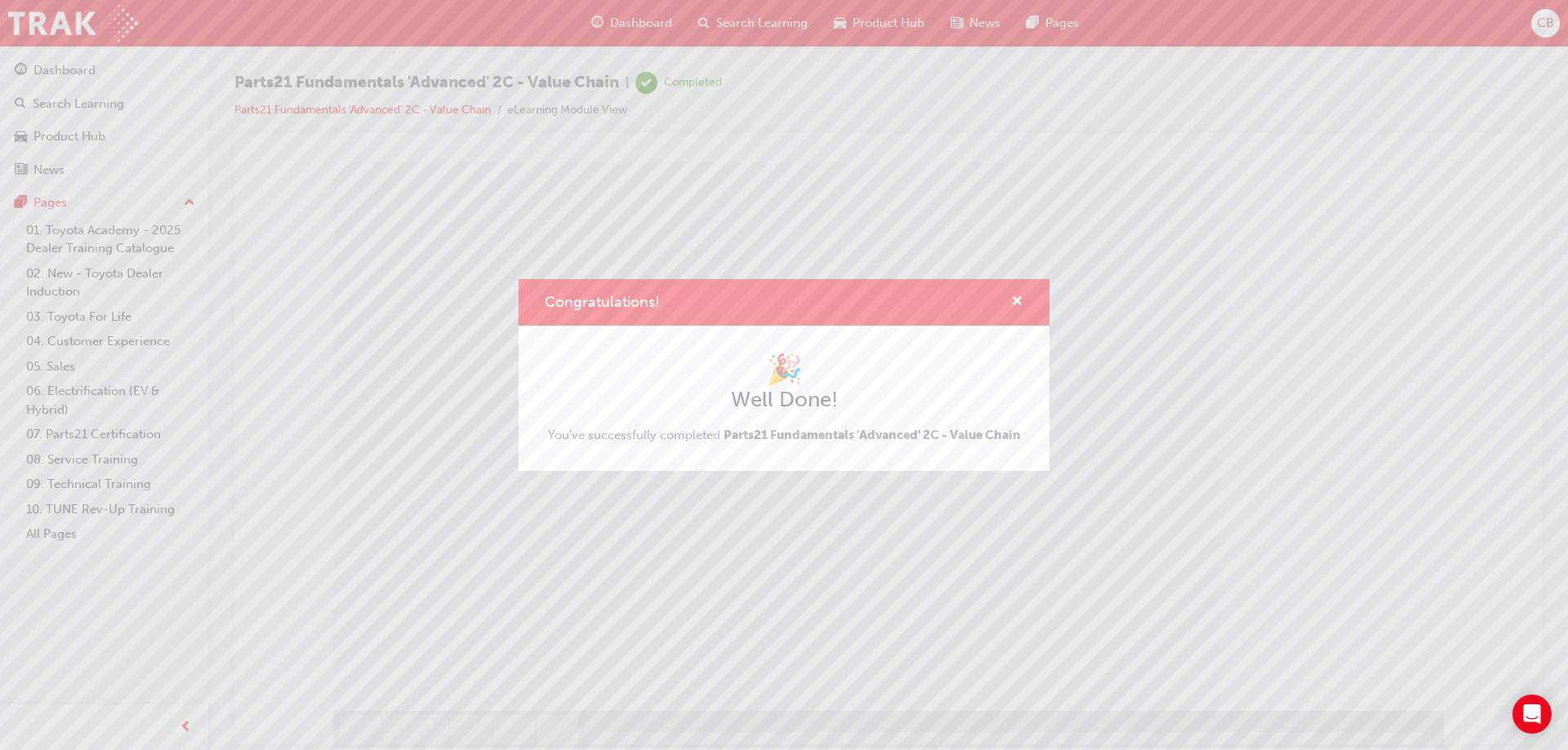
click at [1333, 612] on div "Congratulations! 🎉 Well Done! You've successfully completed Parts21 Fundamental…" at bounding box center [784, 375] width 1568 height 750
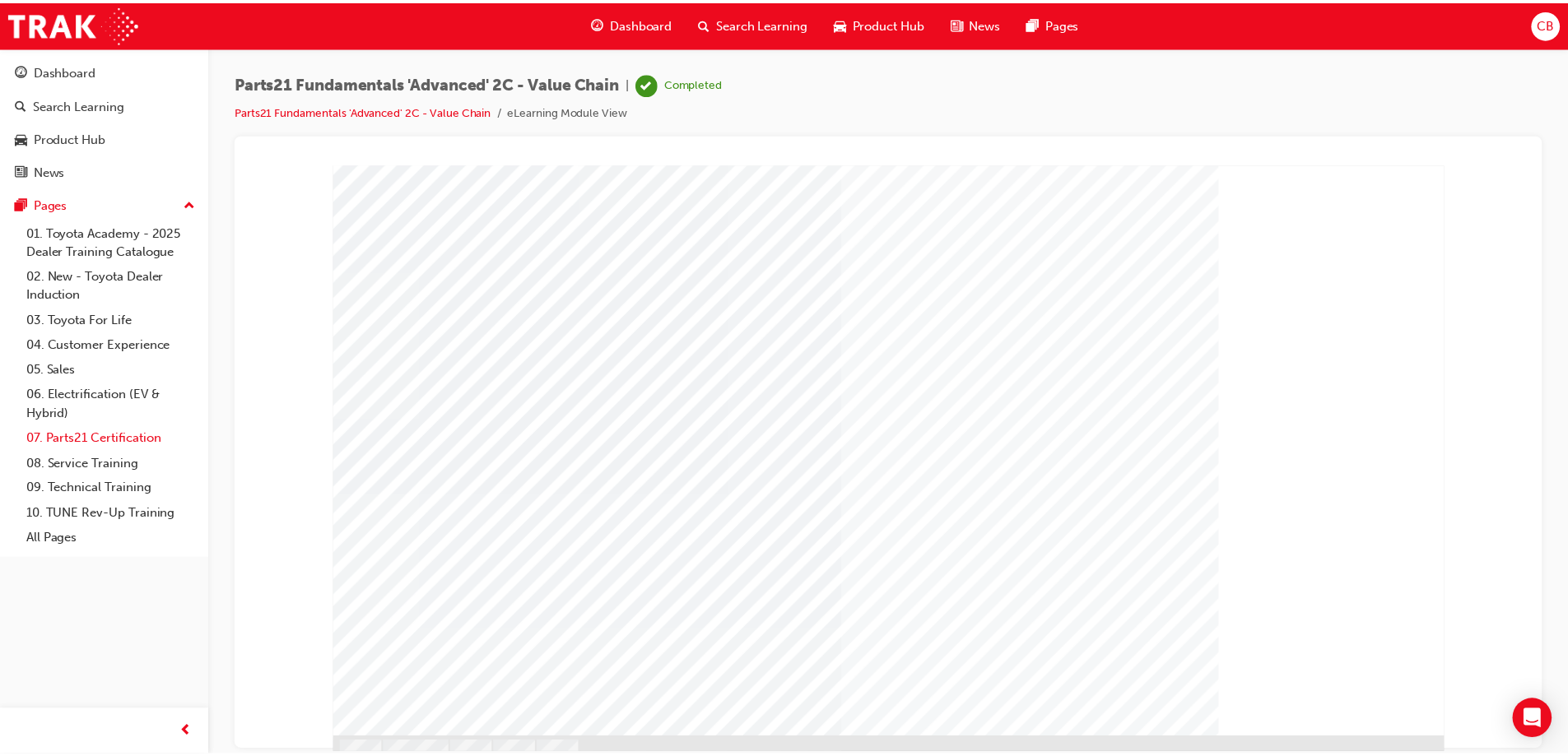
scroll to position [0, 0]
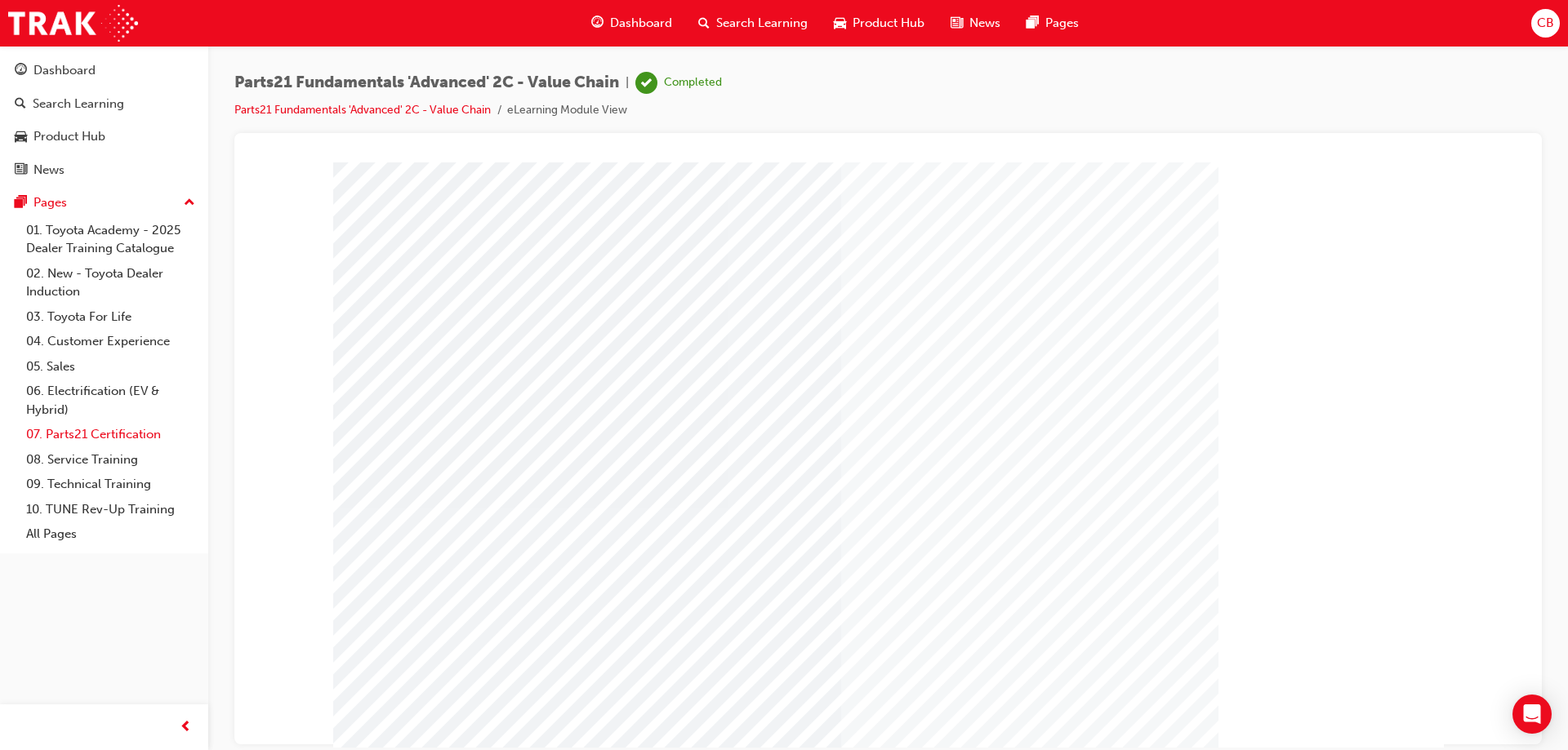
click at [88, 438] on link "07. Parts21 Certification" at bounding box center [110, 435] width 182 height 25
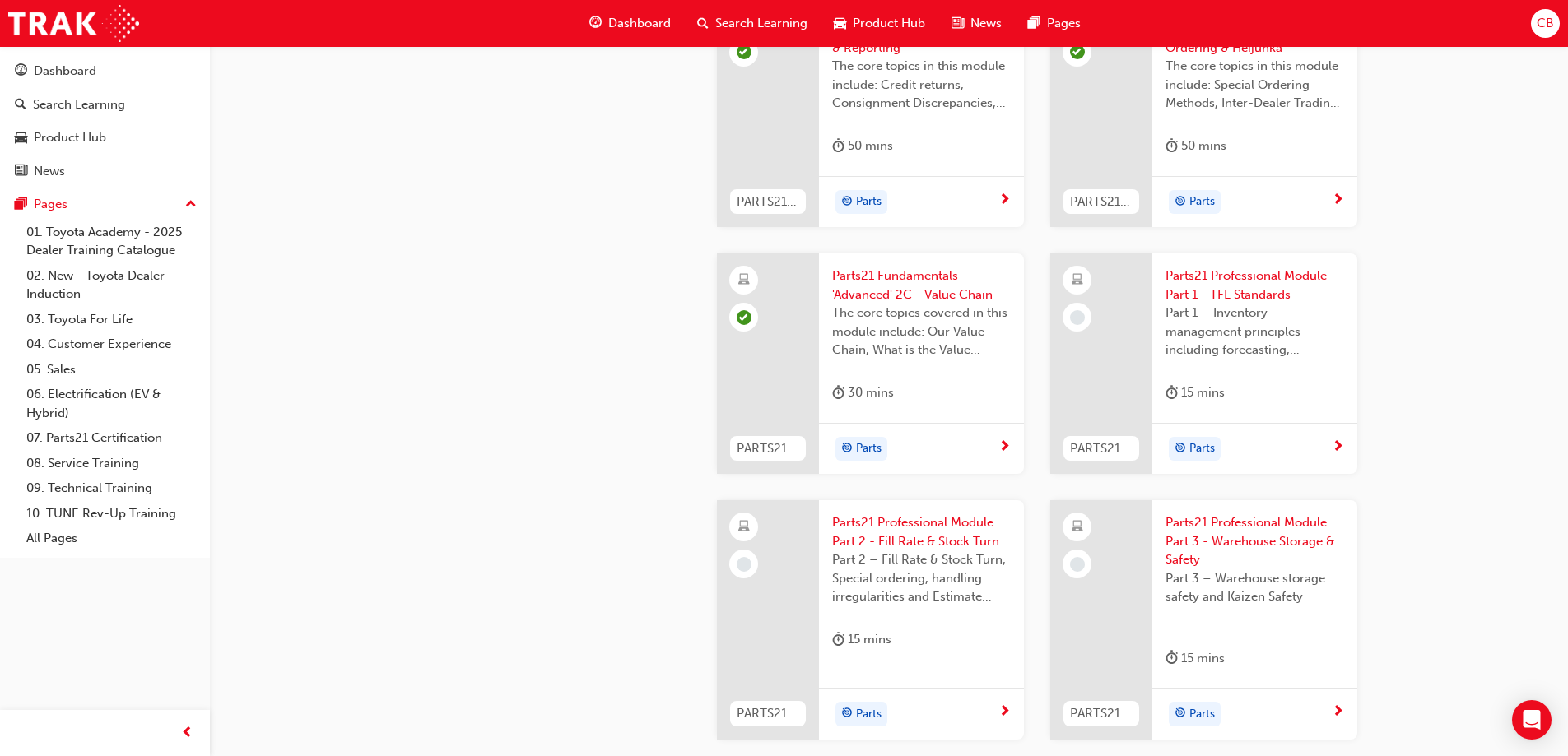
scroll to position [2386, 0]
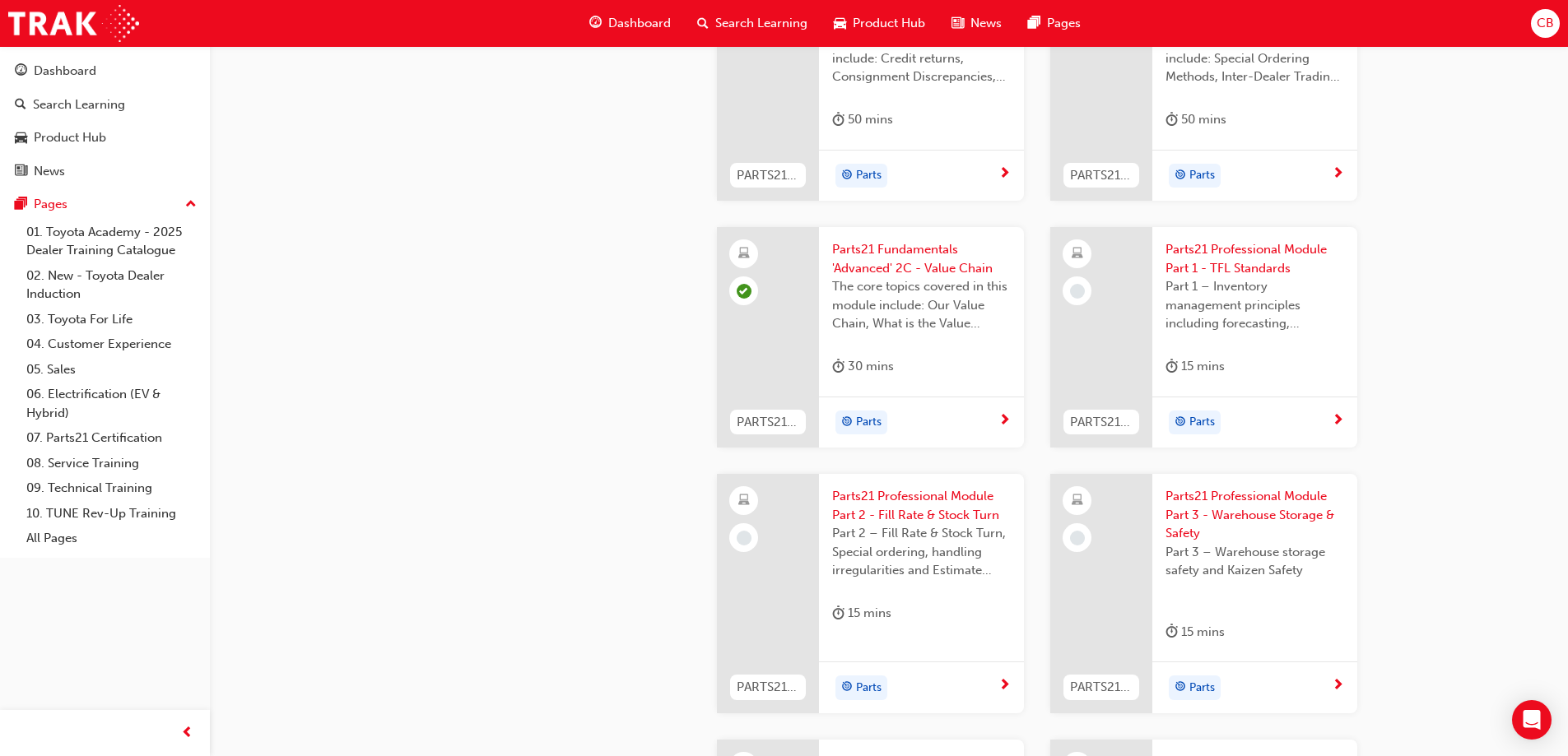
click at [1263, 287] on span "Part 1 – Inventory management principles including forecasting, processes, and …" at bounding box center [1255, 305] width 179 height 56
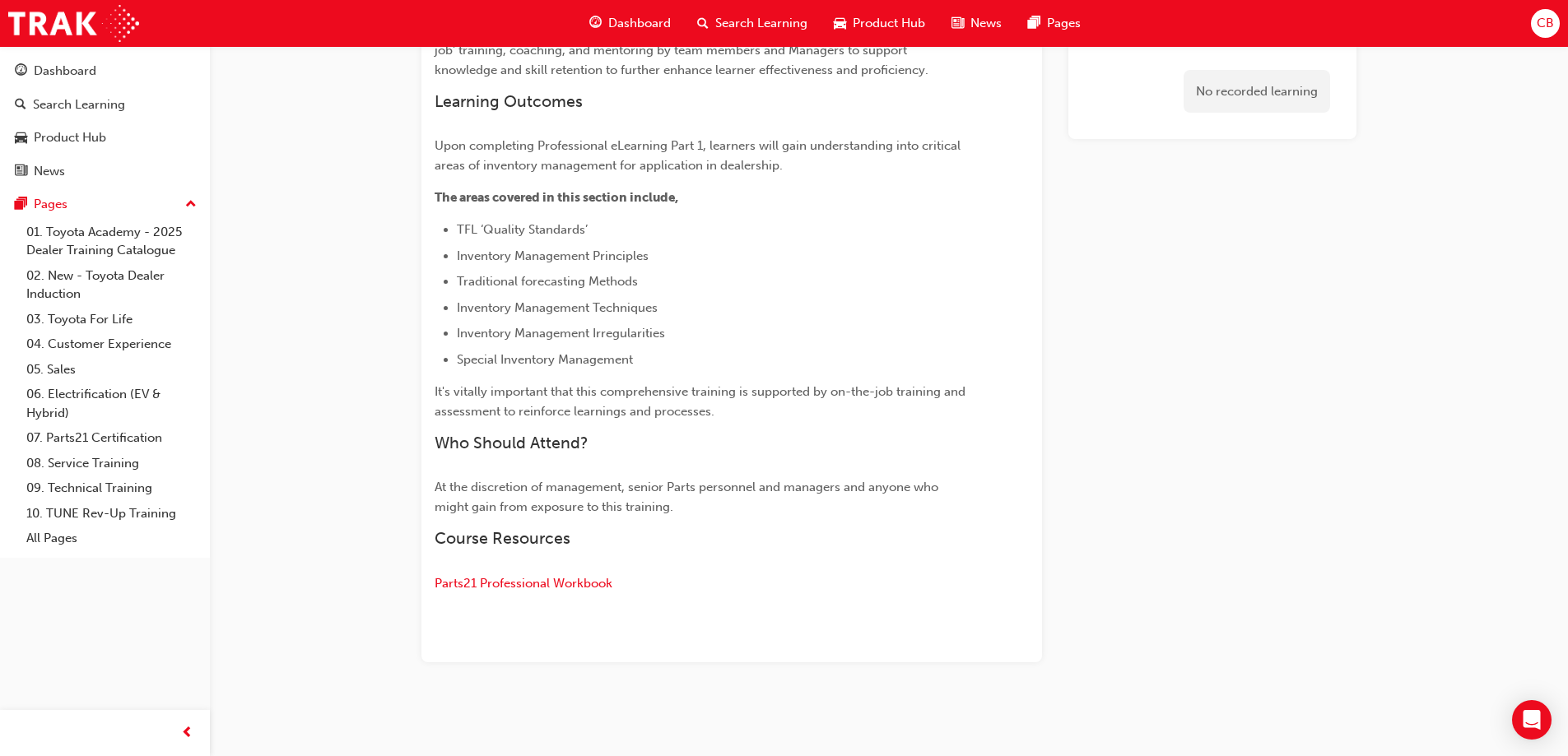
scroll to position [740, 0]
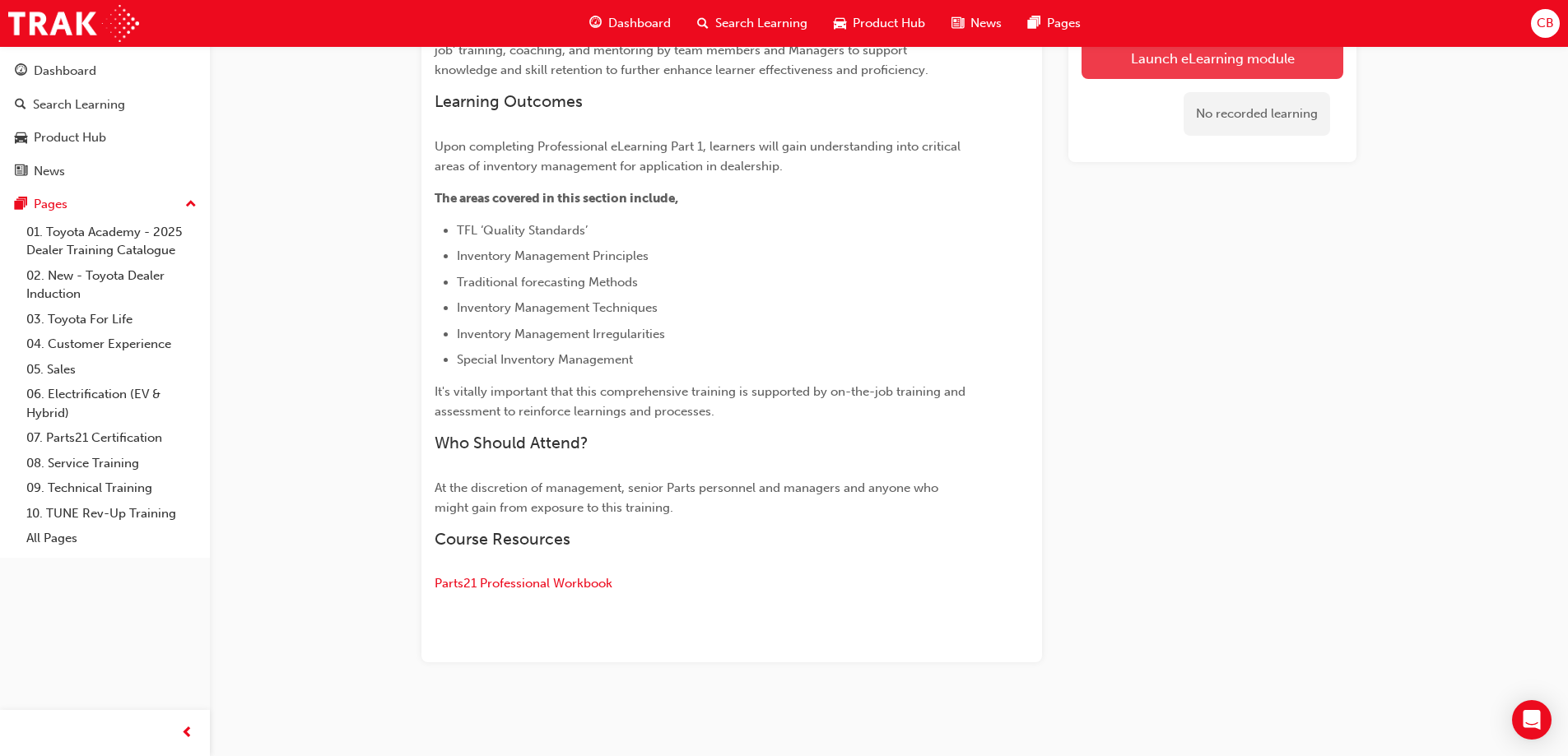
click at [1213, 61] on button "Launch eLearning module" at bounding box center [1213, 58] width 262 height 41
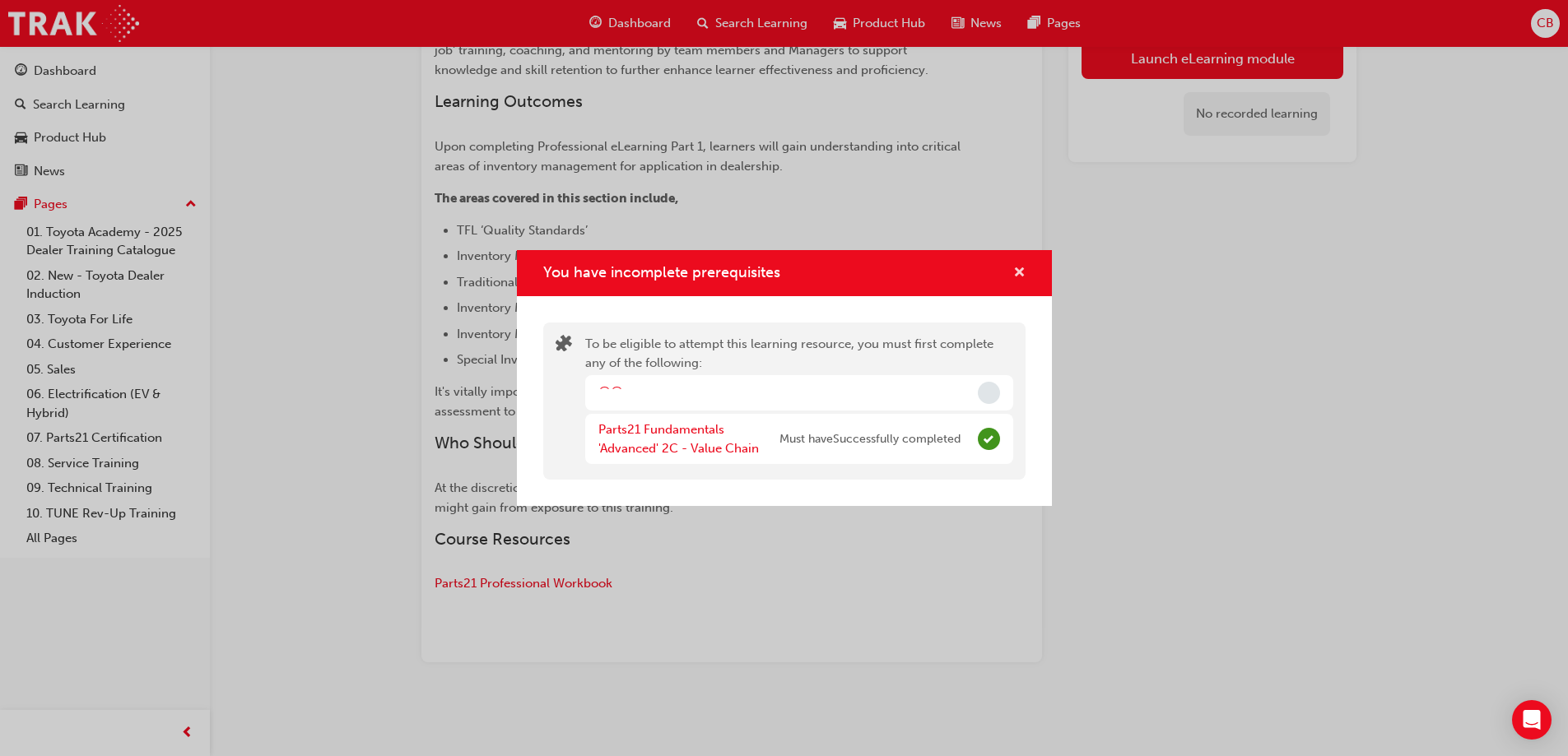
click at [1014, 276] on span "cross-icon" at bounding box center [1019, 273] width 12 height 15
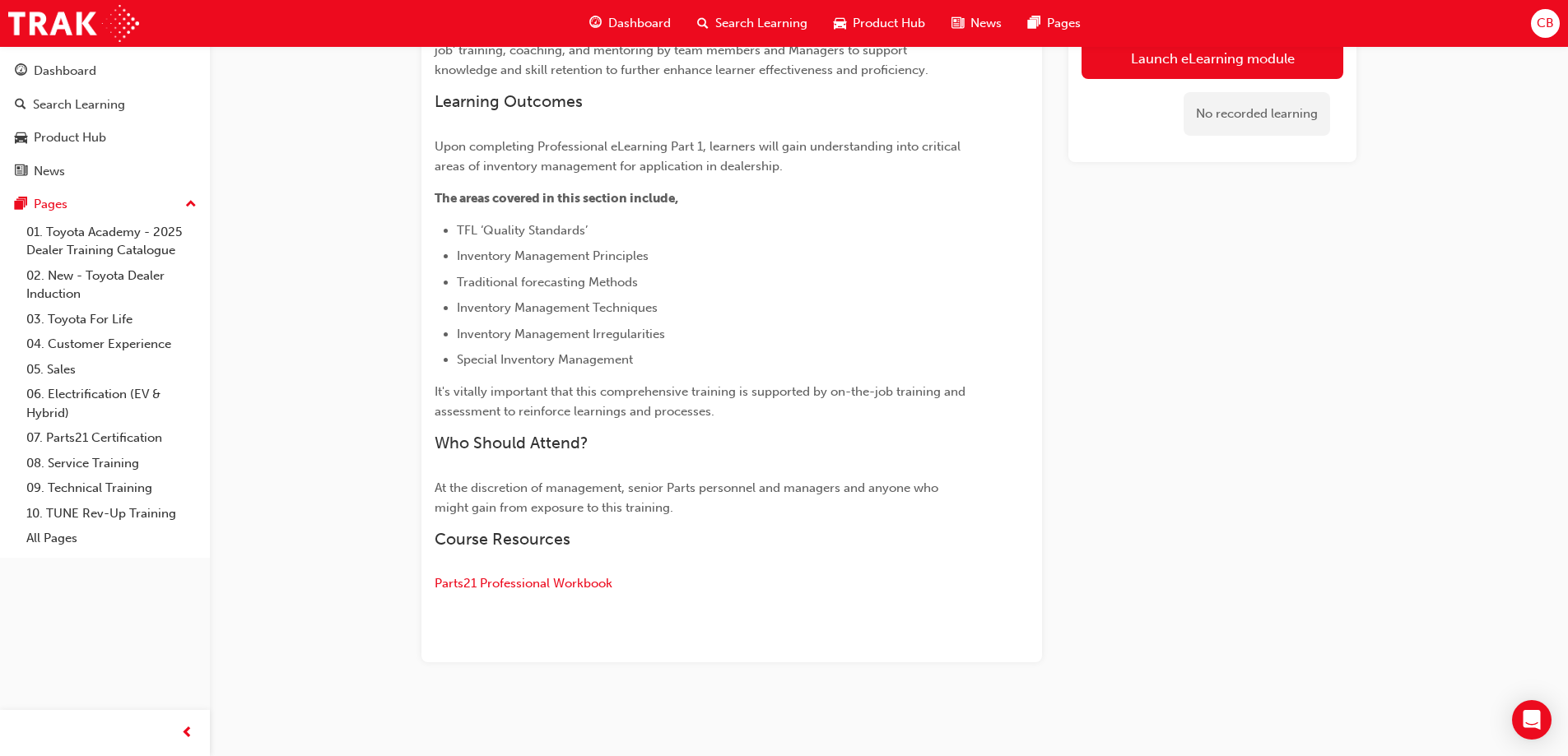
click at [704, 426] on div "Course Overview The Parts 21 program has been designed to provide all 'Parts' s…" at bounding box center [701, 86] width 535 height 1025
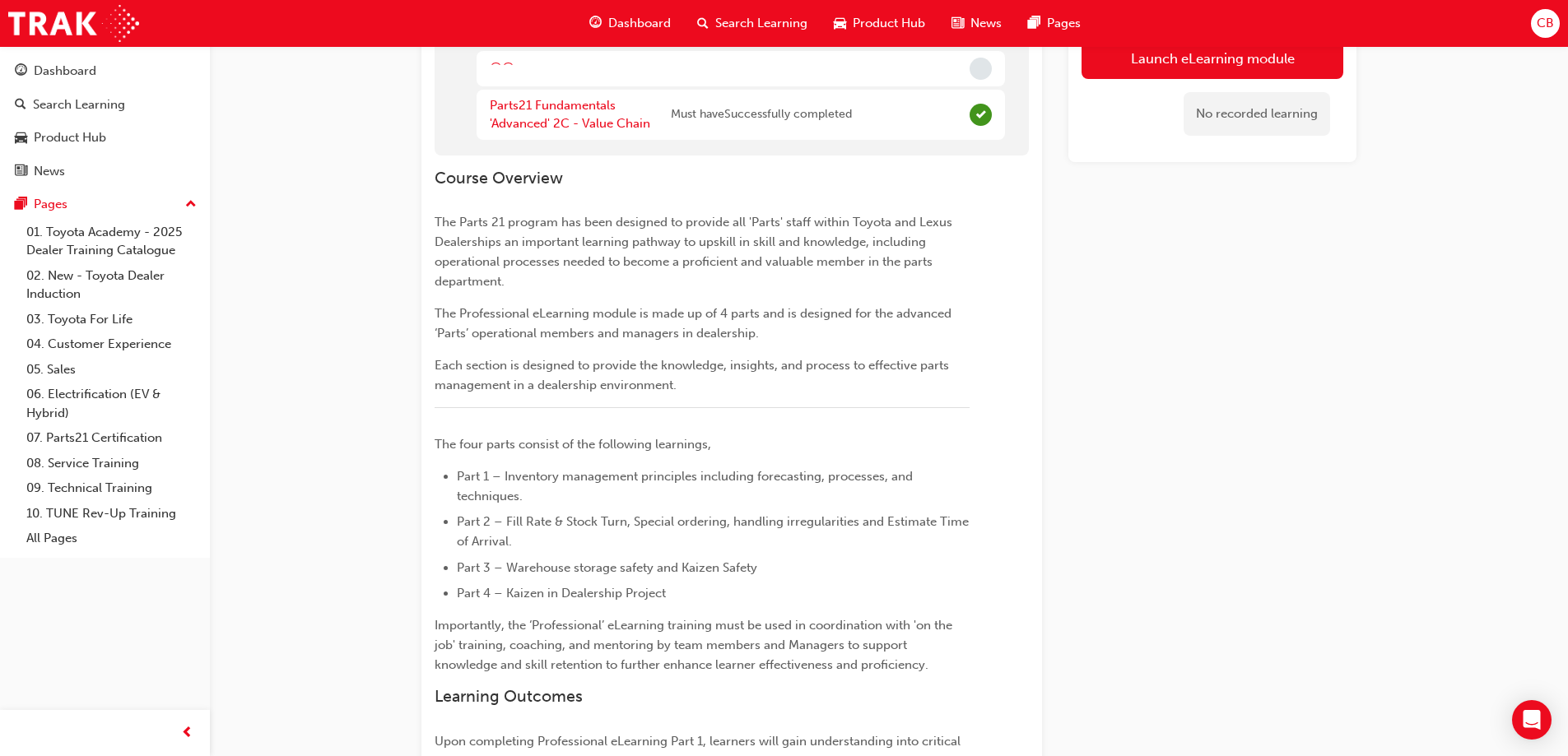
scroll to position [0, 0]
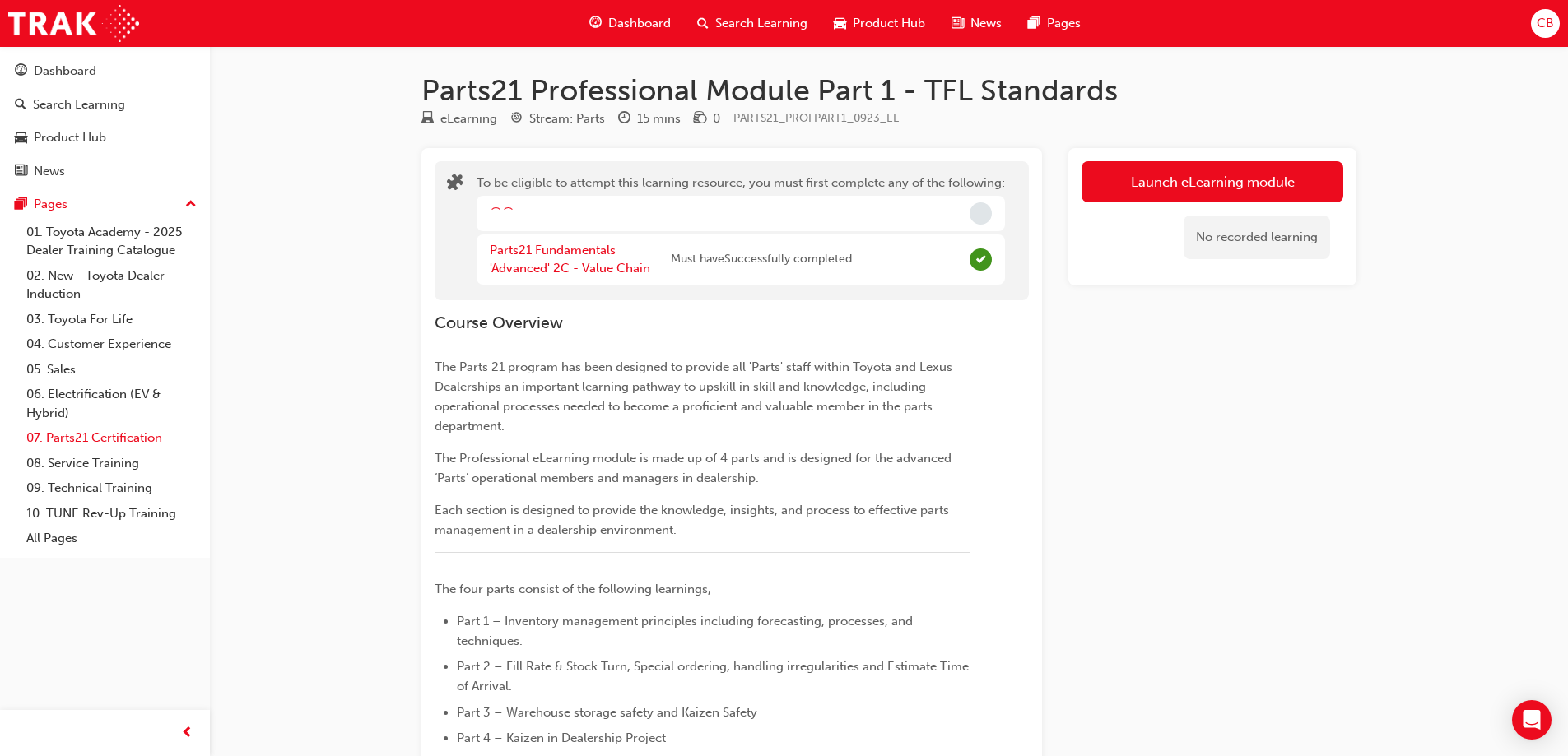
click at [86, 434] on link "07. Parts21 Certification" at bounding box center [111, 438] width 183 height 26
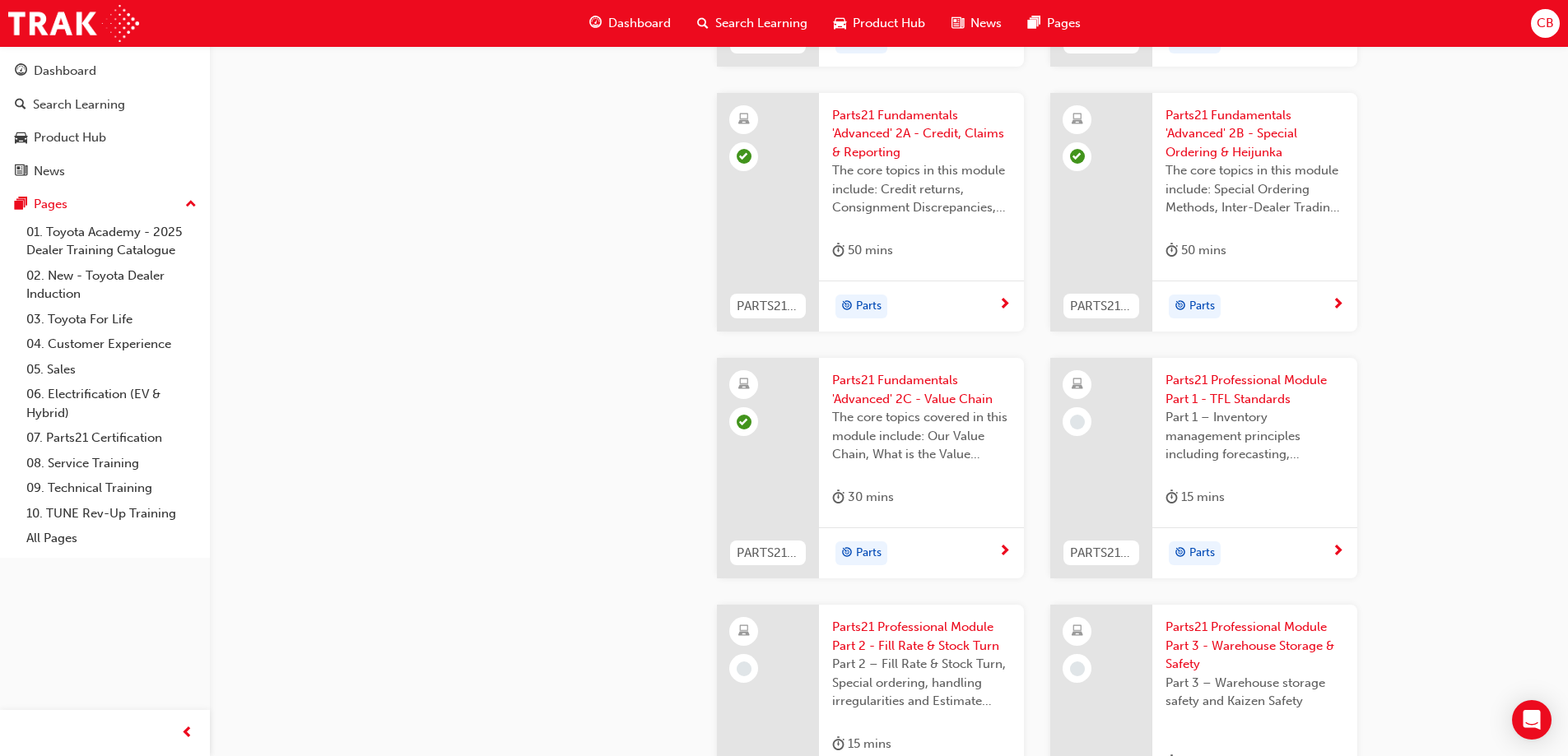
scroll to position [2222, 0]
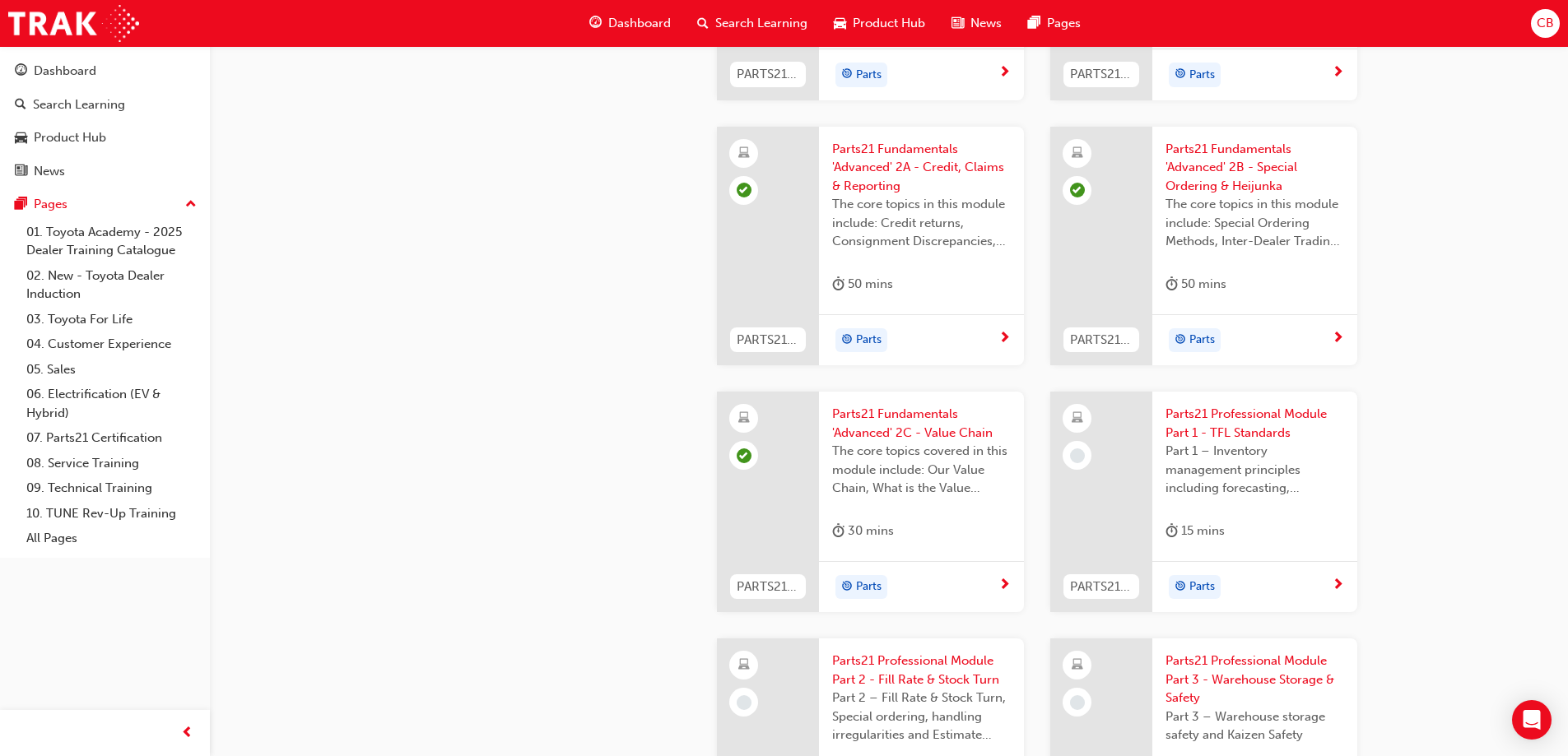
click at [882, 447] on span "The core topics covered in this module include: Our Value Chain, What is the Va…" at bounding box center [921, 469] width 179 height 56
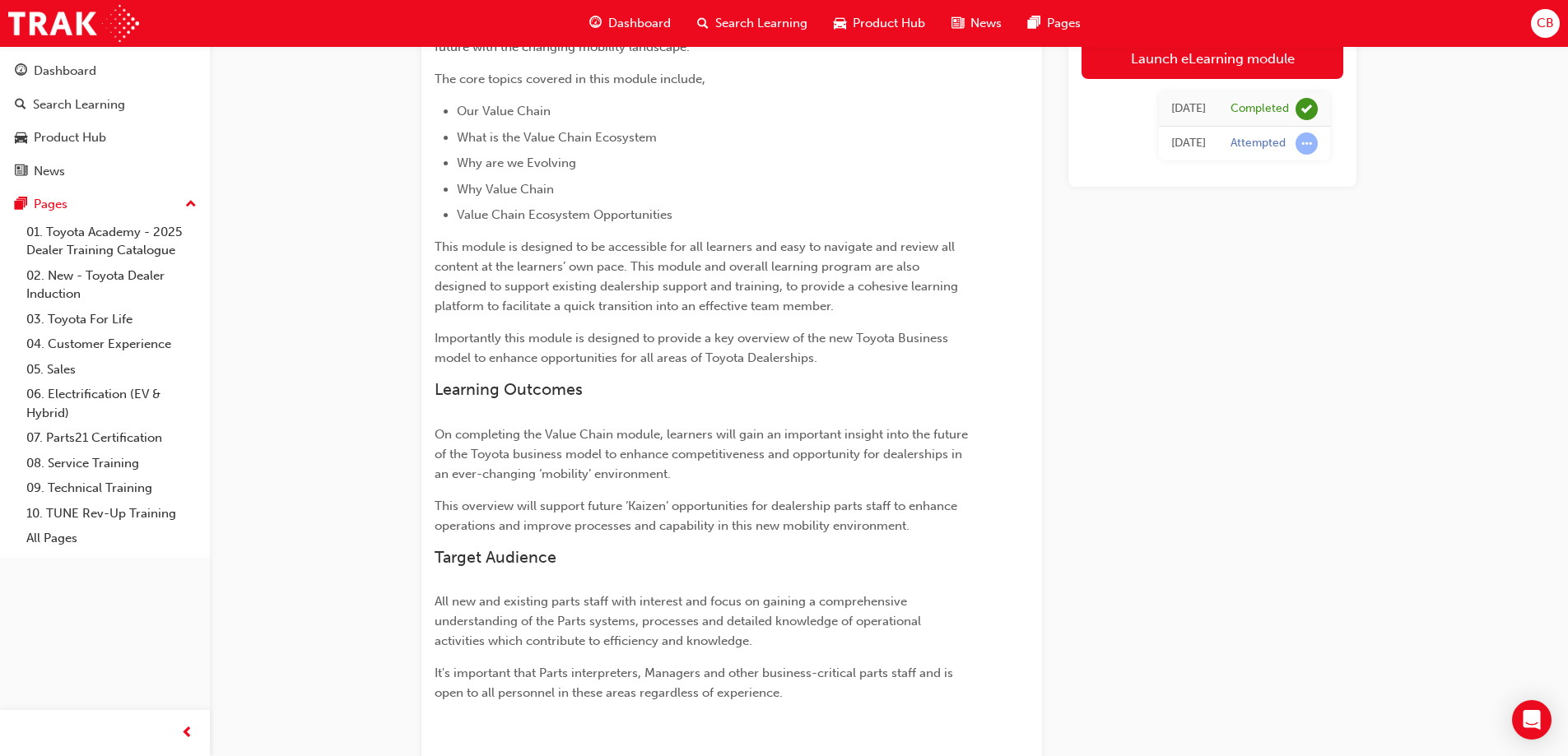
scroll to position [634, 0]
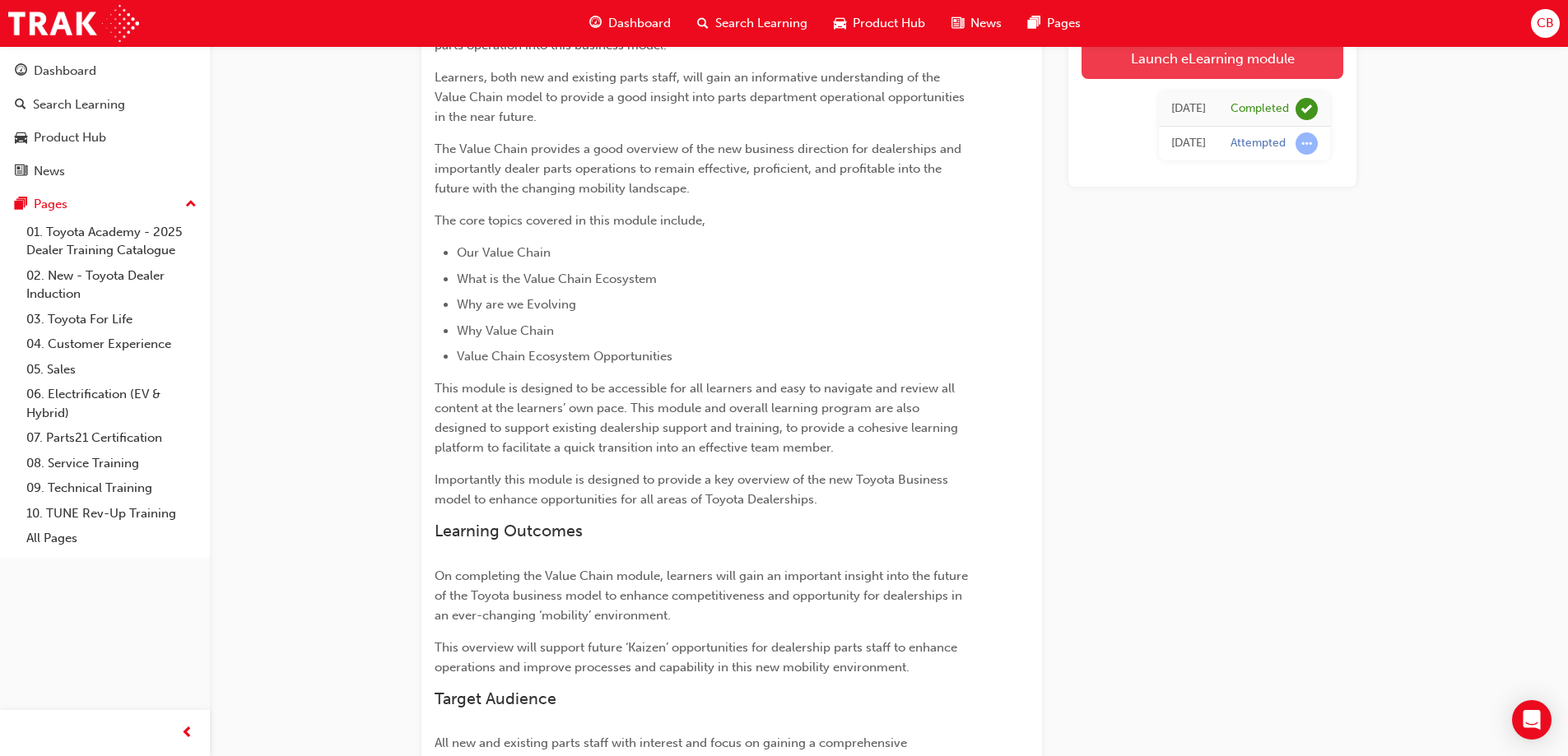
click at [1219, 60] on link "Launch eLearning module" at bounding box center [1213, 58] width 262 height 41
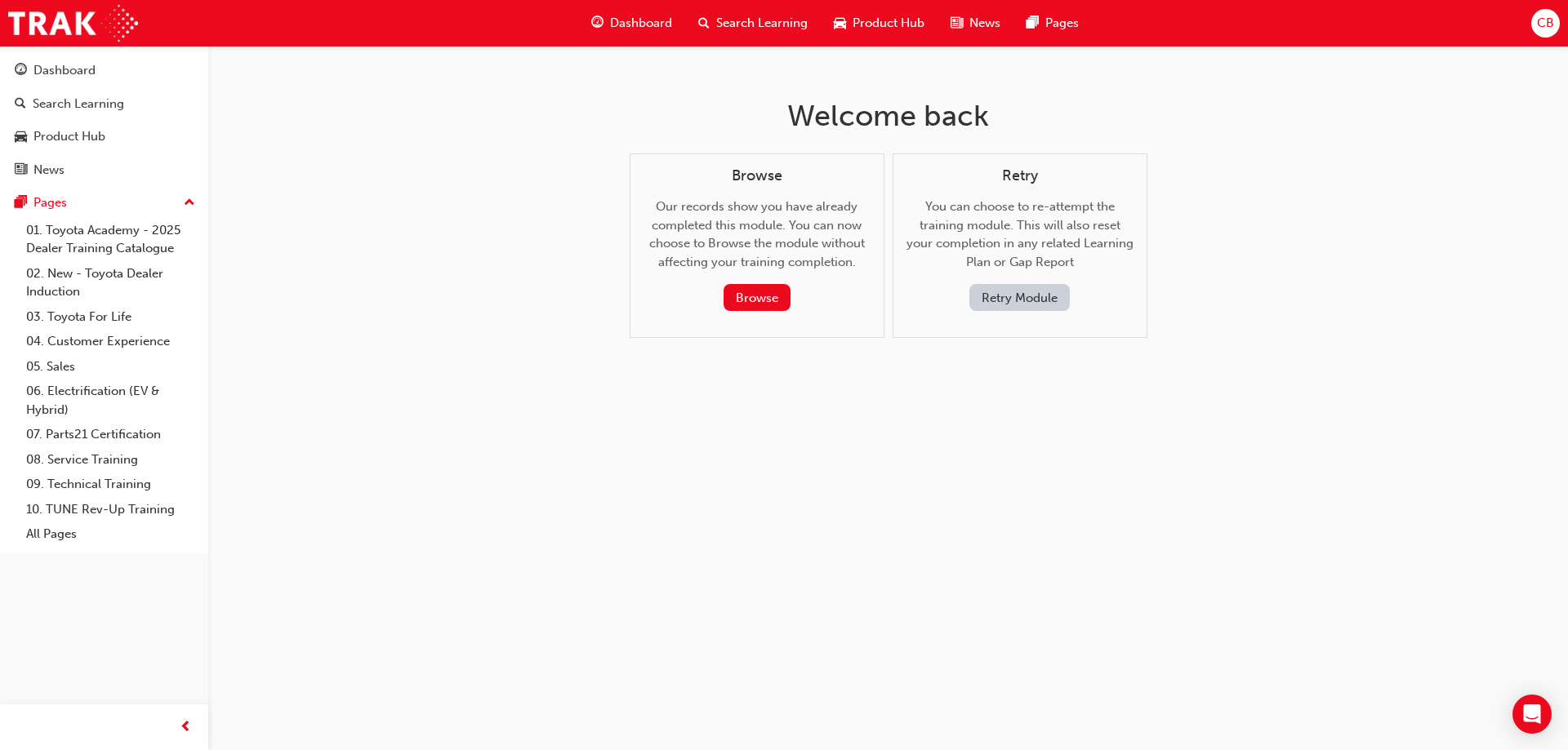
click at [1003, 302] on button "Retry Module" at bounding box center [1020, 297] width 100 height 27
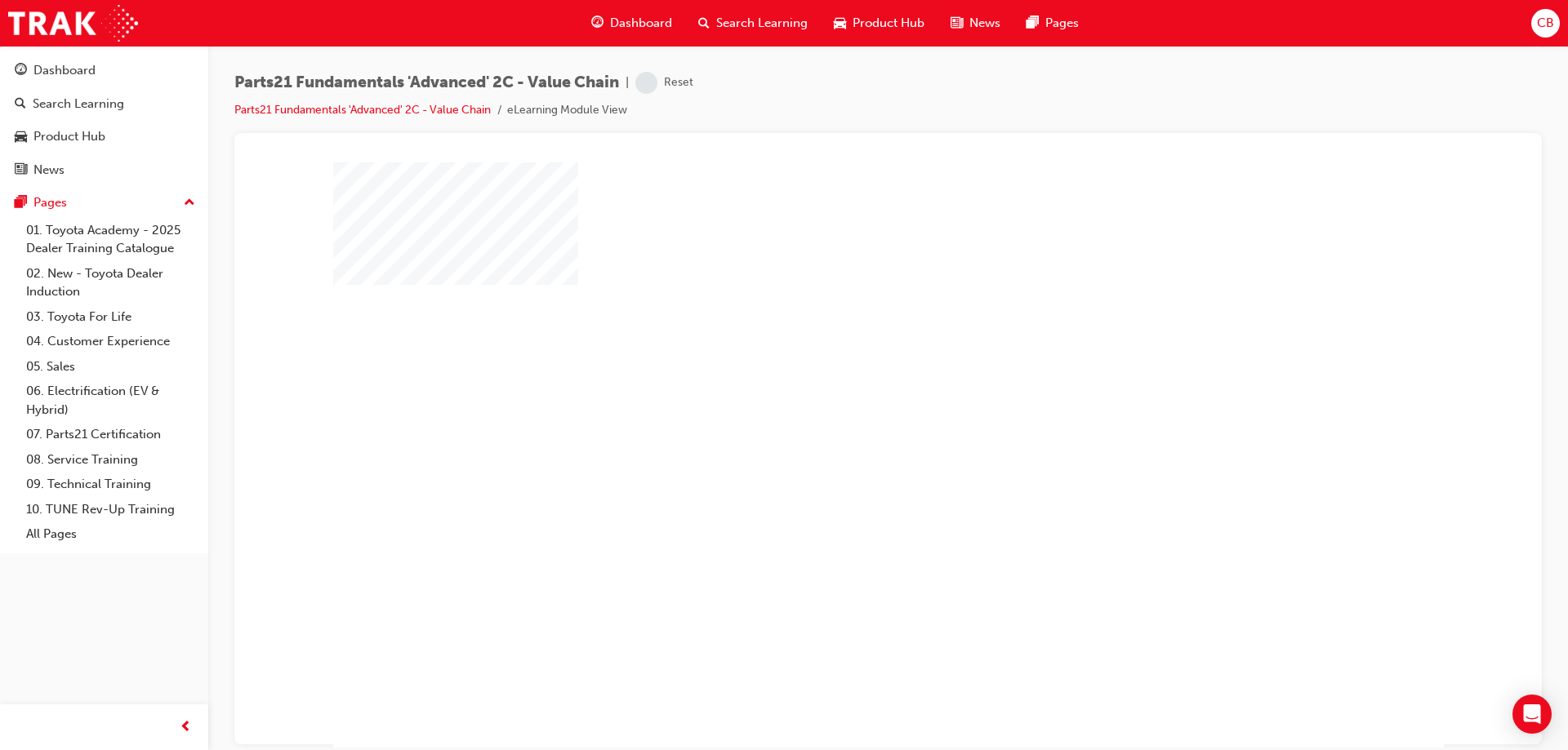
click at [841, 408] on div "play" at bounding box center [841, 408] width 0 height 0
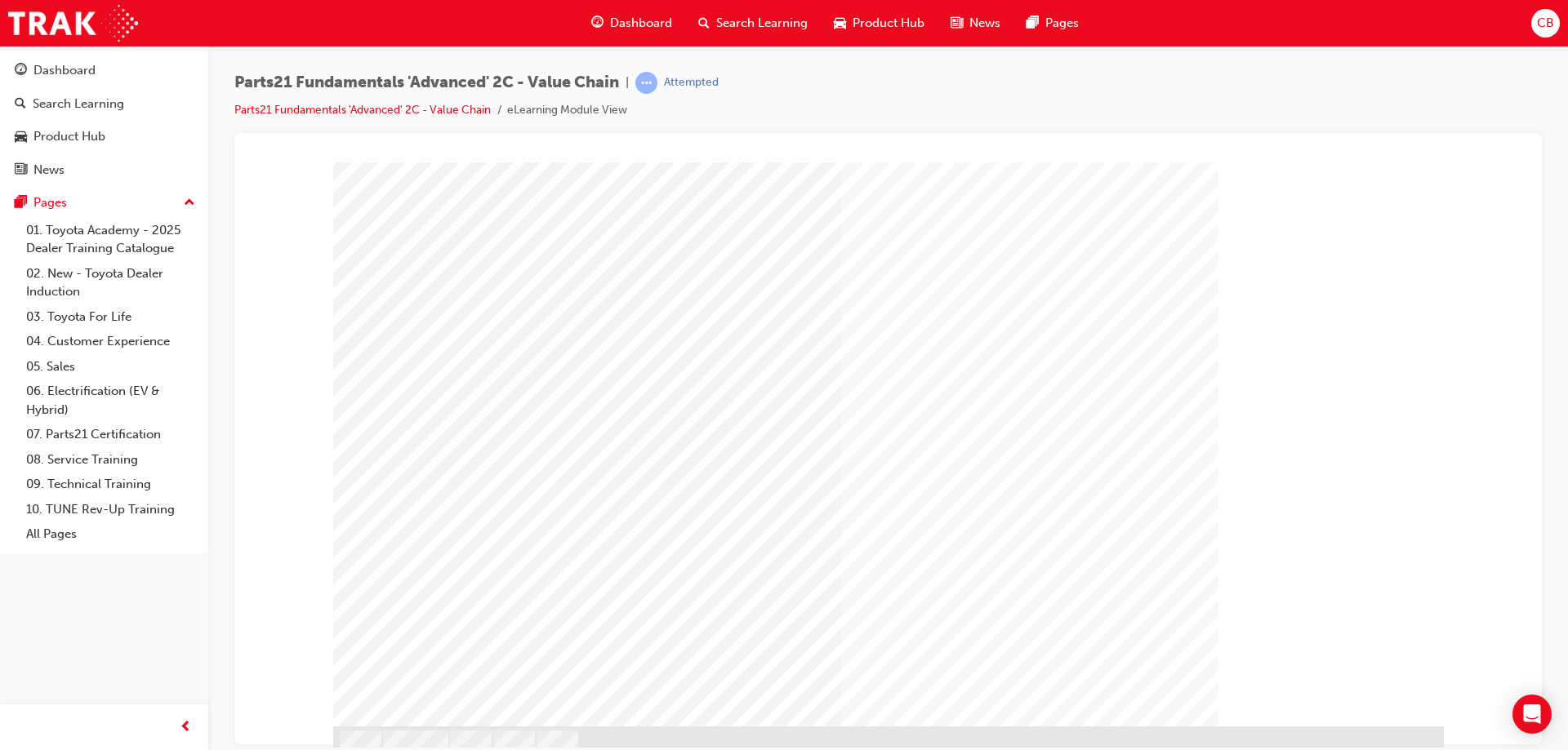
scroll to position [25, 0]
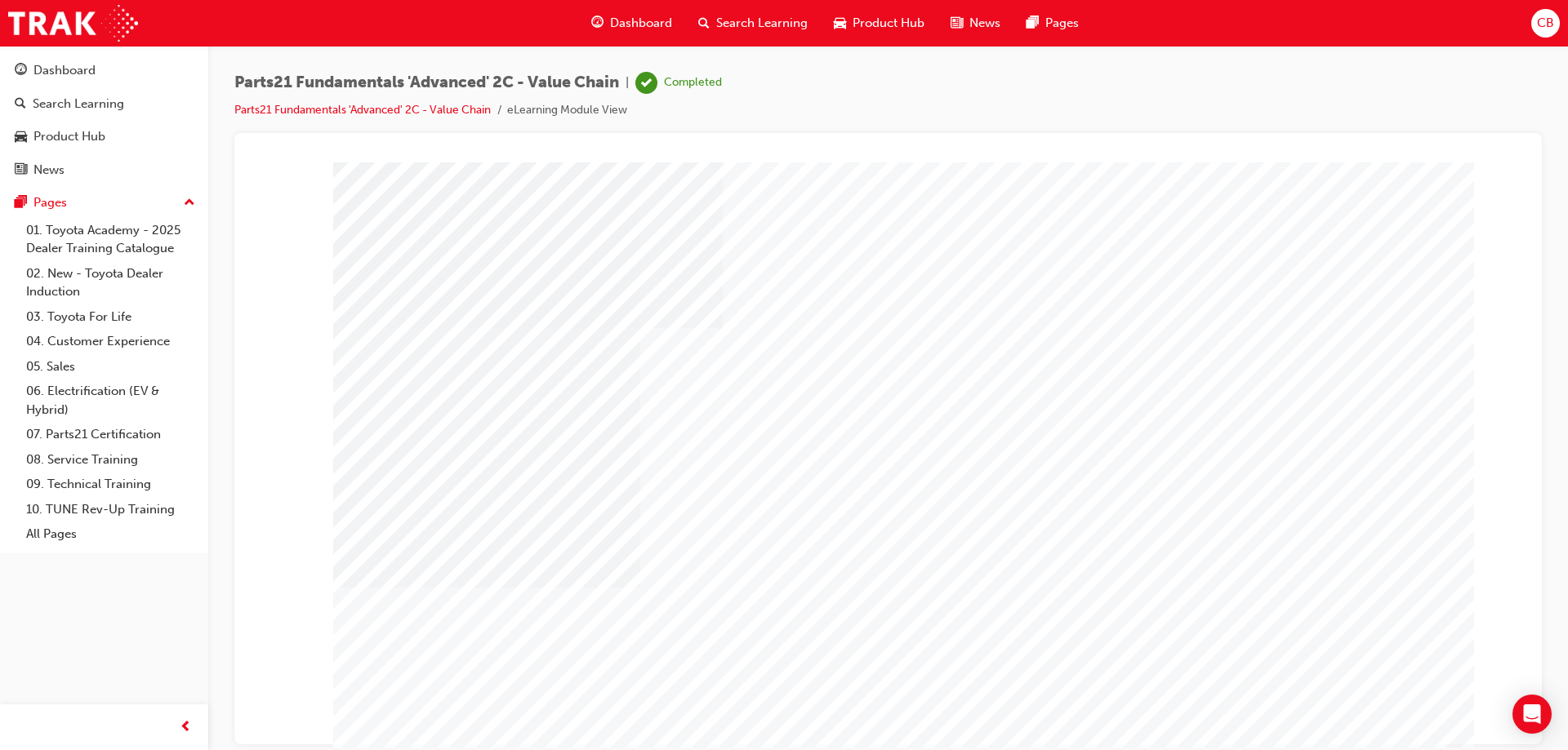
type input "casina"
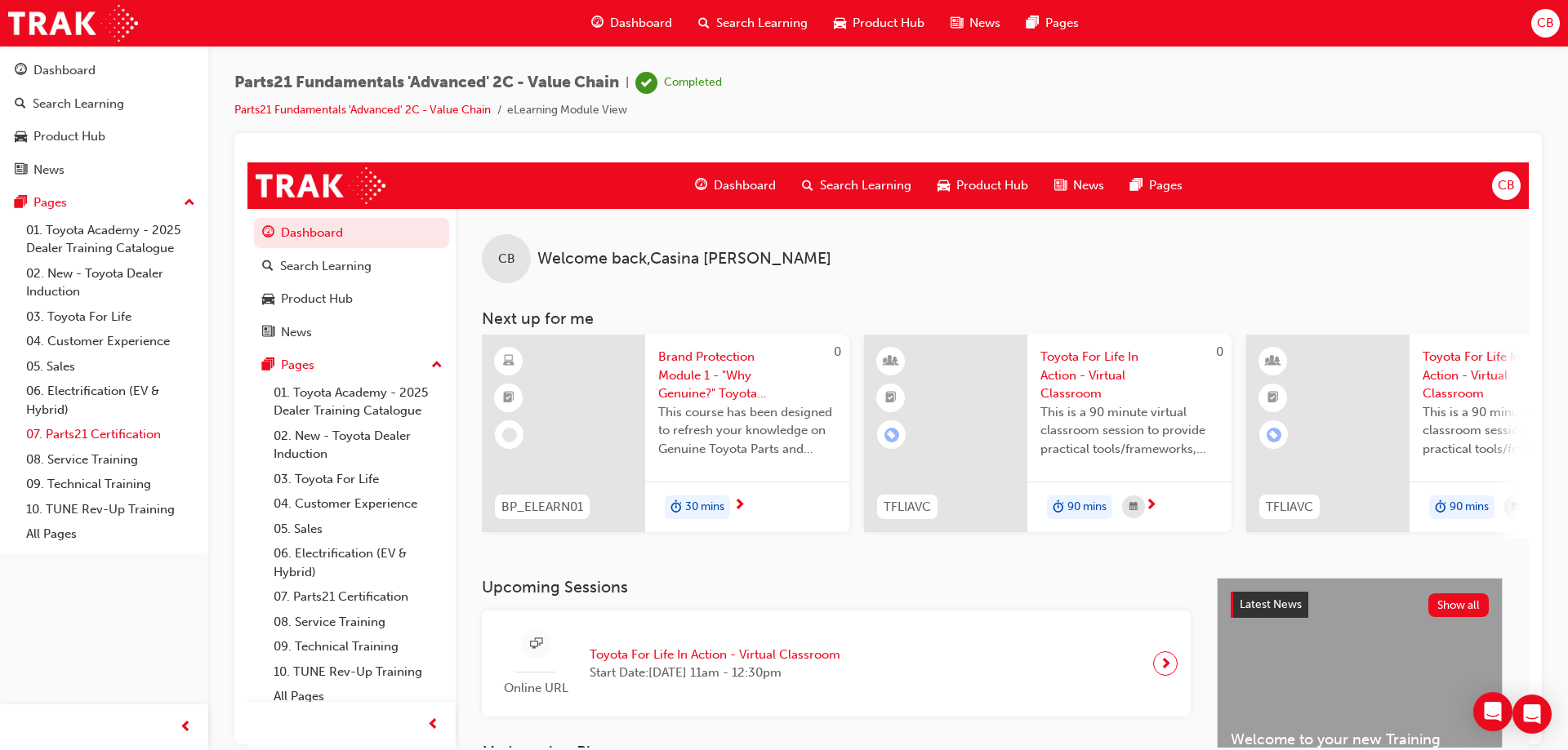
click at [97, 438] on link "07. Parts21 Certification" at bounding box center [110, 435] width 182 height 25
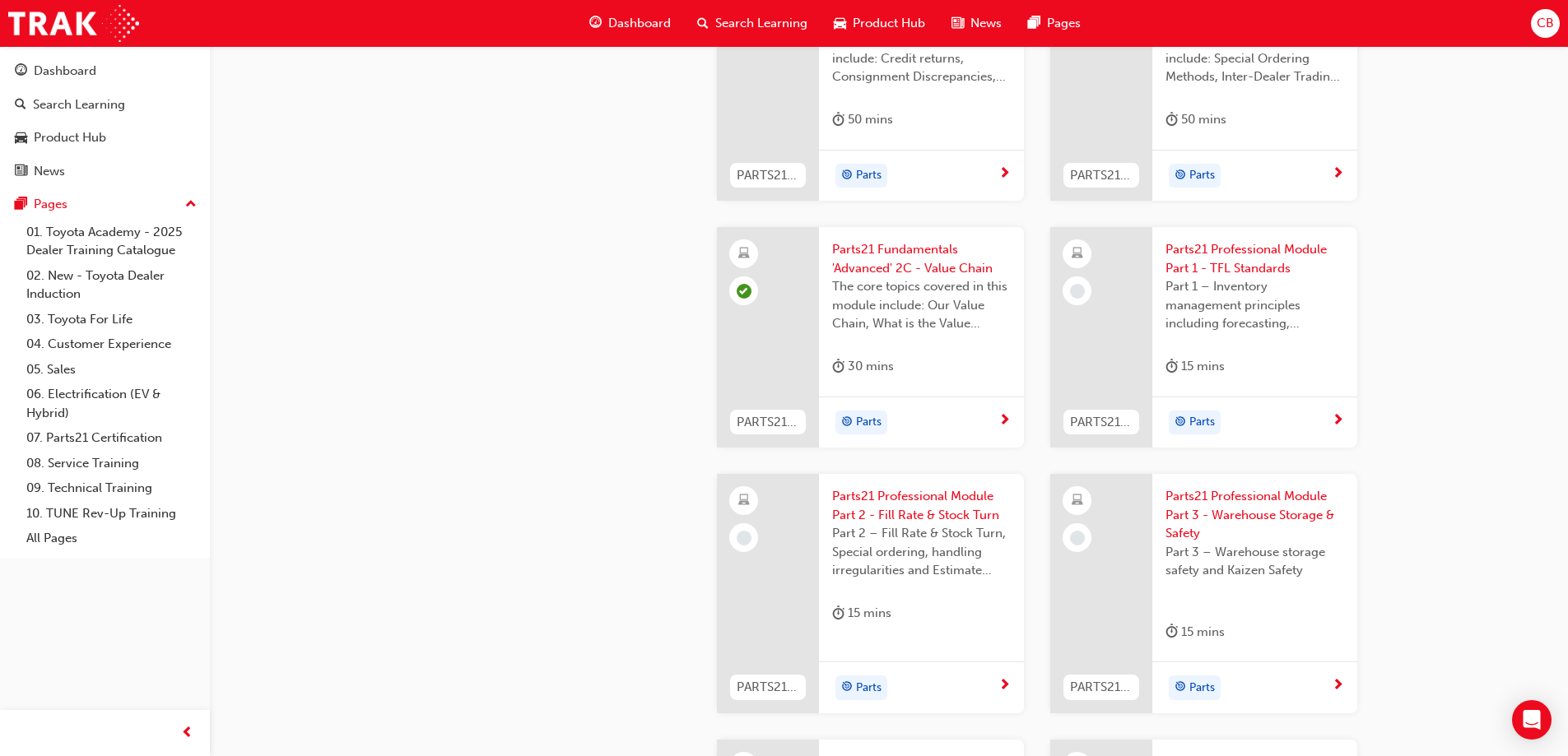
scroll to position [2304, 0]
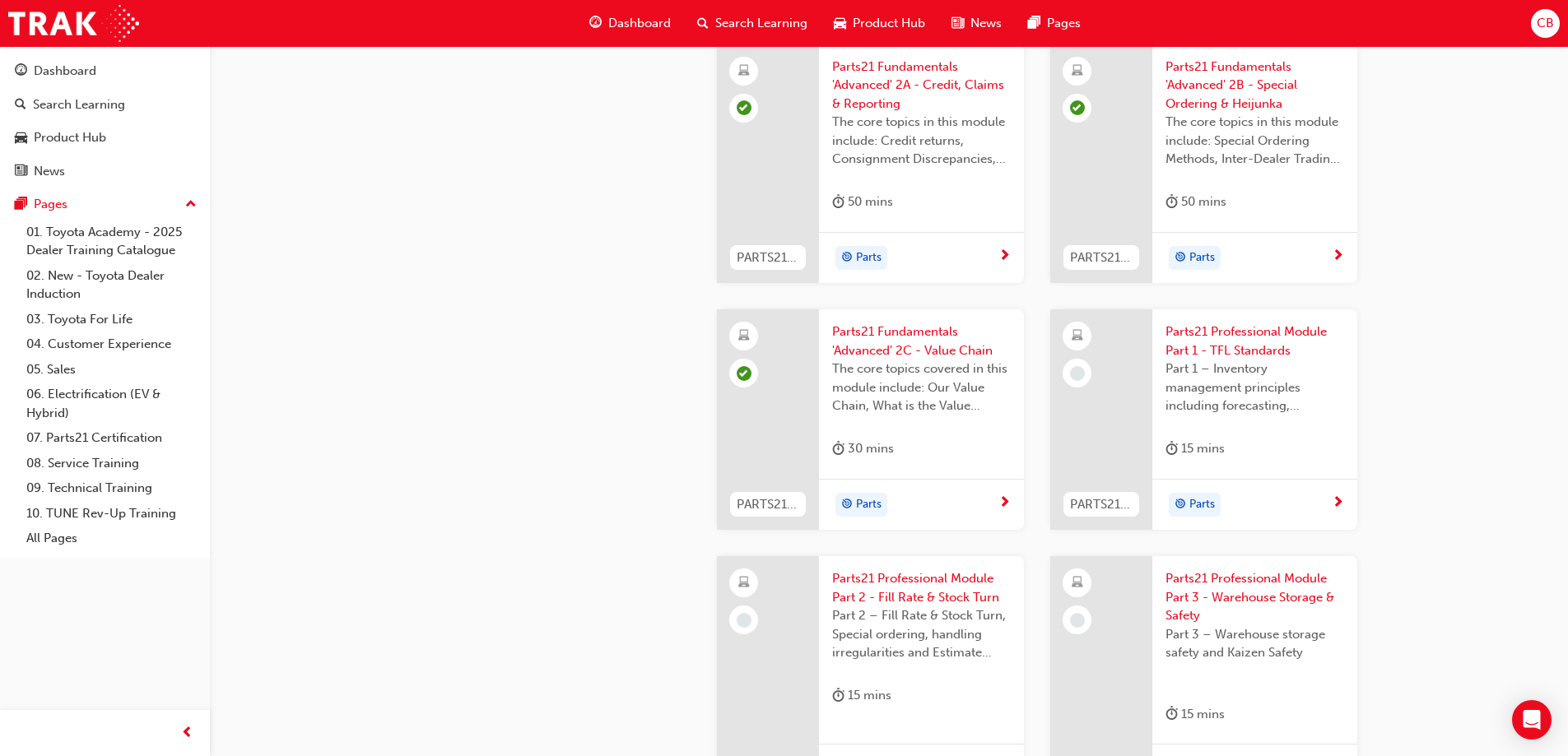
click at [1235, 342] on span "Parts21 Professional Module Part 1 - TFL Standards" at bounding box center [1255, 341] width 179 height 37
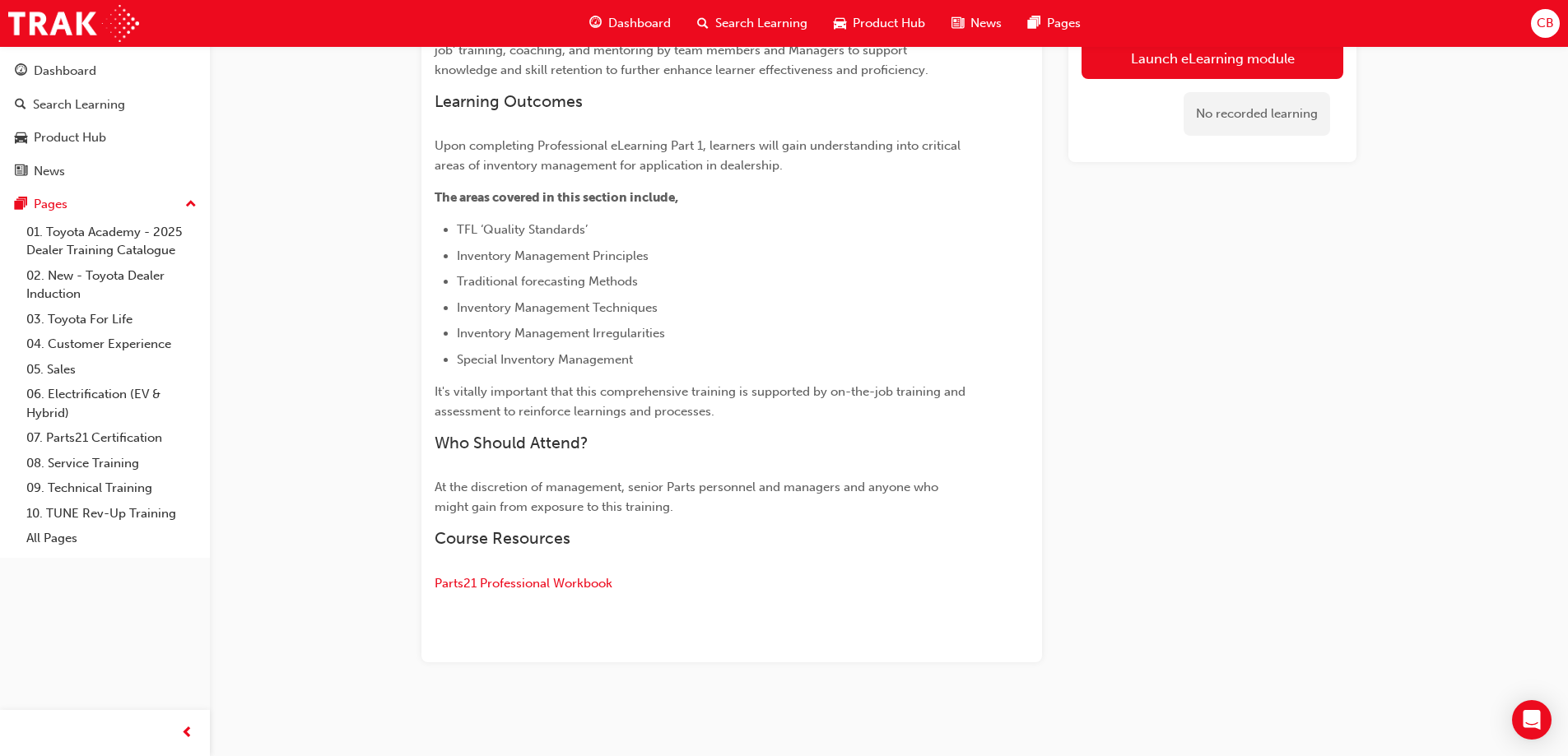
scroll to position [664, 0]
click at [1136, 64] on link "Launch eLearning module" at bounding box center [1213, 58] width 262 height 41
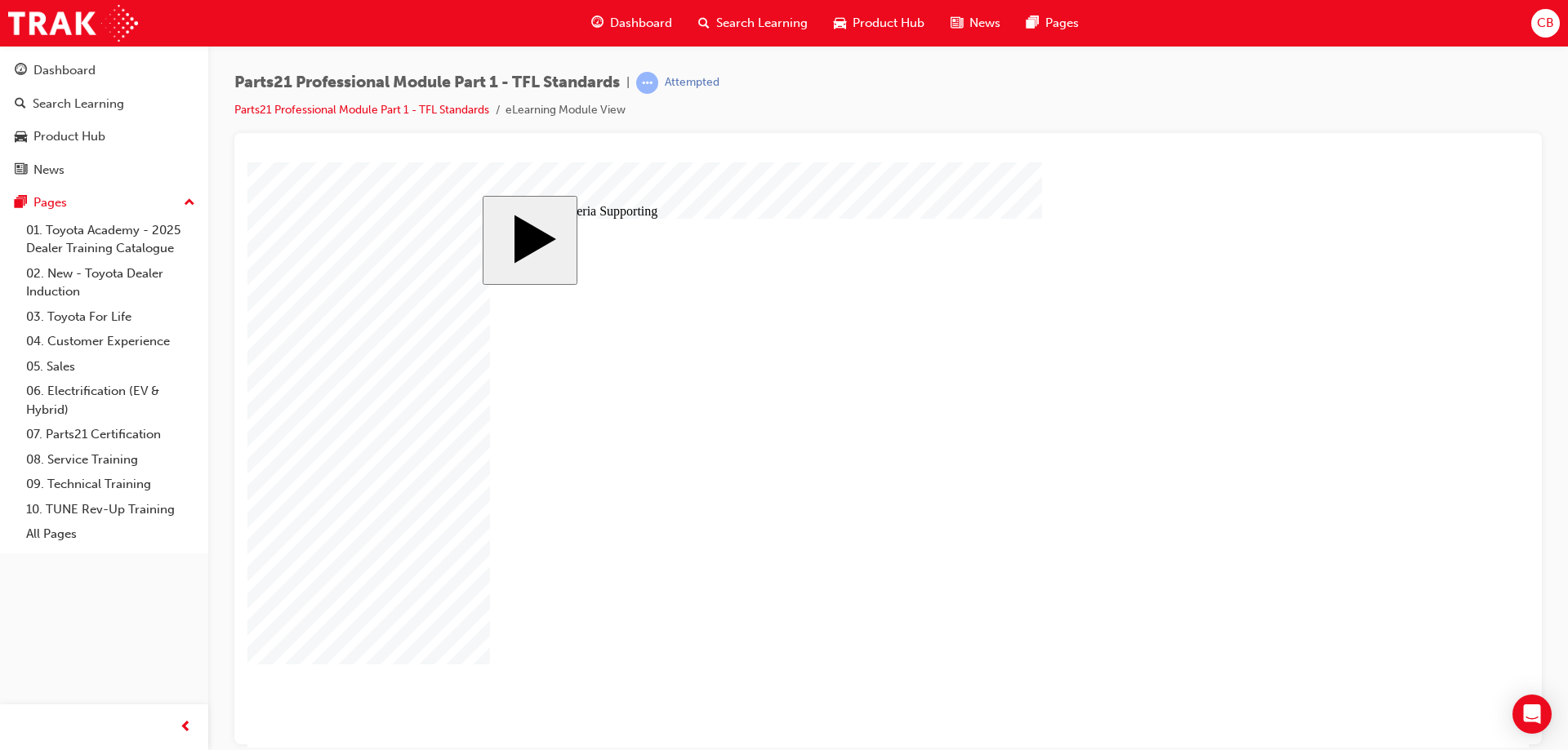
drag, startPoint x: 1121, startPoint y: 347, endPoint x: 1113, endPoint y: 375, distance: 29.1
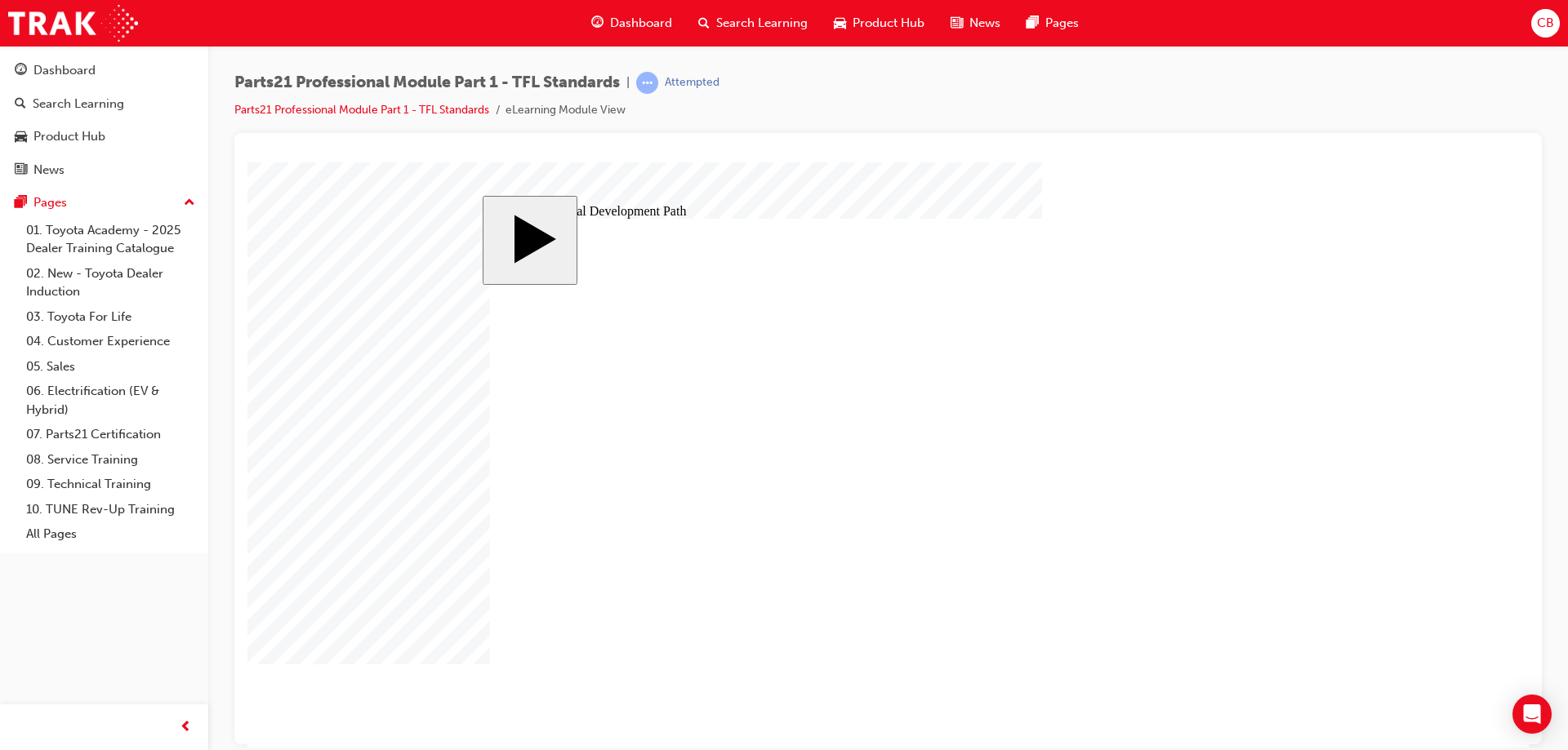
type input "6"
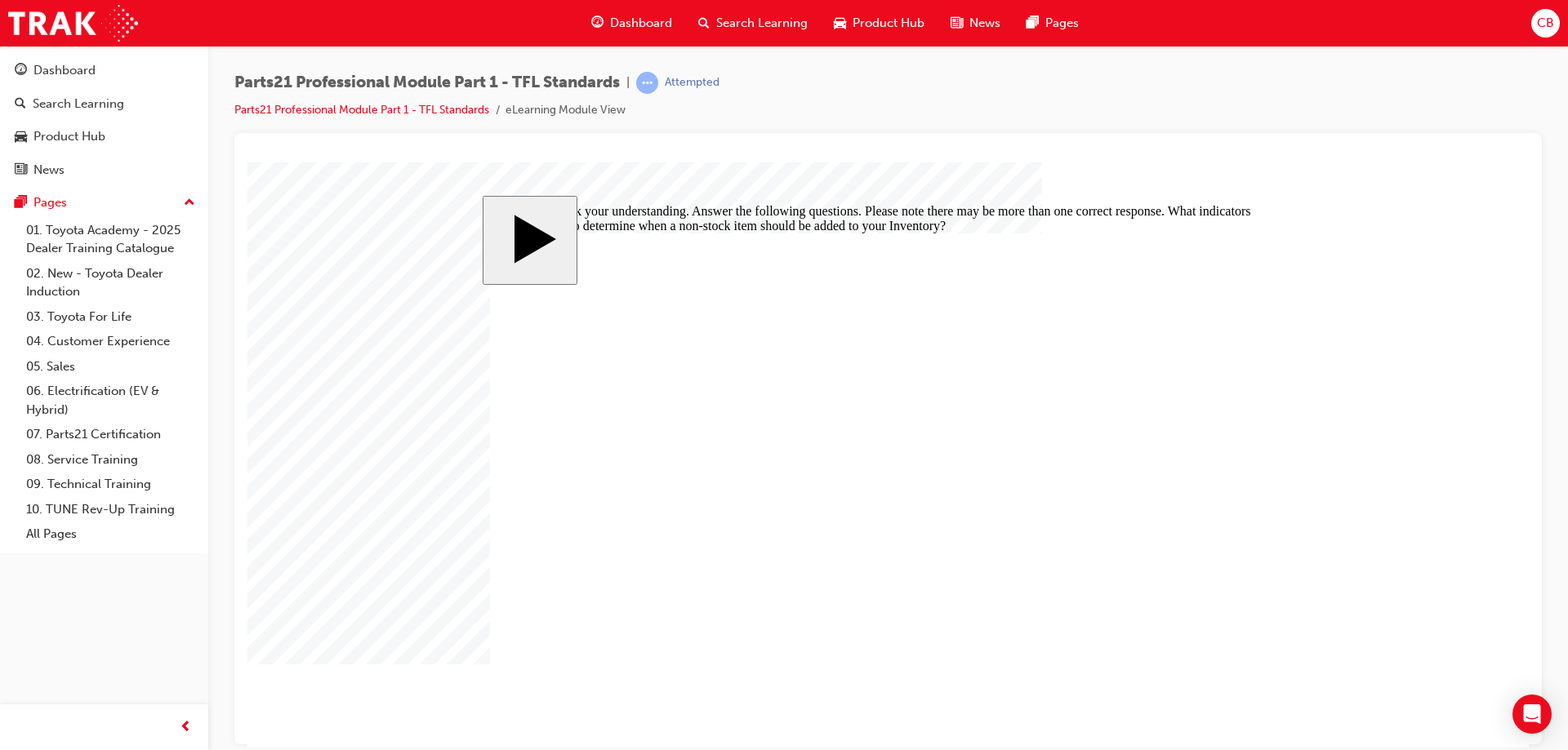
checkbox input "true"
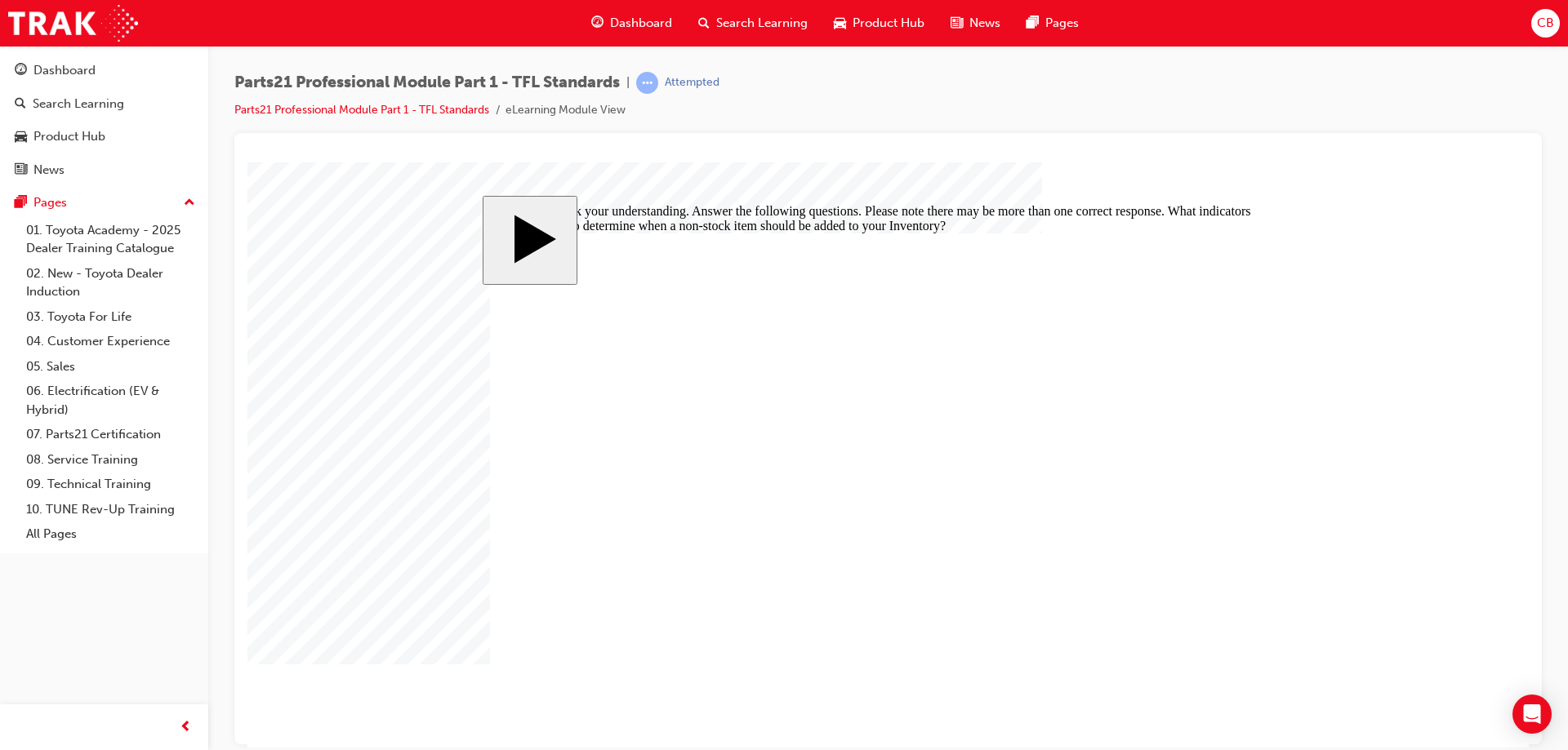
checkbox input "true"
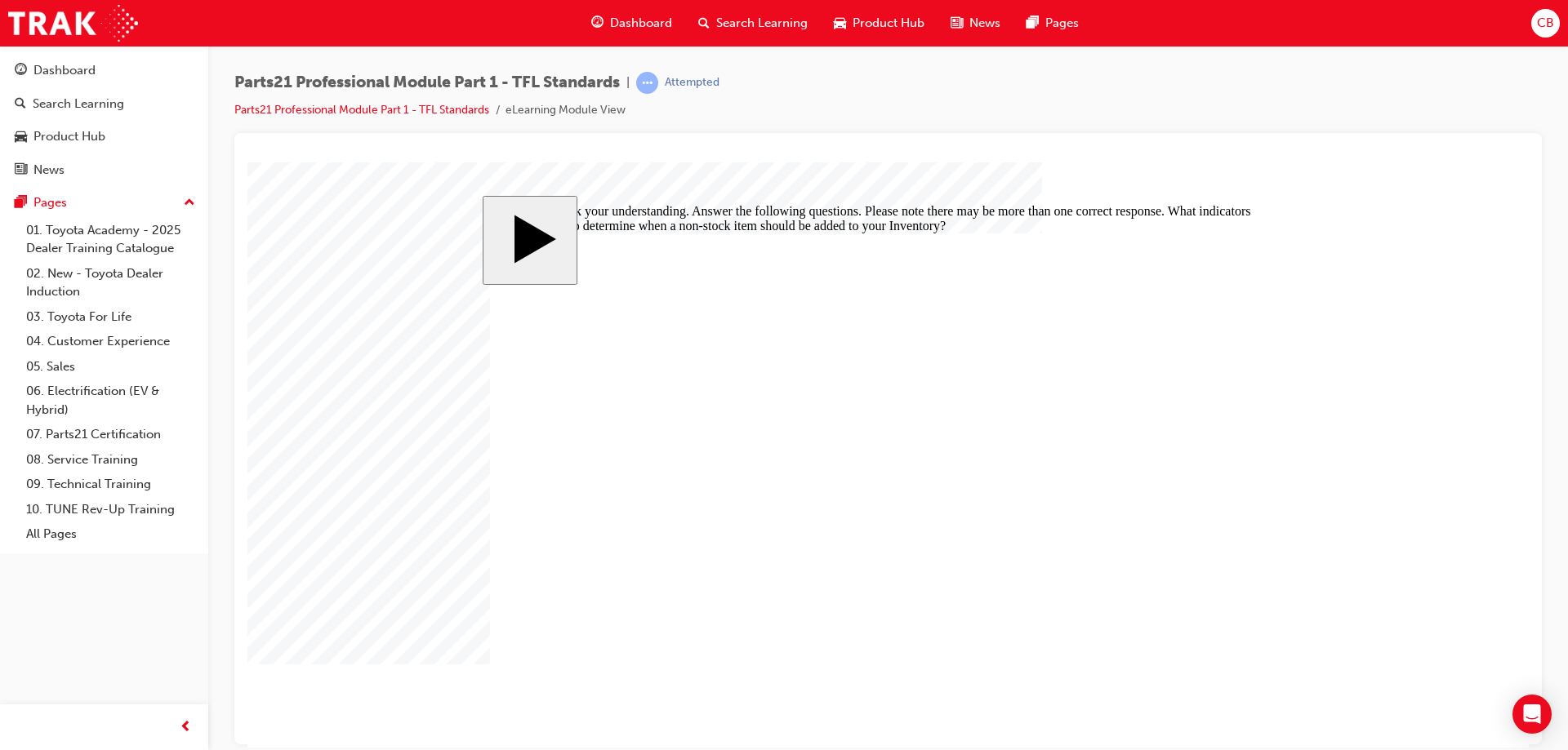
checkbox input "false"
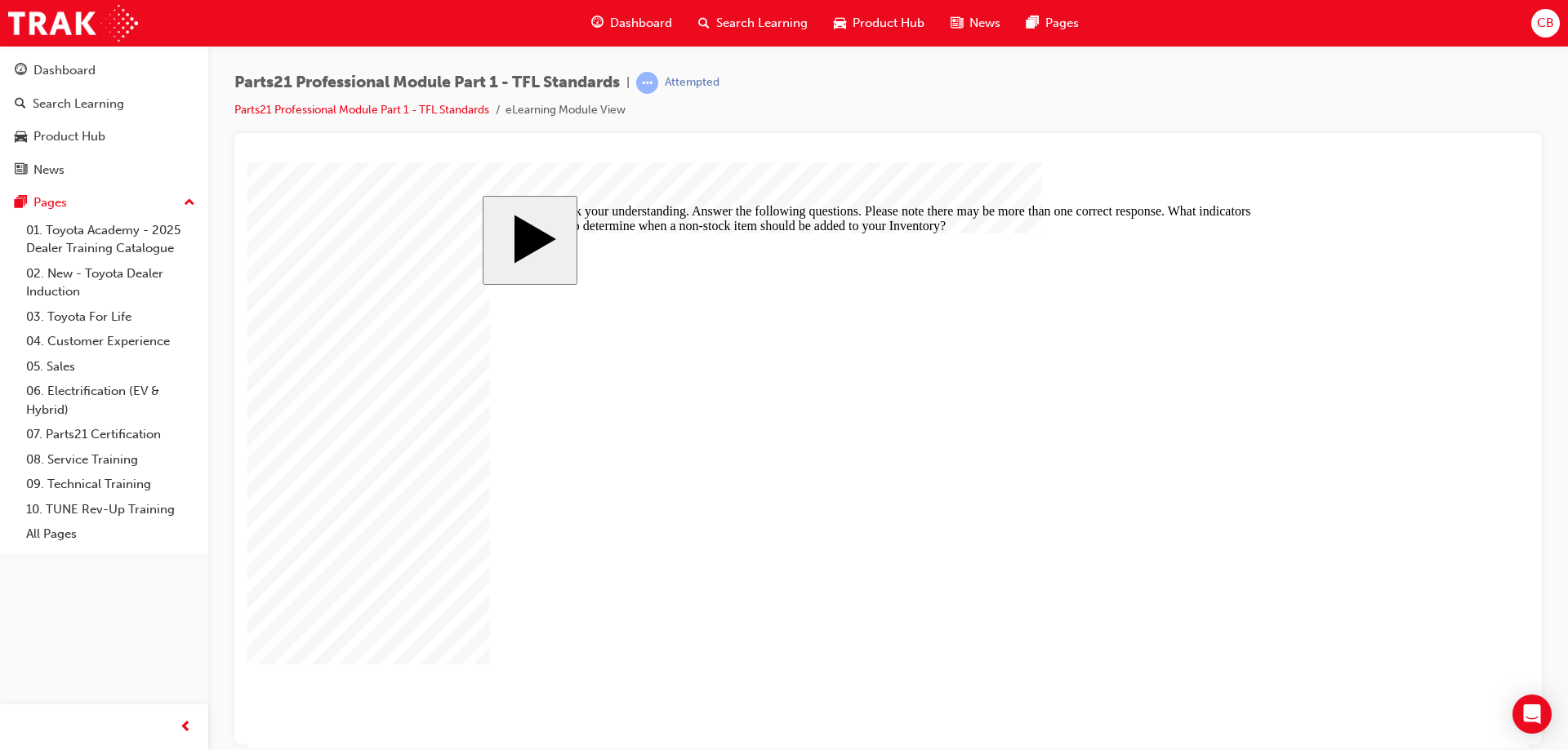
checkbox input "false"
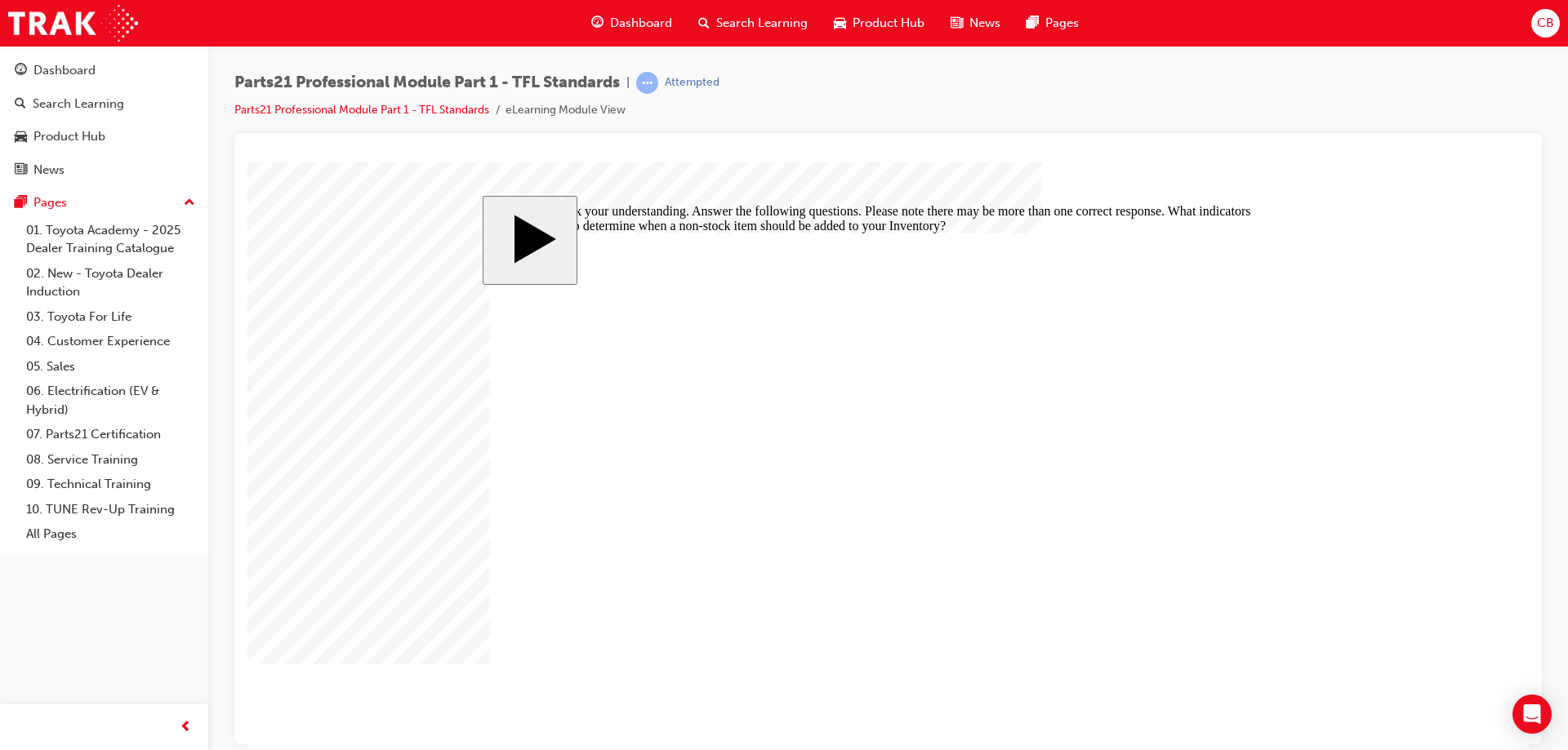
checkbox input "false"
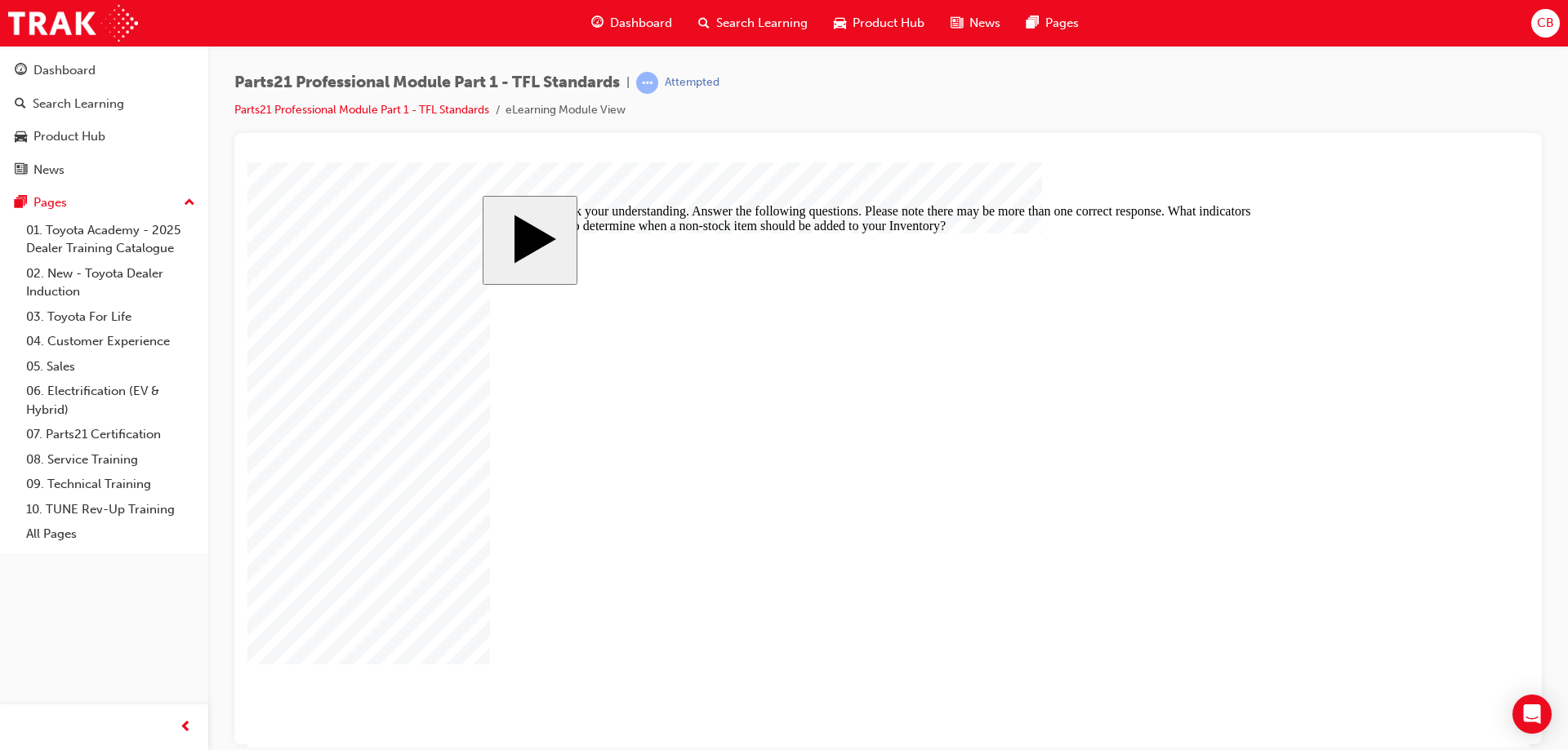
checkbox input "false"
checkbox input "true"
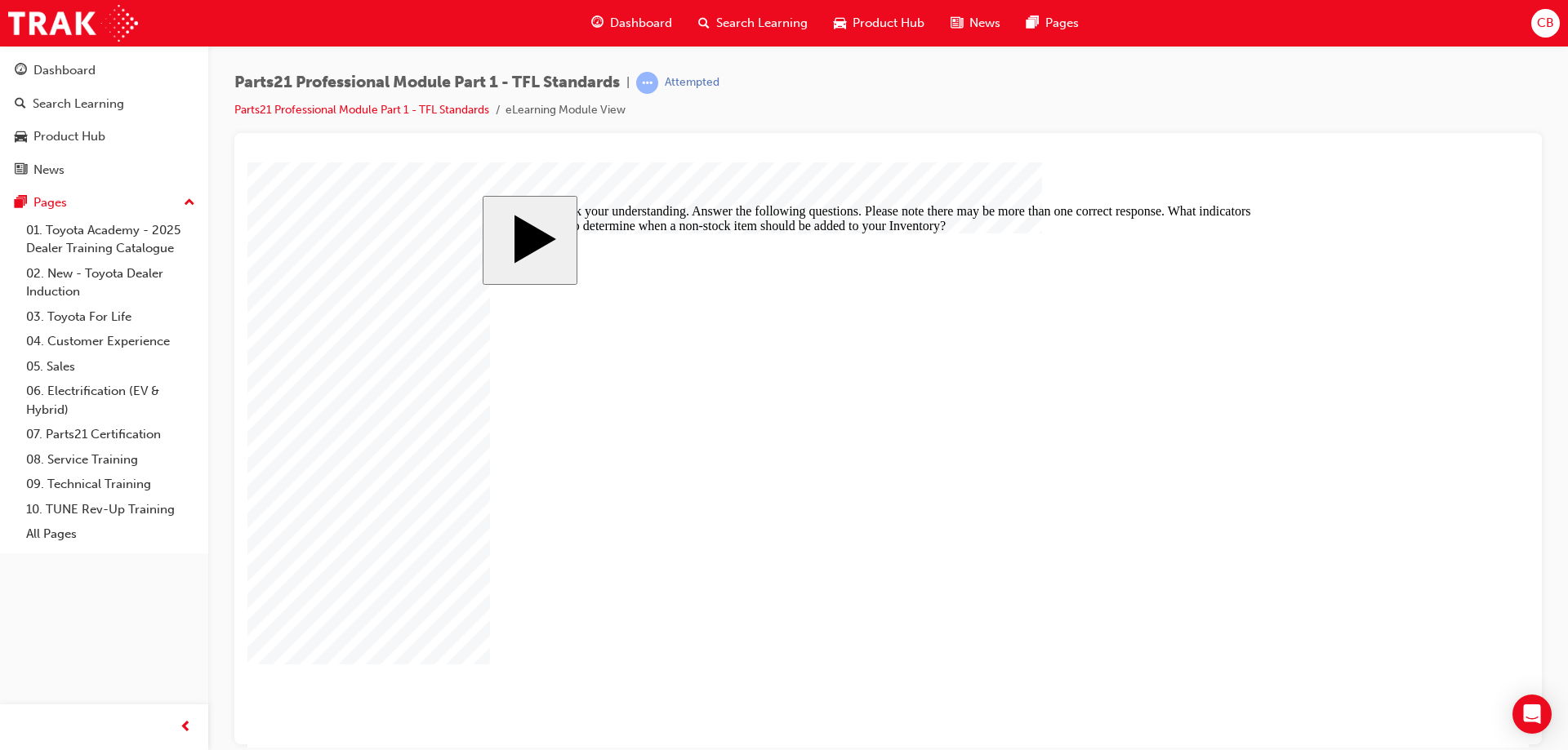
checkbox input "true"
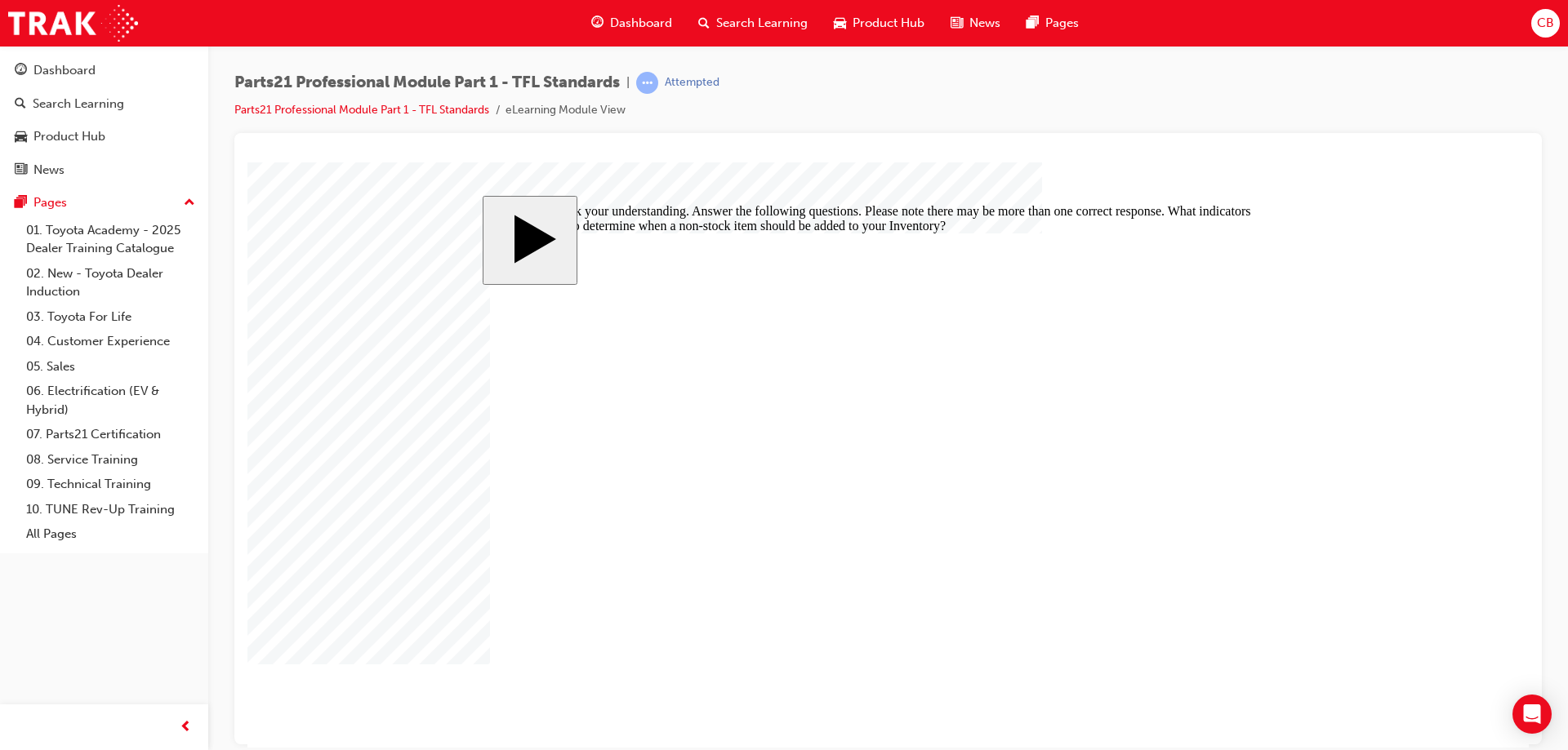
drag, startPoint x: 520, startPoint y: 432, endPoint x: 554, endPoint y: 437, distance: 34.4
checkbox input "false"
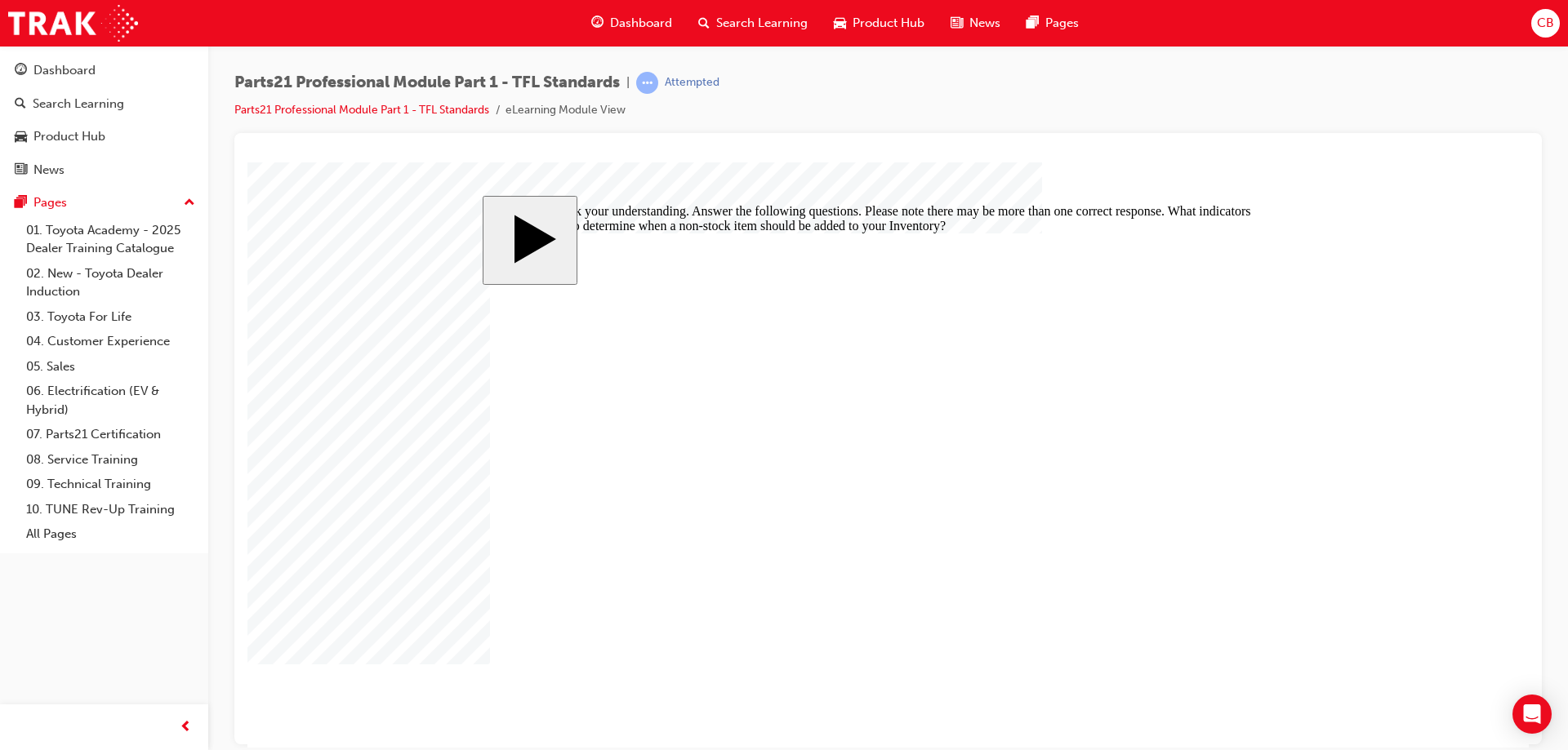
checkbox input "true"
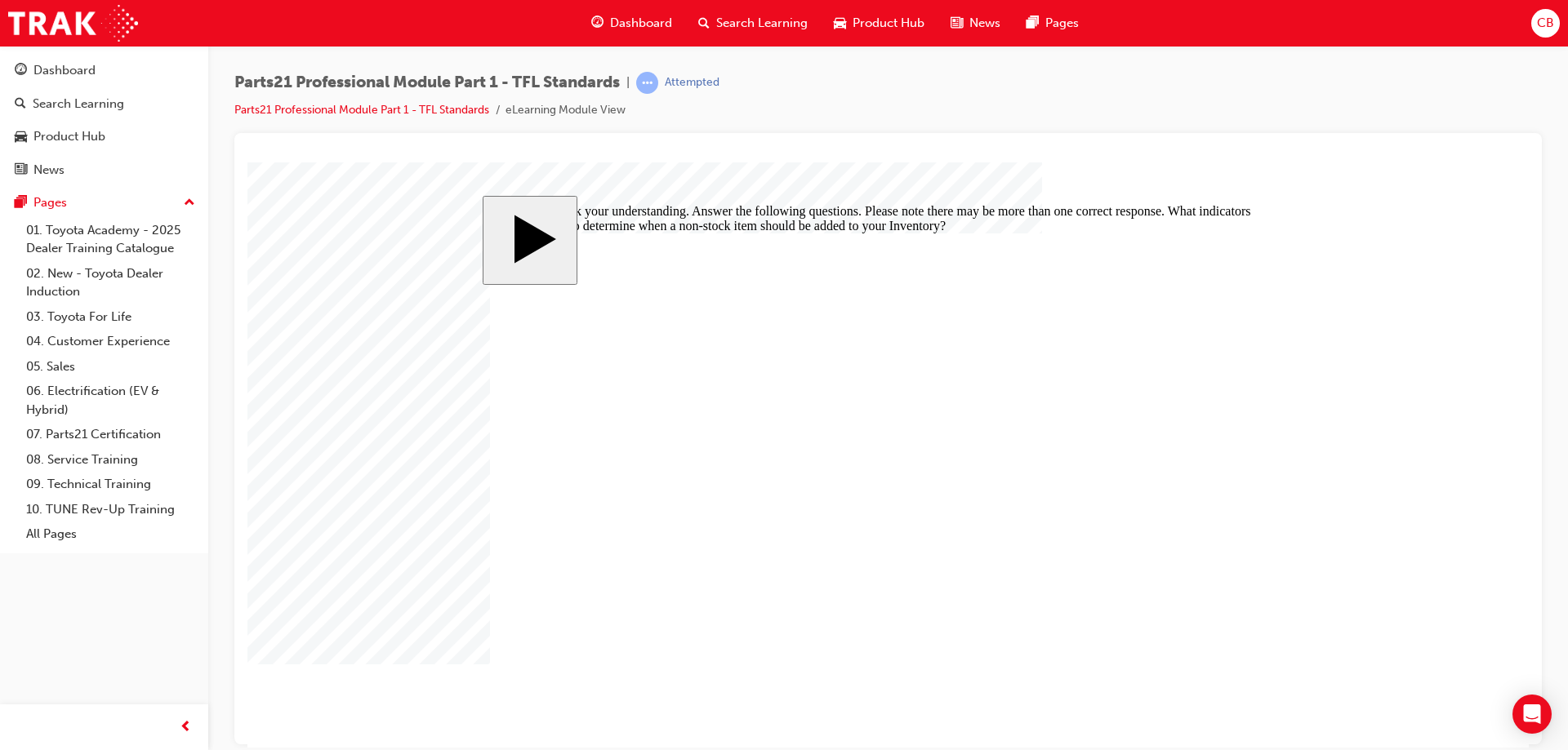
drag, startPoint x: 547, startPoint y: 468, endPoint x: 544, endPoint y: 482, distance: 14.3
checkbox input "true"
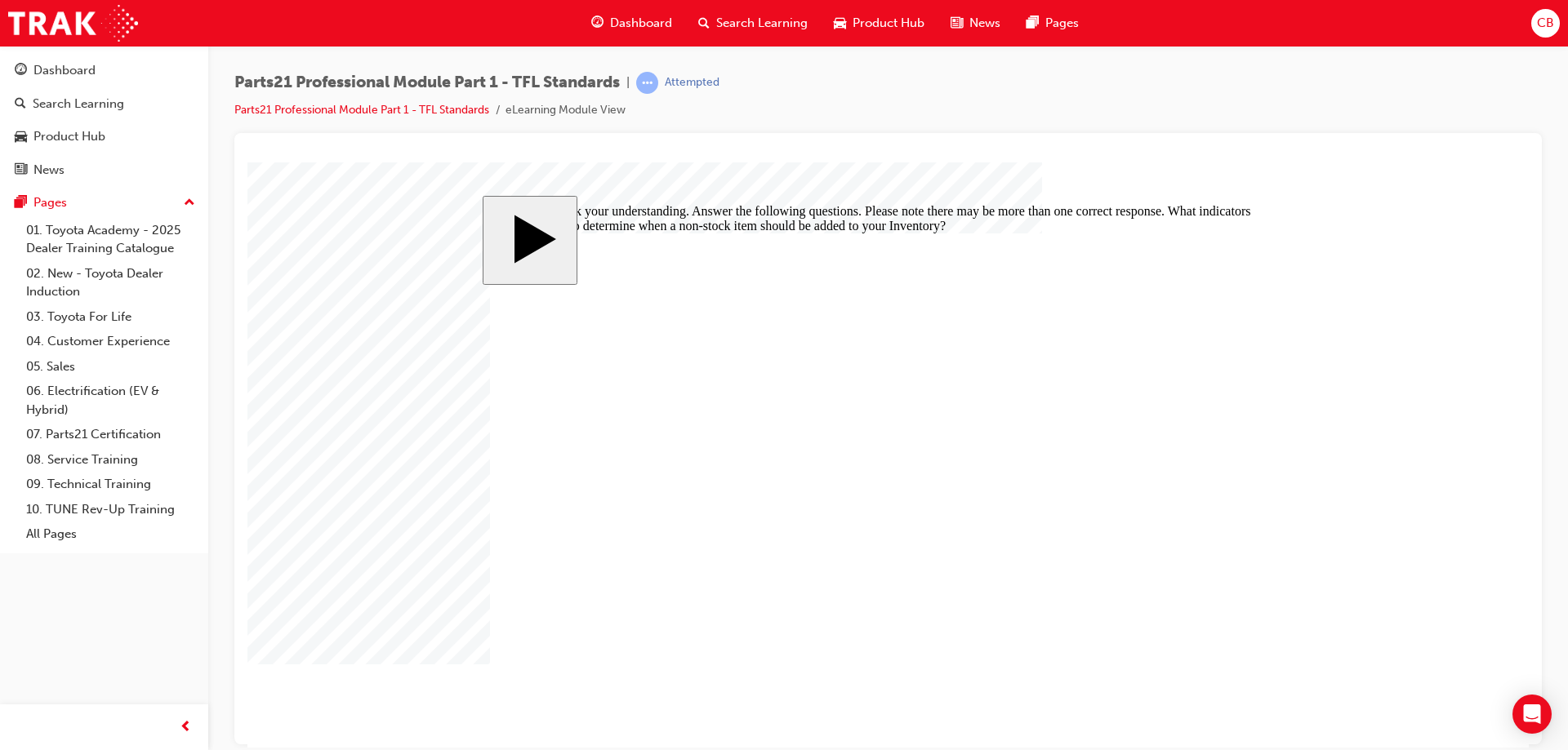
checkbox input "false"
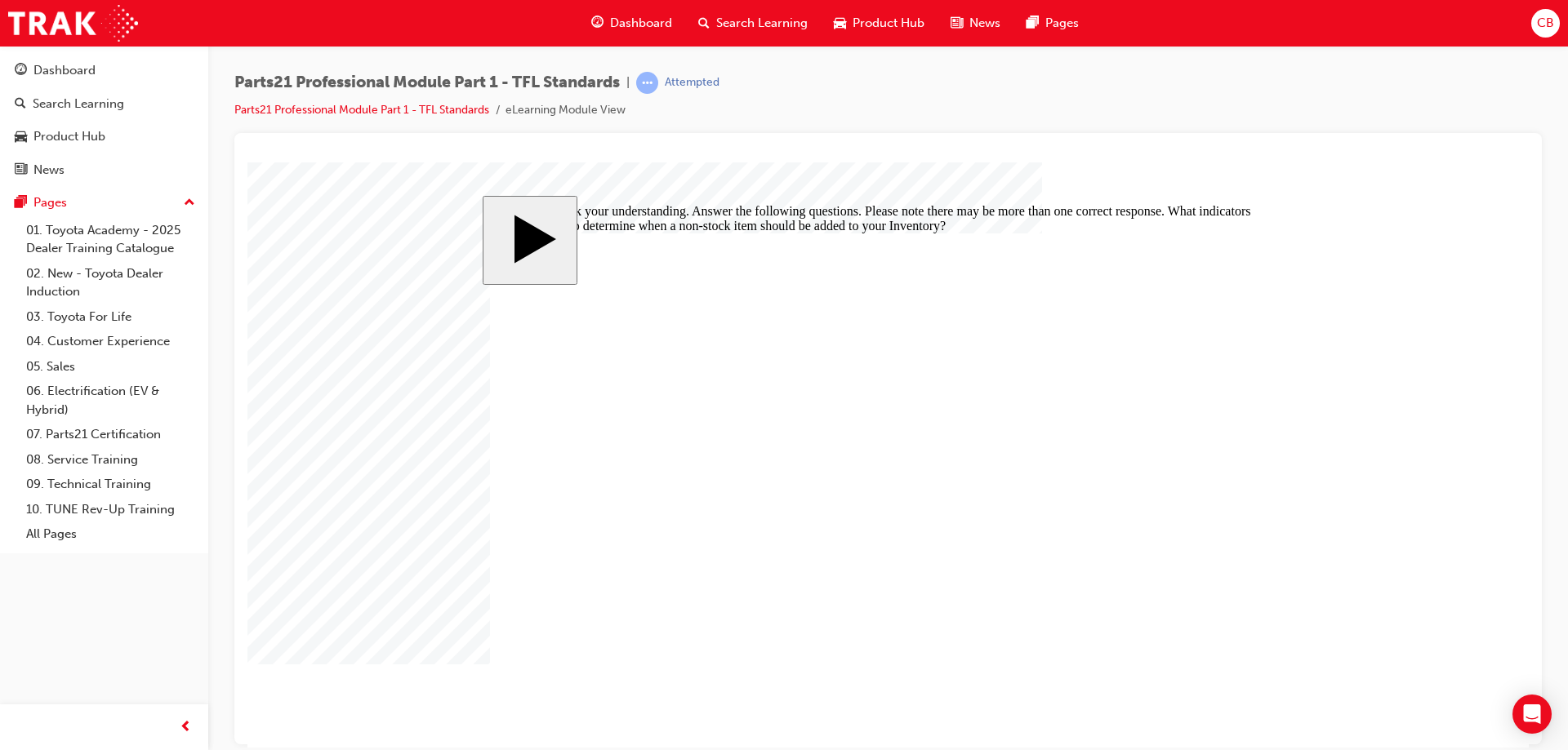
checkbox input "false"
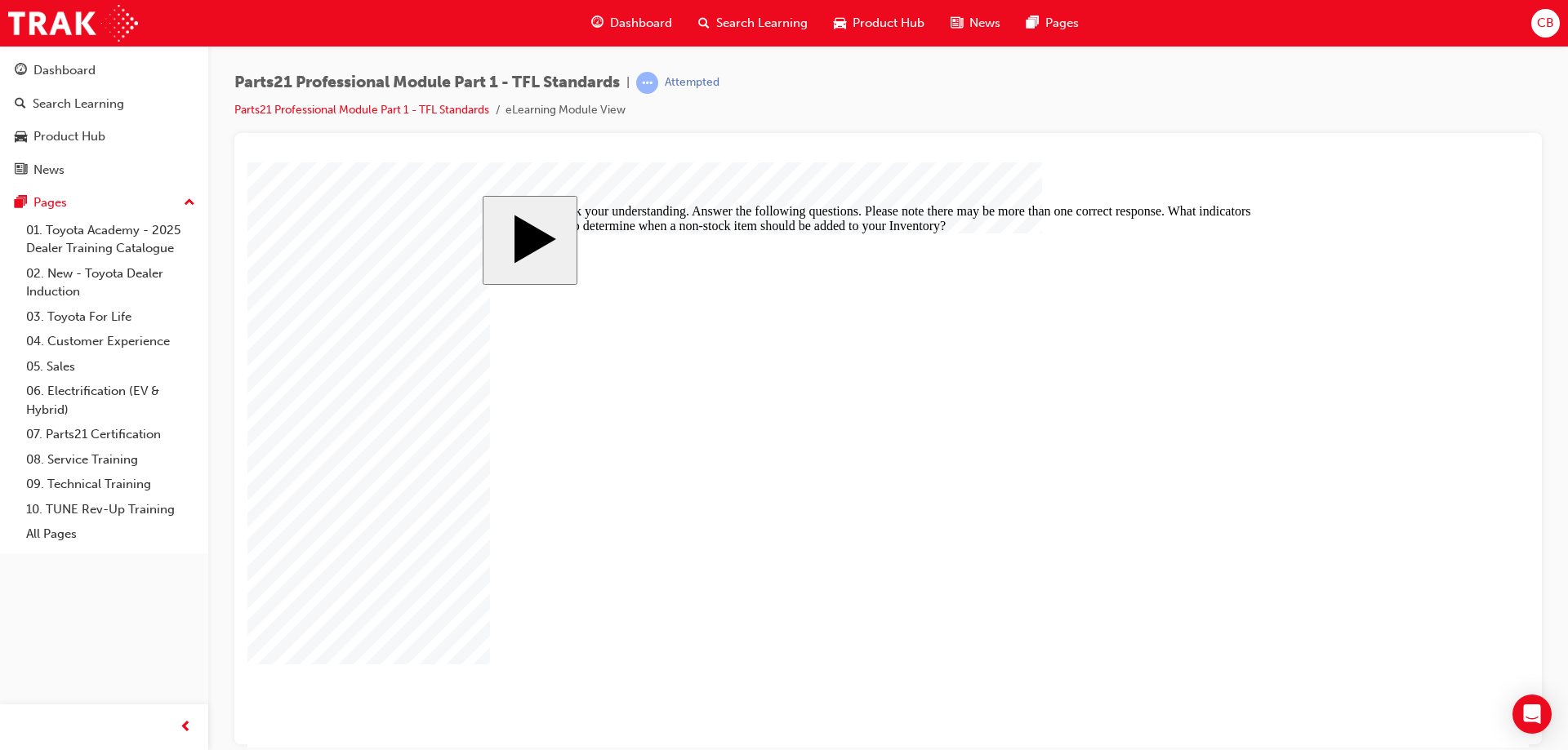
checkbox input "false"
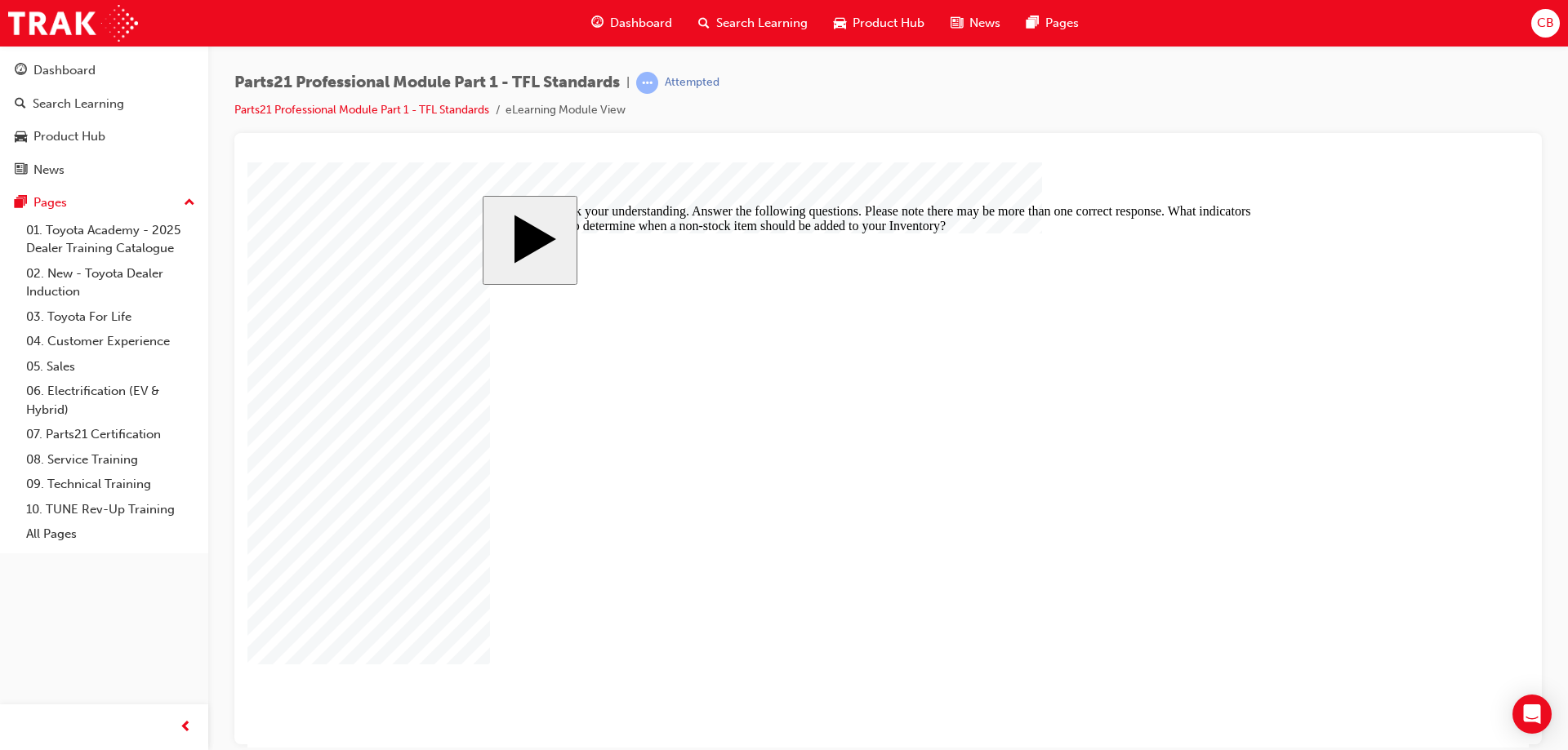
checkbox input "true"
drag, startPoint x: 1237, startPoint y: 674, endPoint x: 1214, endPoint y: 670, distance: 23.3
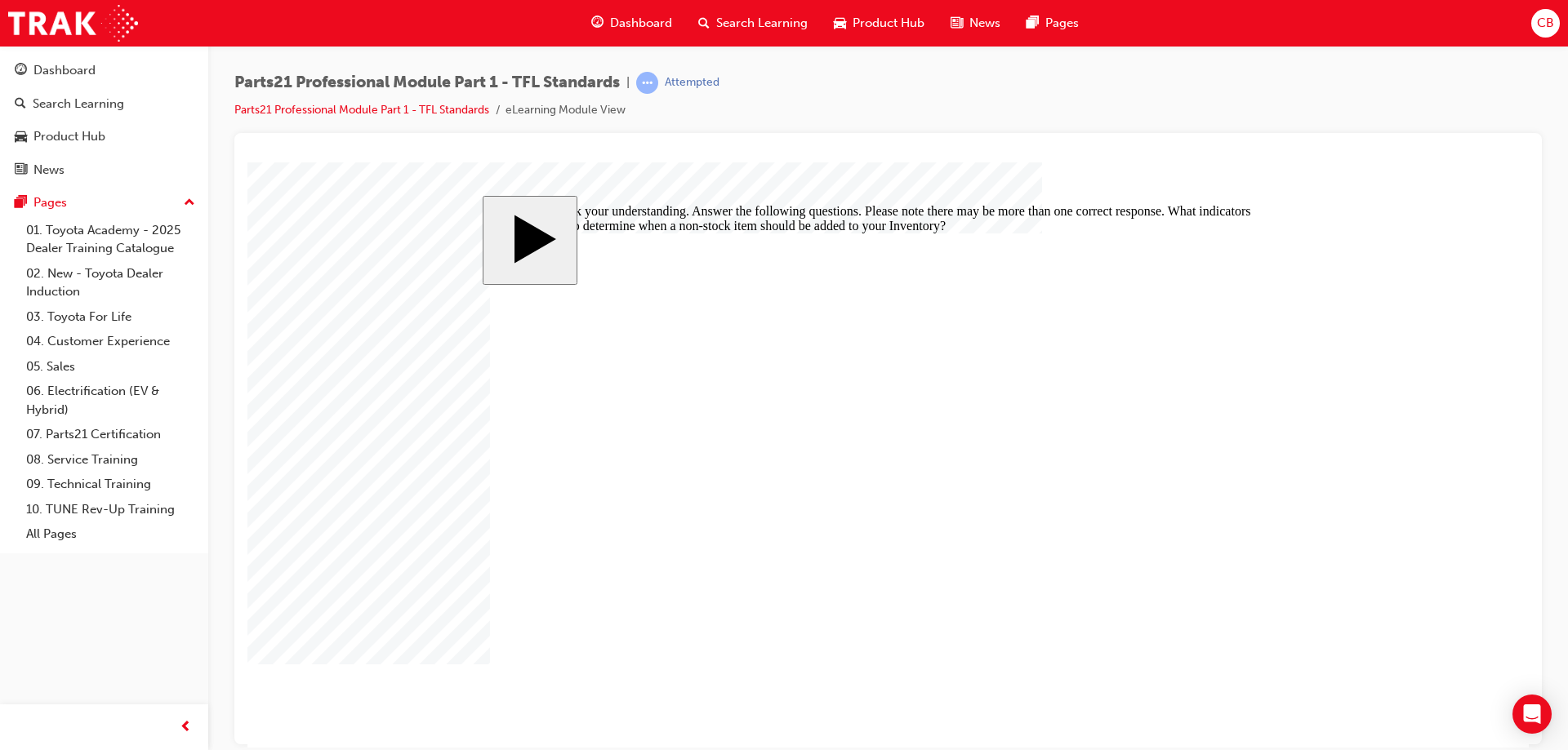
drag, startPoint x: 534, startPoint y: 430, endPoint x: 642, endPoint y: 447, distance: 109.3
checkbox input "false"
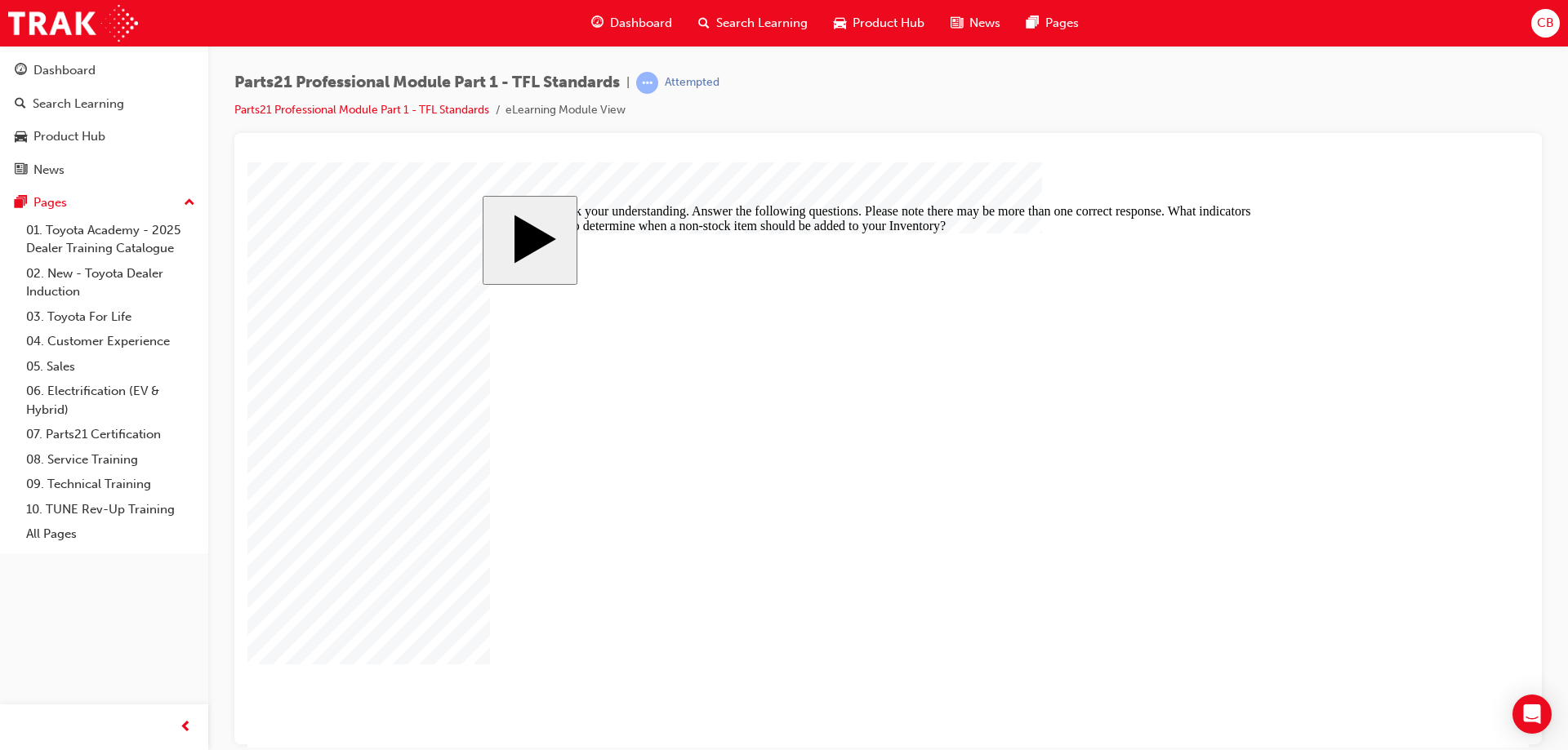
drag, startPoint x: 522, startPoint y: 582, endPoint x: 531, endPoint y: 582, distance: 9.0
checkbox input "true"
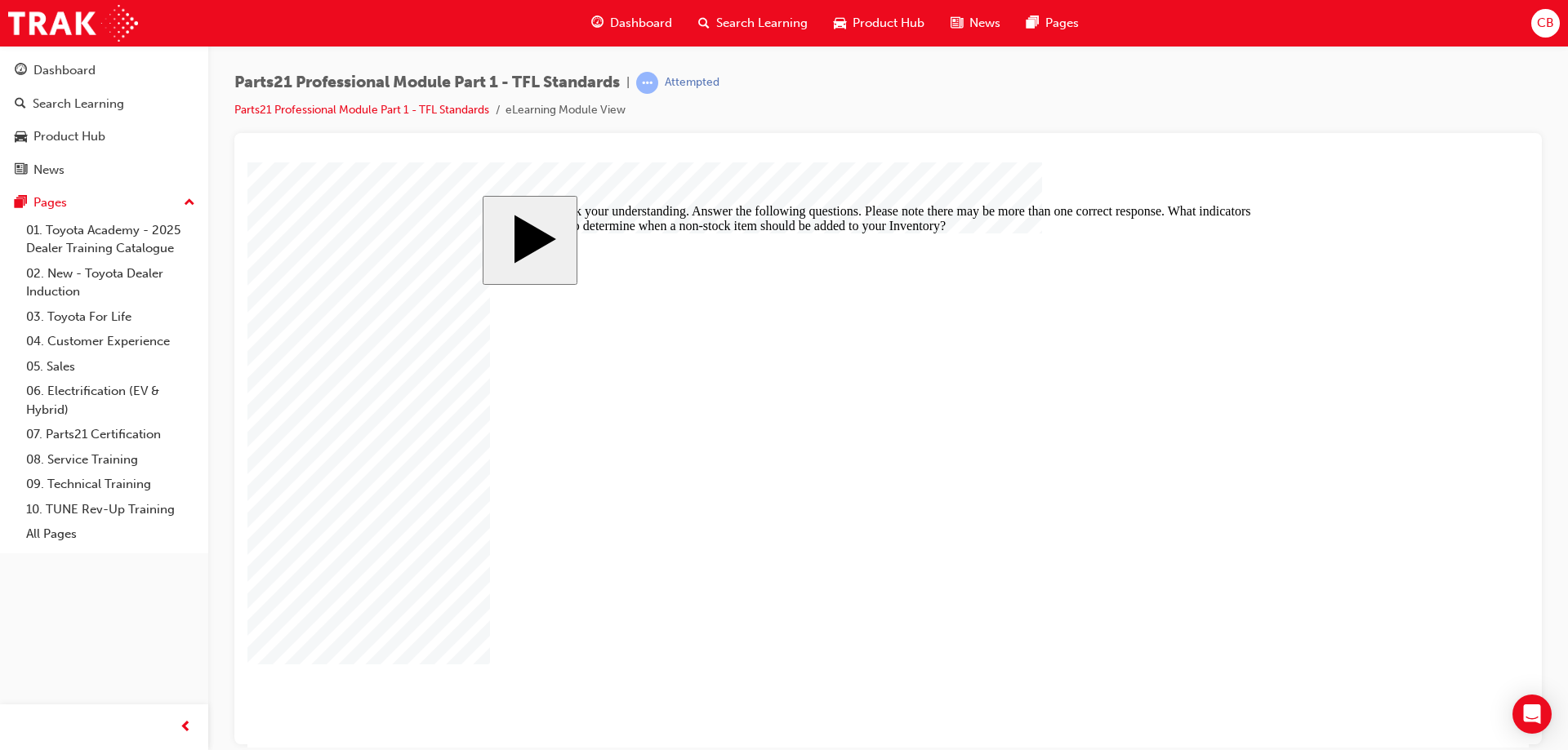
drag, startPoint x: 543, startPoint y: 542, endPoint x: 755, endPoint y: 581, distance: 215.6
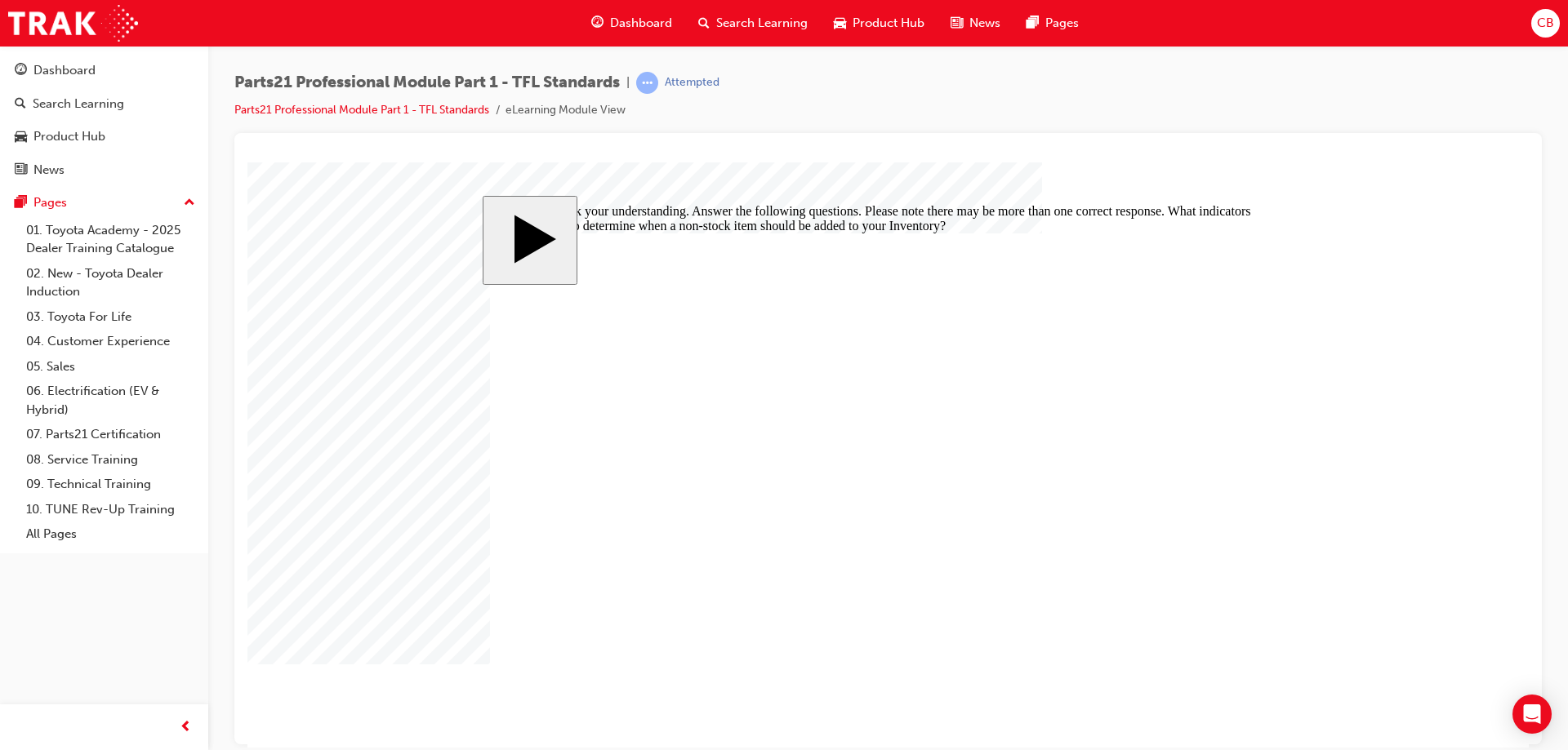
drag, startPoint x: 556, startPoint y: 560, endPoint x: 558, endPoint y: 528, distance: 32.1
checkbox input "false"
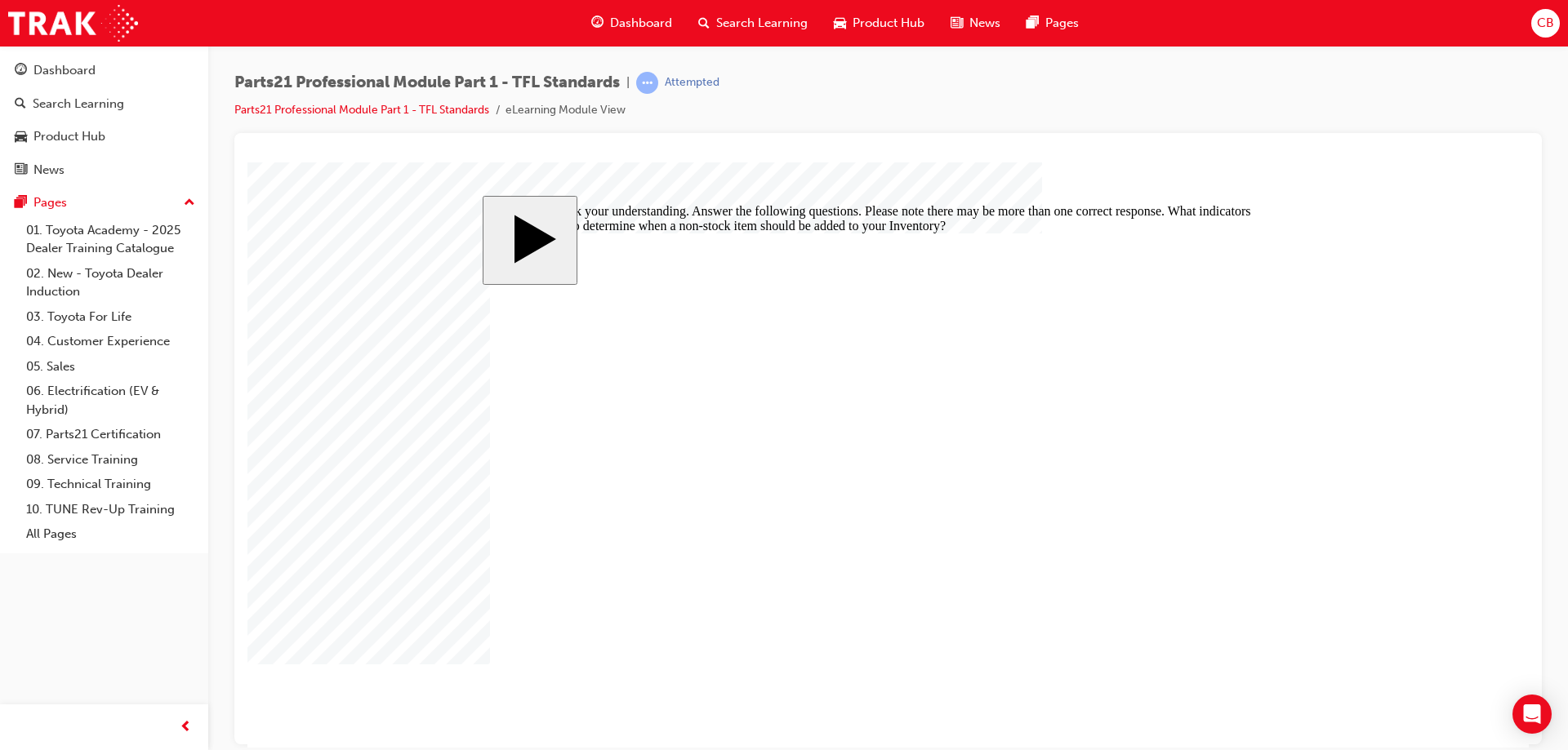
checkbox input "true"
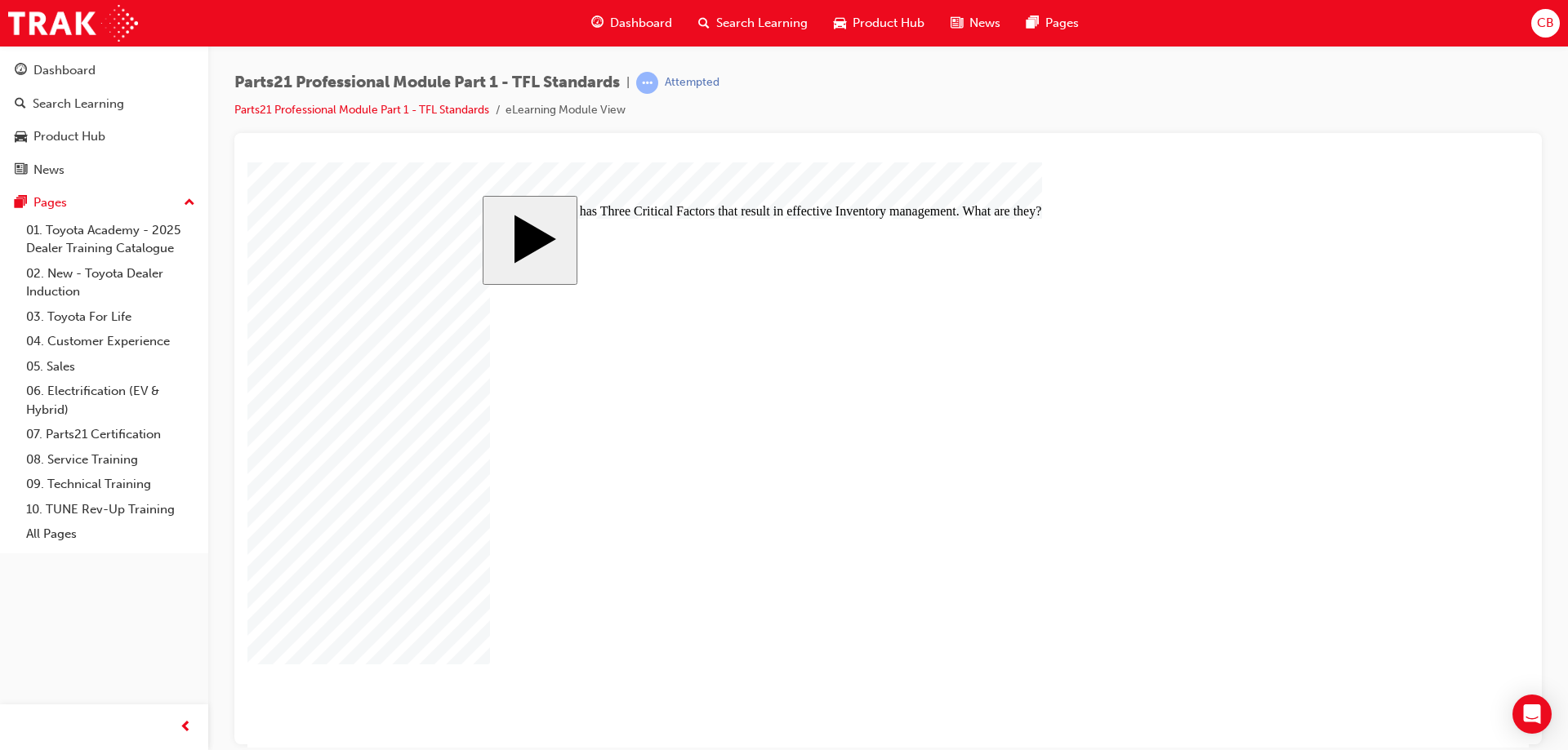
checkbox input "true"
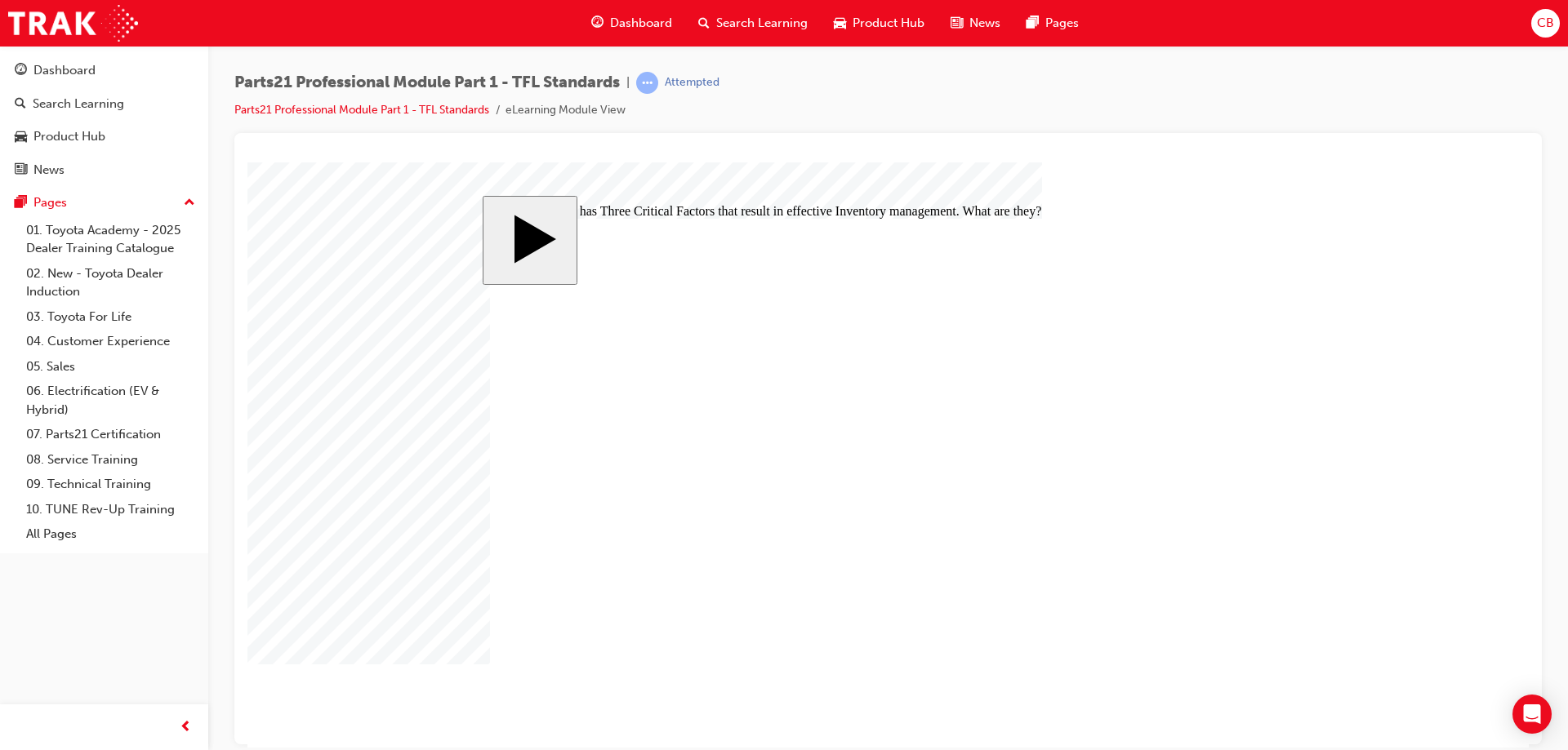
checkbox input "true"
checkbox input "false"
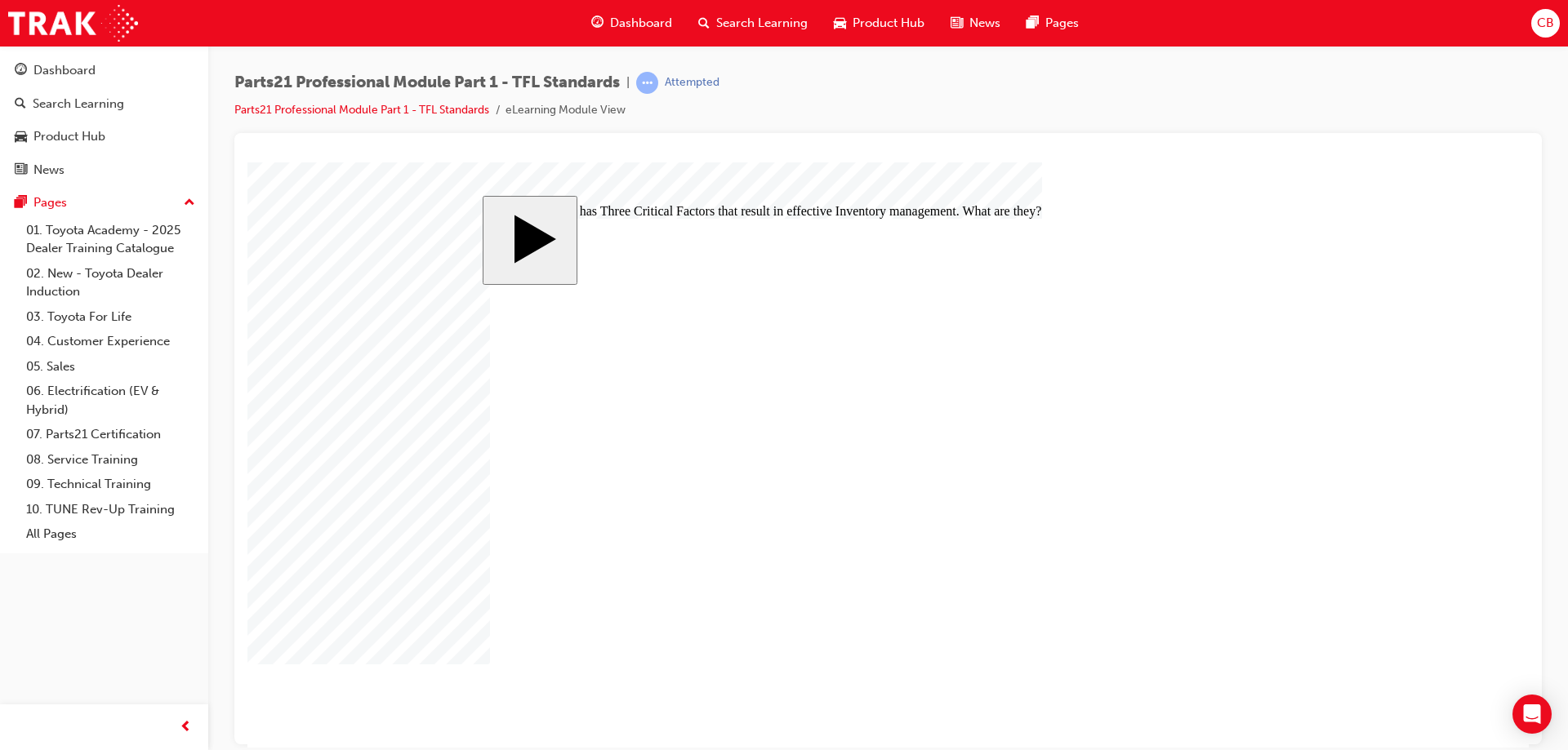
checkbox input "true"
checkbox input "false"
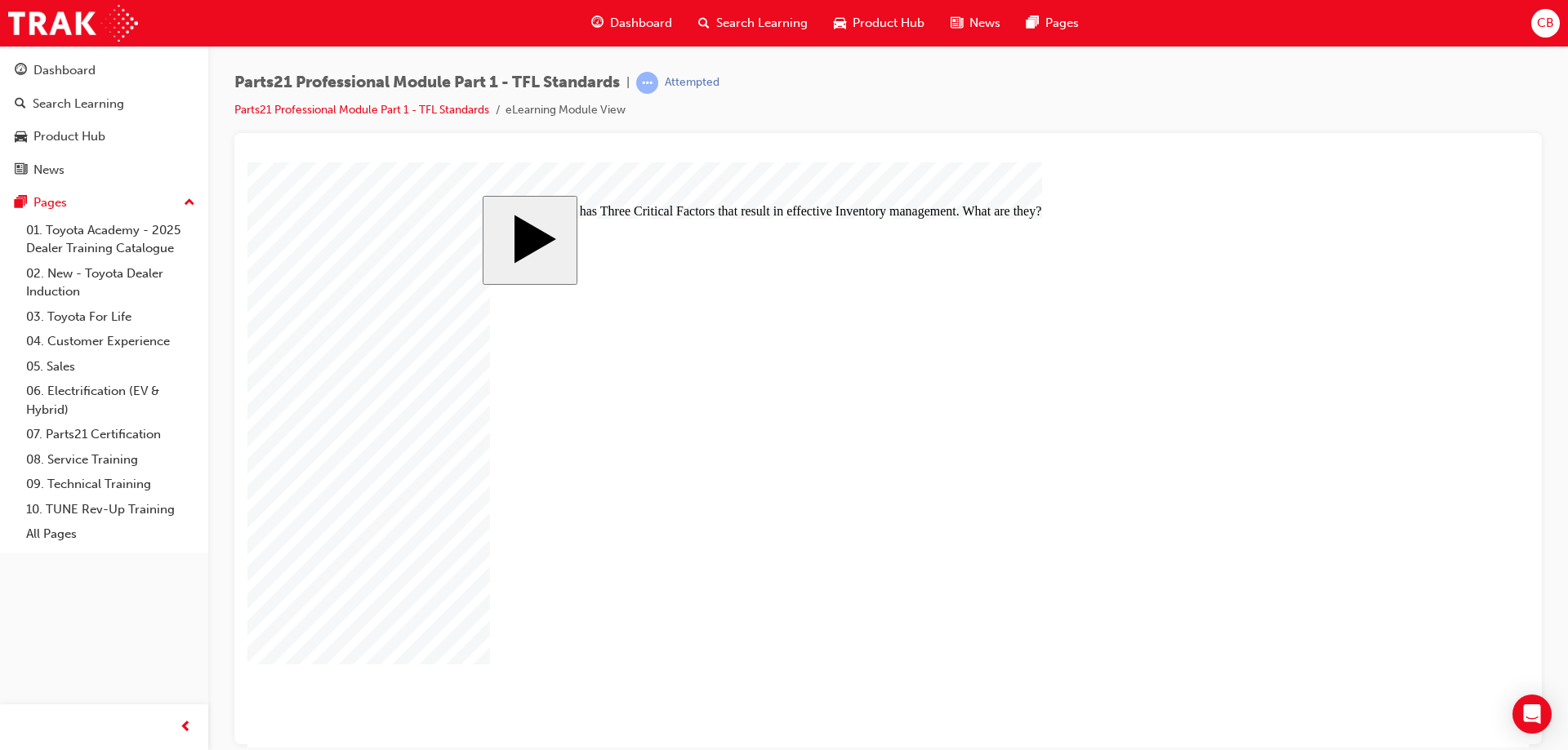
checkbox input "false"
checkbox input "true"
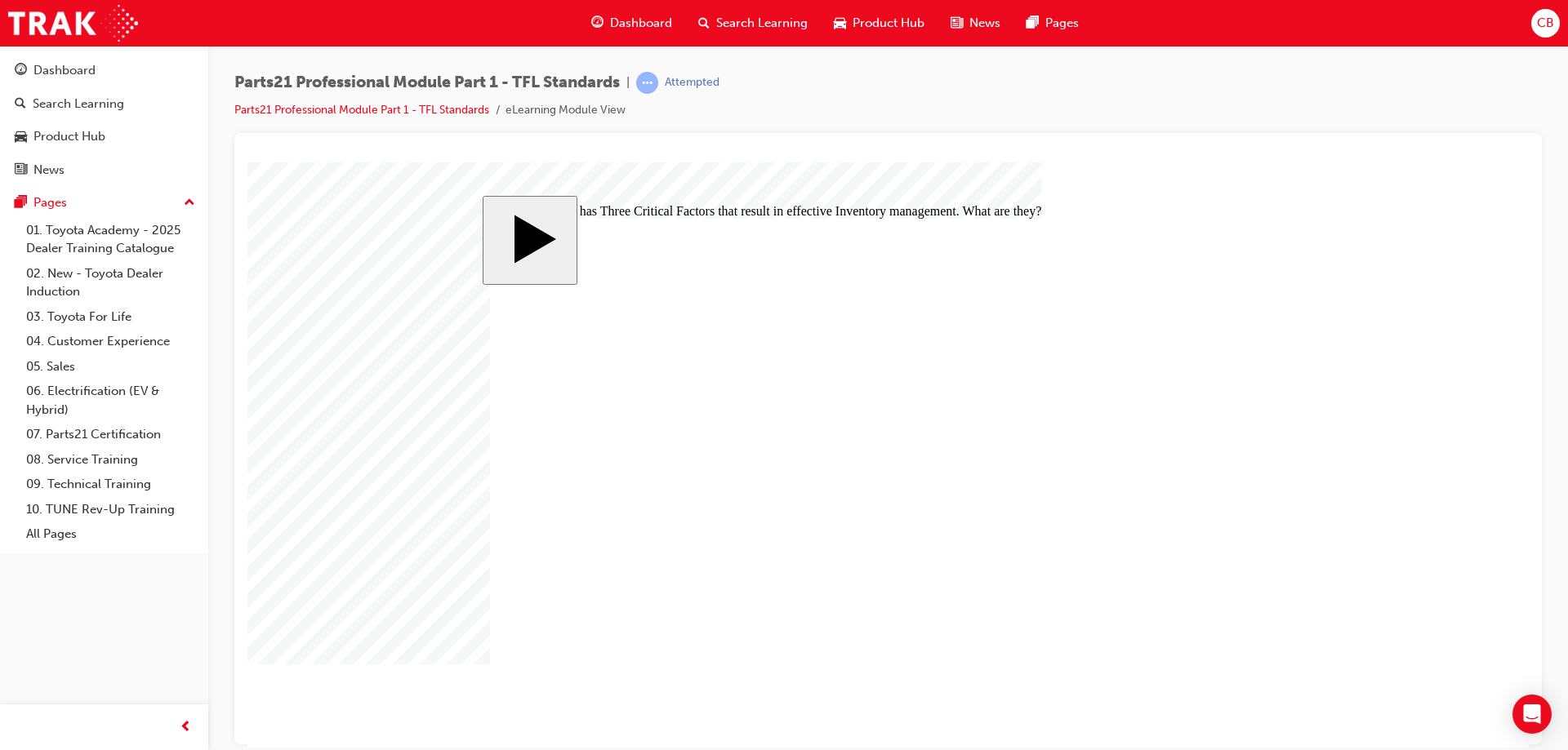
drag, startPoint x: 988, startPoint y: 478, endPoint x: 956, endPoint y: 538, distance: 68.0
drag, startPoint x: 969, startPoint y: 433, endPoint x: 924, endPoint y: 437, distance: 45.2
drag, startPoint x: 928, startPoint y: 475, endPoint x: 886, endPoint y: 480, distance: 42.3
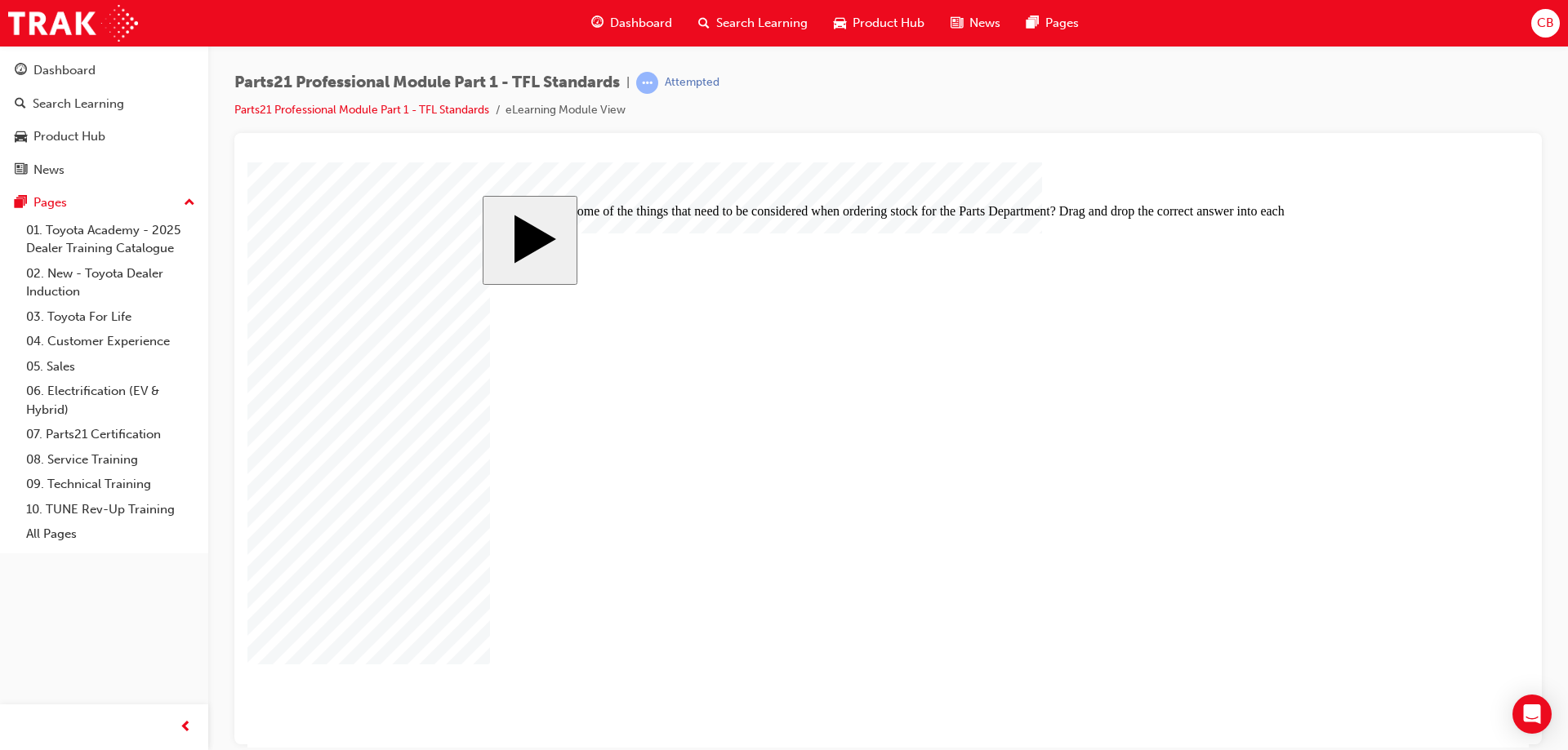
drag, startPoint x: 998, startPoint y: 433, endPoint x: 963, endPoint y: 500, distance: 75.6
drag, startPoint x: 972, startPoint y: 430, endPoint x: 916, endPoint y: 430, distance: 56.0
drag, startPoint x: 897, startPoint y: 476, endPoint x: 887, endPoint y: 422, distance: 54.9
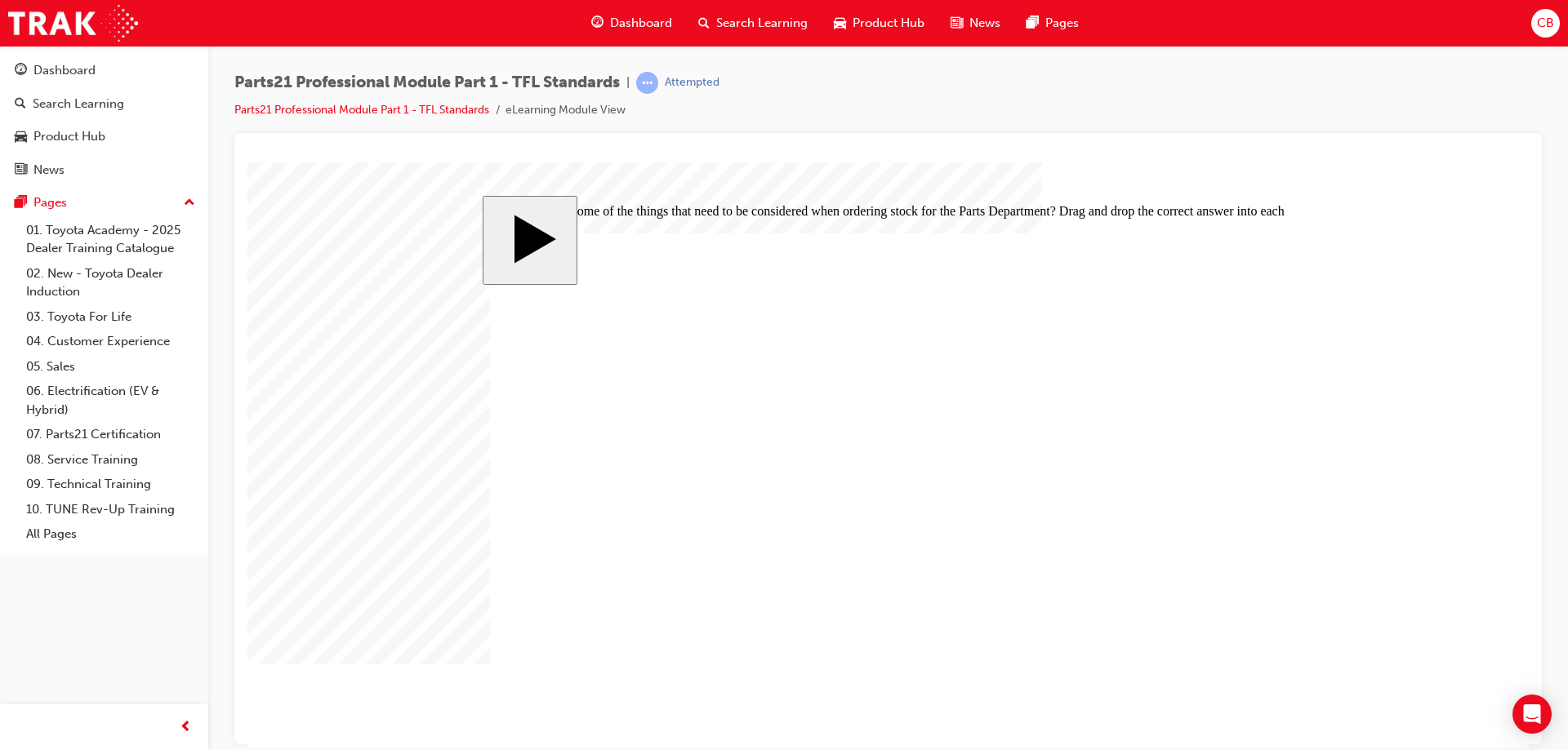
drag, startPoint x: 922, startPoint y: 488, endPoint x: 879, endPoint y: 488, distance: 43.0
drag, startPoint x: 916, startPoint y: 535, endPoint x: 906, endPoint y: 431, distance: 104.5
drag, startPoint x: 926, startPoint y: 524, endPoint x: 880, endPoint y: 528, distance: 46.2
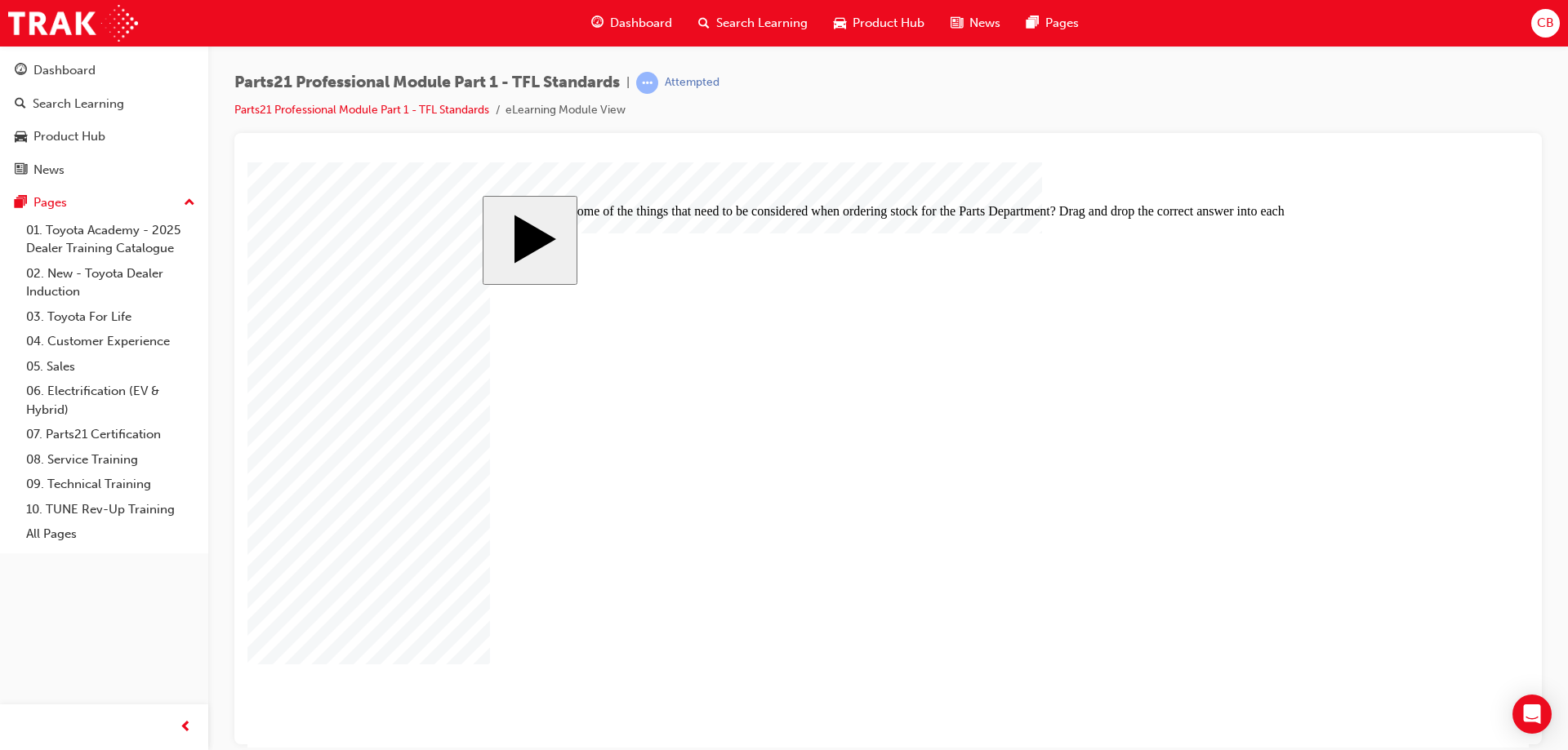
drag, startPoint x: 913, startPoint y: 525, endPoint x: 915, endPoint y: 472, distance: 53.0
drag, startPoint x: 914, startPoint y: 530, endPoint x: 856, endPoint y: 544, distance: 59.7
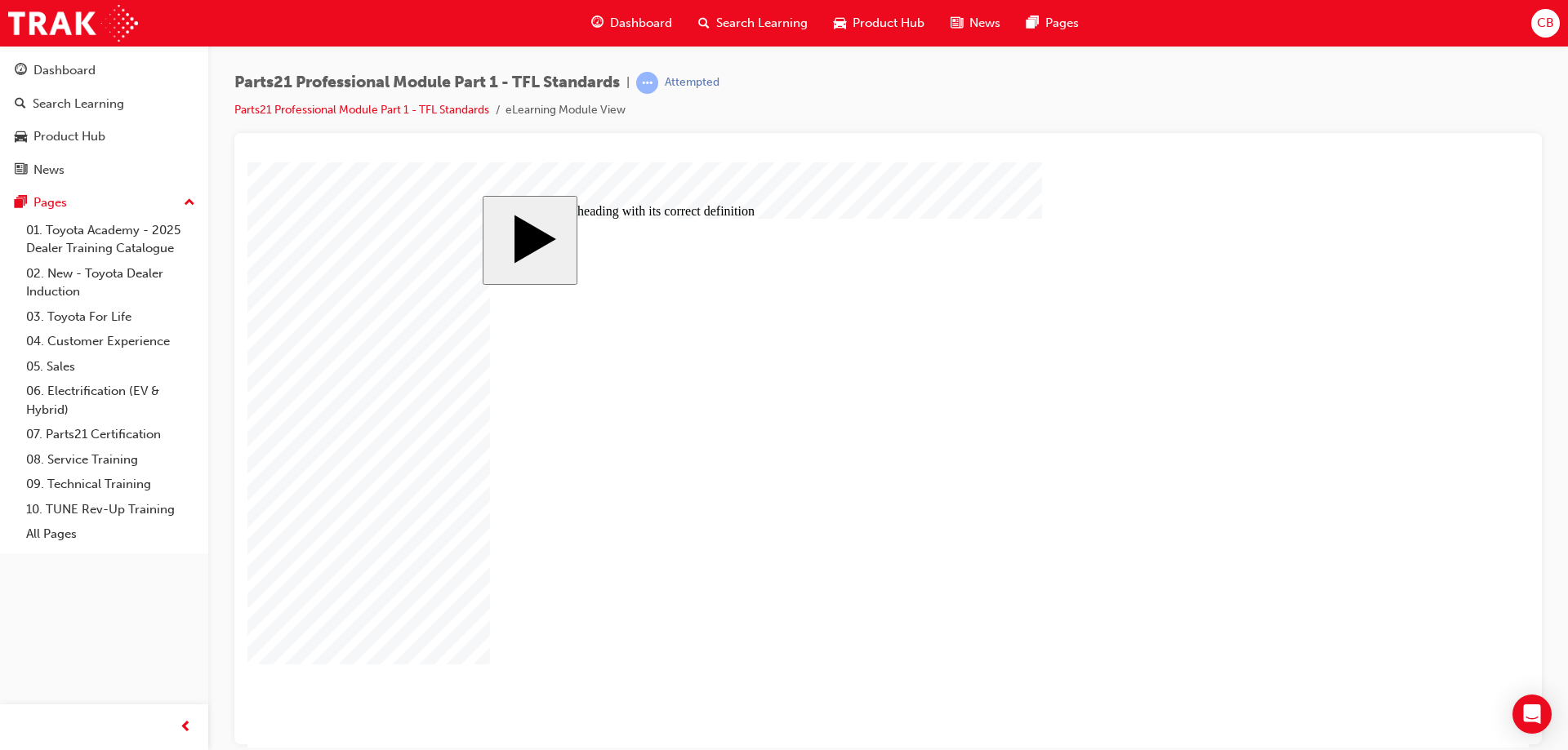
drag, startPoint x: 926, startPoint y: 387, endPoint x: 877, endPoint y: 493, distance: 116.8
drag, startPoint x: 965, startPoint y: 388, endPoint x: 909, endPoint y: 396, distance: 56.6
drag, startPoint x: 939, startPoint y: 442, endPoint x: 875, endPoint y: 447, distance: 64.2
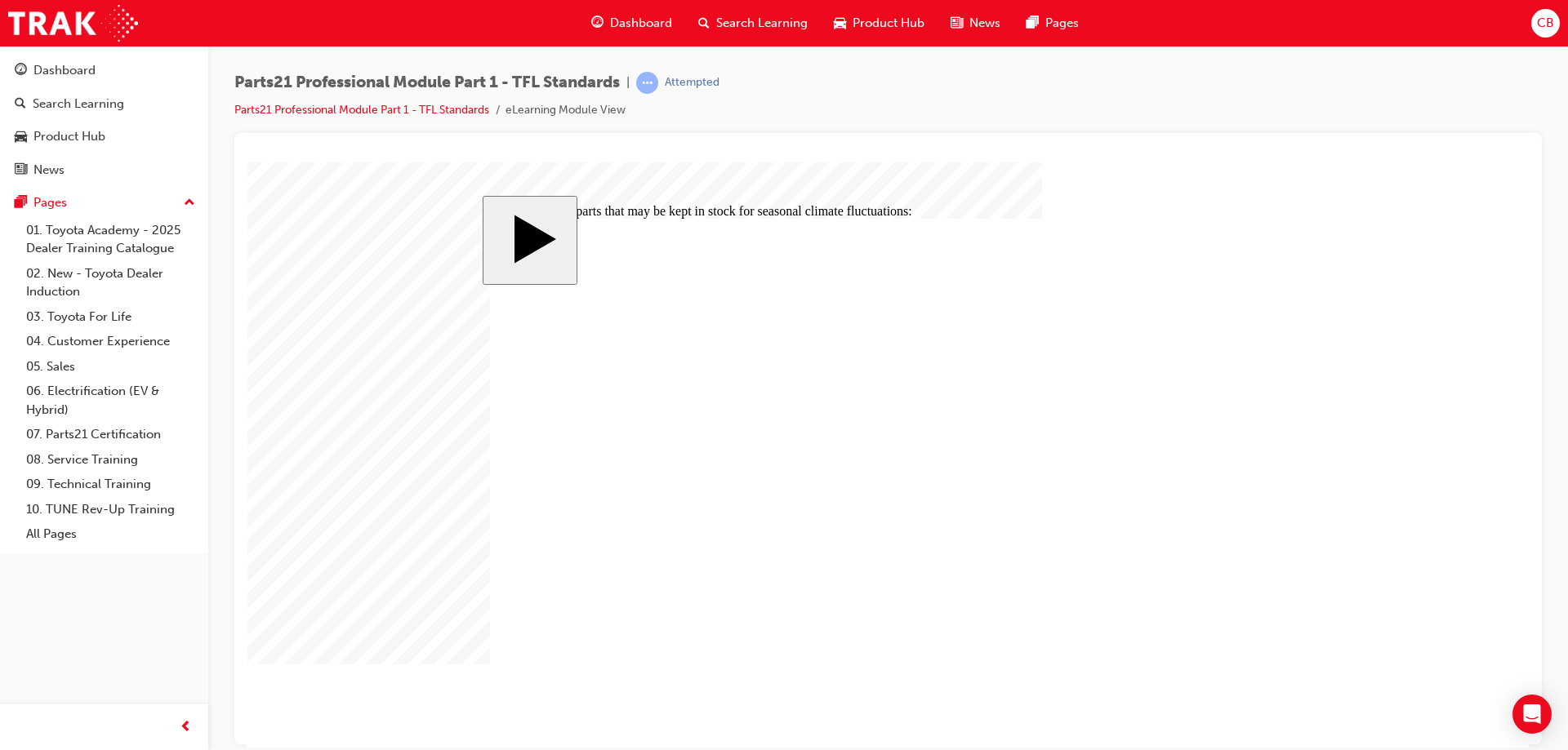
checkbox input "true"
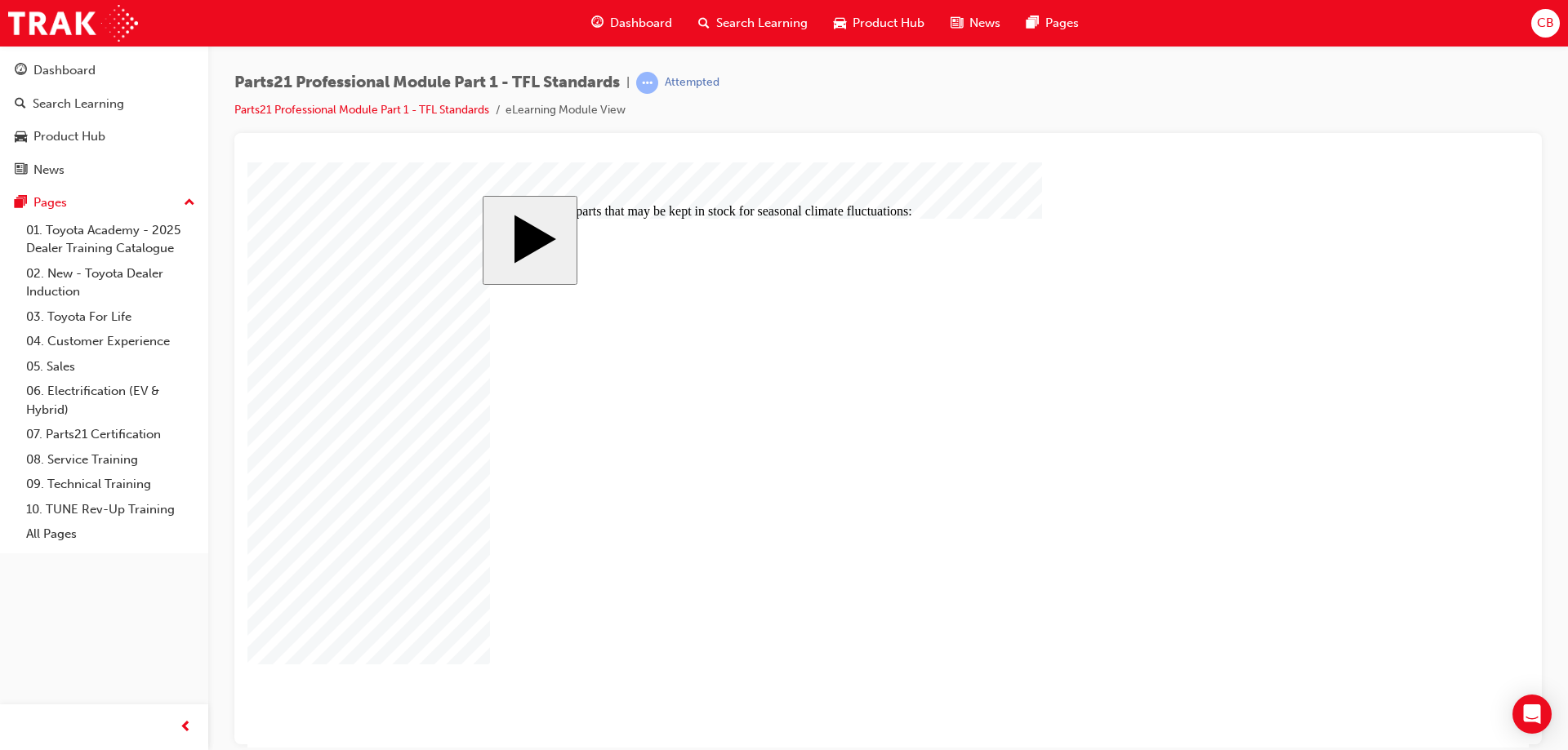
checkbox input "true"
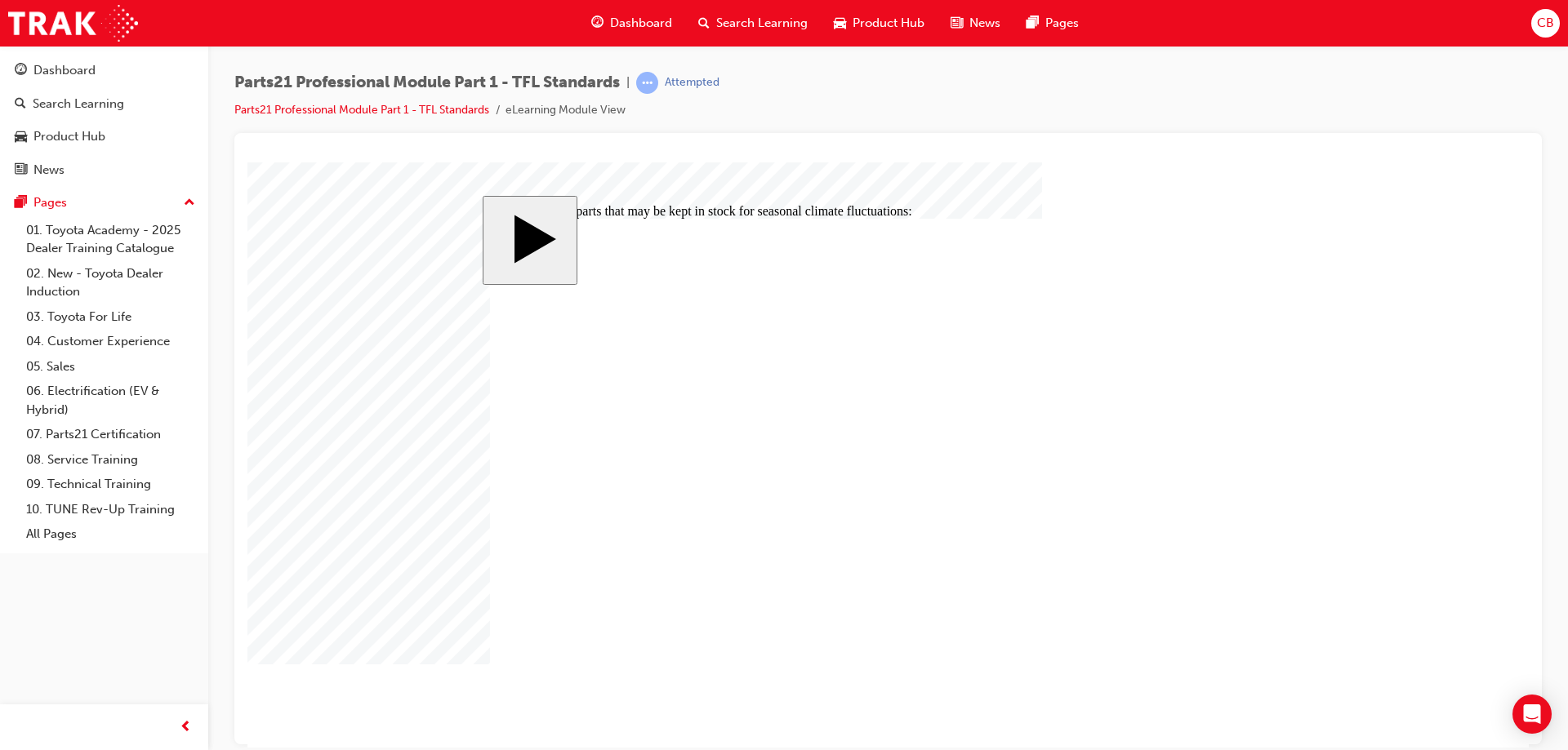
checkbox input "false"
checkbox input "true"
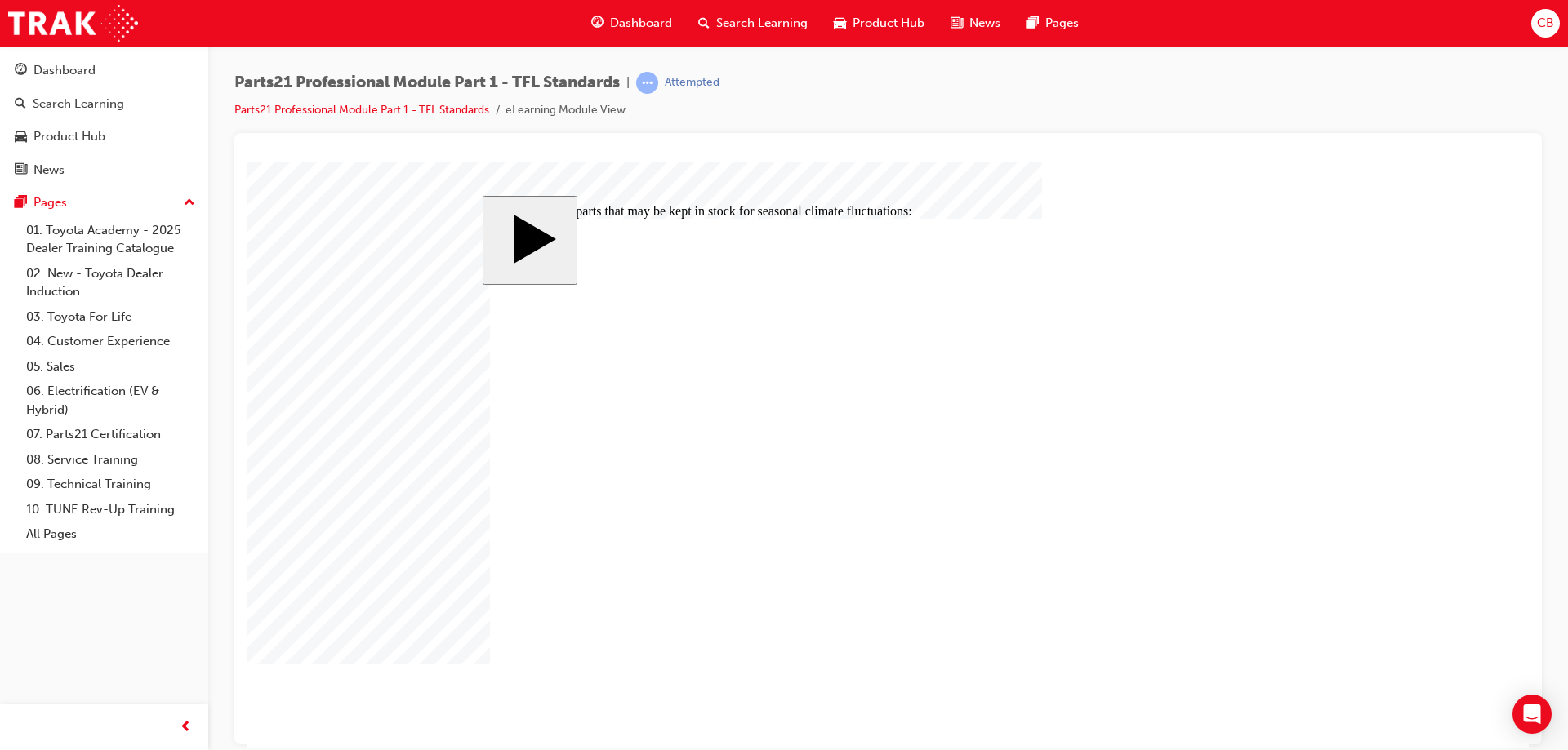
checkbox input "true"
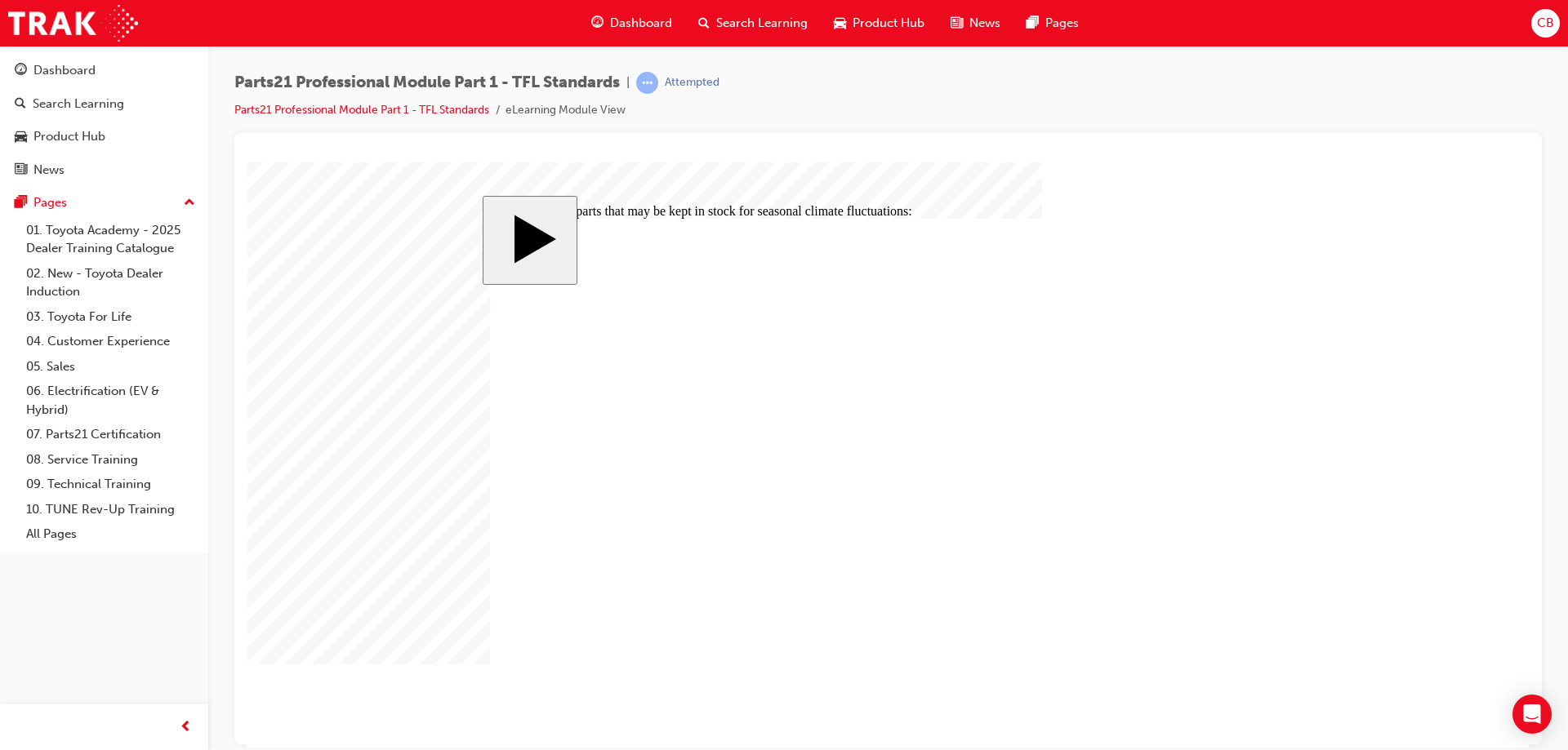
drag, startPoint x: 574, startPoint y: 597, endPoint x: 570, endPoint y: 575, distance: 22.4
checkbox input "false"
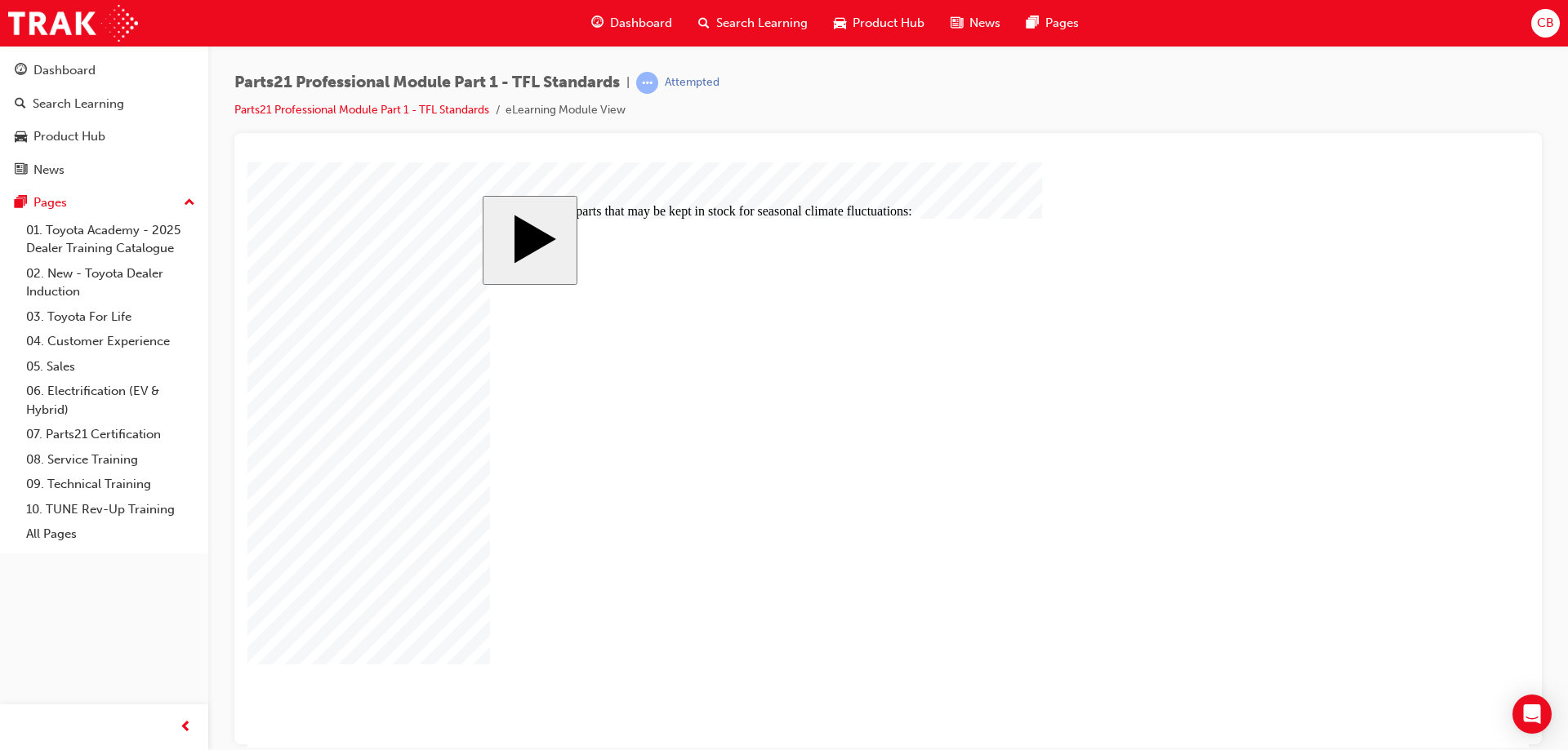
checkbox input "false"
checkbox input "true"
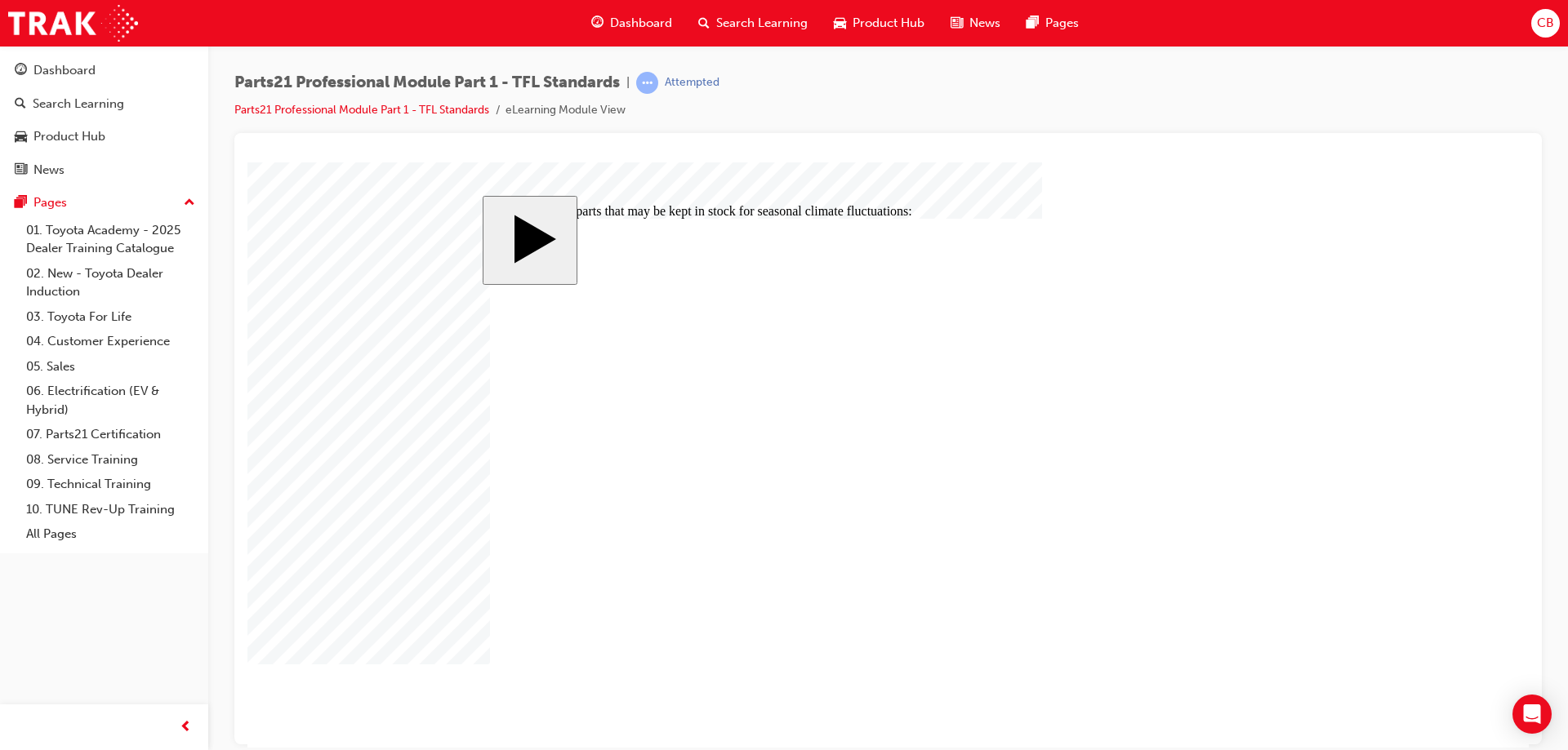
checkbox input "true"
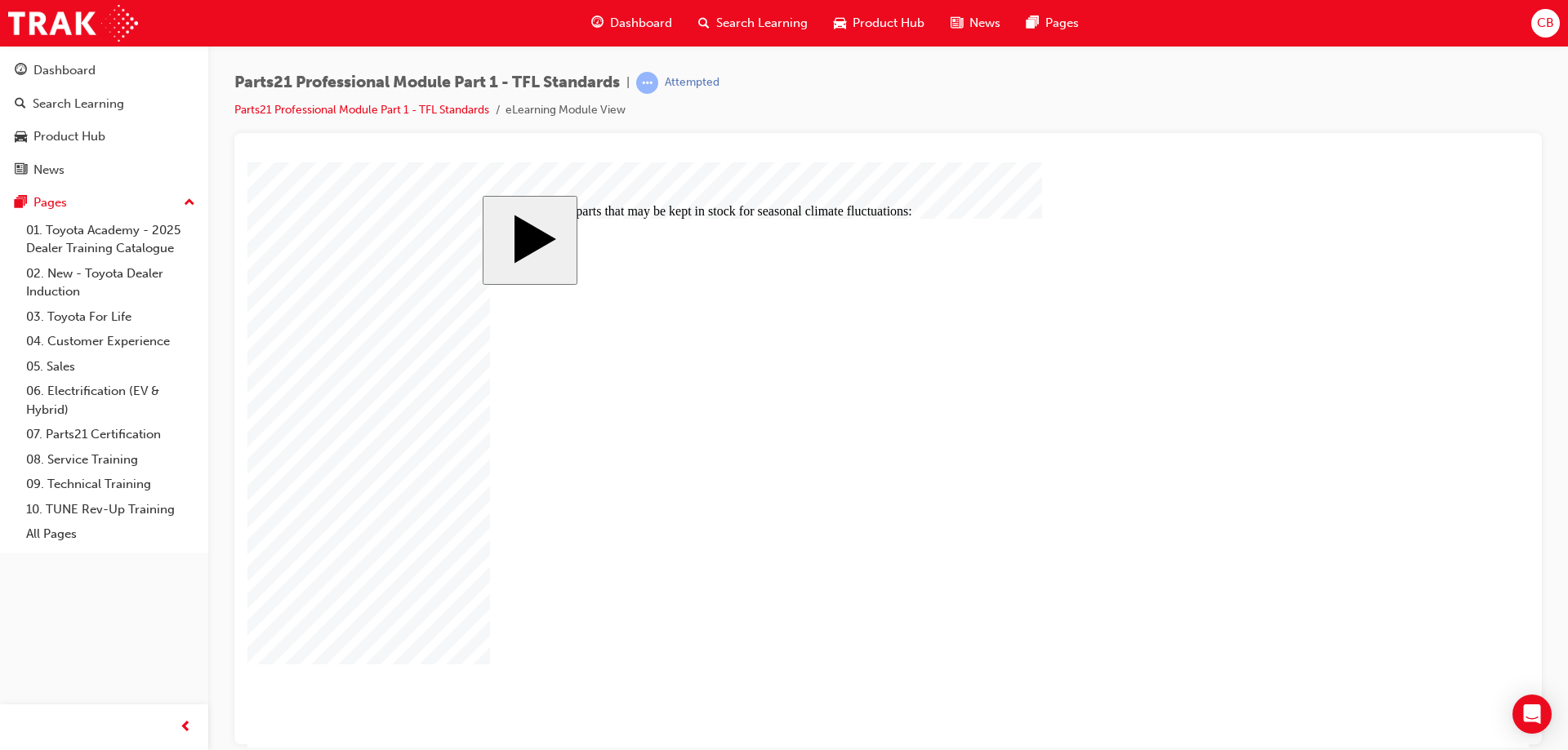
checkbox input "false"
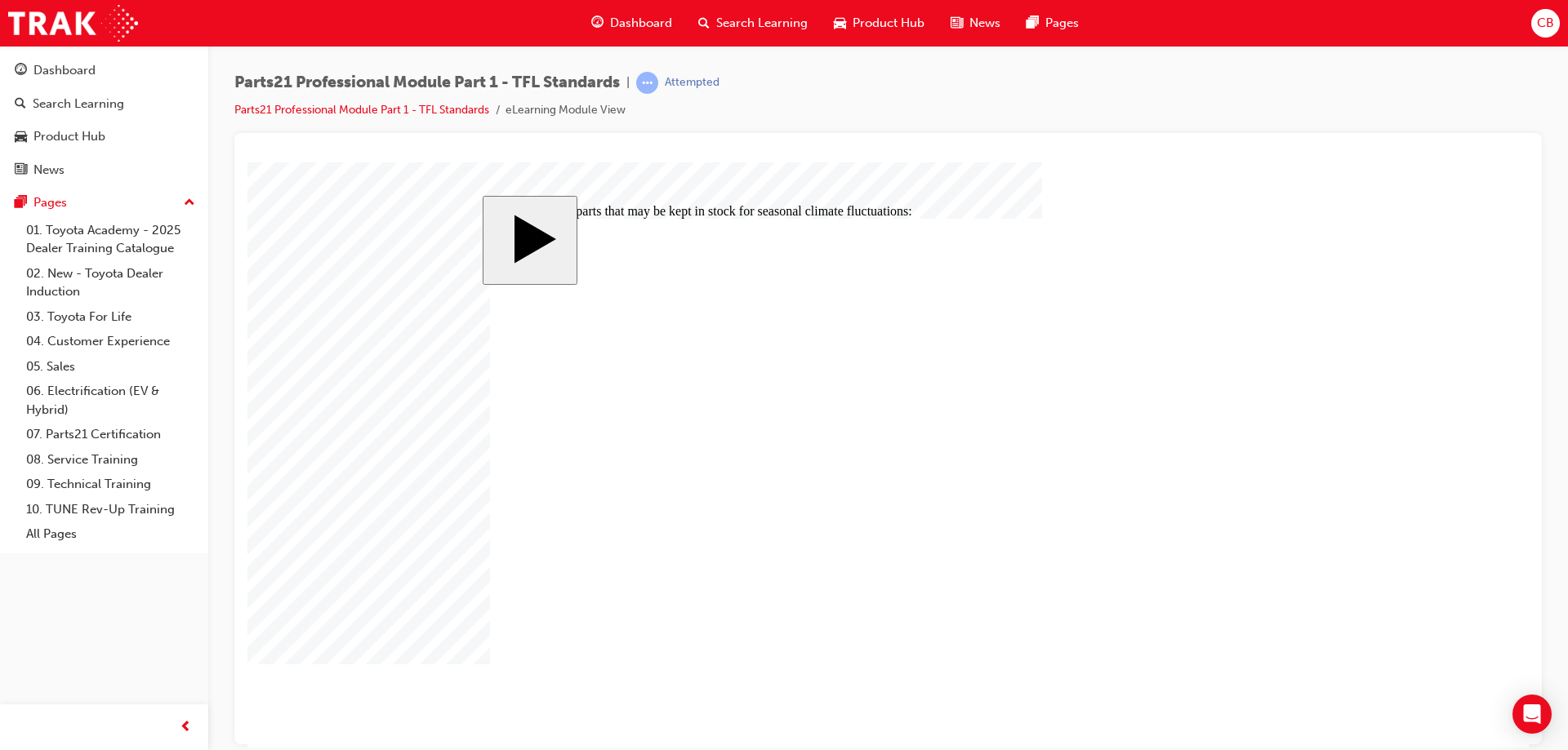
checkbox input "false"
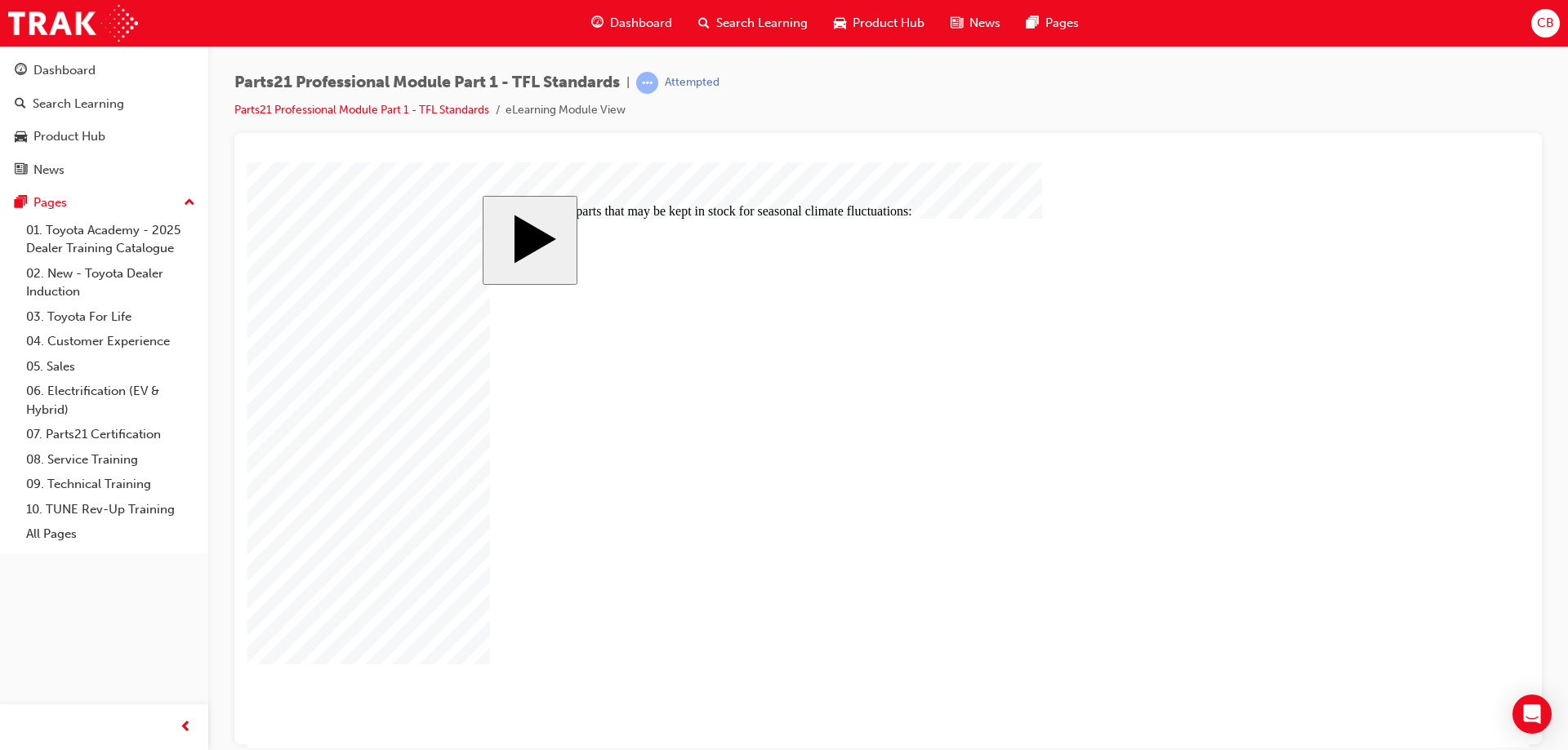
checkbox input "true"
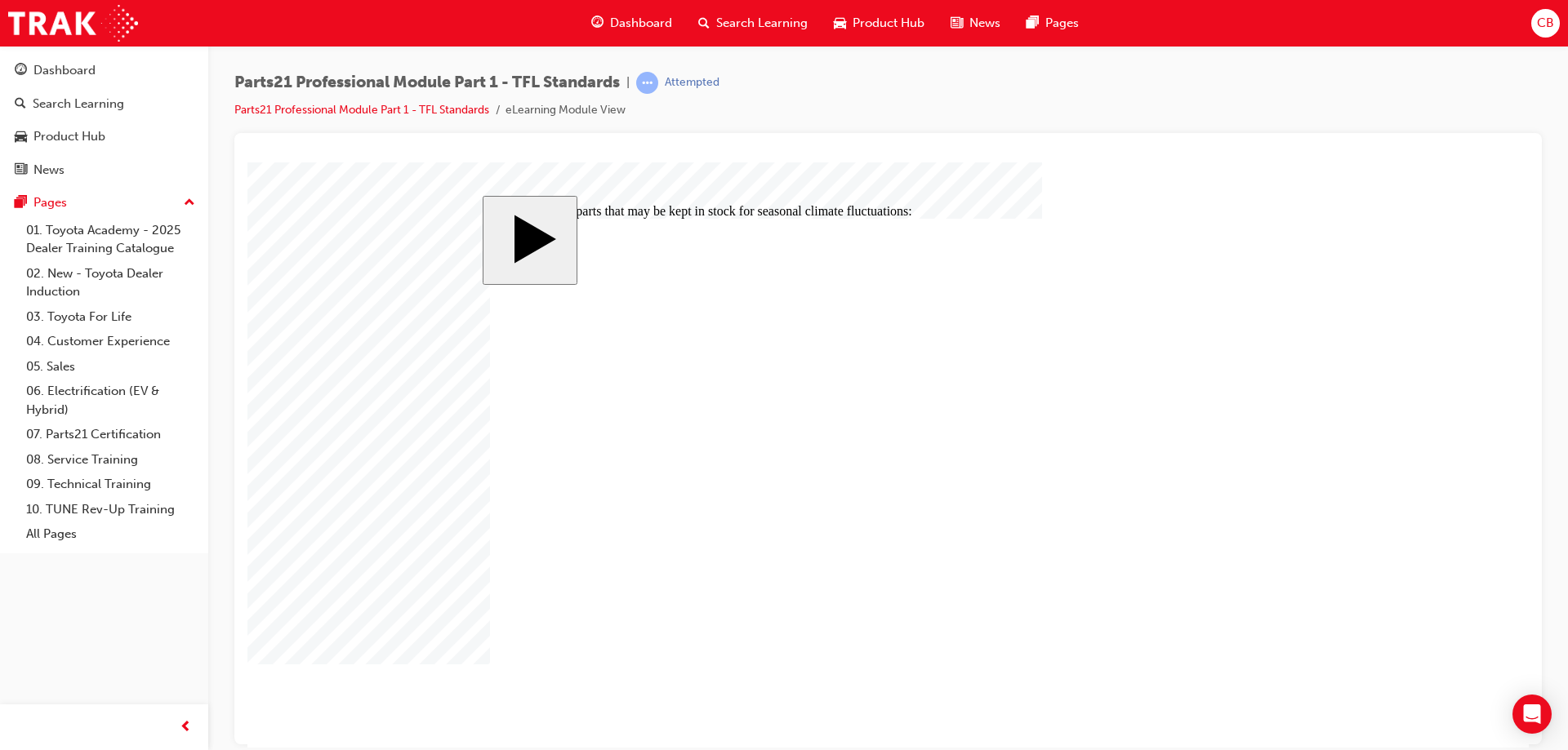
checkbox input "true"
checkbox input "false"
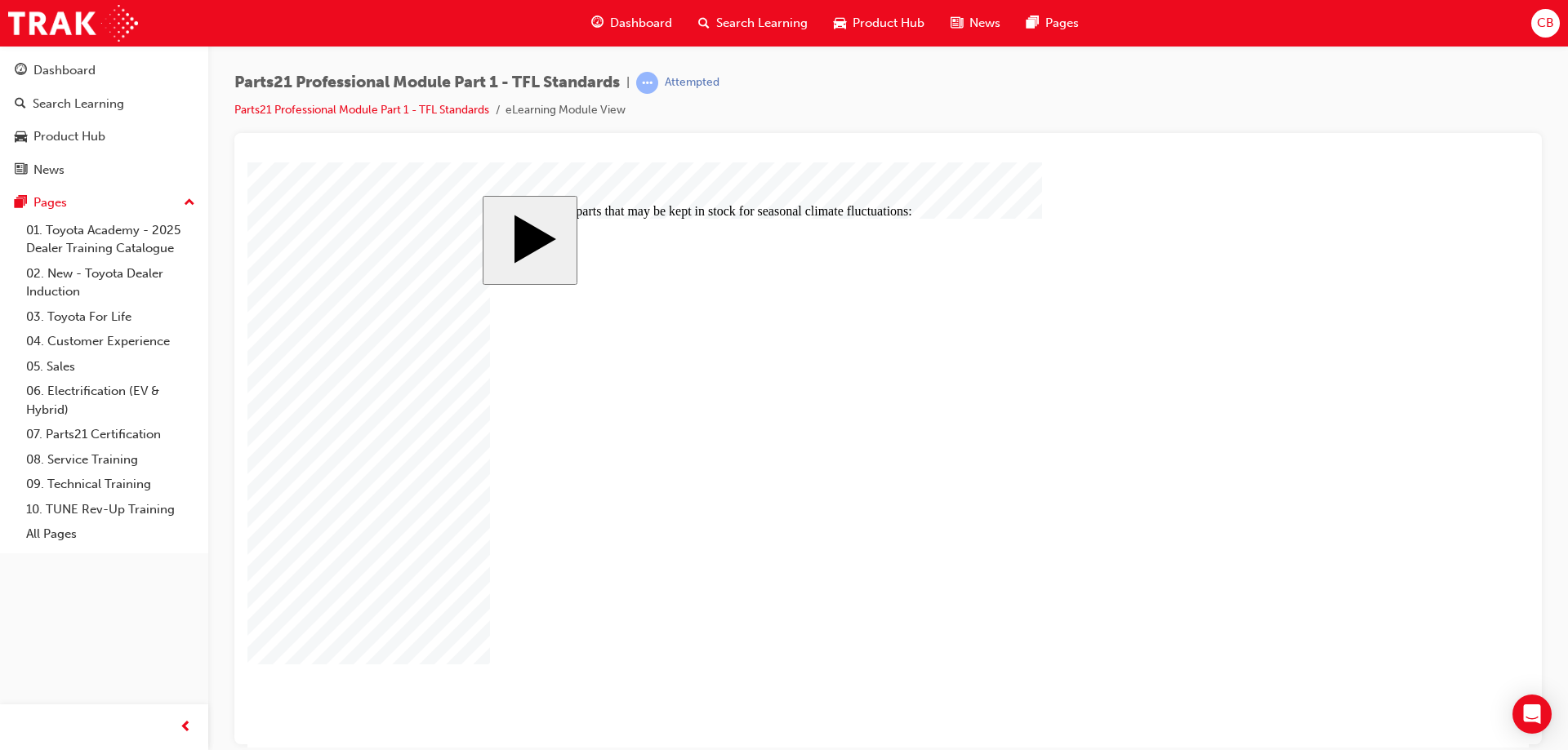
drag, startPoint x: 863, startPoint y: 498, endPoint x: 874, endPoint y: 500, distance: 11.2
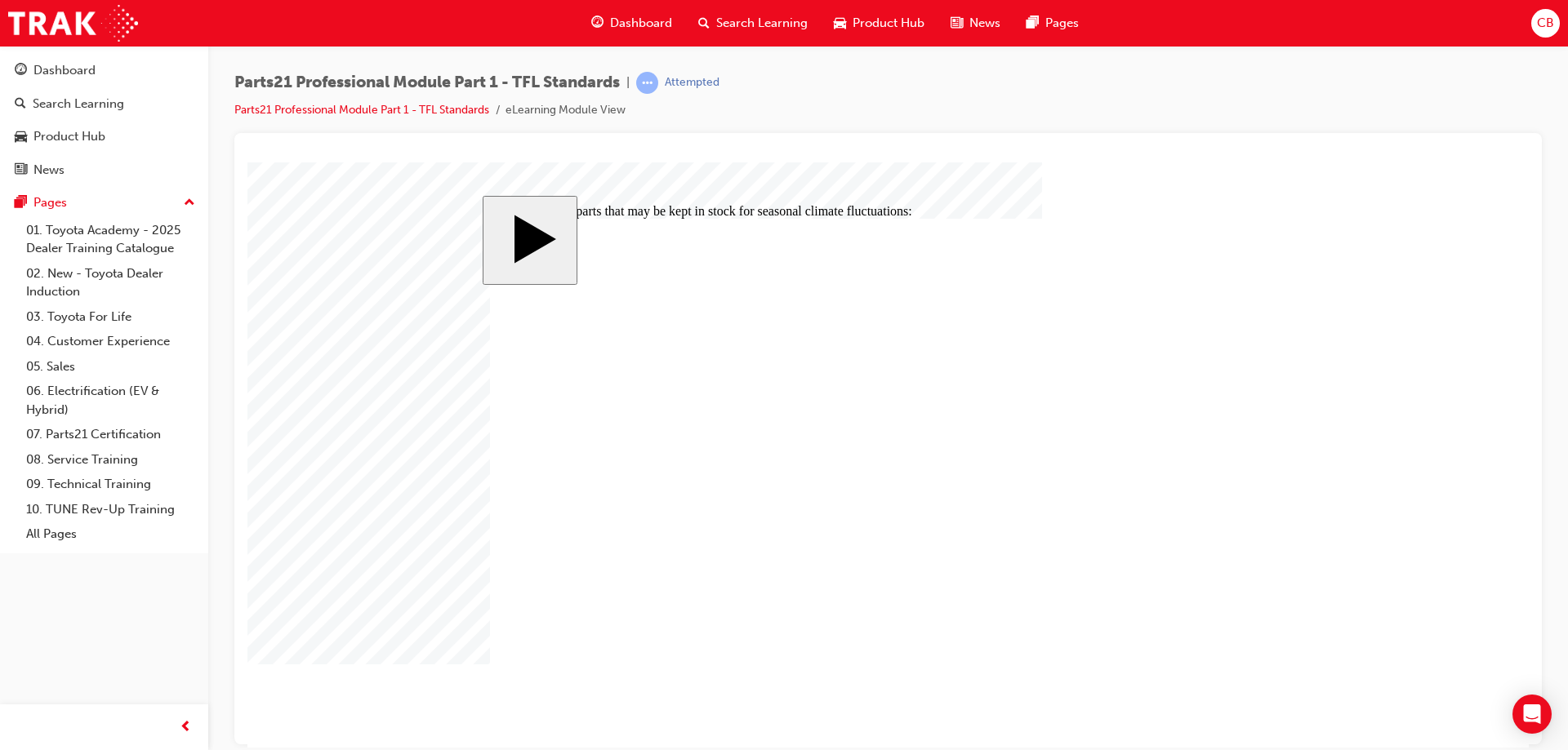
drag, startPoint x: 851, startPoint y: 478, endPoint x: 863, endPoint y: 500, distance: 25.1
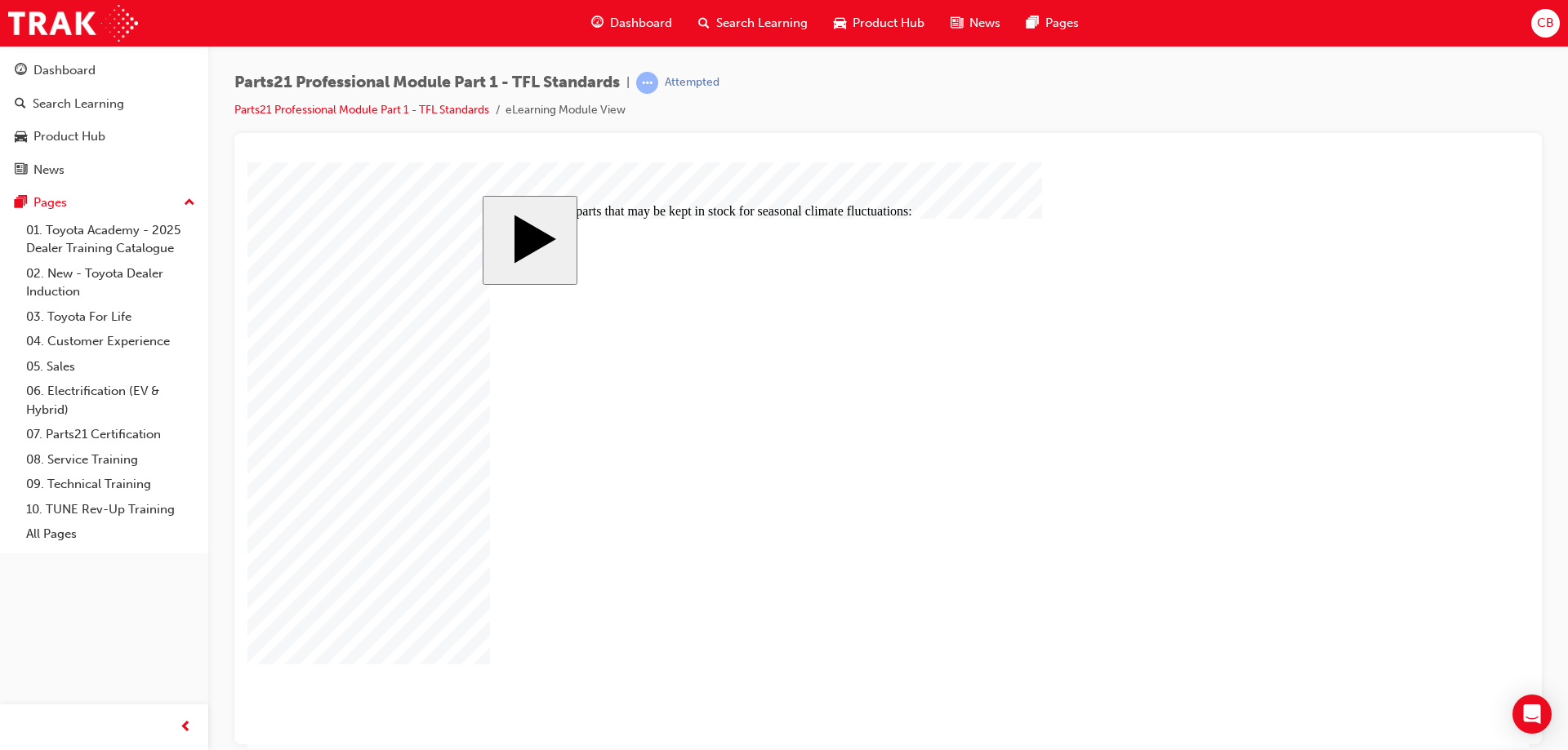
checkbox input "false"
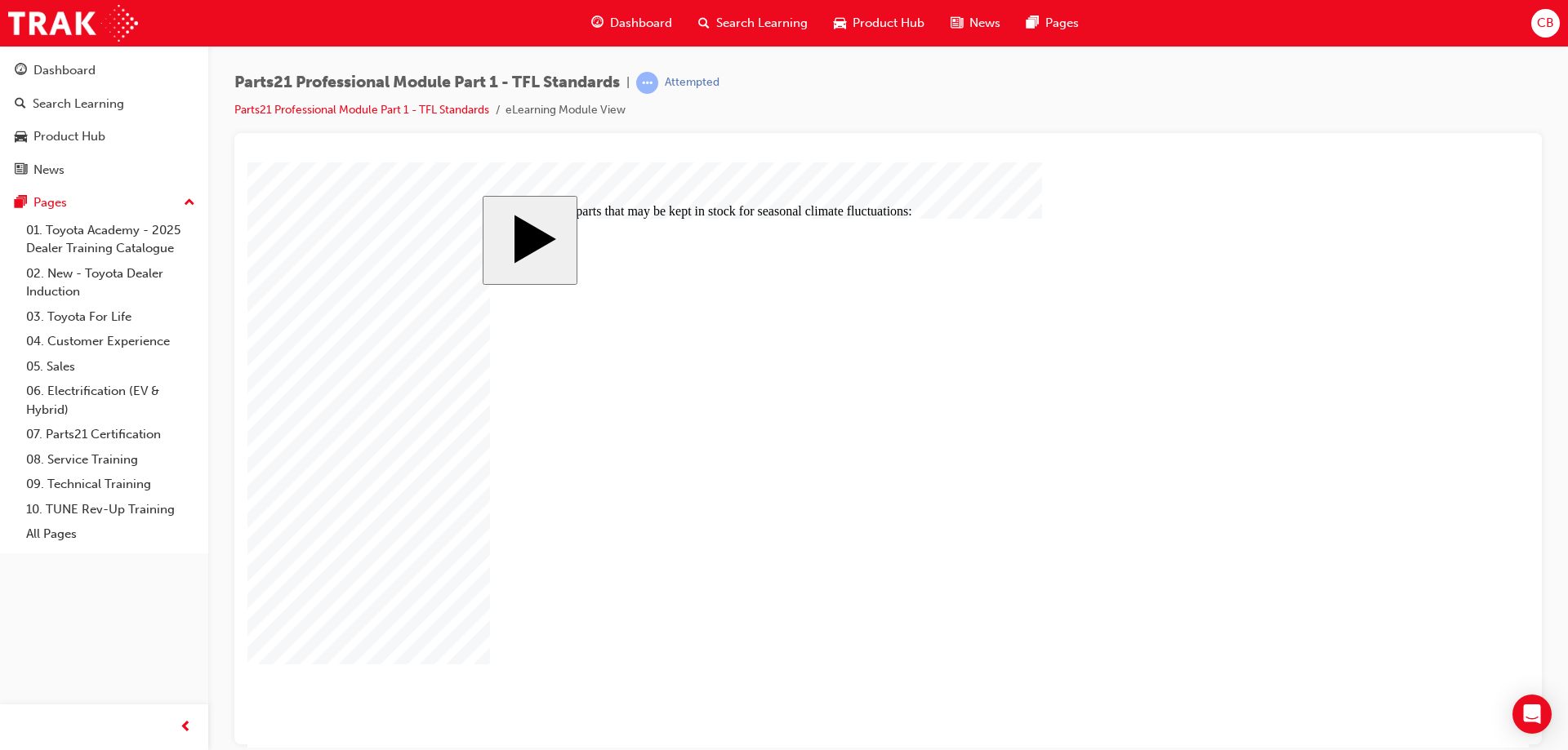
checkbox input "false"
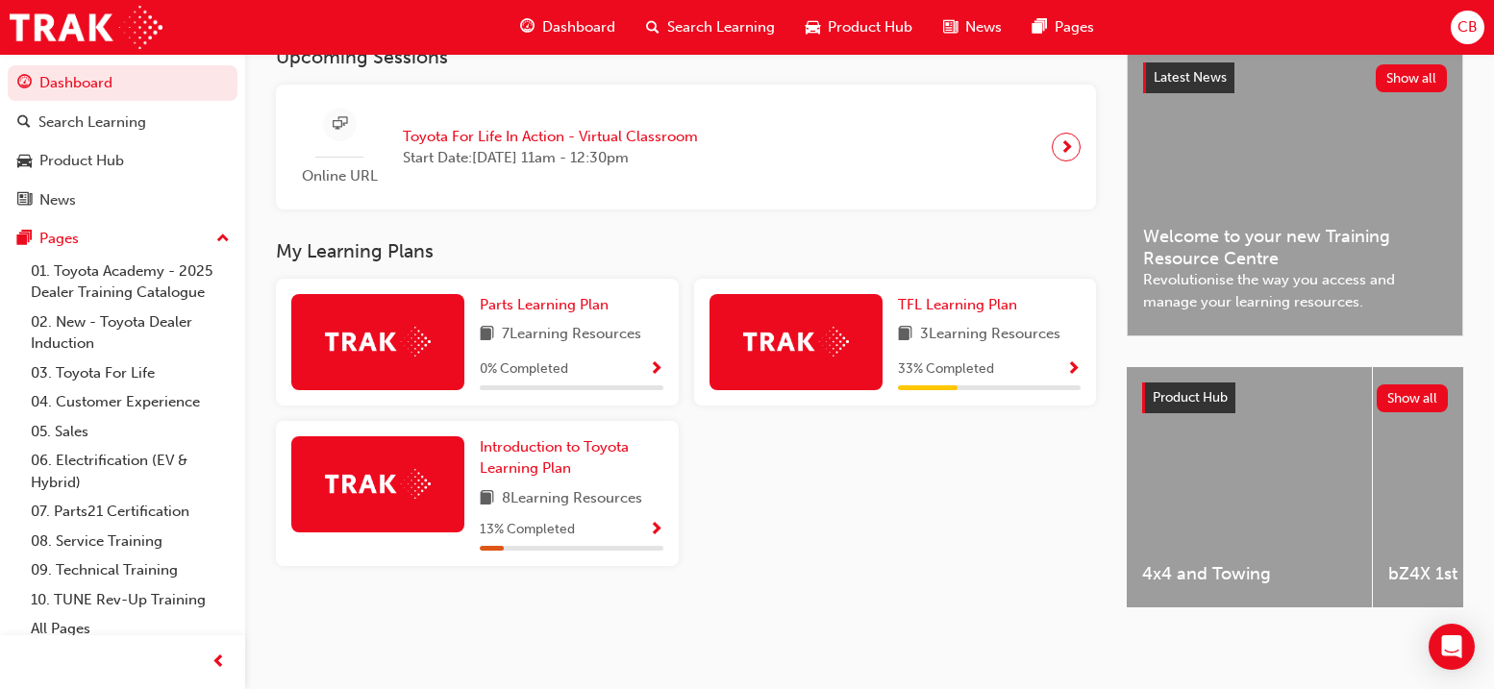
scroll to position [459, 0]
click at [918, 295] on span "TFL Learning Plan" at bounding box center [957, 303] width 119 height 17
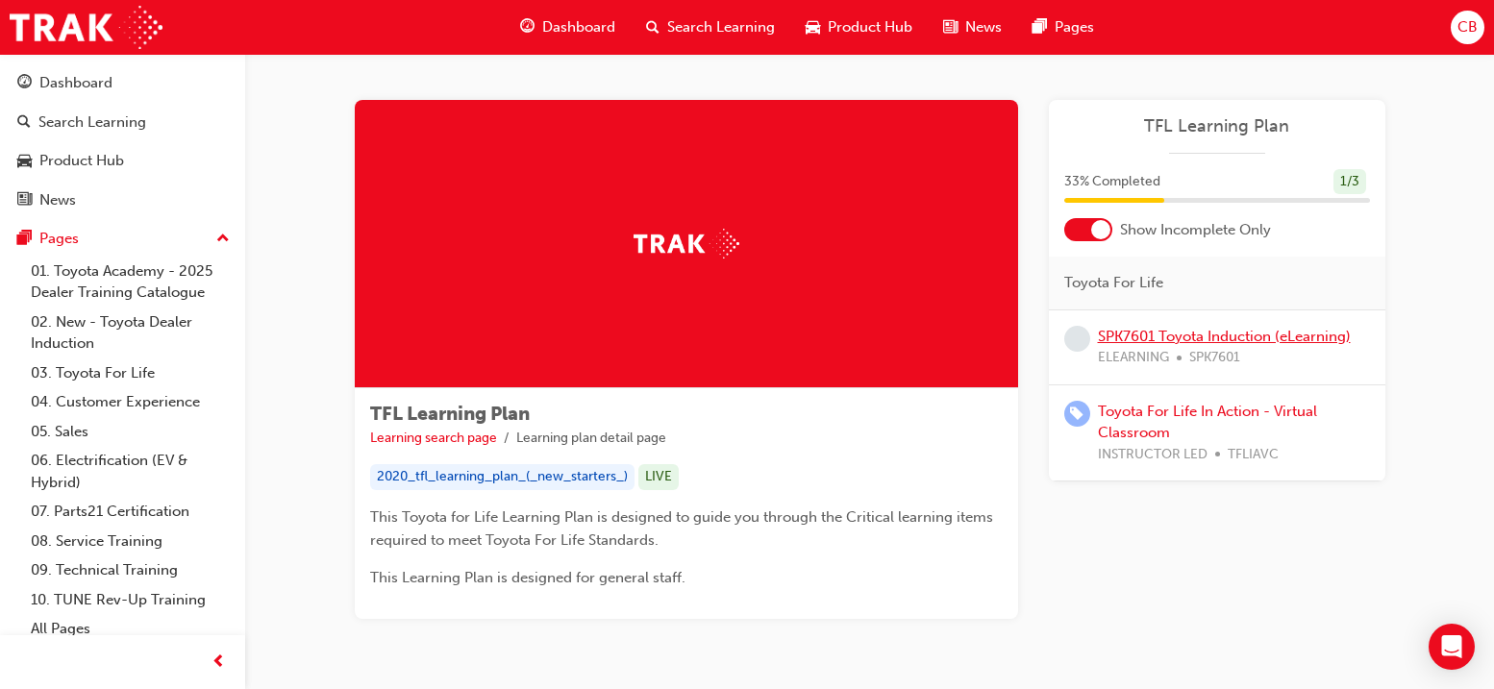
click at [1180, 342] on link "SPK7601 Toyota Induction (eLearning)" at bounding box center [1224, 336] width 253 height 17
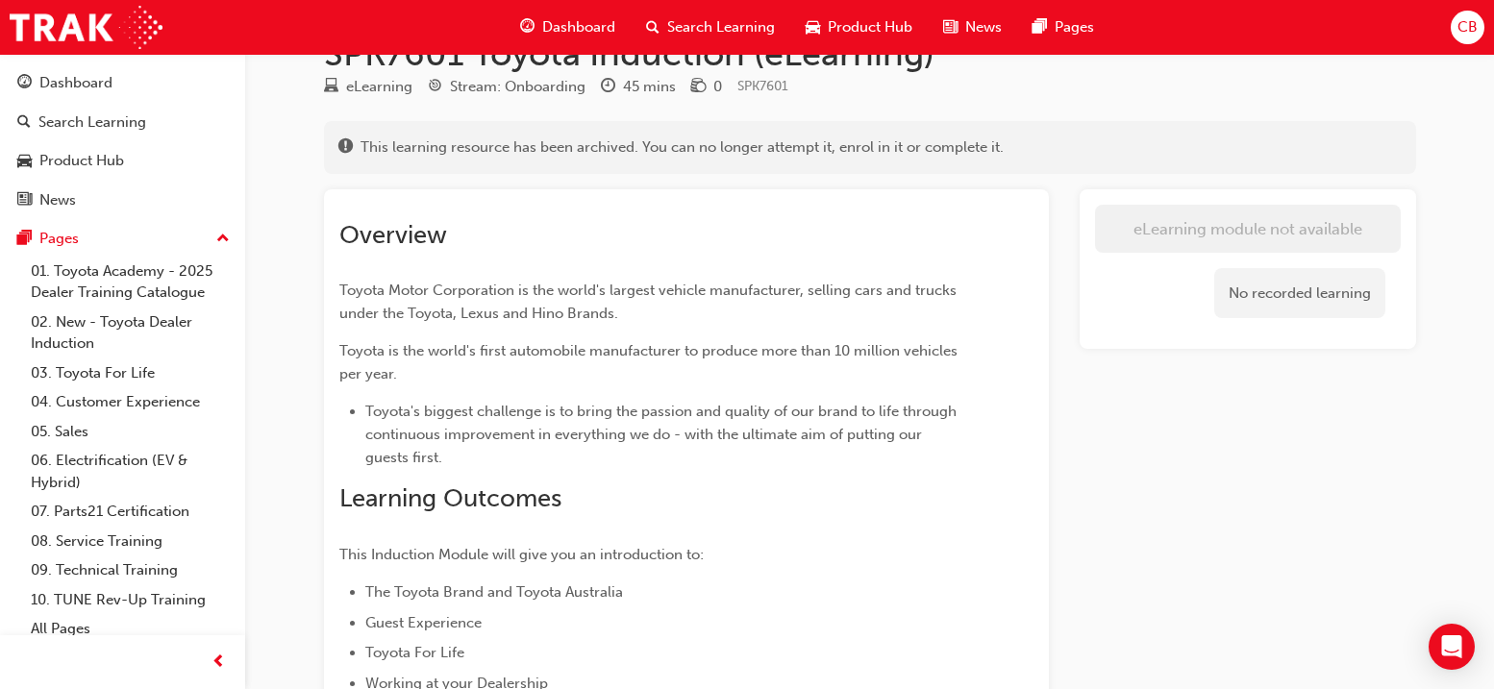
scroll to position [96, 0]
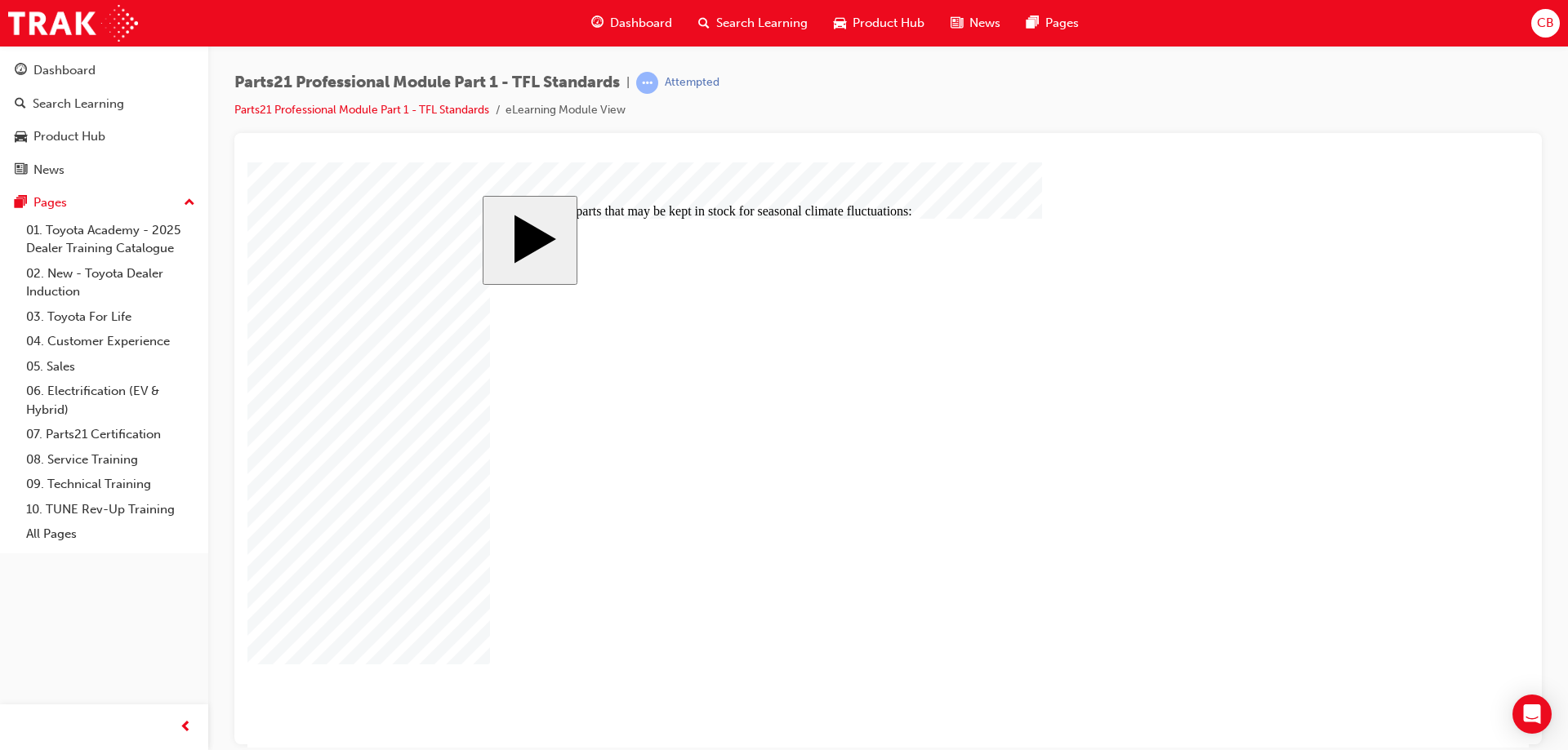
drag, startPoint x: 537, startPoint y: 361, endPoint x: 616, endPoint y: 381, distance: 81.5
checkbox input "false"
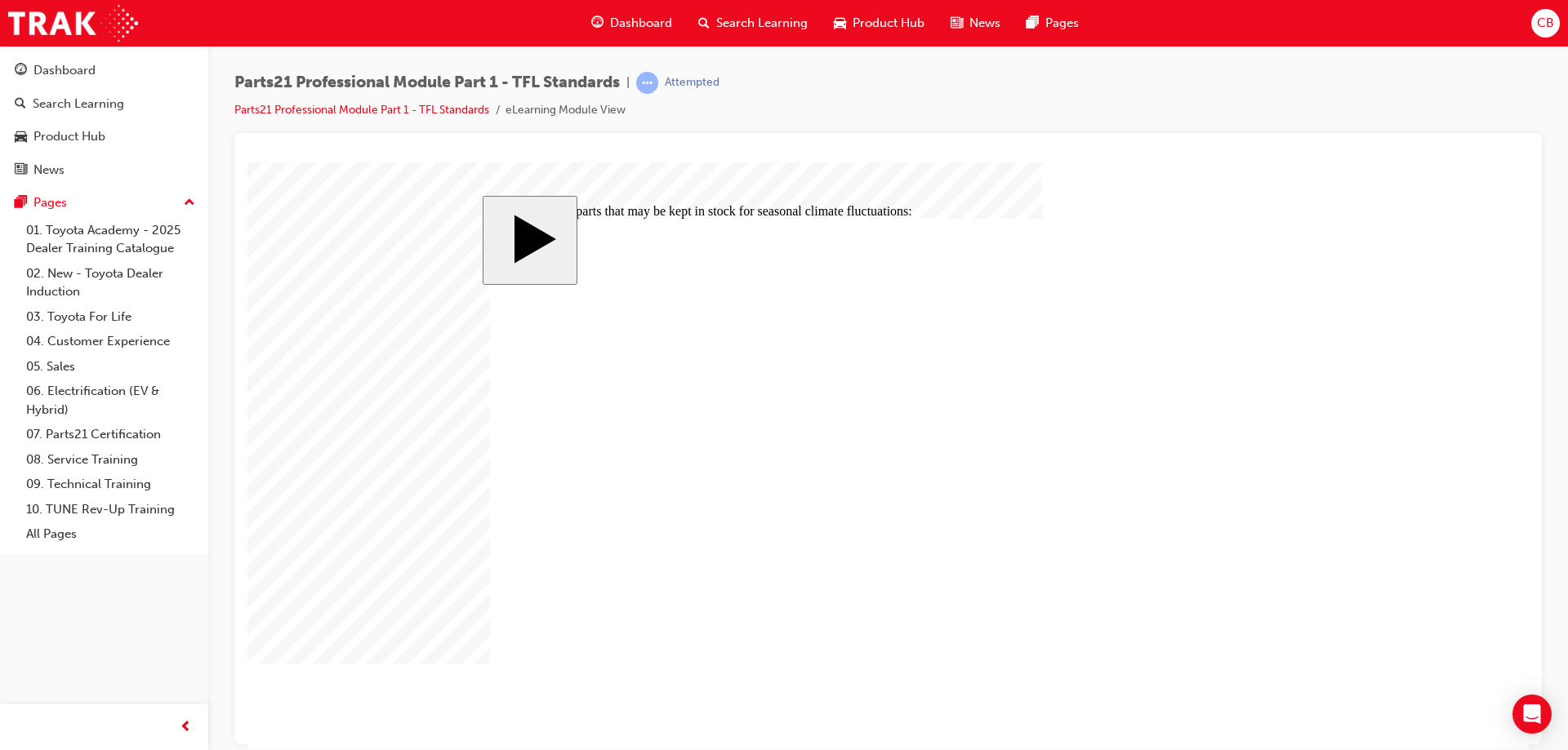
checkbox input "false"
drag, startPoint x: 525, startPoint y: 375, endPoint x: 704, endPoint y: 460, distance: 198.2
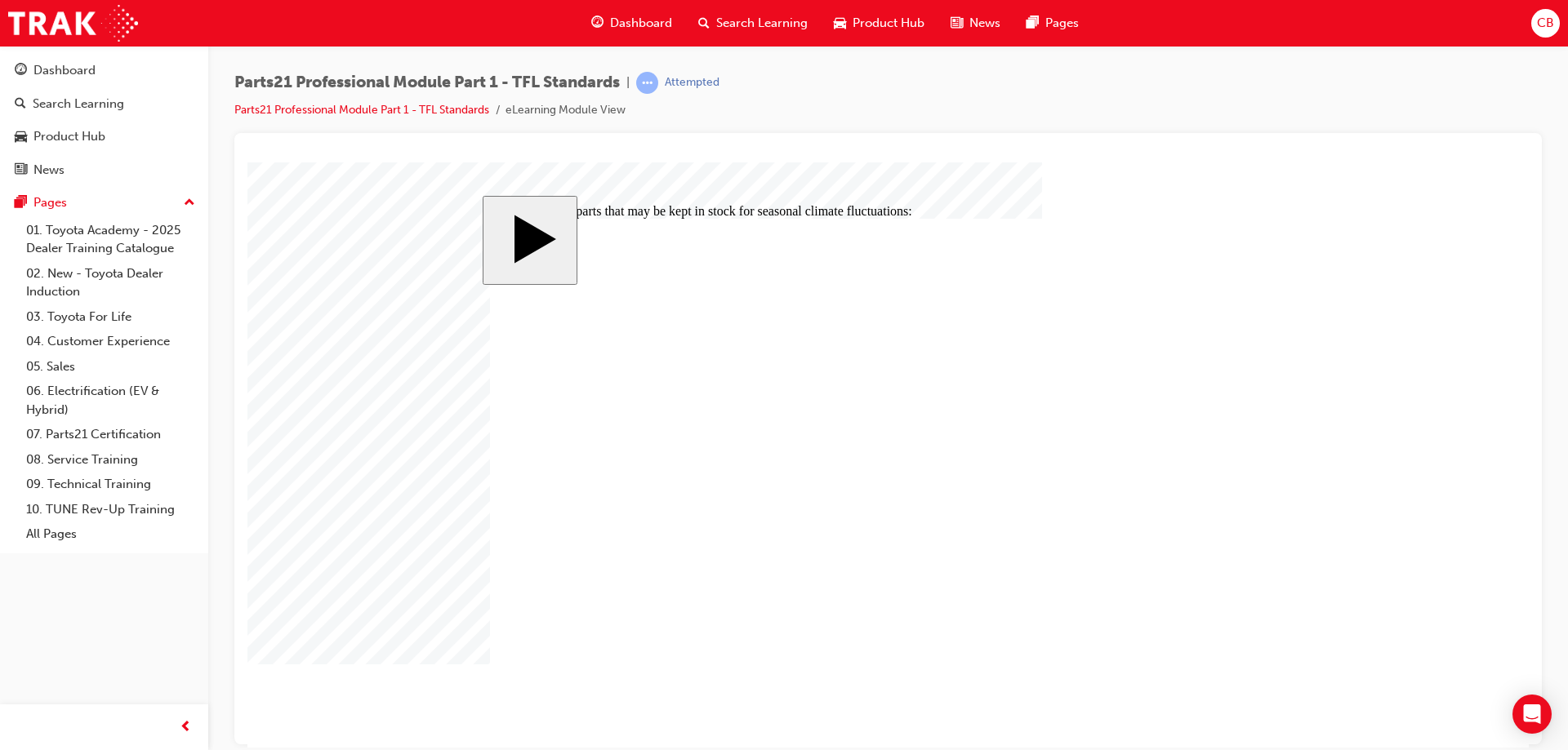
checkbox input "true"
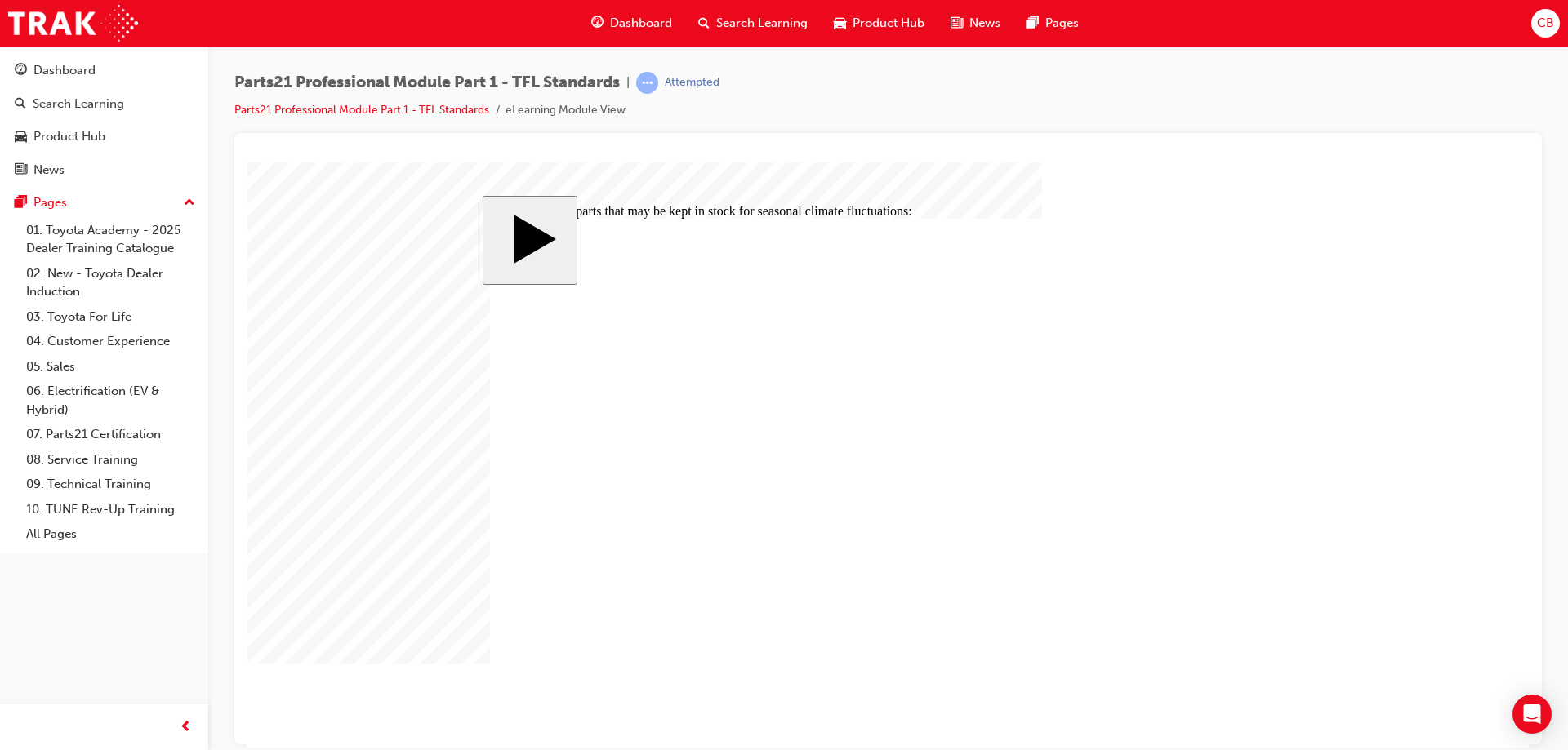
checkbox input "true"
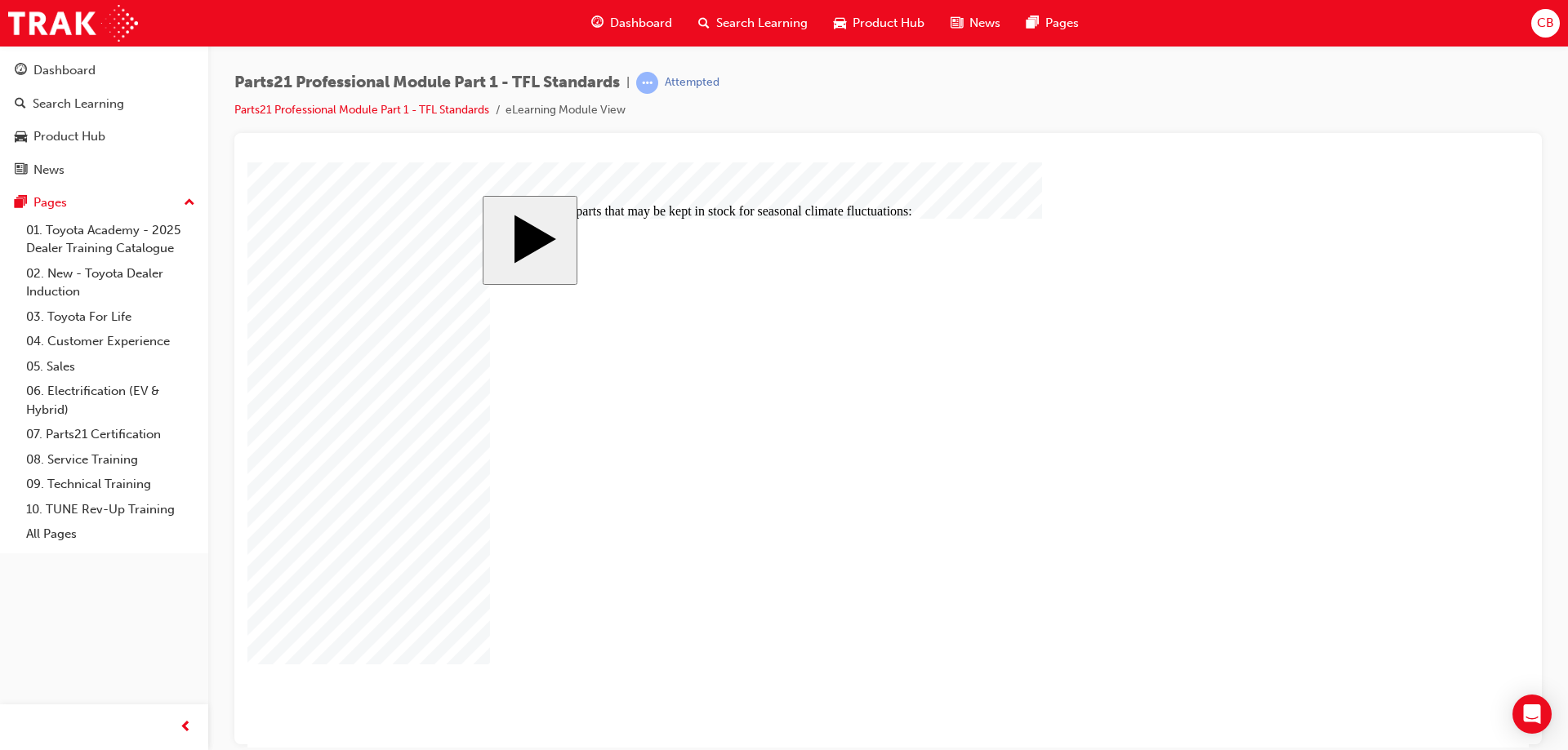
checkbox input "true"
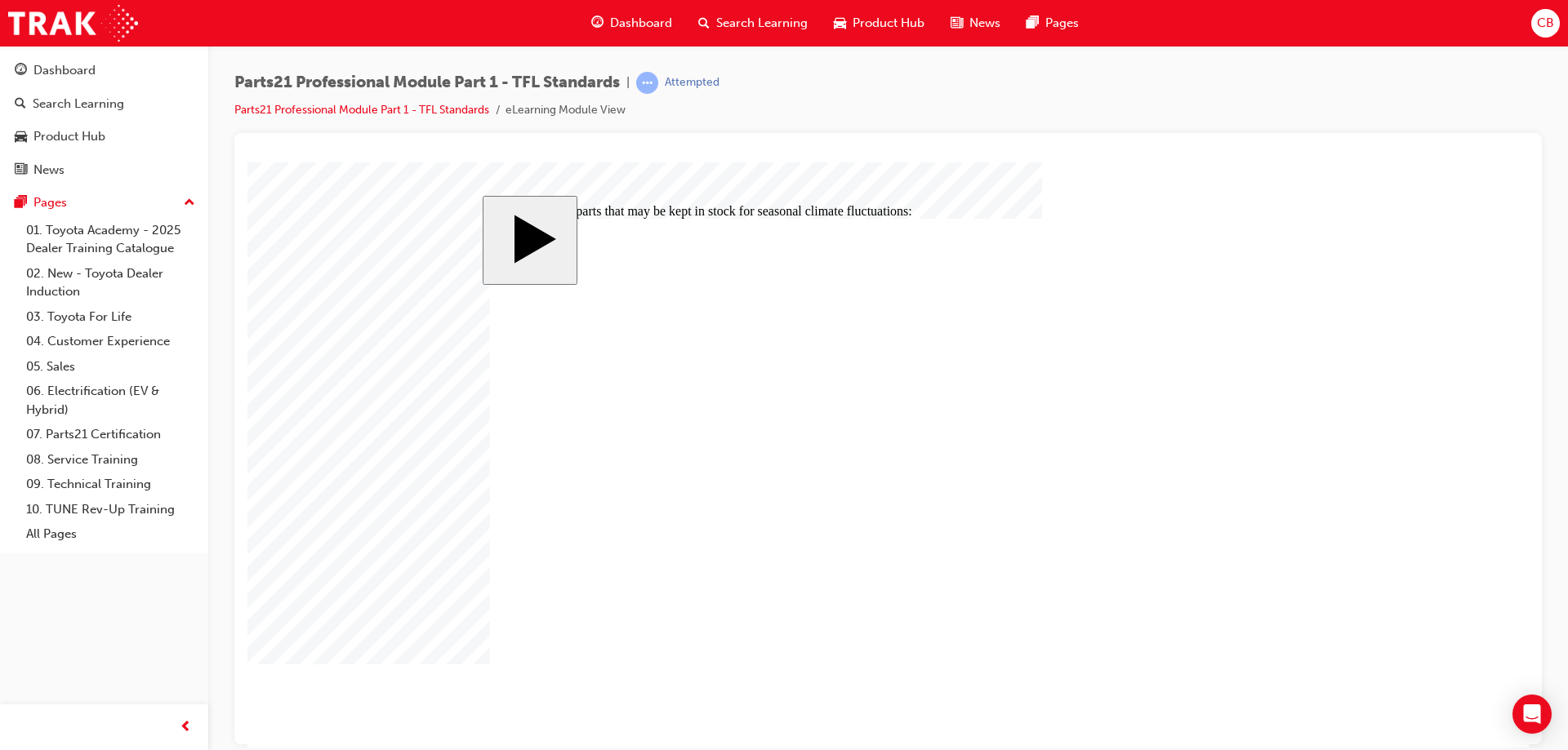
checkbox input "false"
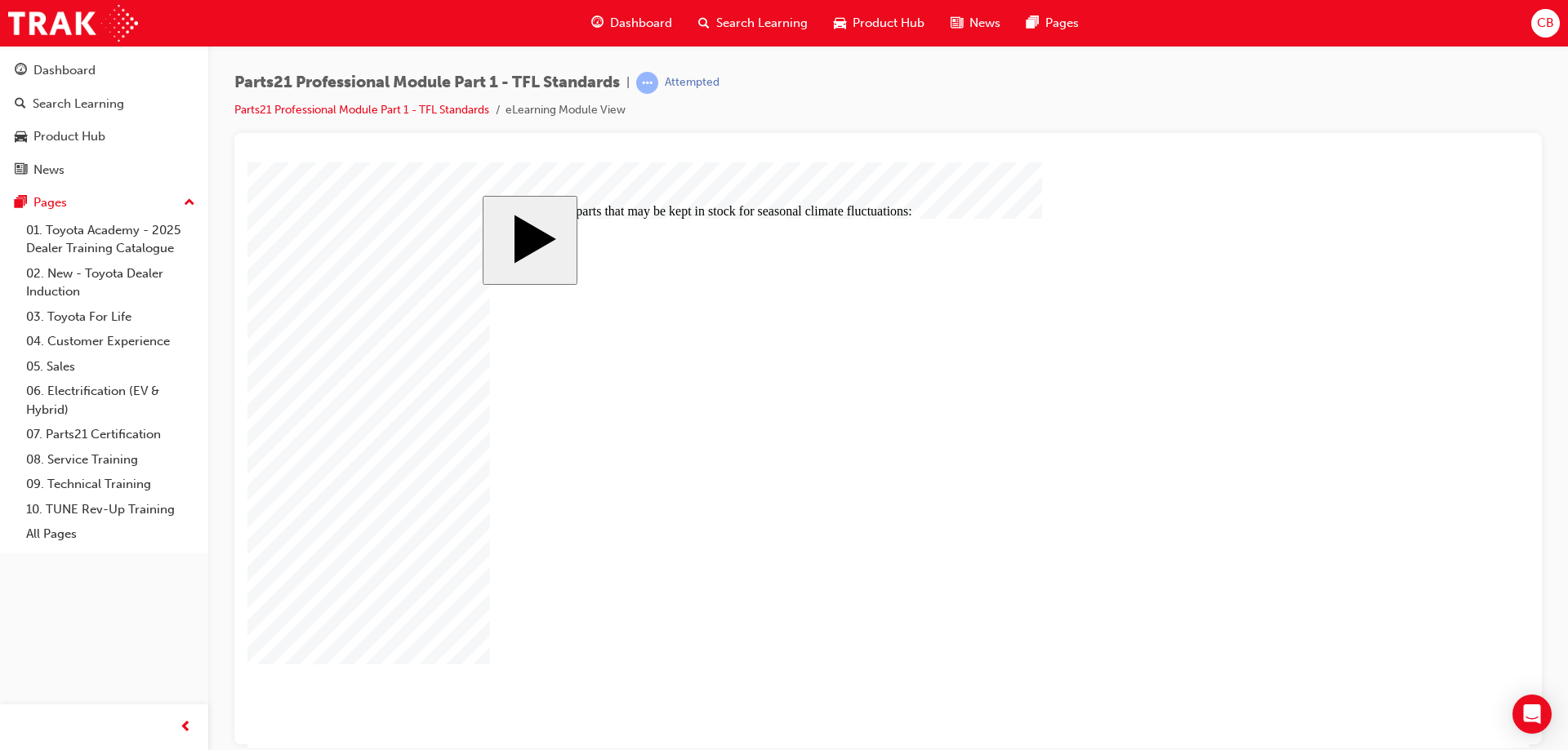
checkbox input "false"
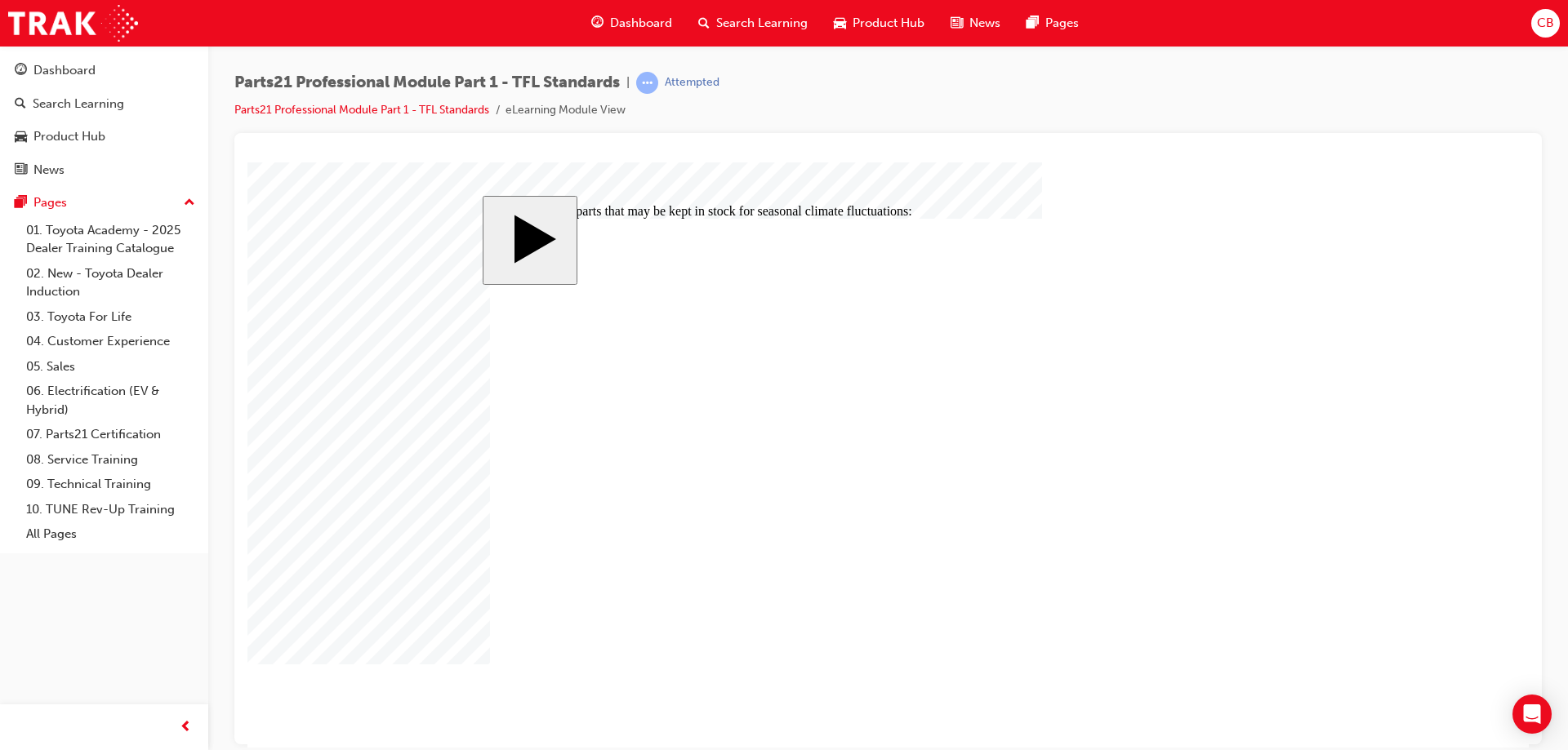
checkbox input "false"
drag, startPoint x: 532, startPoint y: 539, endPoint x: 541, endPoint y: 561, distance: 23.8
checkbox input "false"
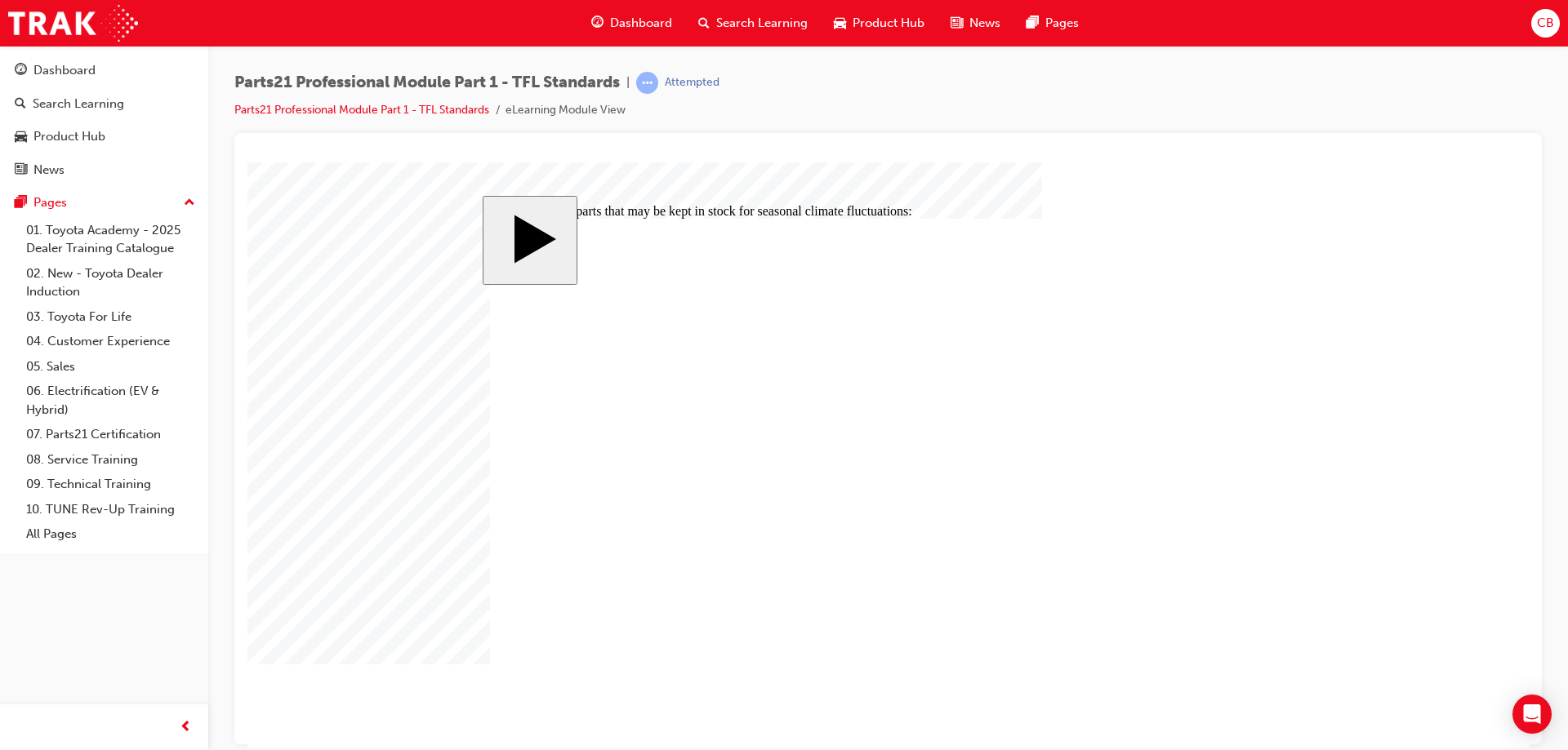
checkbox input "false"
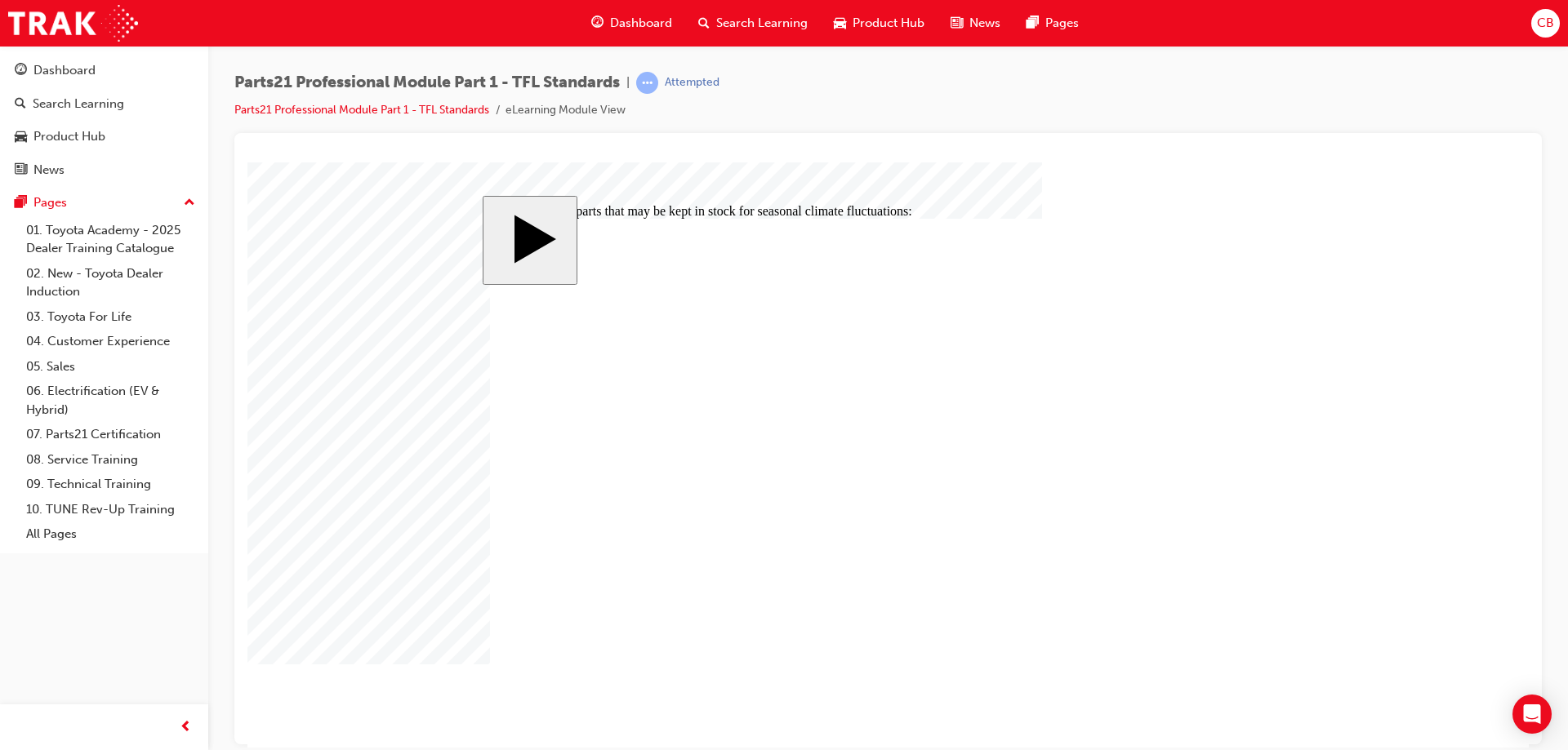
checkbox input "true"
checkbox input "false"
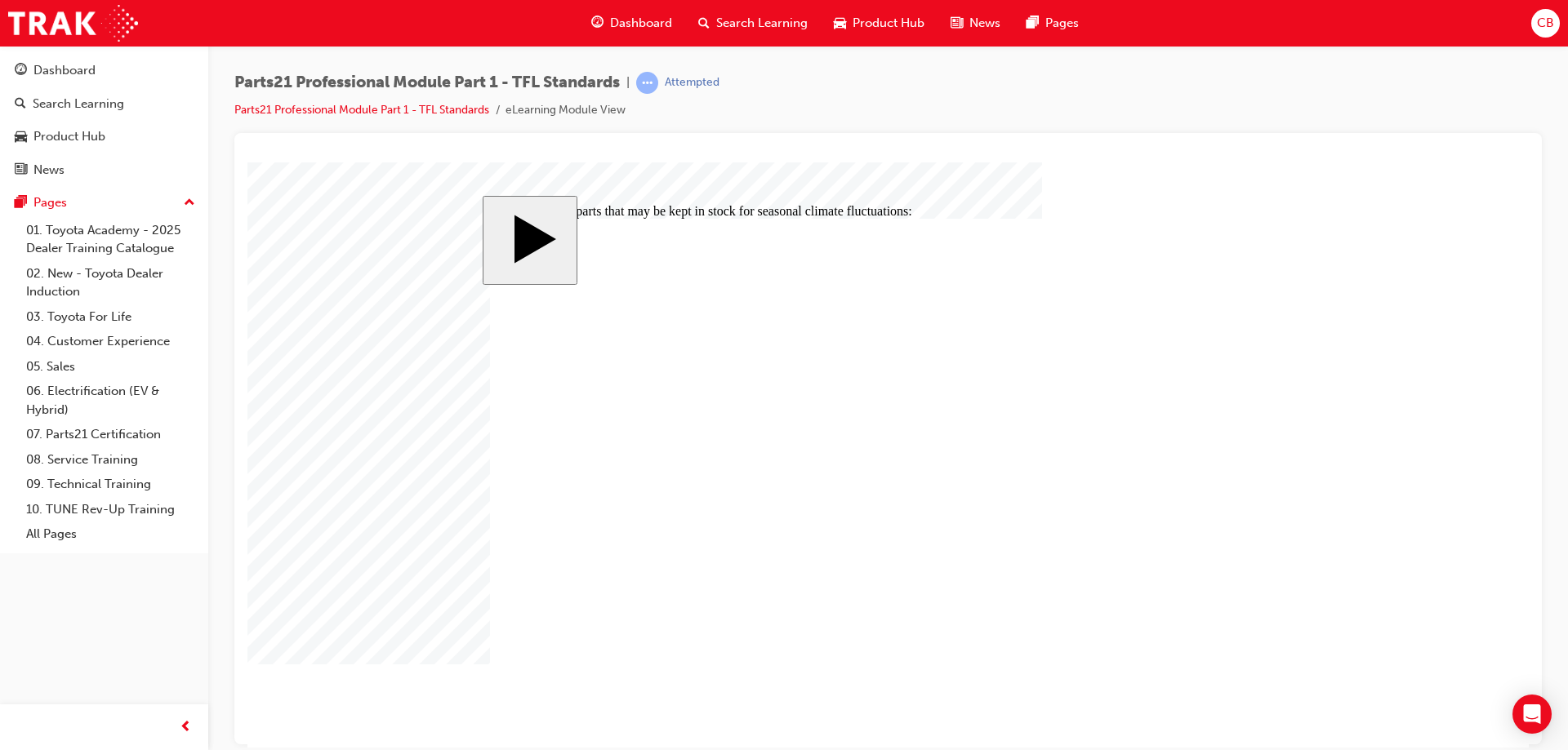
checkbox input "true"
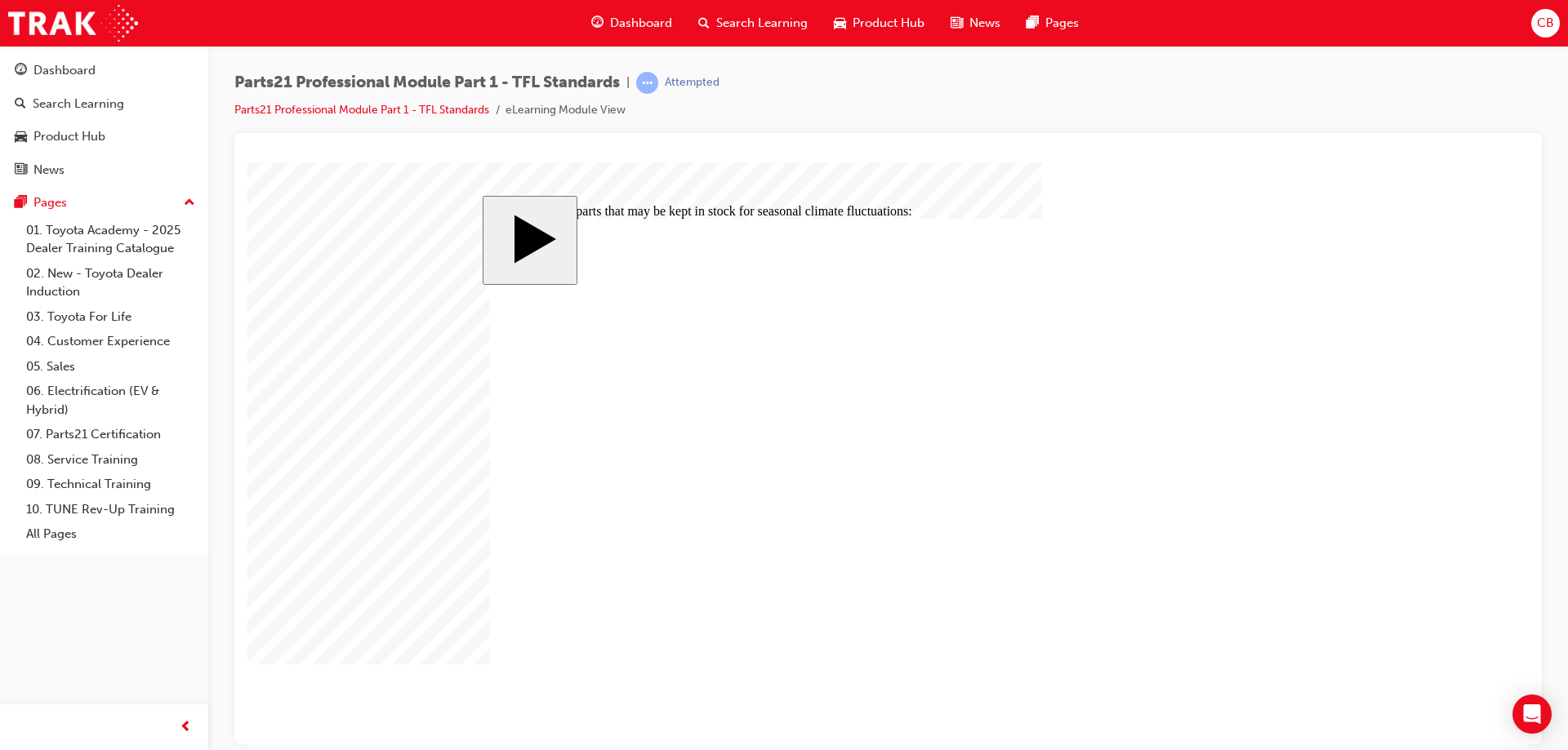
checkbox input "true"
drag, startPoint x: 534, startPoint y: 458, endPoint x: 535, endPoint y: 425, distance: 33.0
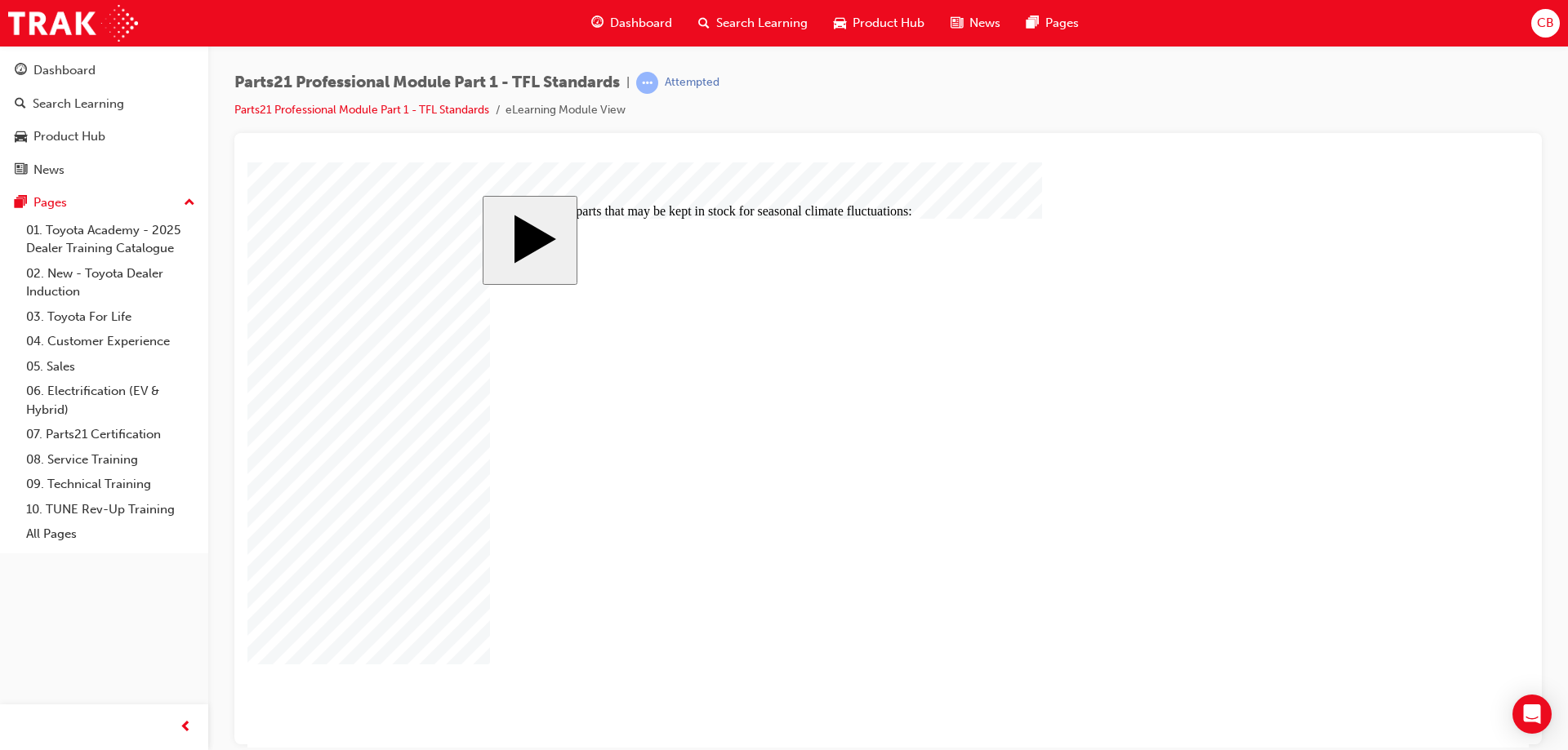
checkbox input "false"
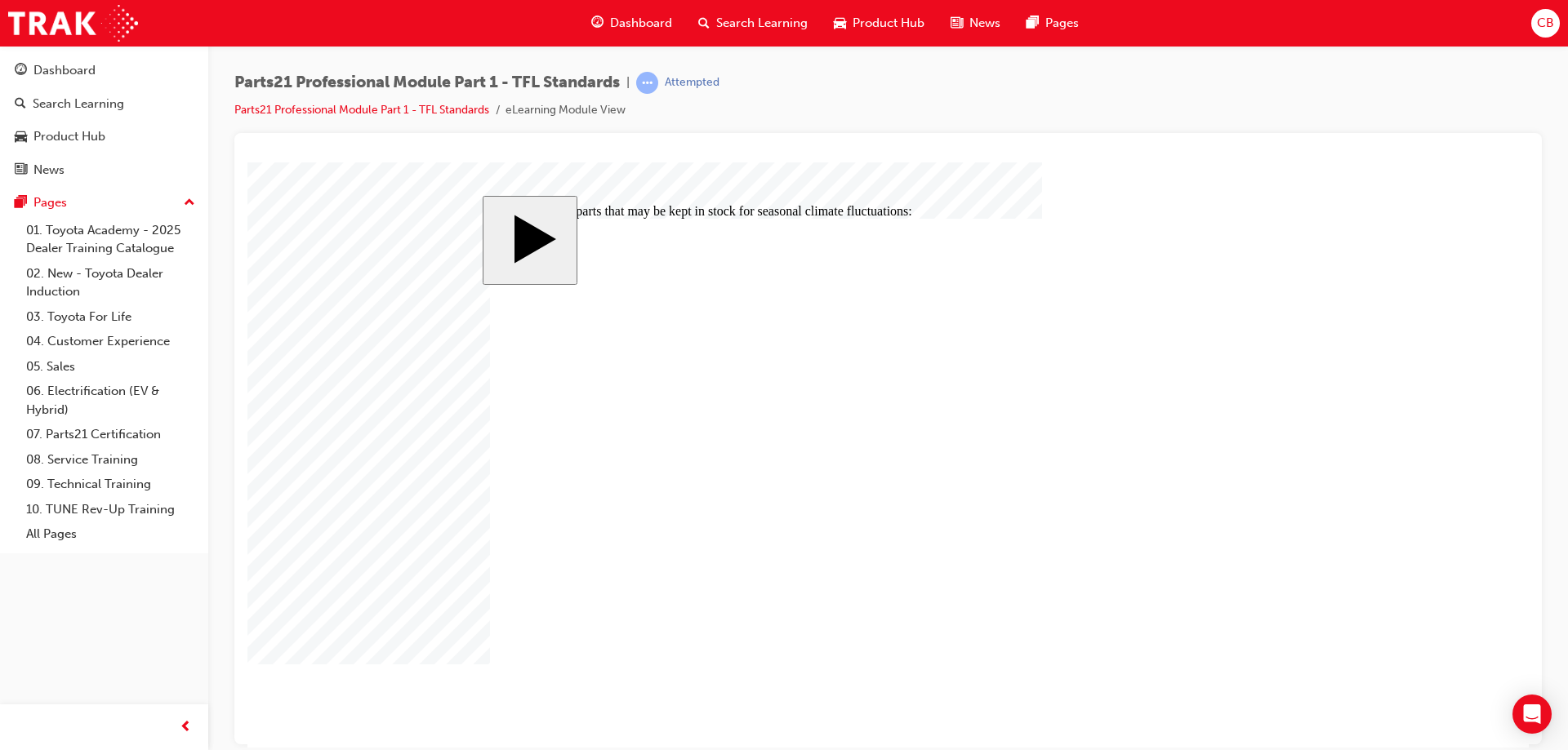
checkbox input "true"
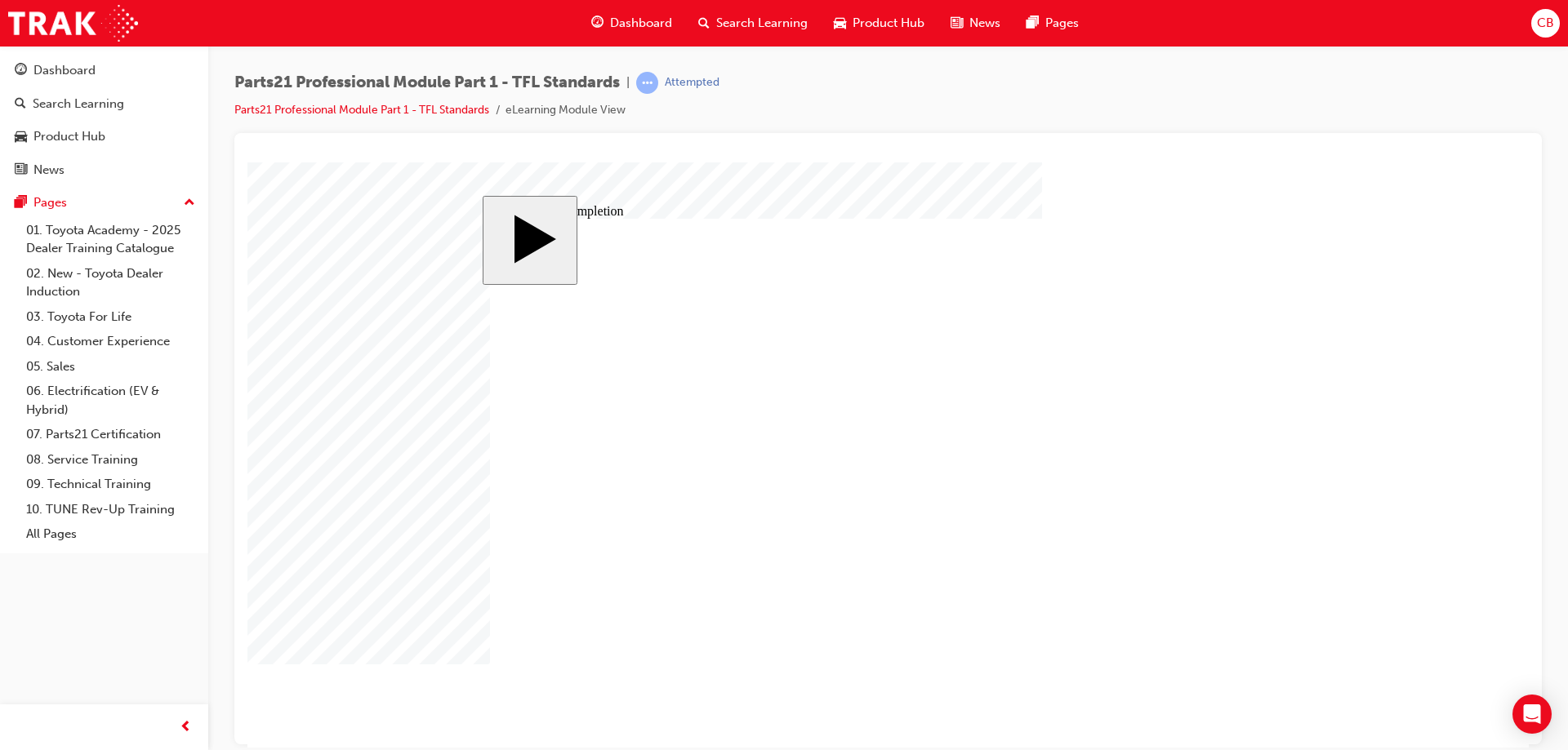
click at [116, 439] on link "07. Parts21 Certification" at bounding box center [110, 435] width 182 height 25
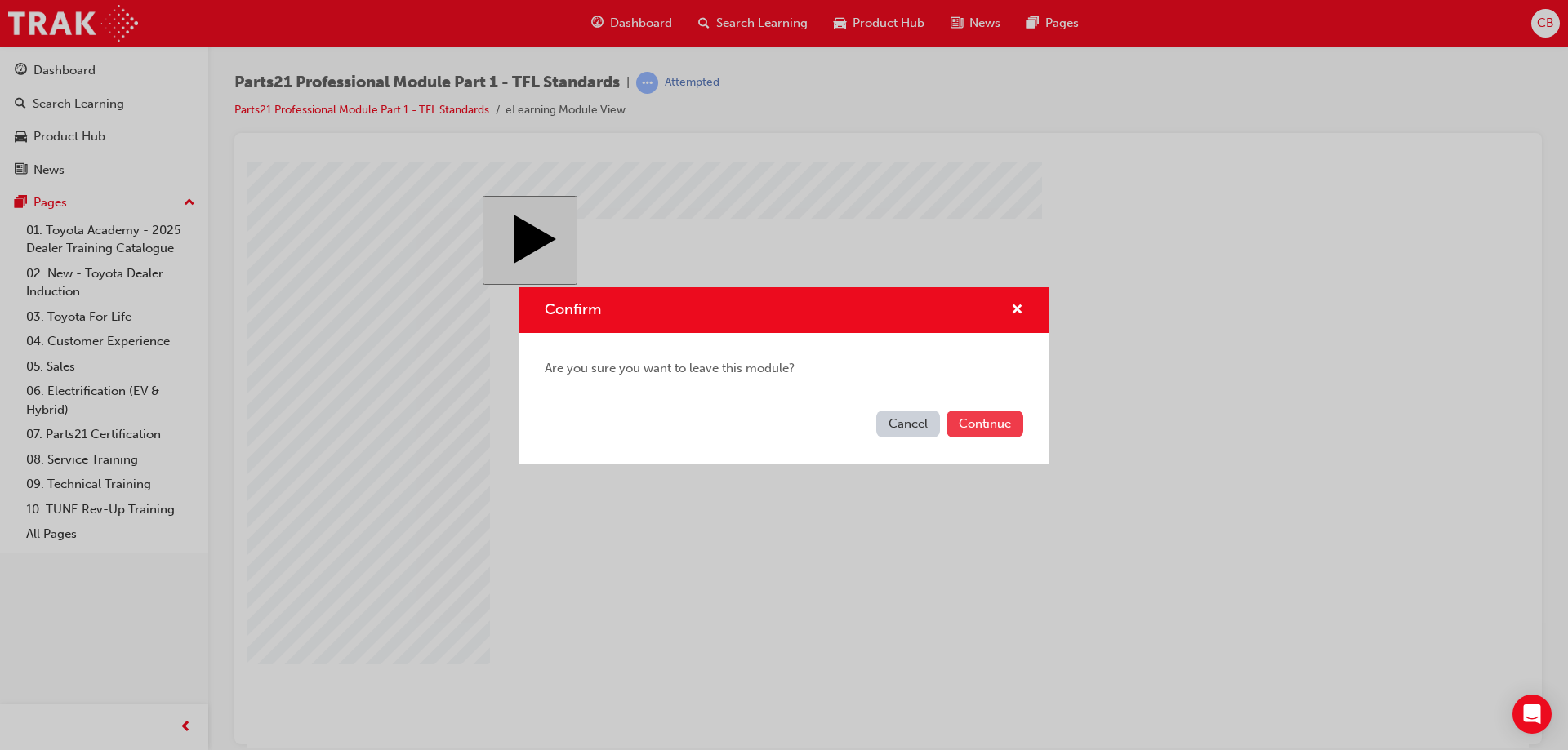
click at [976, 432] on button "Continue" at bounding box center [985, 424] width 76 height 27
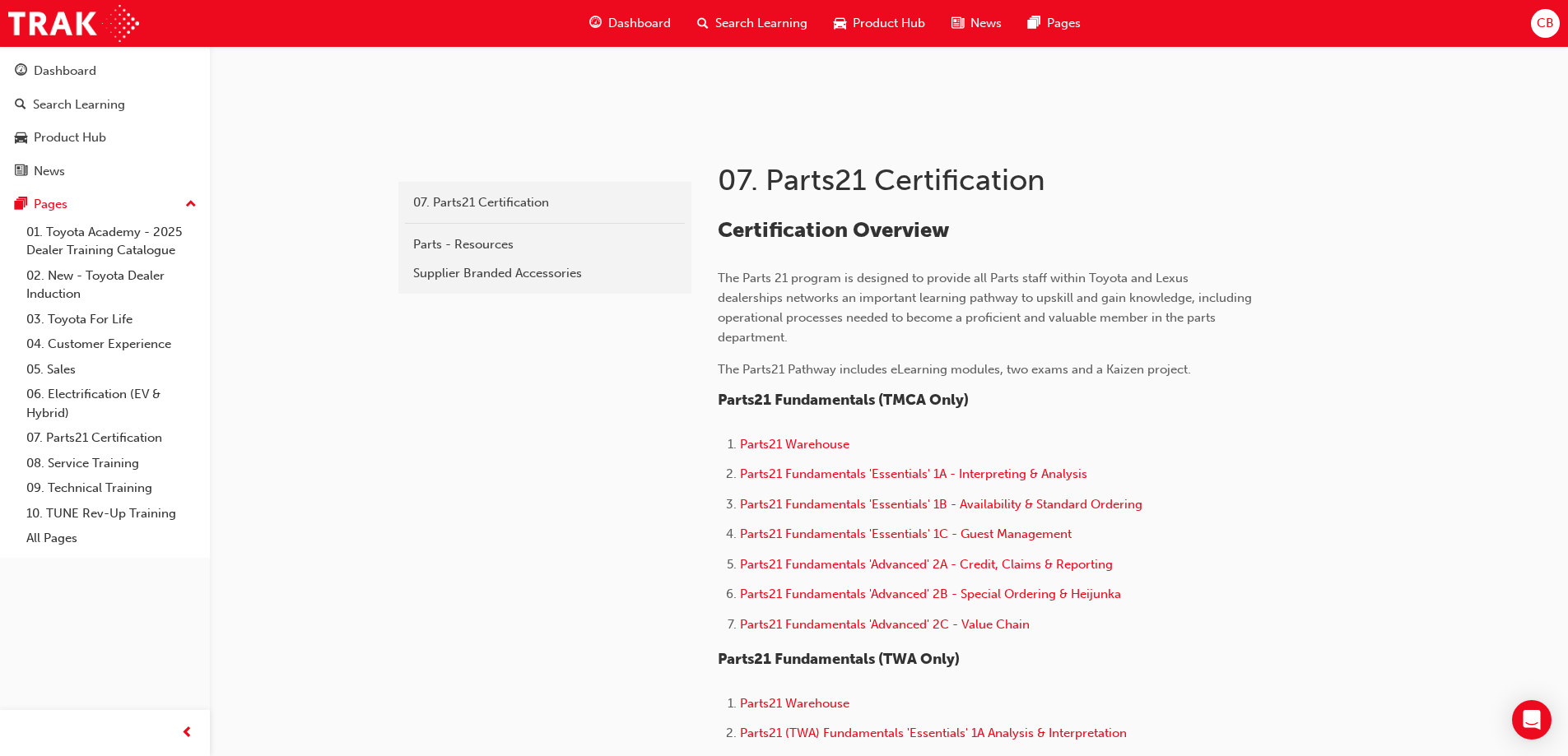
scroll to position [247, 0]
click at [84, 437] on link "07. Parts21 Certification" at bounding box center [111, 438] width 183 height 26
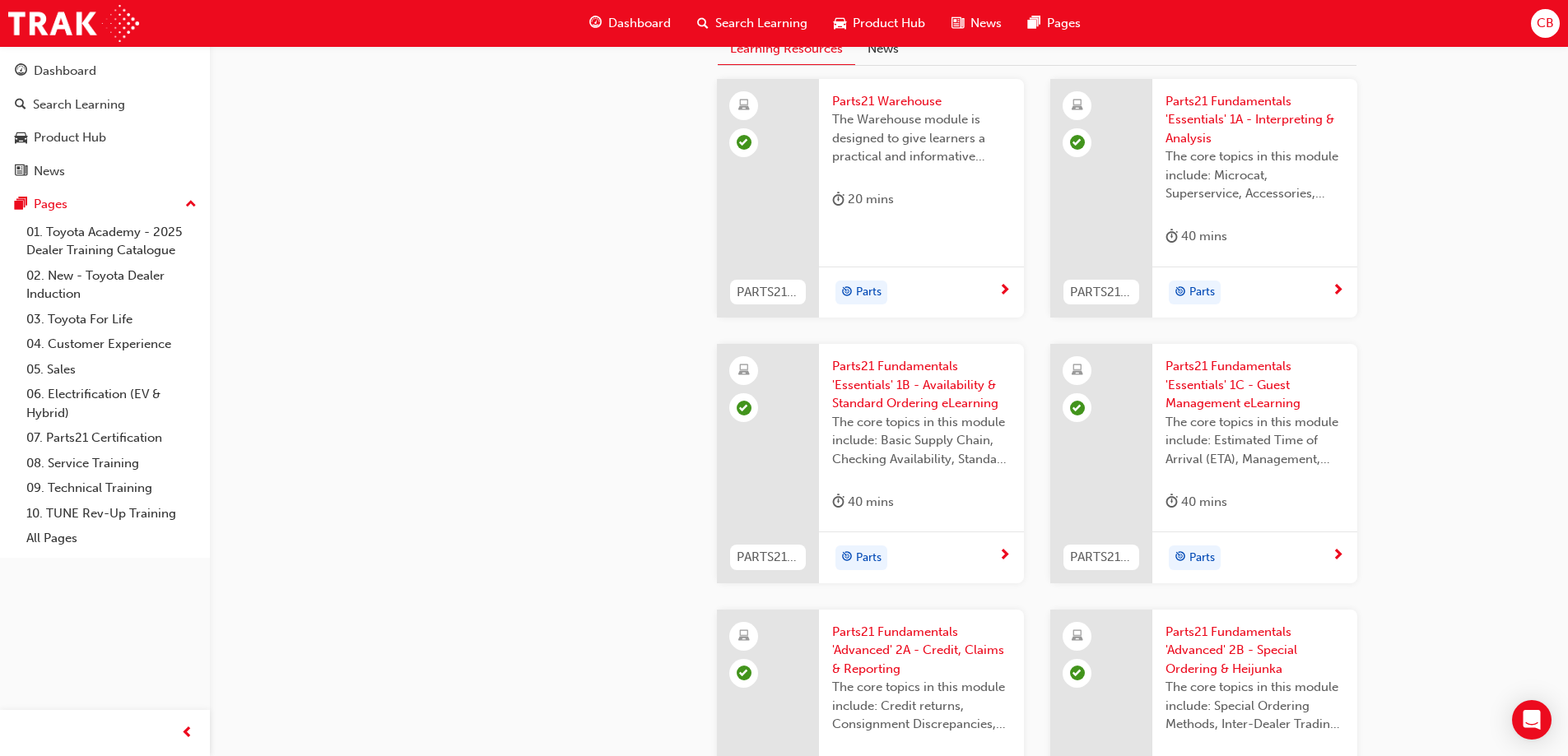
scroll to position [1728, 0]
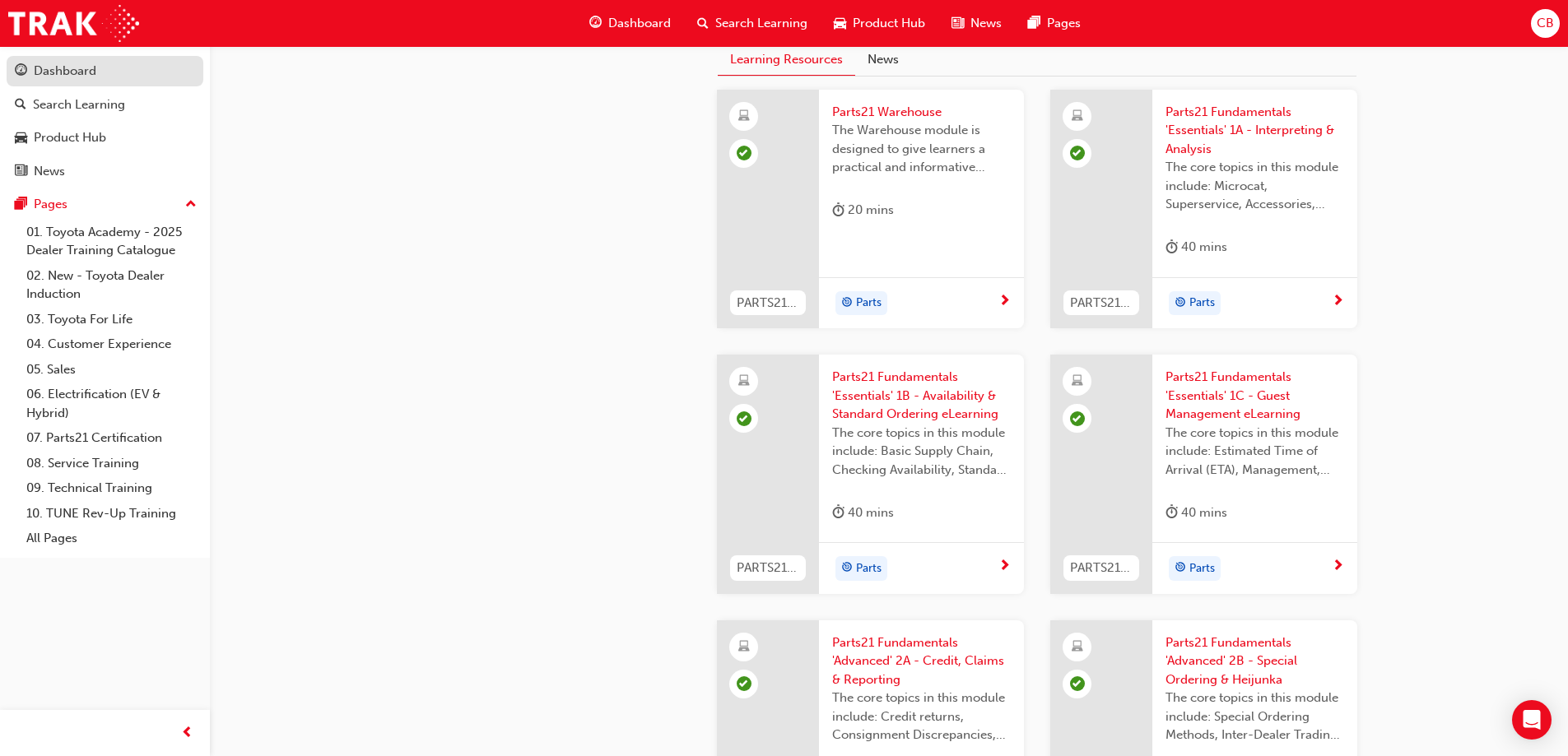
click at [87, 72] on div "Dashboard" at bounding box center [64, 71] width 63 height 19
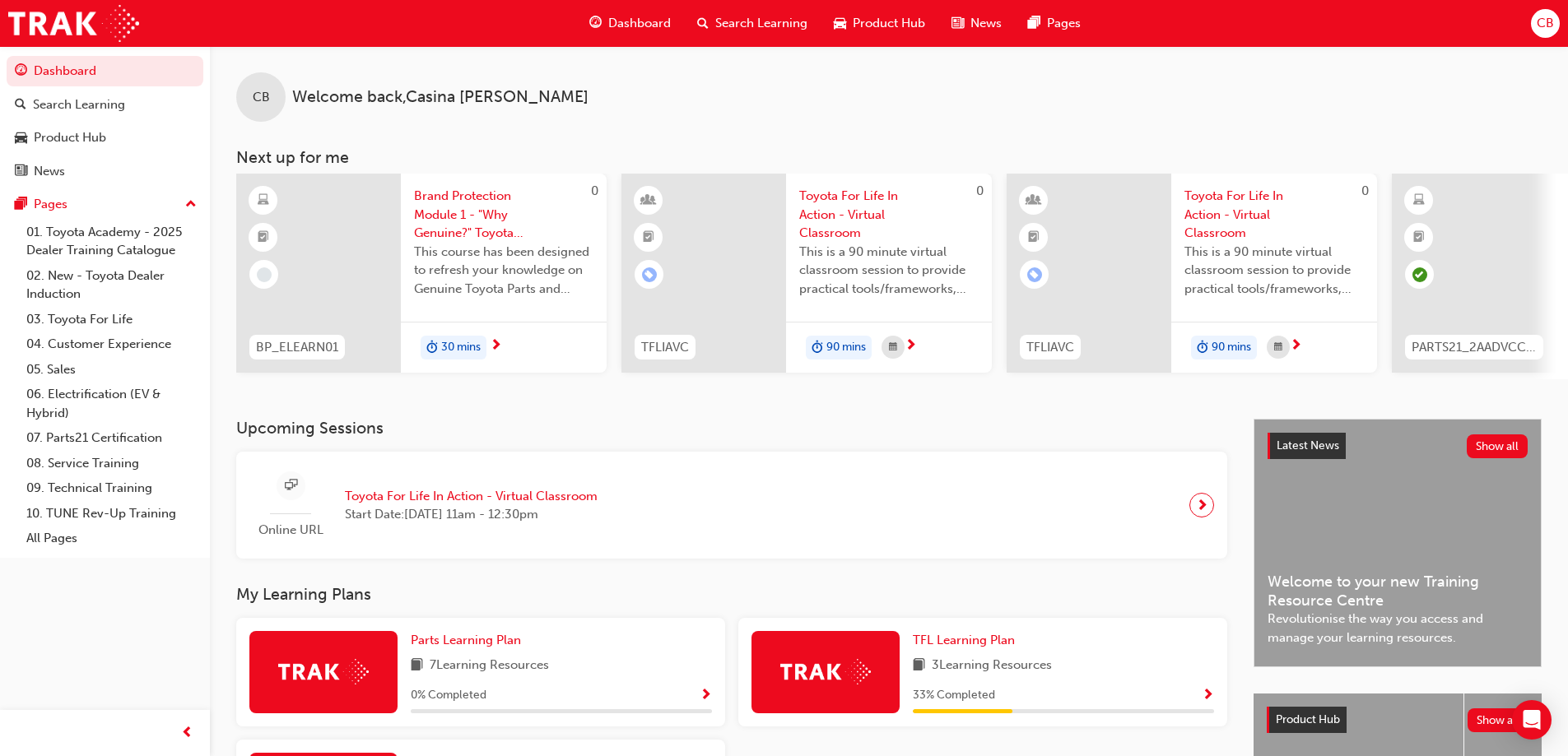
scroll to position [227, 0]
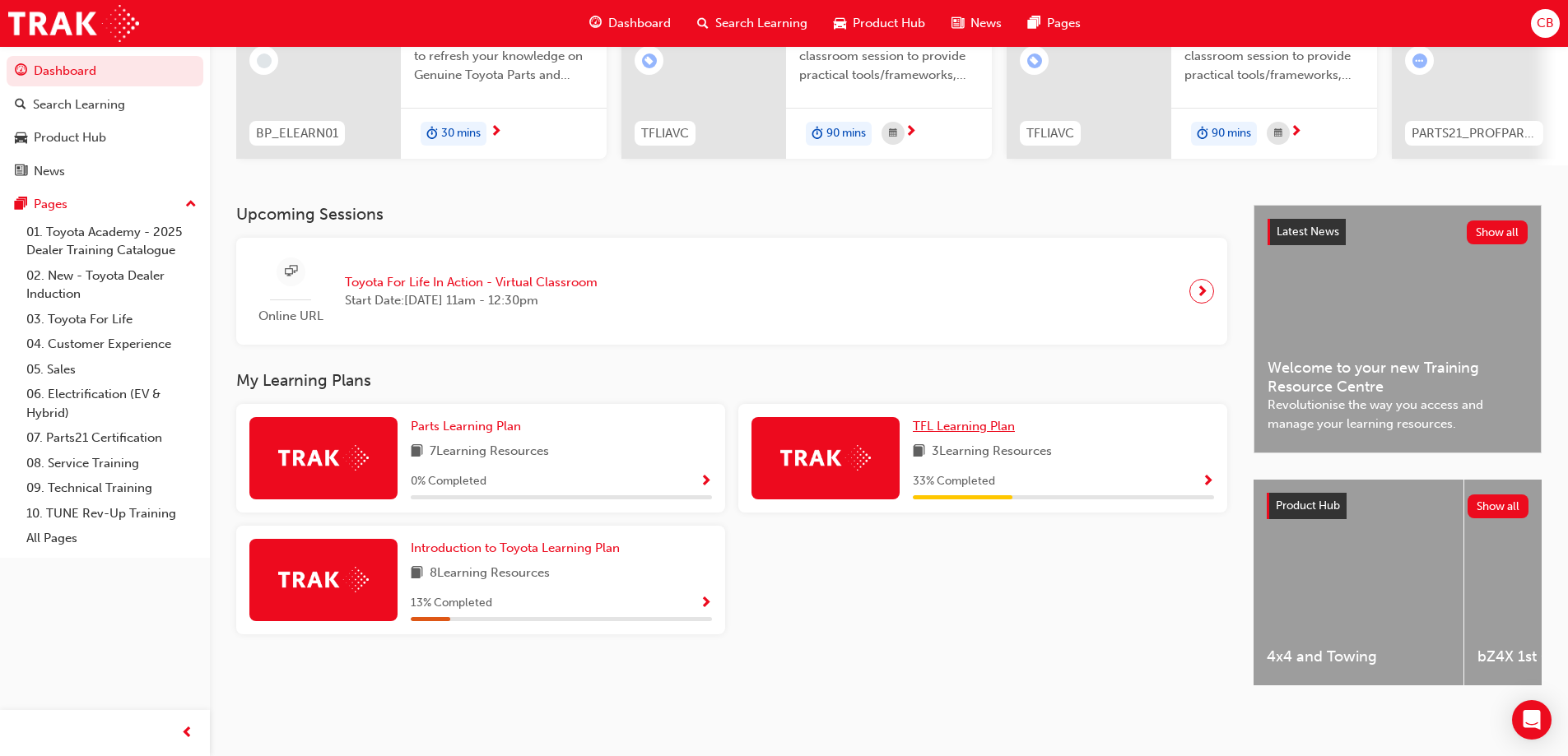
click at [964, 423] on span "TFL Learning Plan" at bounding box center [963, 426] width 102 height 15
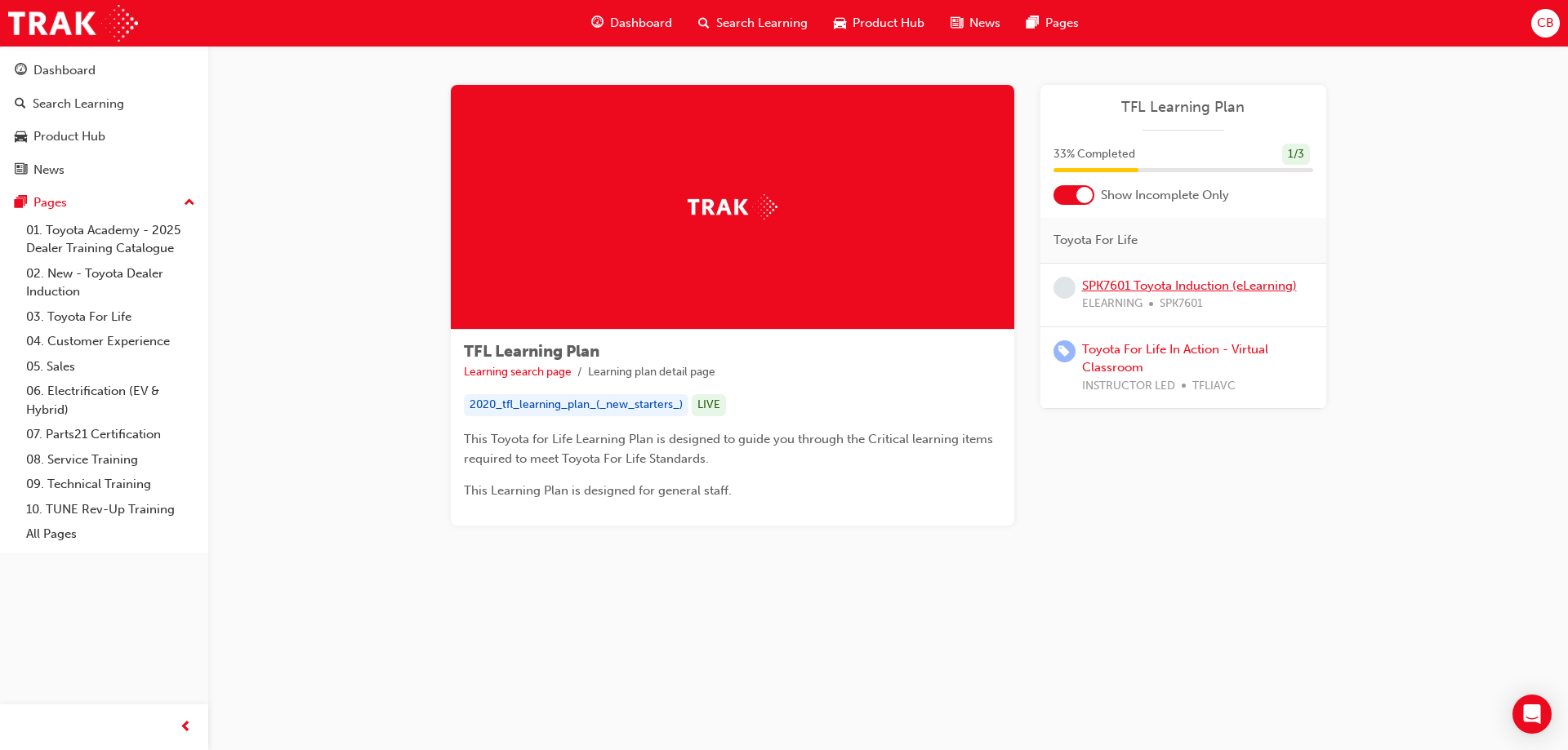
click at [1171, 285] on link "SPK7601 Toyota Induction (eLearning)" at bounding box center [1189, 285] width 215 height 14
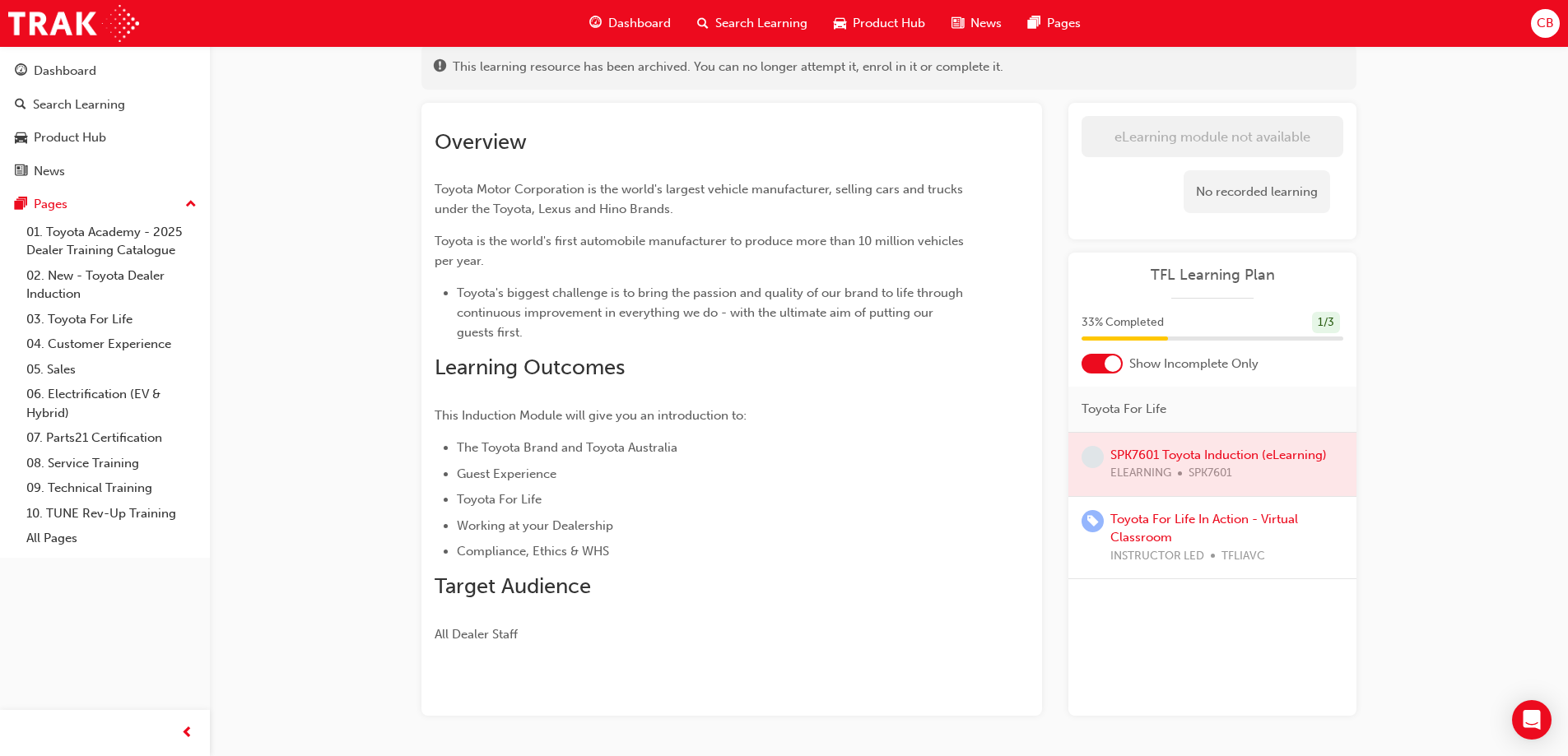
scroll to position [74, 0]
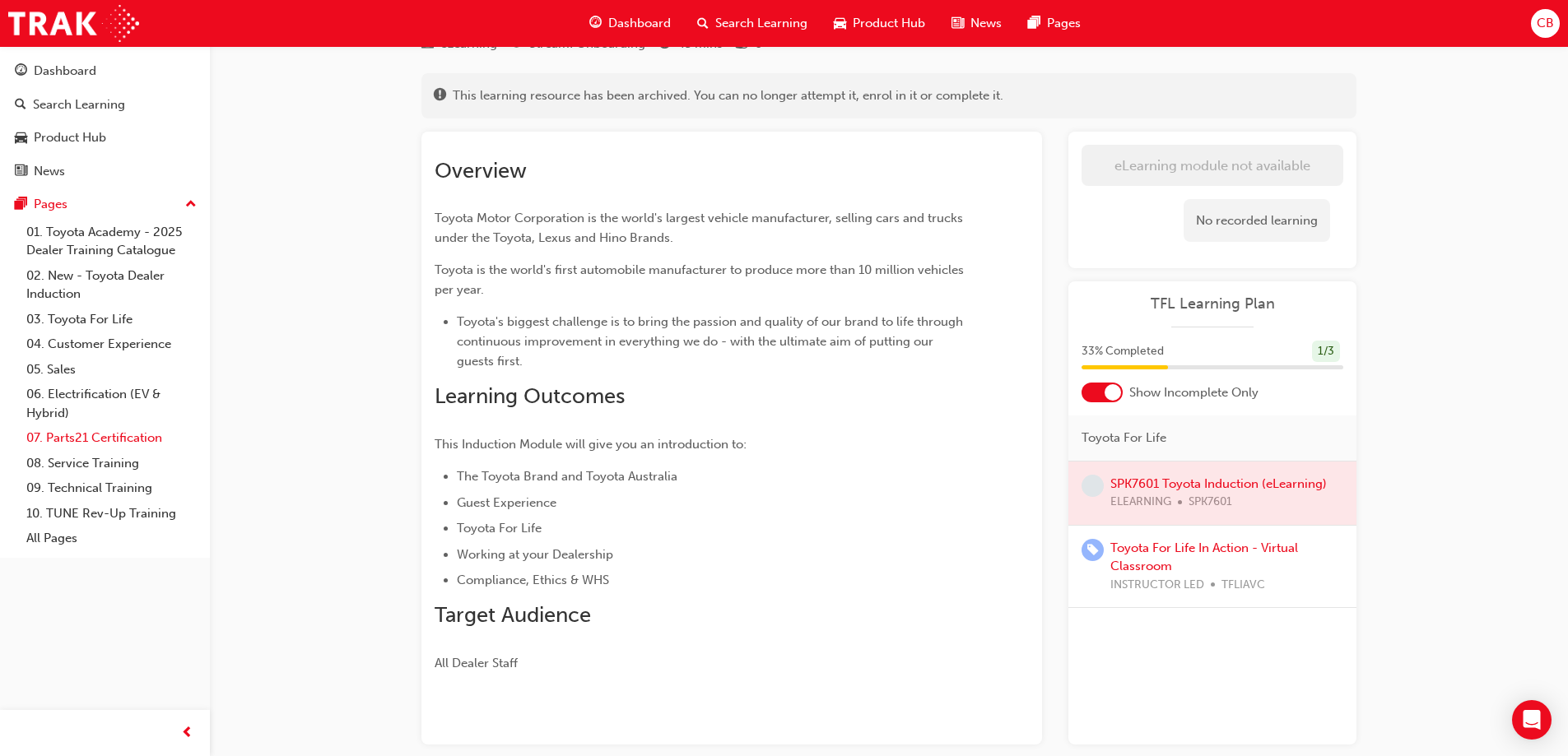
click at [87, 443] on link "07. Parts21 Certification" at bounding box center [111, 438] width 183 height 26
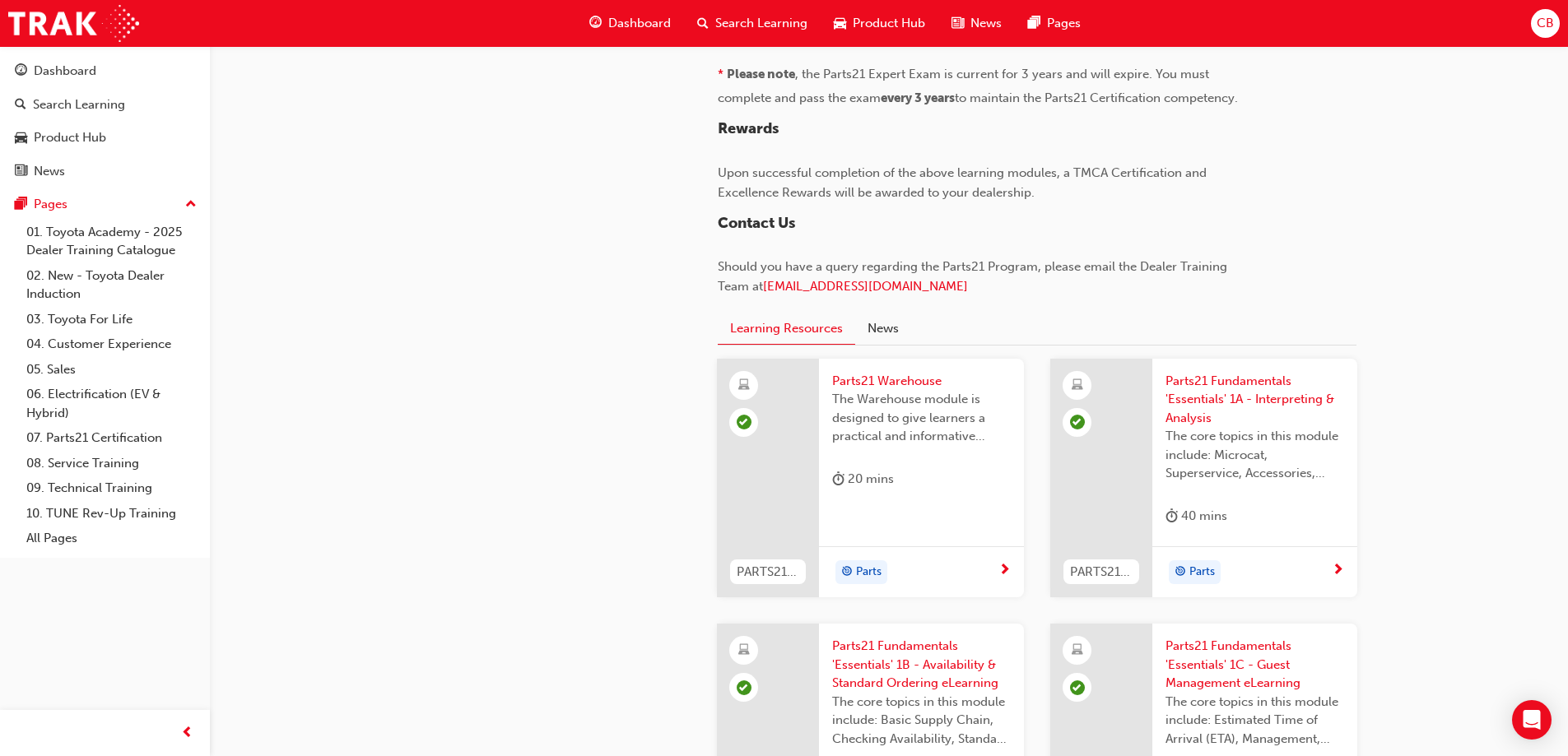
scroll to position [1556, 0]
